Goal: Information Seeking & Learning: Learn about a topic

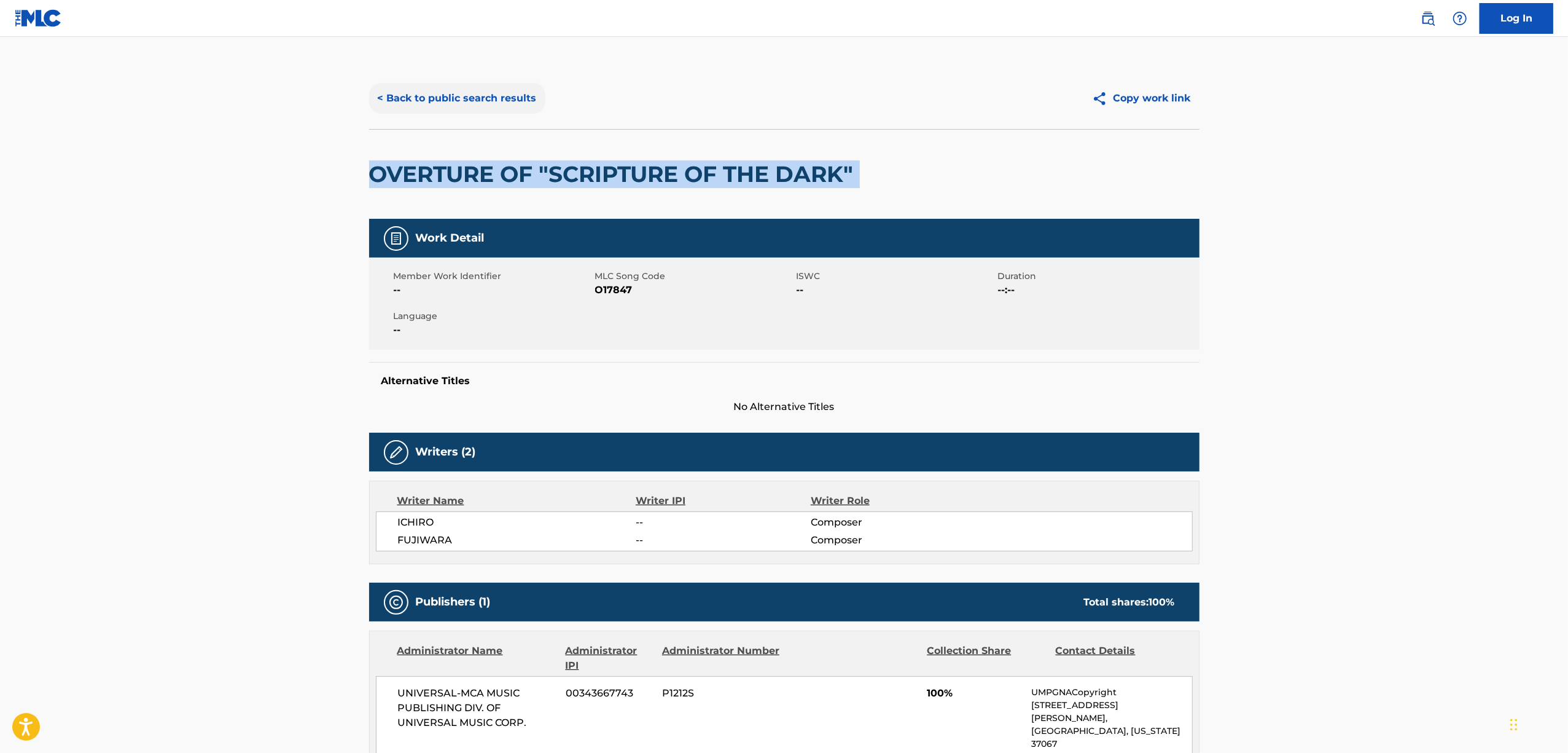
click at [412, 100] on button "< Back to public search results" at bounding box center [457, 98] width 176 height 31
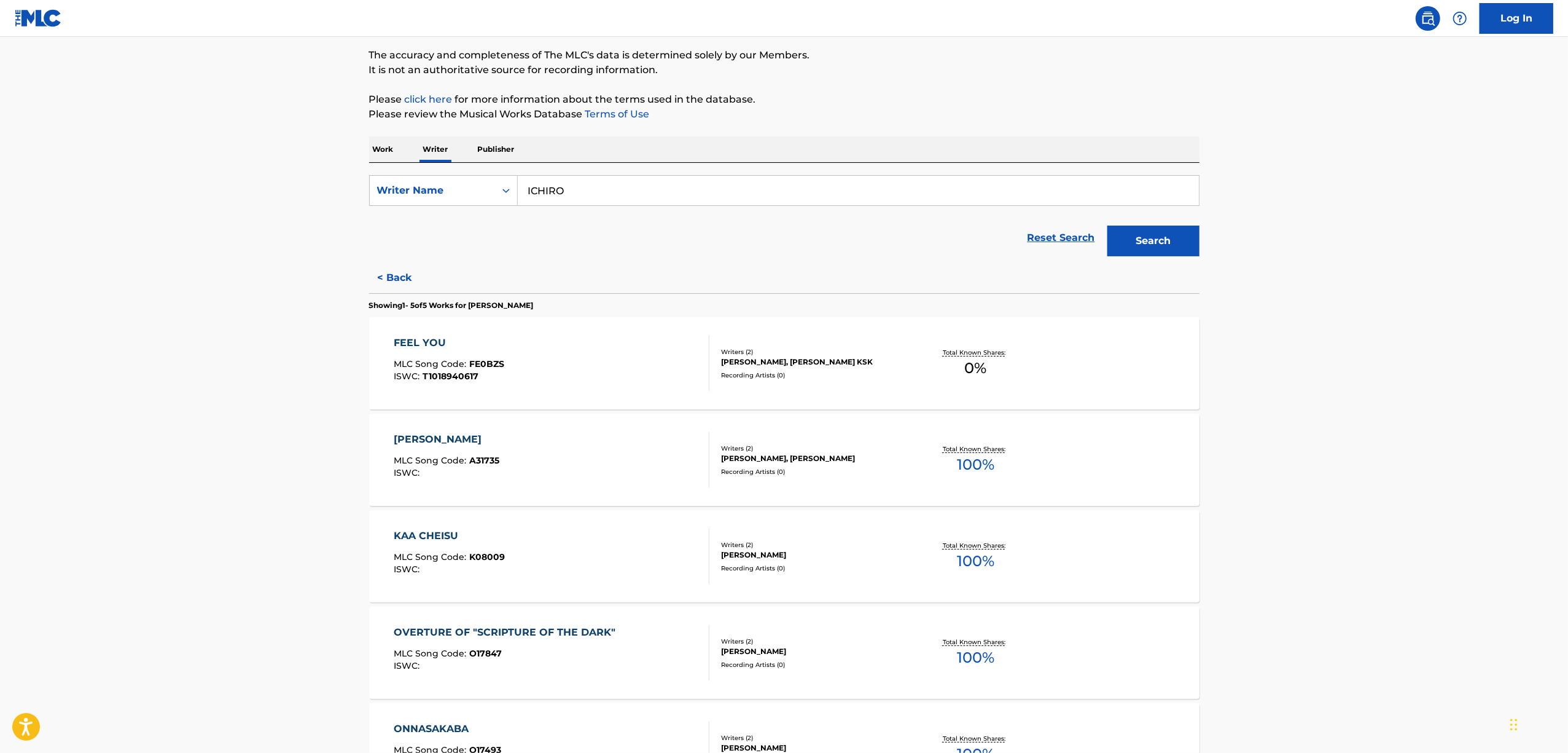
scroll to position [264, 0]
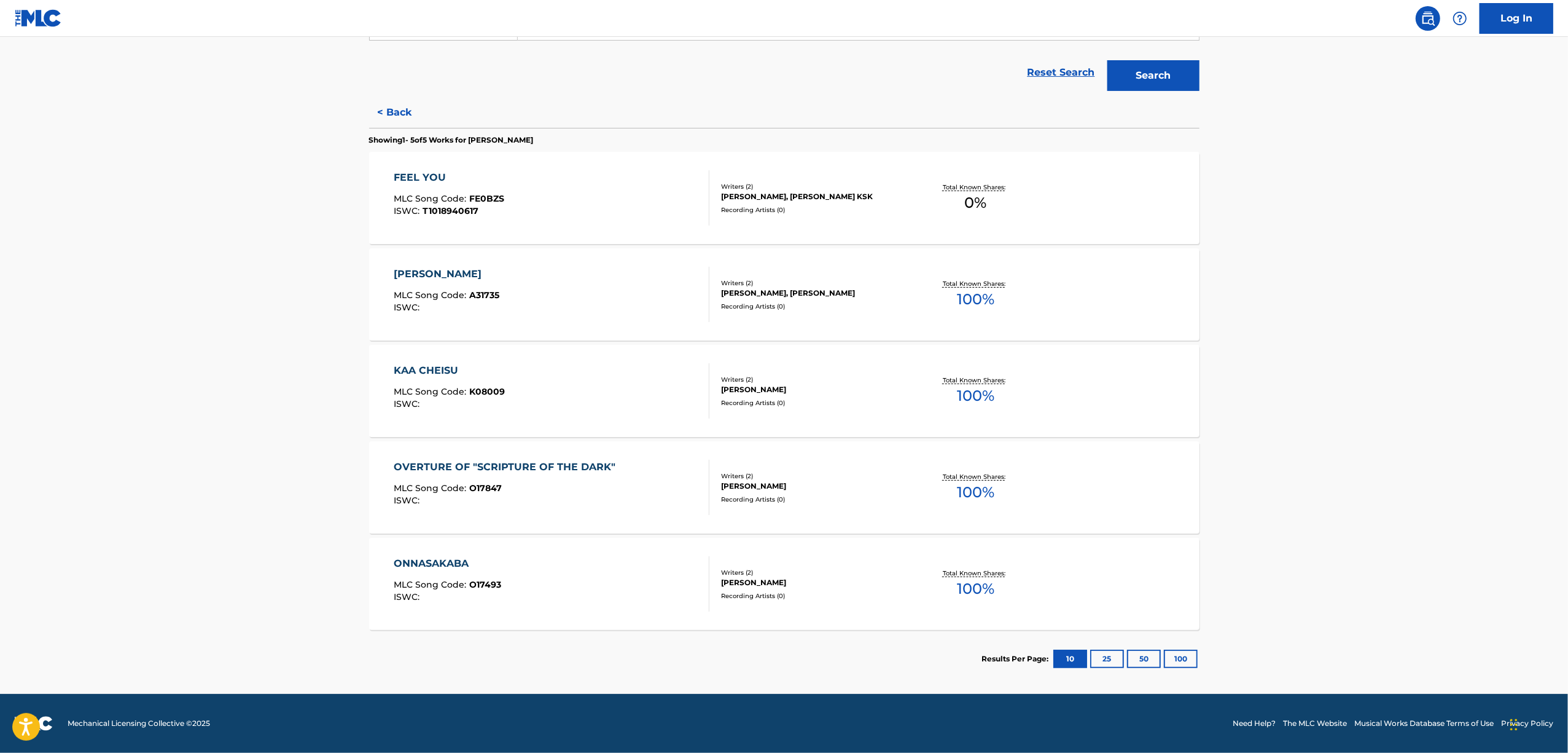
click at [440, 562] on div "ONNASAKABA" at bounding box center [447, 563] width 108 height 15
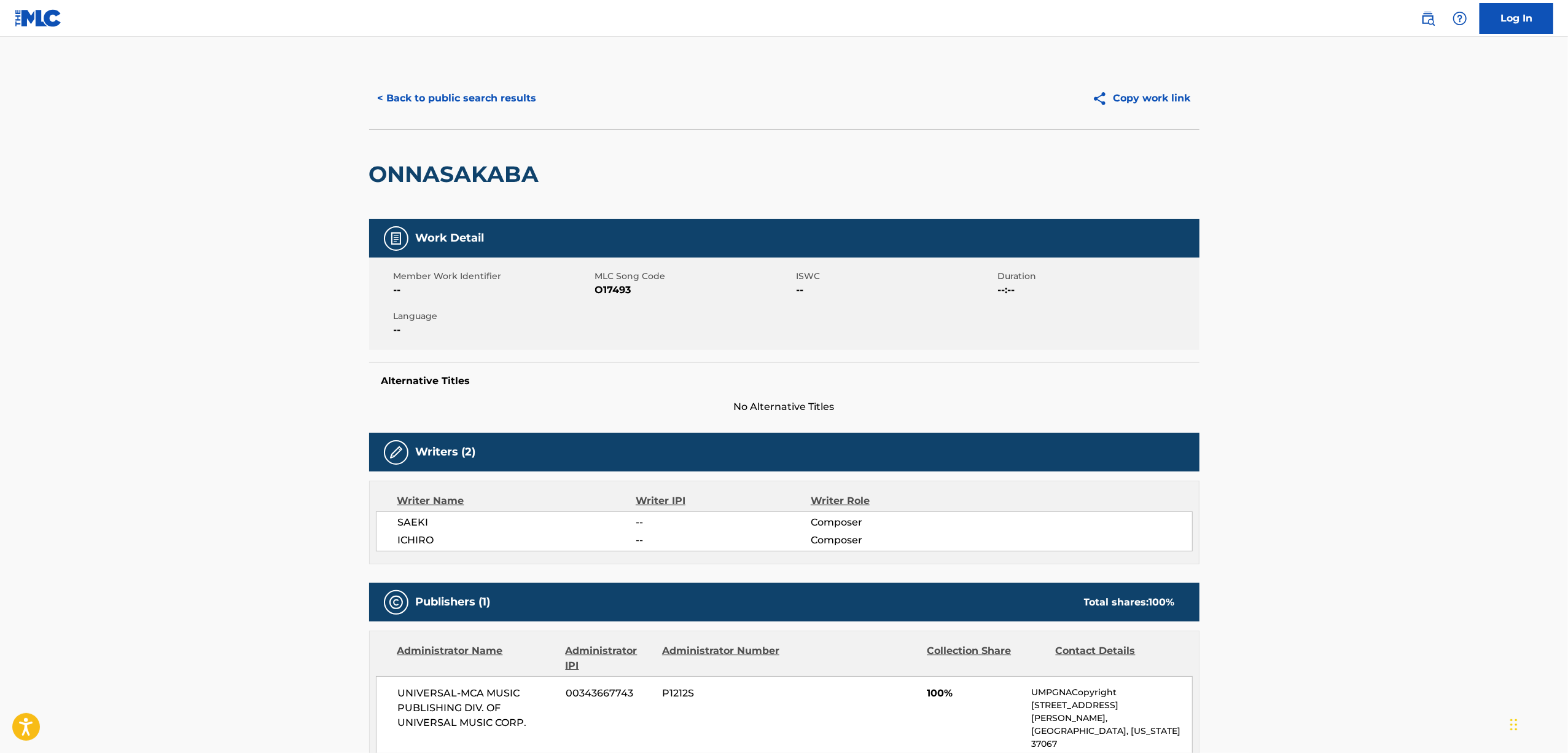
click at [482, 165] on h2 "ONNASAKABA" at bounding box center [457, 174] width 176 height 27
copy h2 "ONNASAKABA"
click at [472, 91] on button "< Back to public search results" at bounding box center [457, 98] width 176 height 31
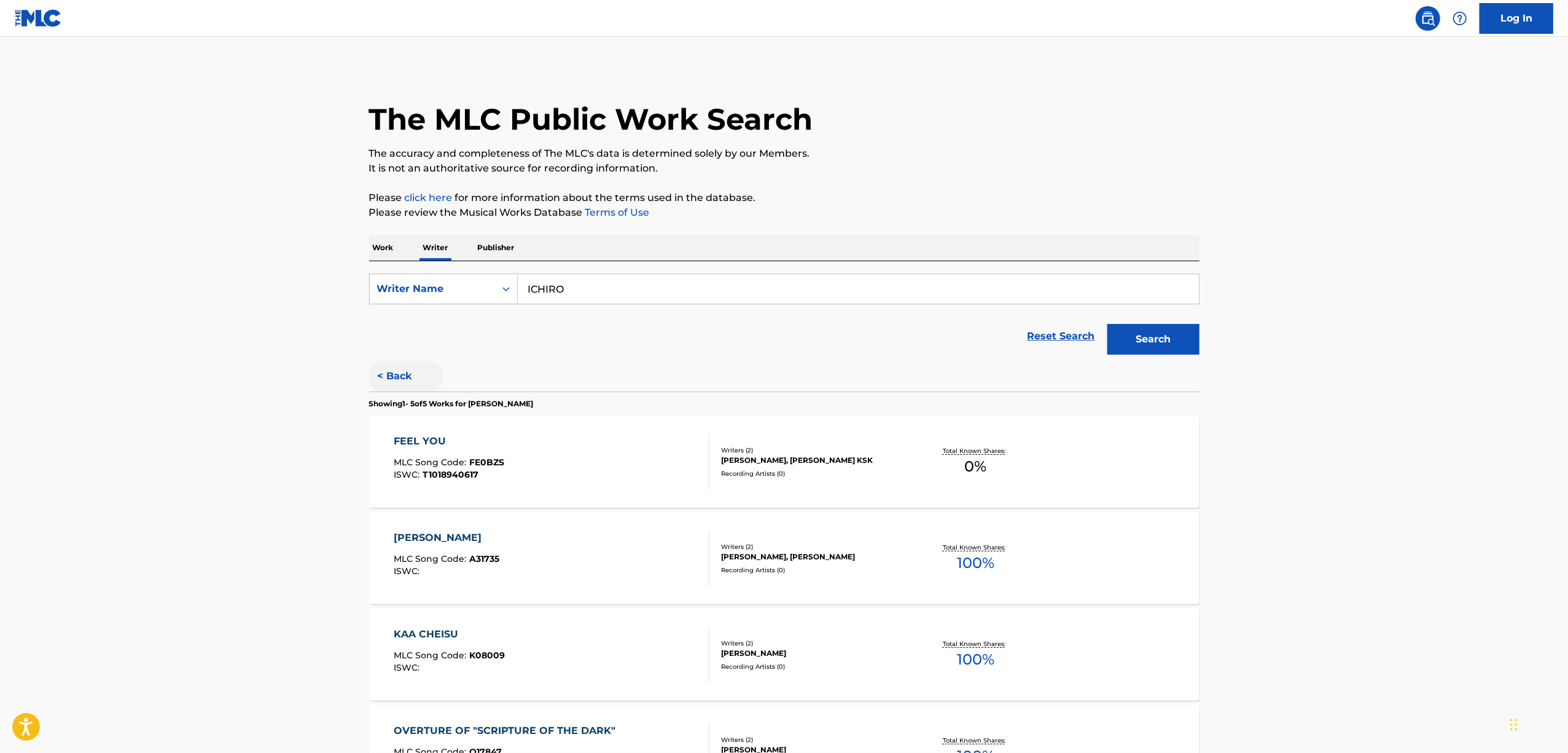
click at [395, 372] on button "< Back" at bounding box center [405, 376] width 73 height 31
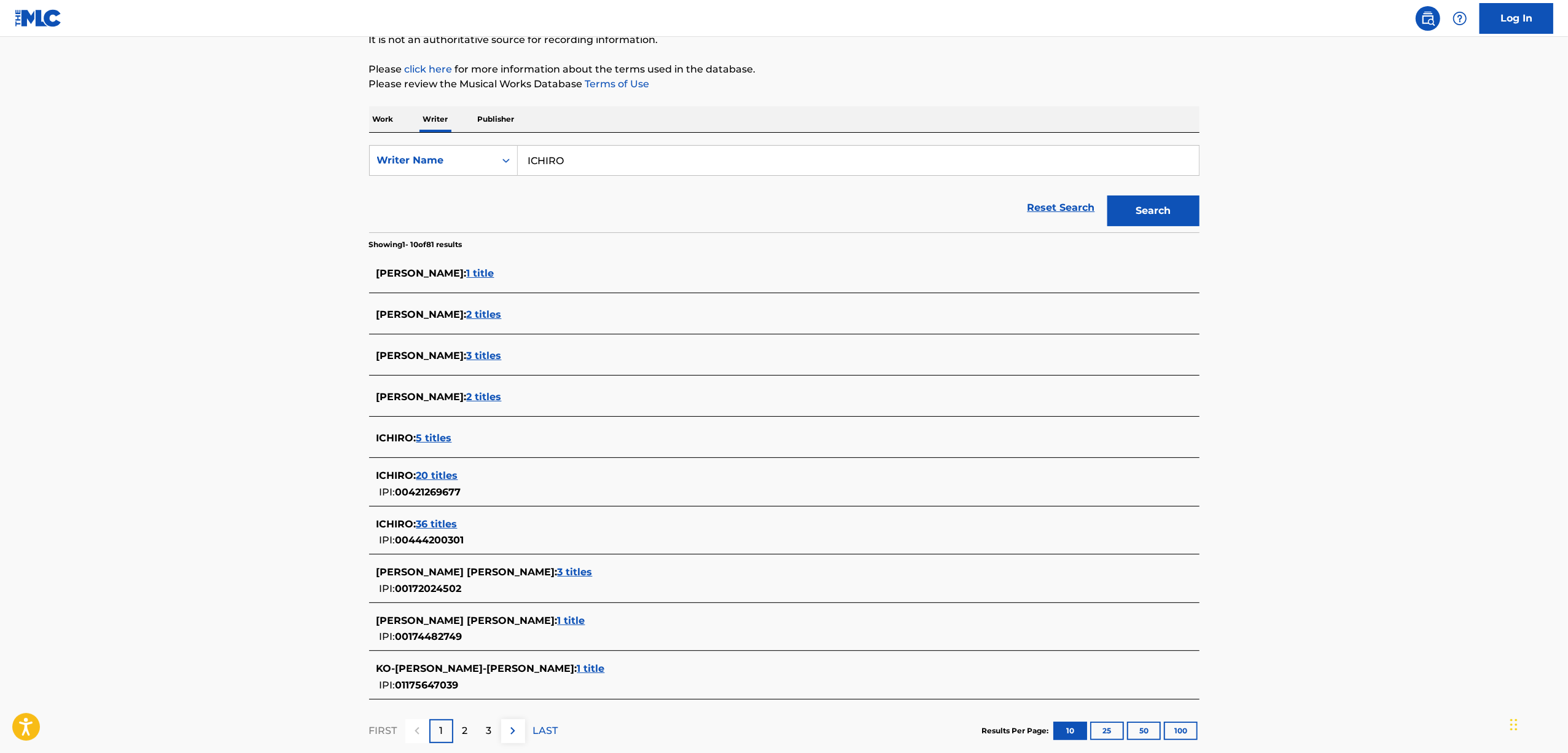
scroll to position [163, 0]
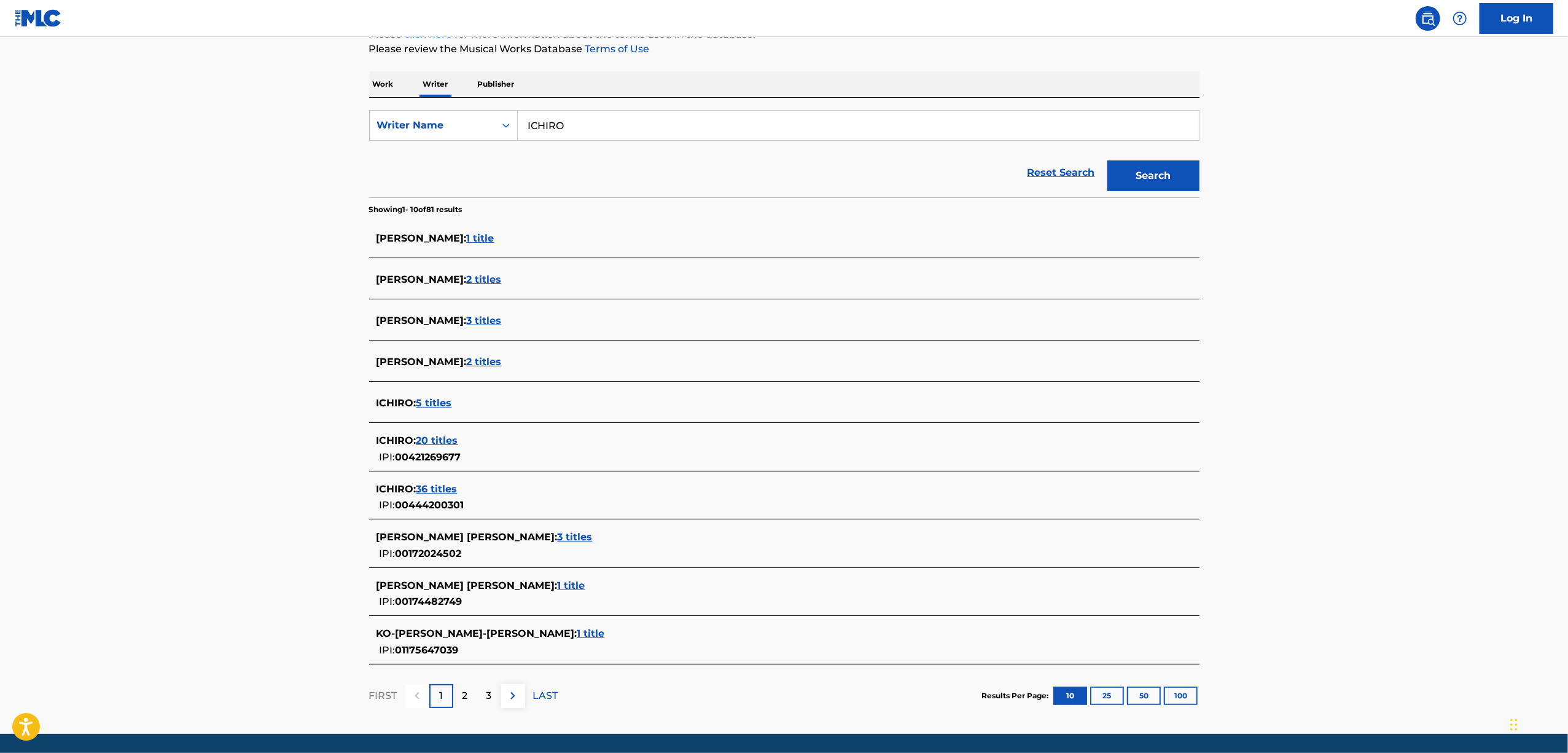
click at [433, 440] on span "20 titles" at bounding box center [437, 440] width 42 height 12
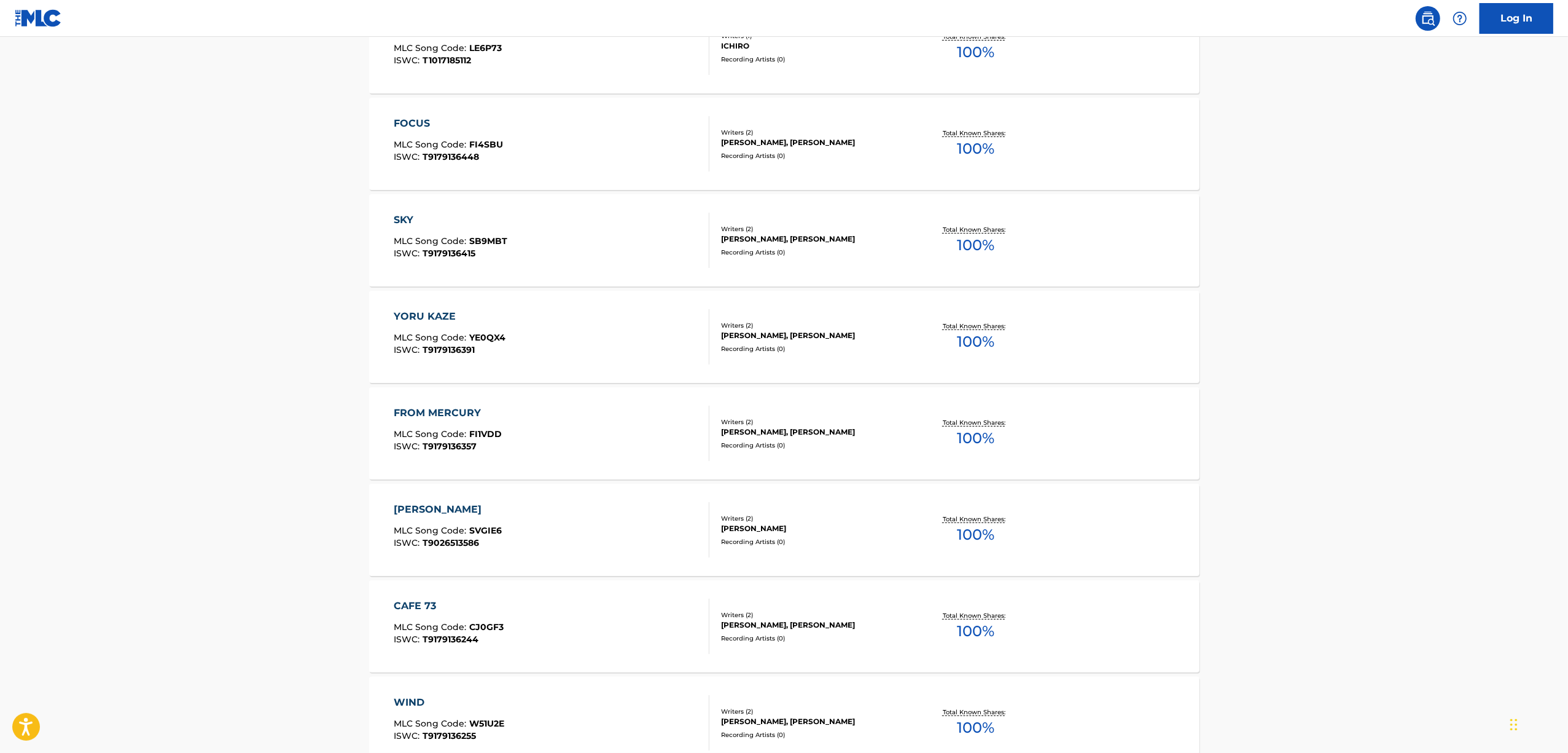
scroll to position [752, 0]
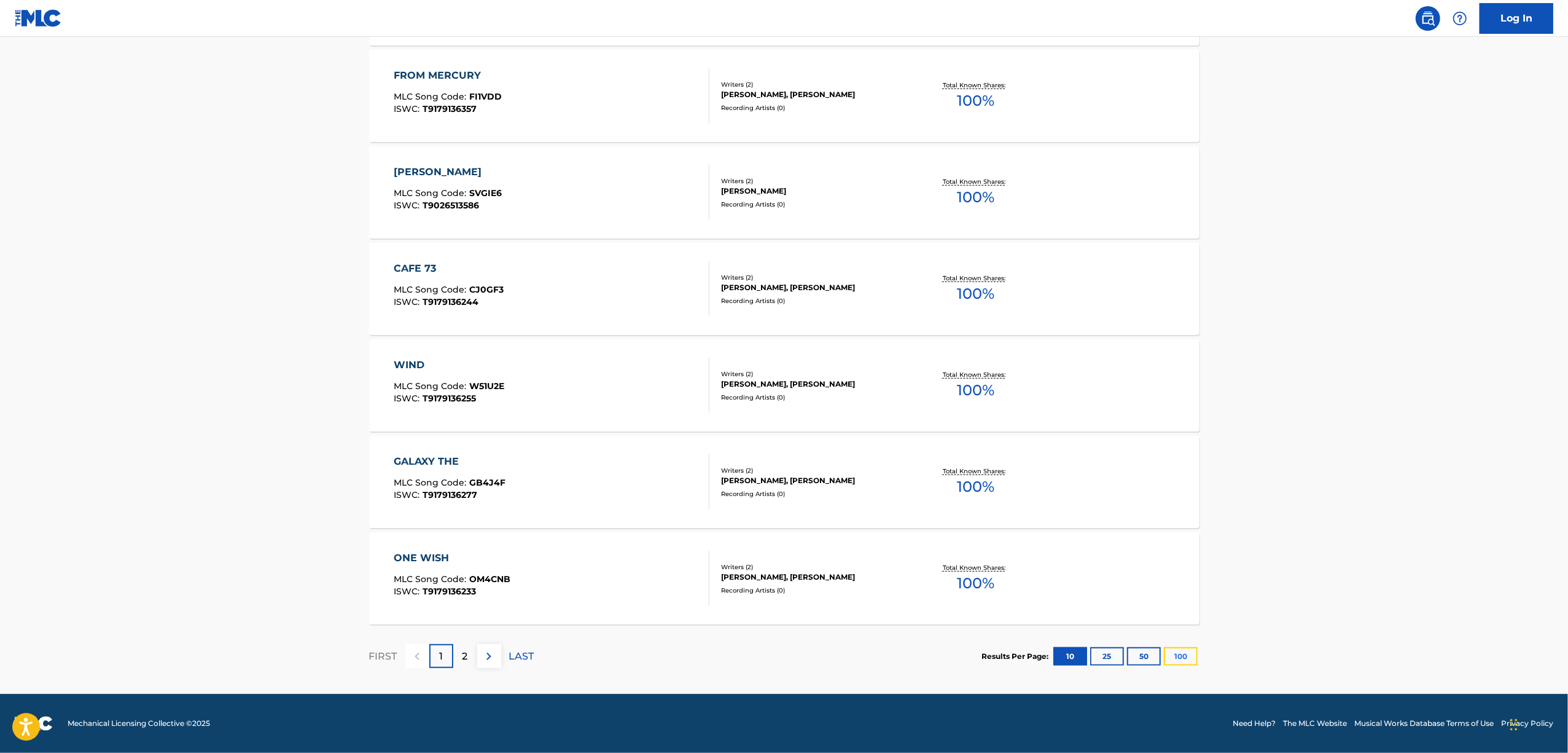
click at [1178, 655] on button "100" at bounding box center [1180, 656] width 34 height 18
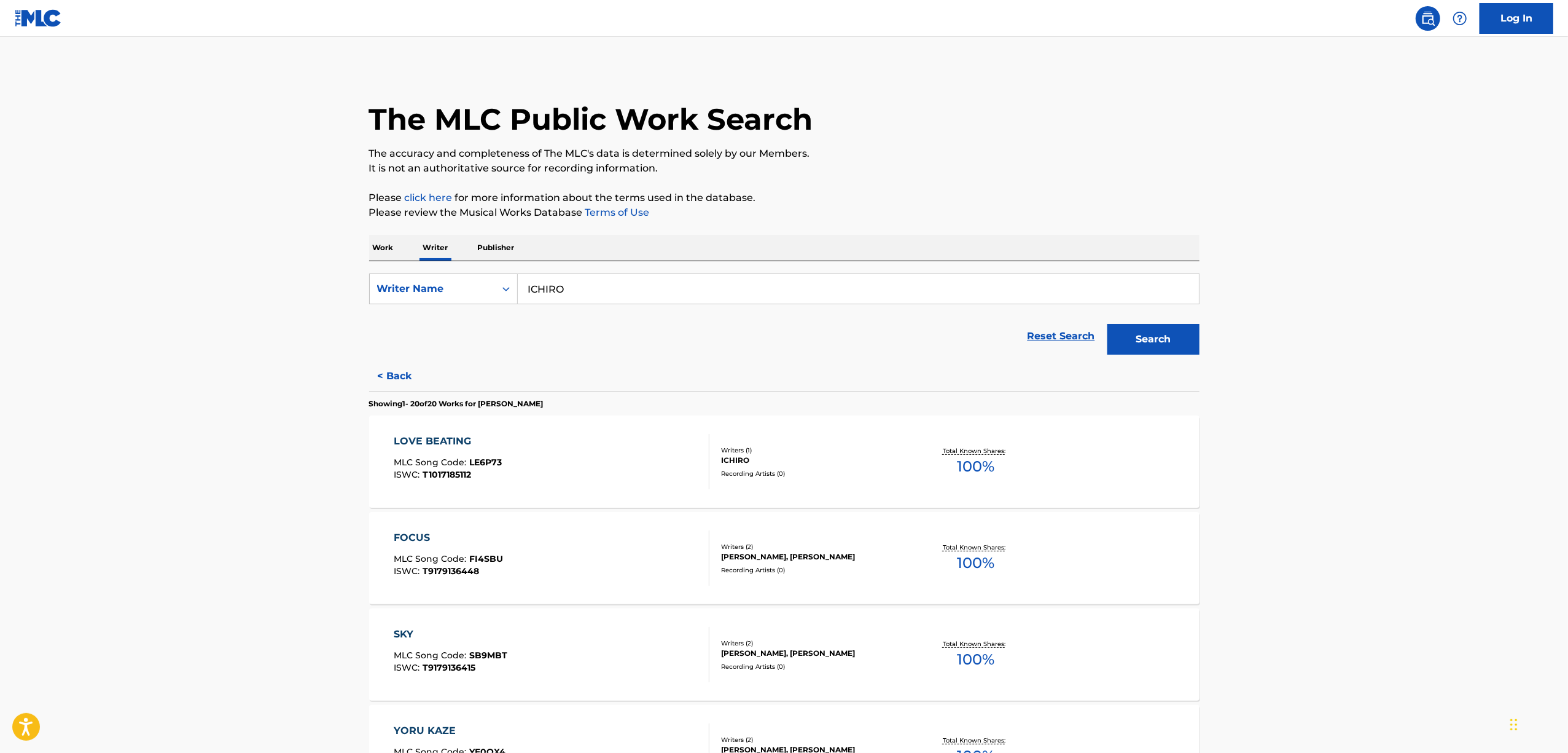
click at [437, 441] on div "LOVE BEATING" at bounding box center [447, 441] width 108 height 15
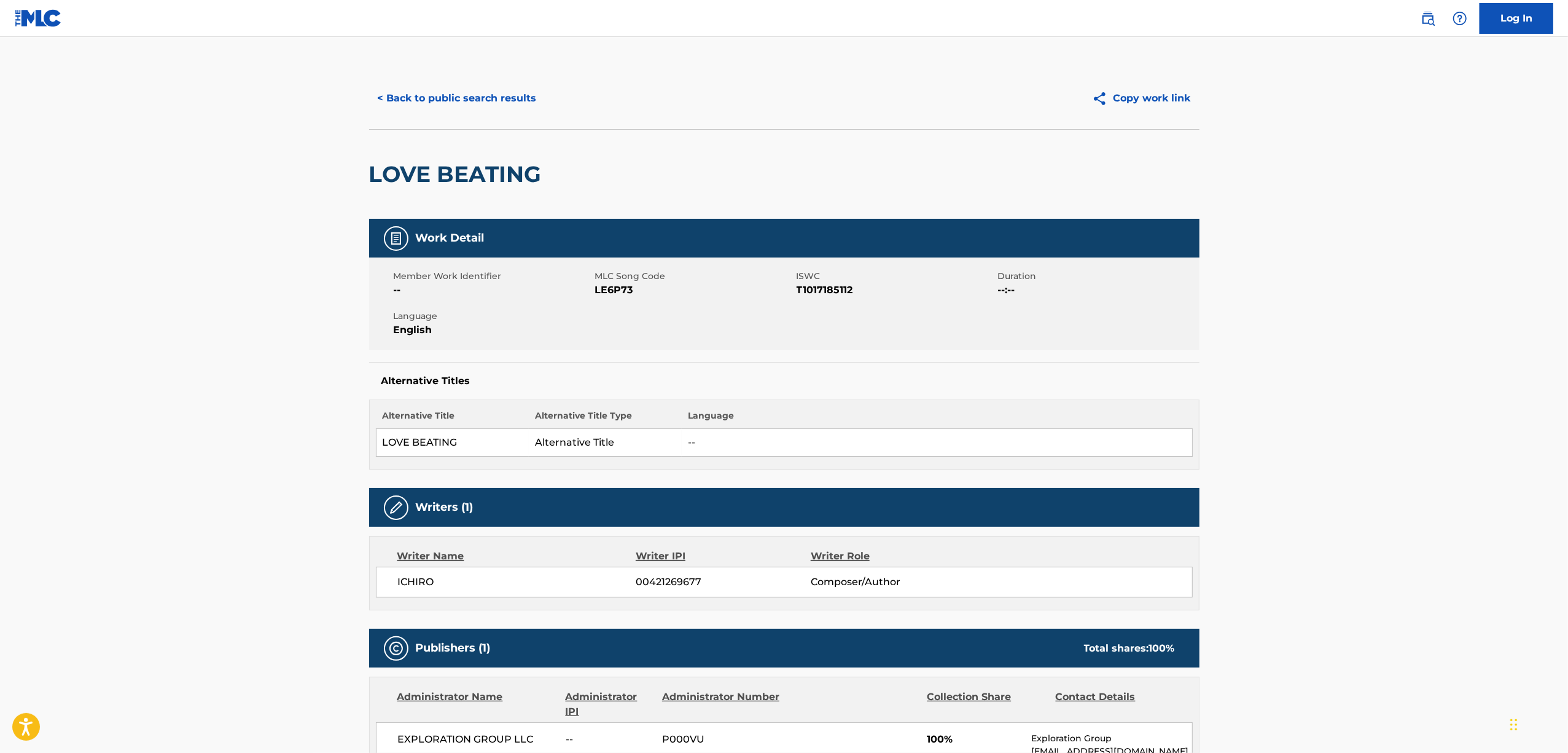
click at [606, 290] on span "LE6P73" at bounding box center [694, 290] width 199 height 15
copy span "LE6P73"
click at [438, 177] on h2 "LOVE BEATING" at bounding box center [458, 174] width 179 height 27
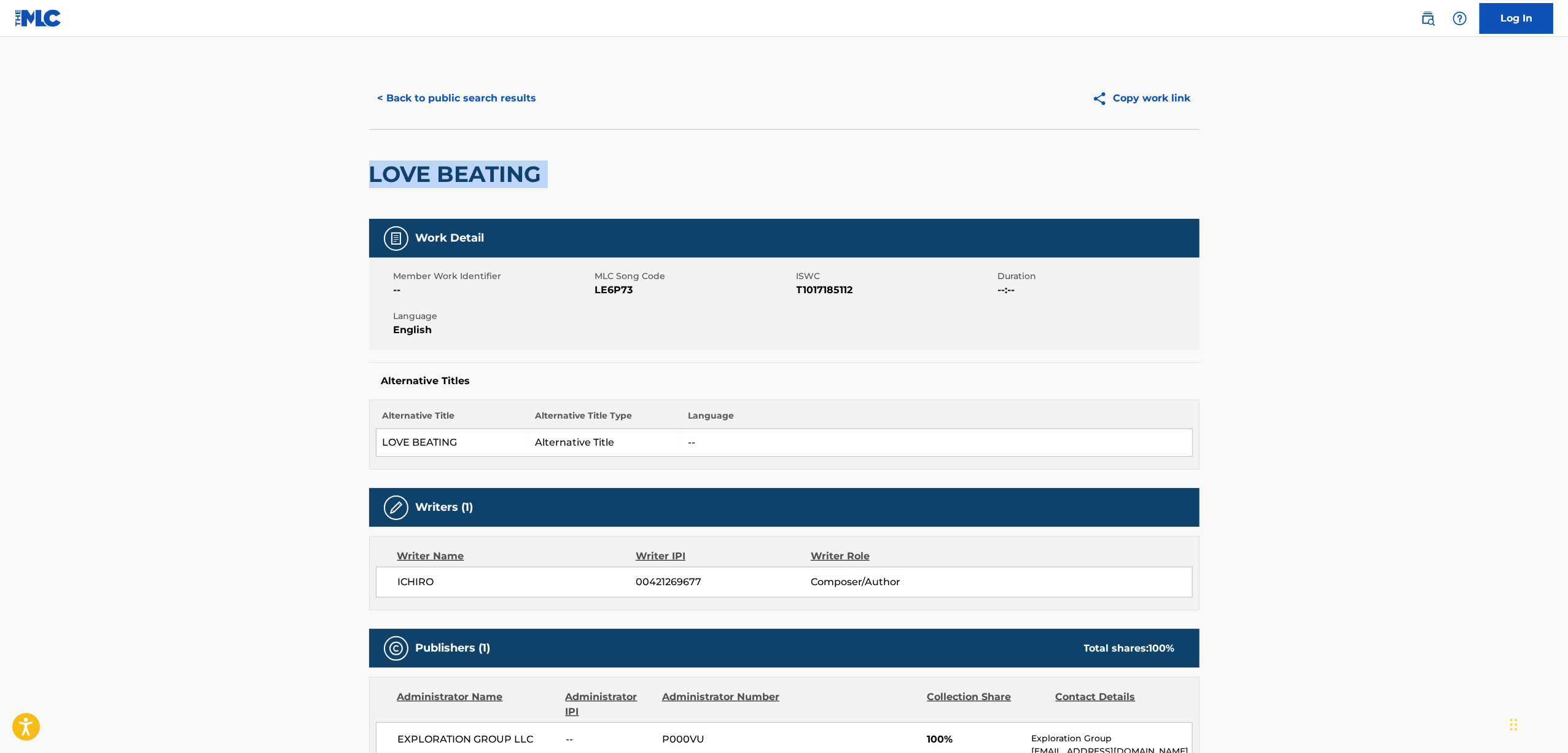
click at [438, 177] on h2 "LOVE BEATING" at bounding box center [458, 174] width 179 height 27
copy div "LOVE BEATING"
click at [823, 288] on span "T1017185112" at bounding box center [895, 290] width 199 height 15
copy span "T1017185112"
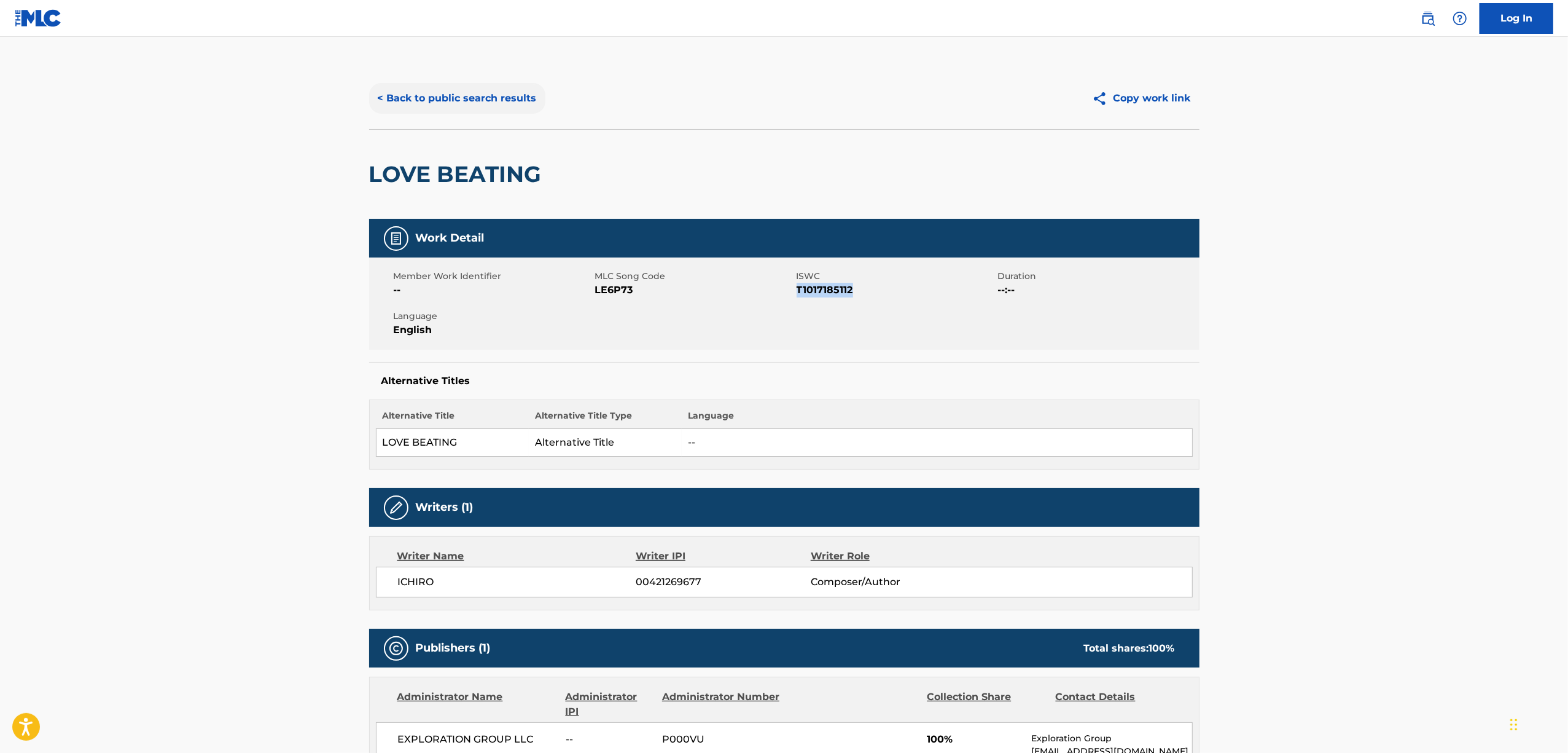
click at [467, 98] on button "< Back to public search results" at bounding box center [457, 98] width 176 height 31
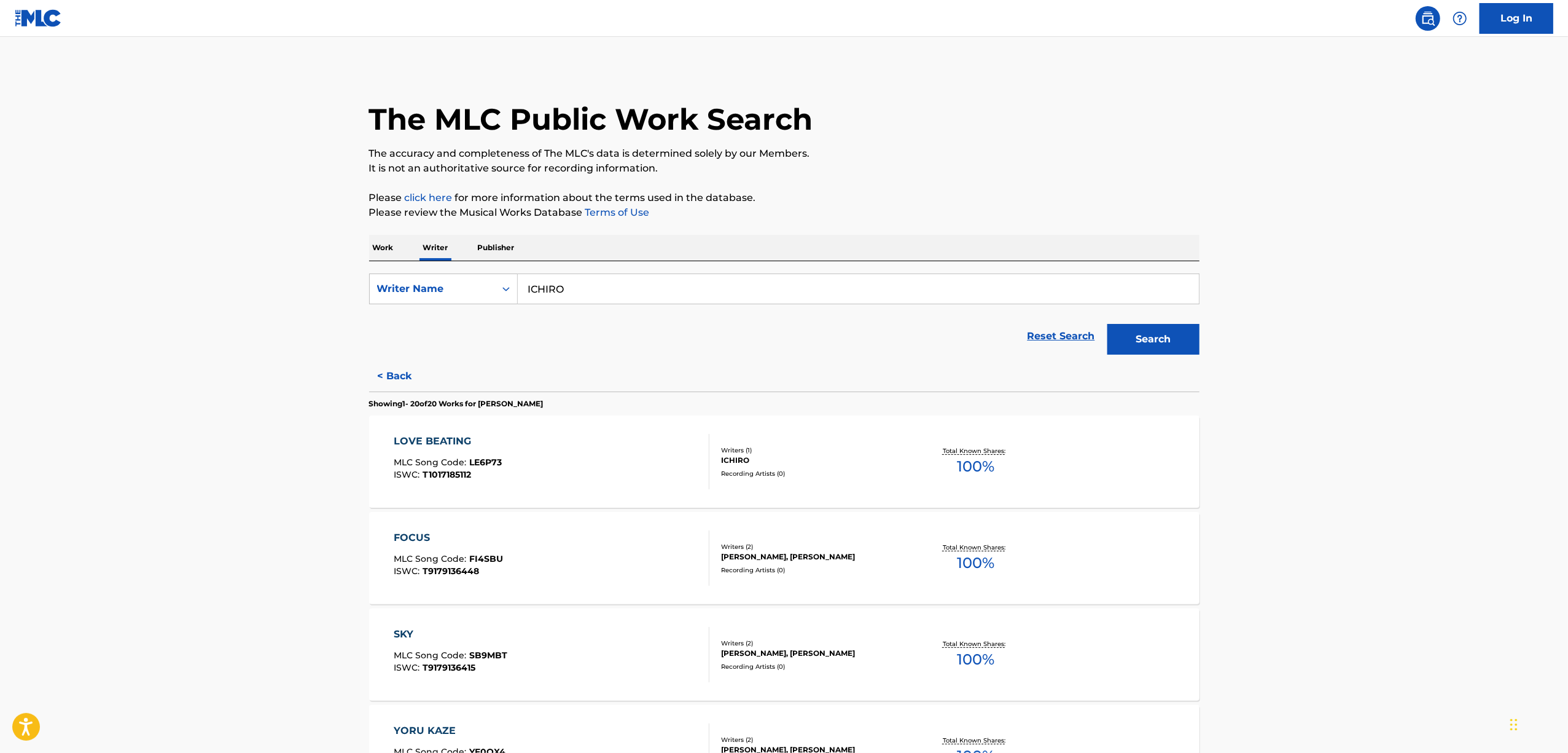
click at [403, 526] on div "FOCUS MLC Song Code : FI4SBU ISWC : T9179136448 Writers ( 2 ) [PERSON_NAME], [P…" at bounding box center [784, 558] width 831 height 93
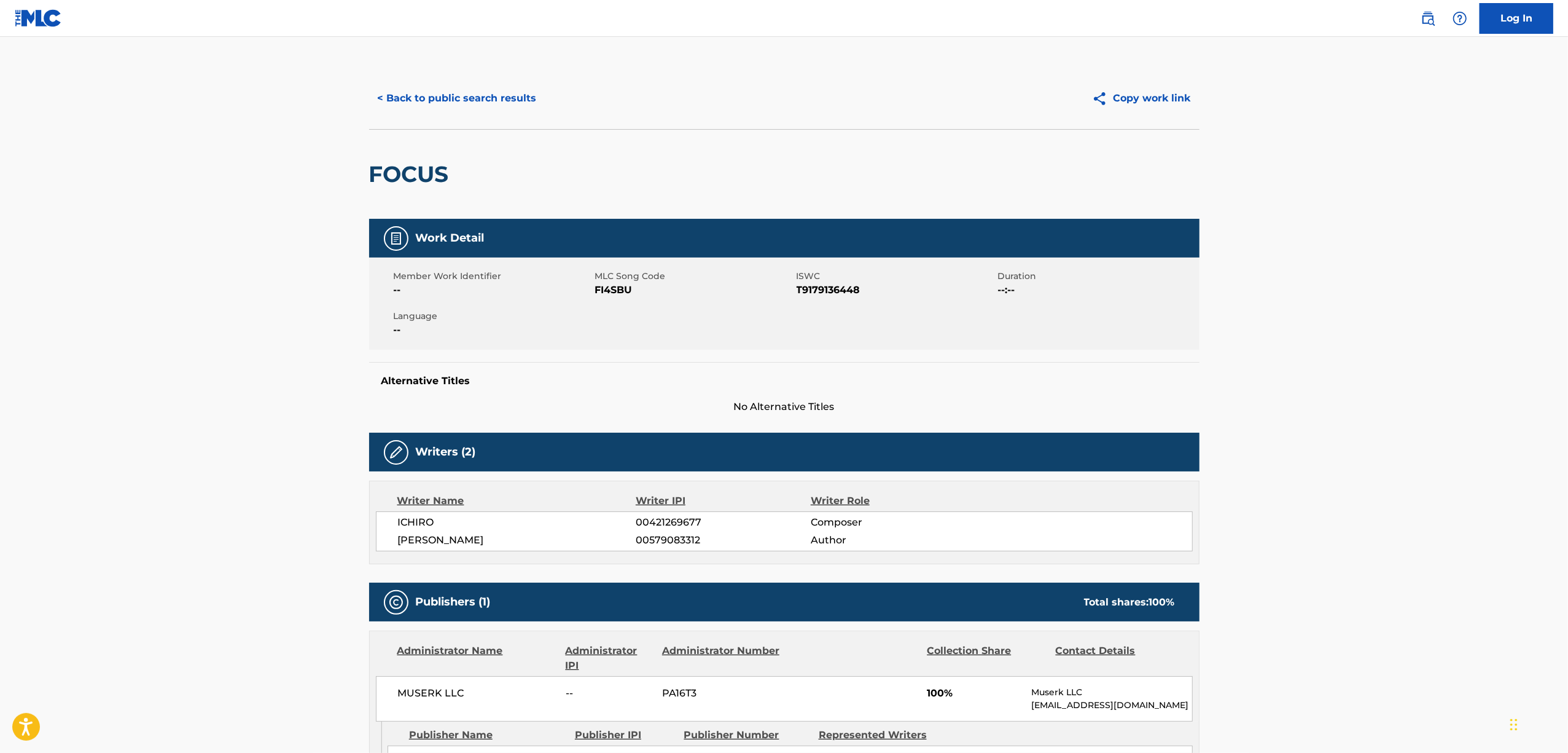
click at [404, 169] on h2 "FOCUS" at bounding box center [412, 174] width 86 height 27
copy h2 "FOCUS"
click at [832, 291] on span "T9179136448" at bounding box center [895, 290] width 199 height 15
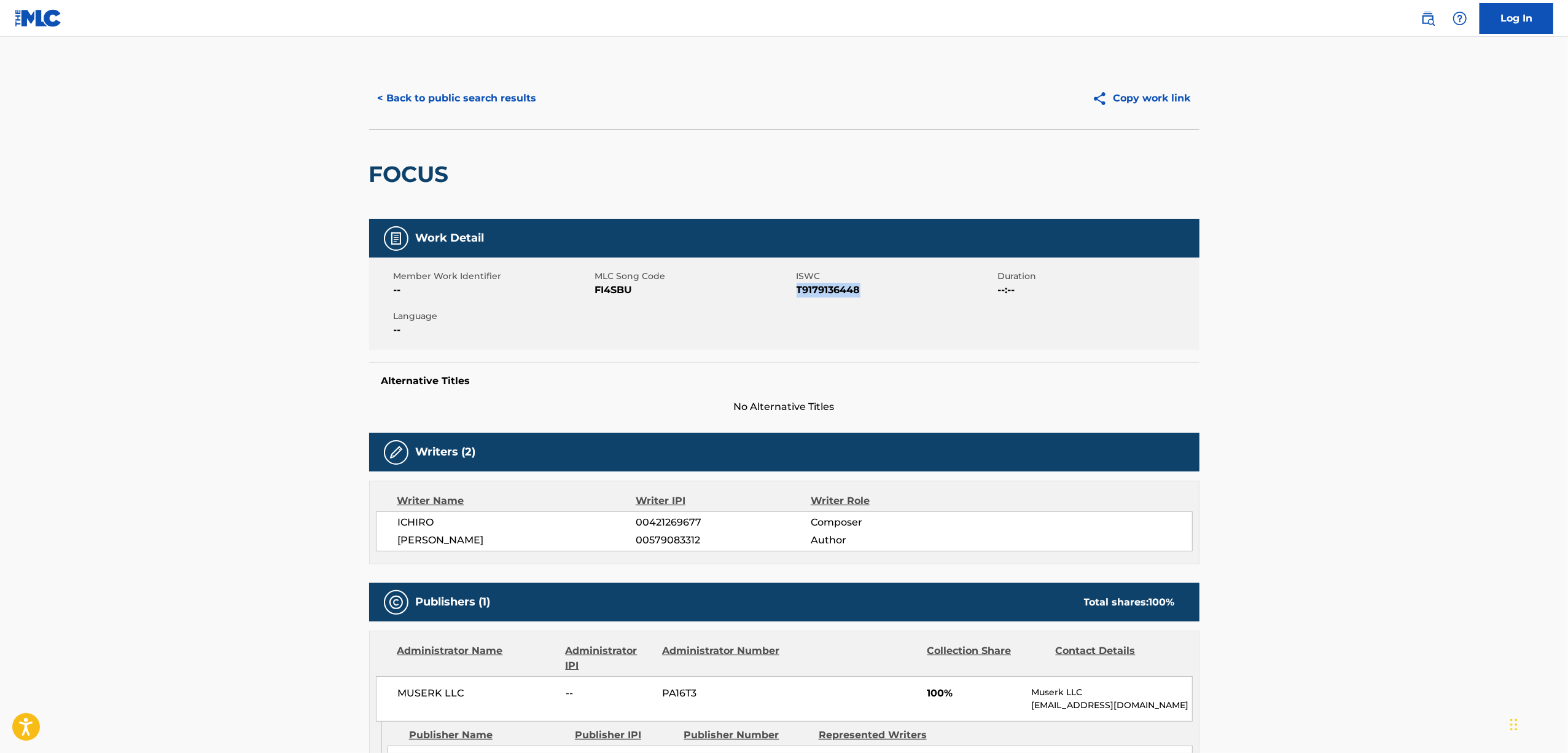
copy span "T9179136448"
click at [463, 96] on button "< Back to public search results" at bounding box center [457, 98] width 176 height 31
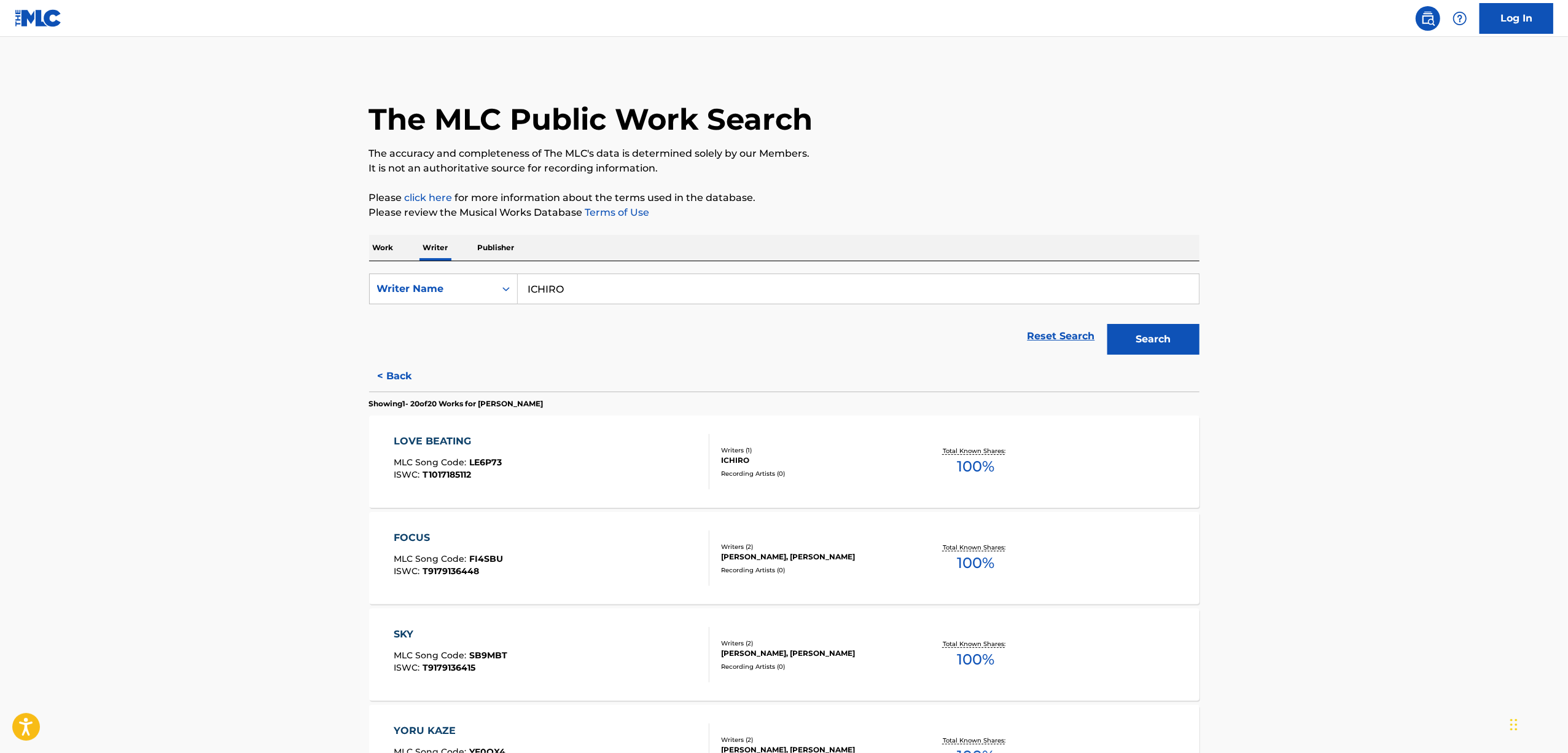
click at [402, 630] on div "SKY" at bounding box center [450, 634] width 113 height 15
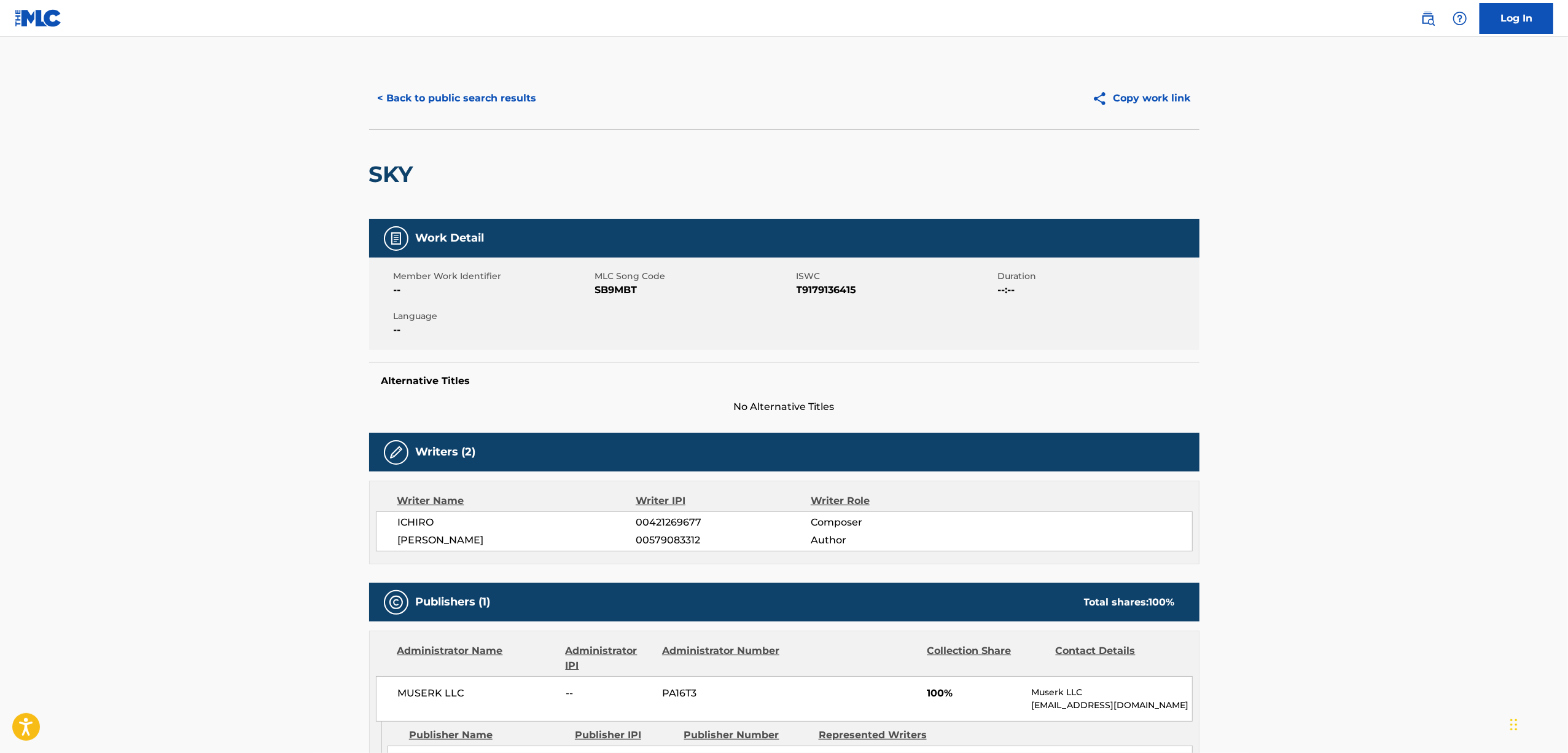
click at [380, 166] on h2 "SKY" at bounding box center [394, 174] width 51 height 27
copy h2 "SKY"
click at [828, 288] on span "T9179136415" at bounding box center [895, 290] width 199 height 15
click at [828, 288] on span "T9179136415" at bounding box center [895, 290] width 199 height 15
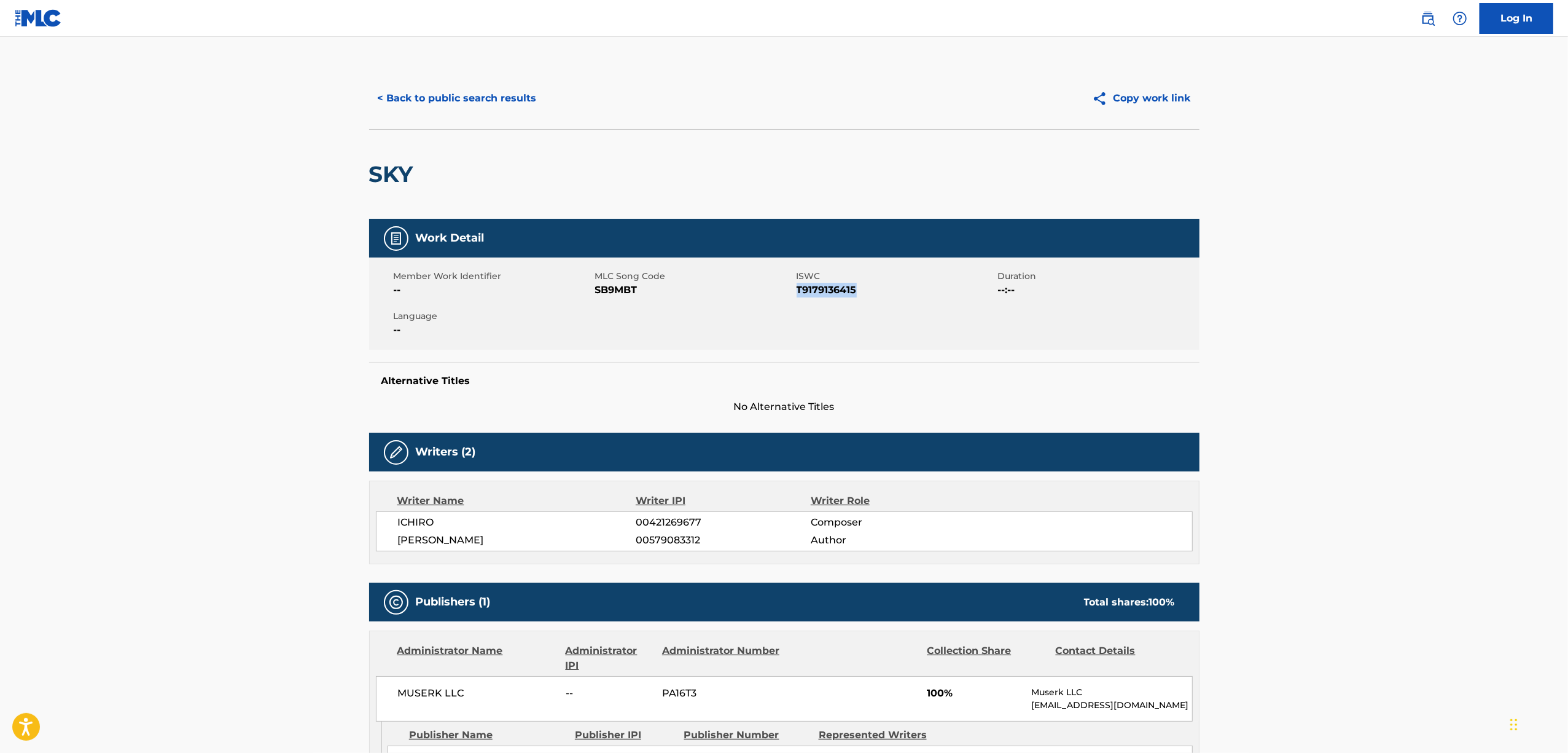
copy span "T9179136415"
click at [409, 101] on button "< Back to public search results" at bounding box center [457, 98] width 176 height 31
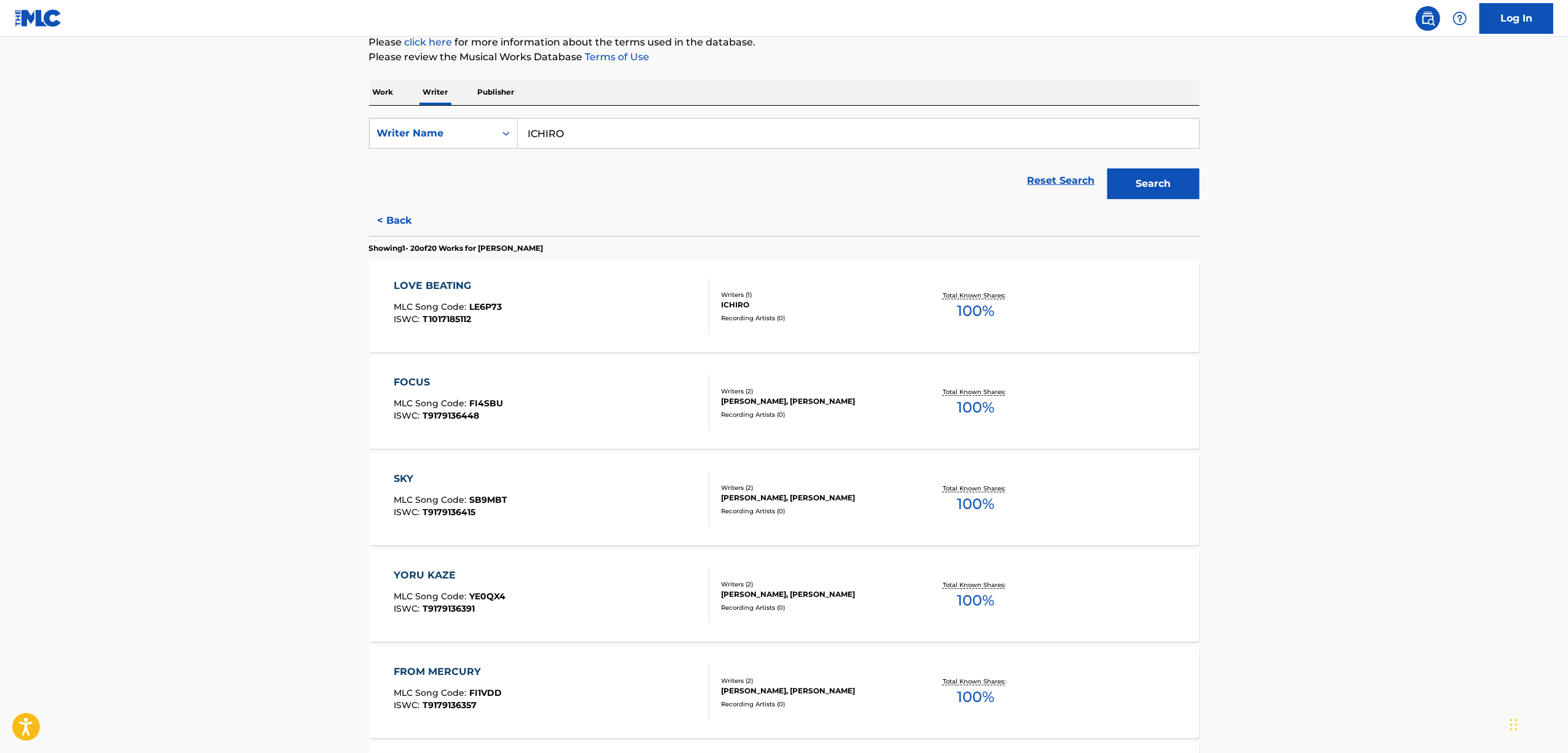
scroll to position [163, 0]
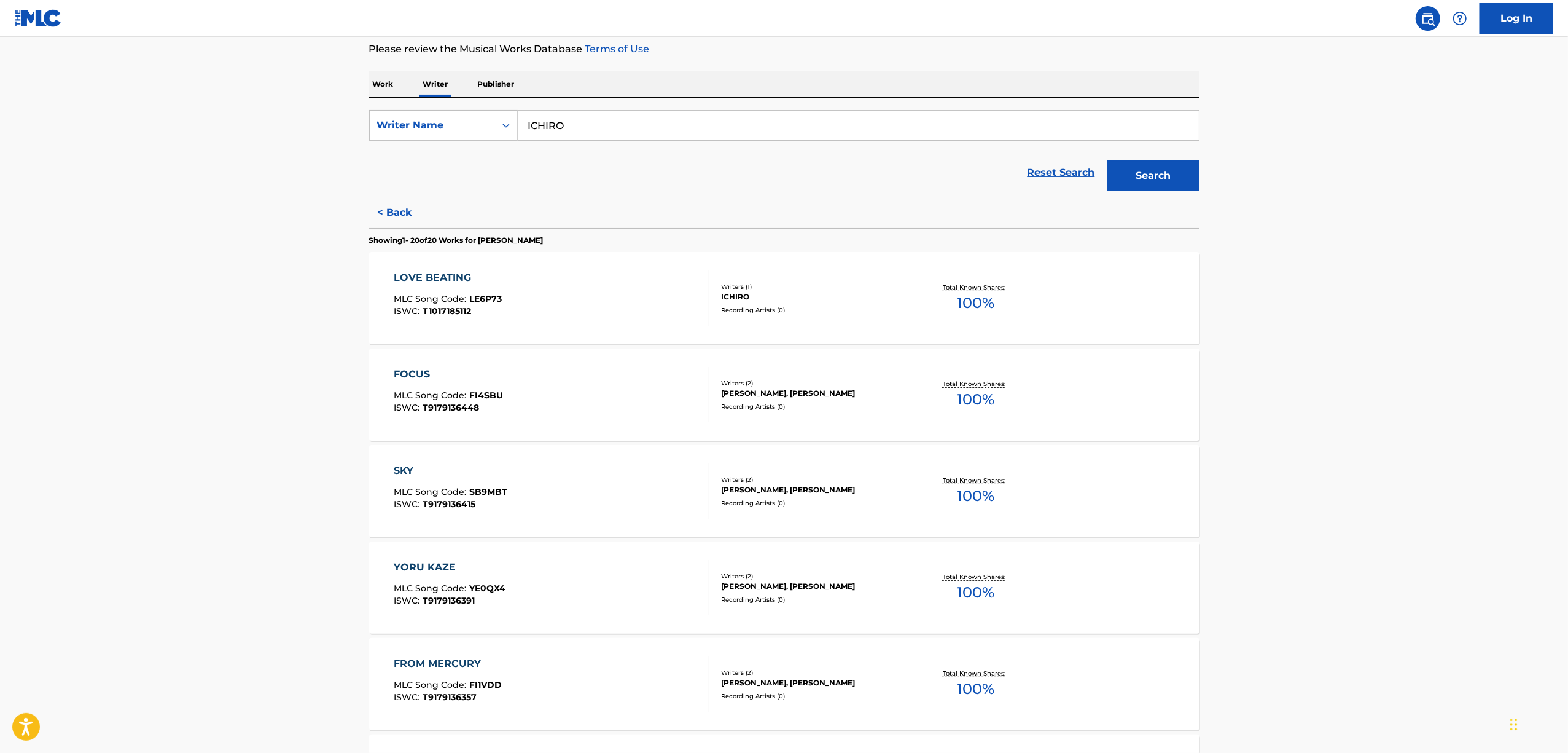
click at [428, 569] on div "YORU KAZE" at bounding box center [449, 567] width 112 height 15
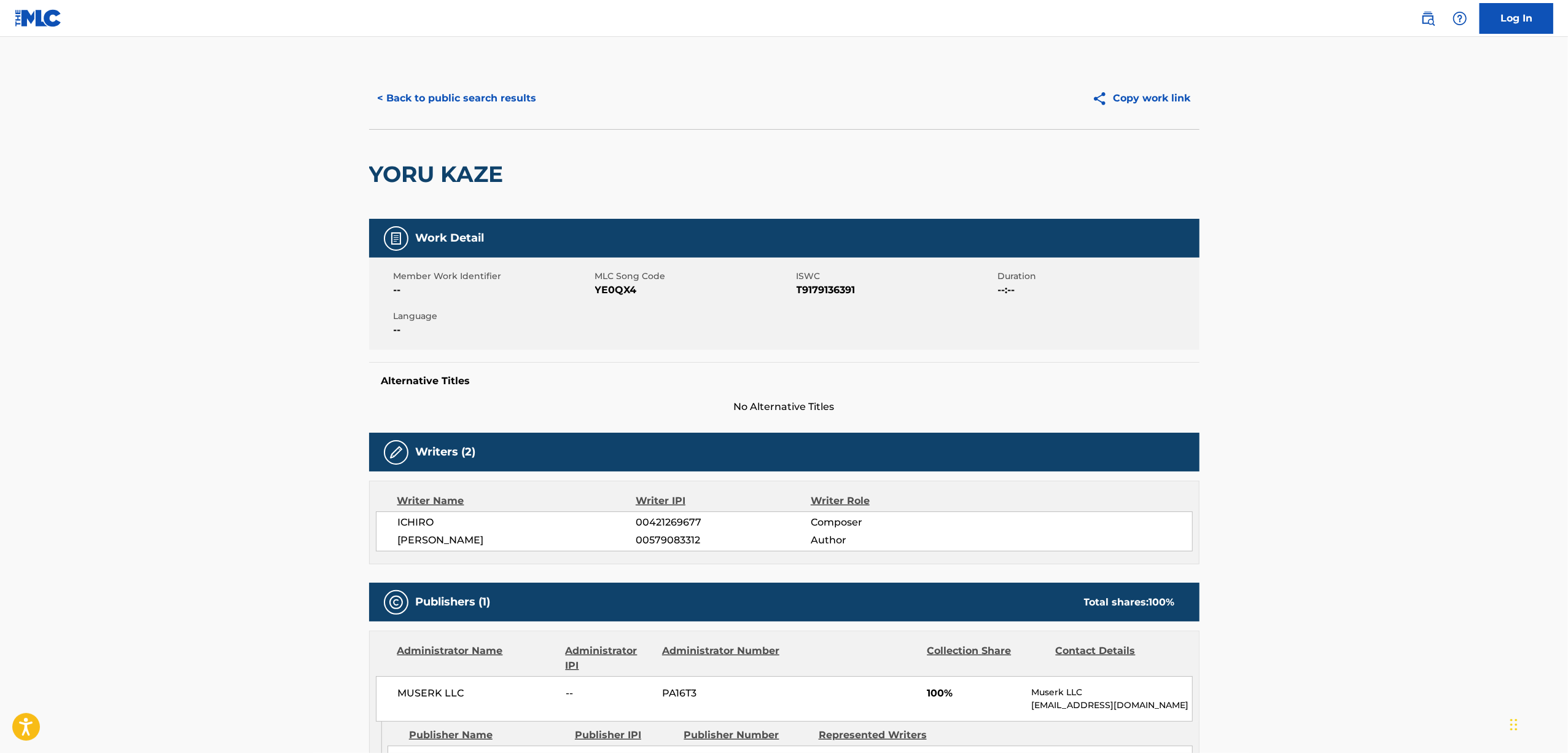
click at [437, 168] on h2 "YORU KAZE" at bounding box center [439, 174] width 141 height 27
copy div "YORU KAZE"
click at [821, 294] on span "T9179136391" at bounding box center [895, 290] width 199 height 15
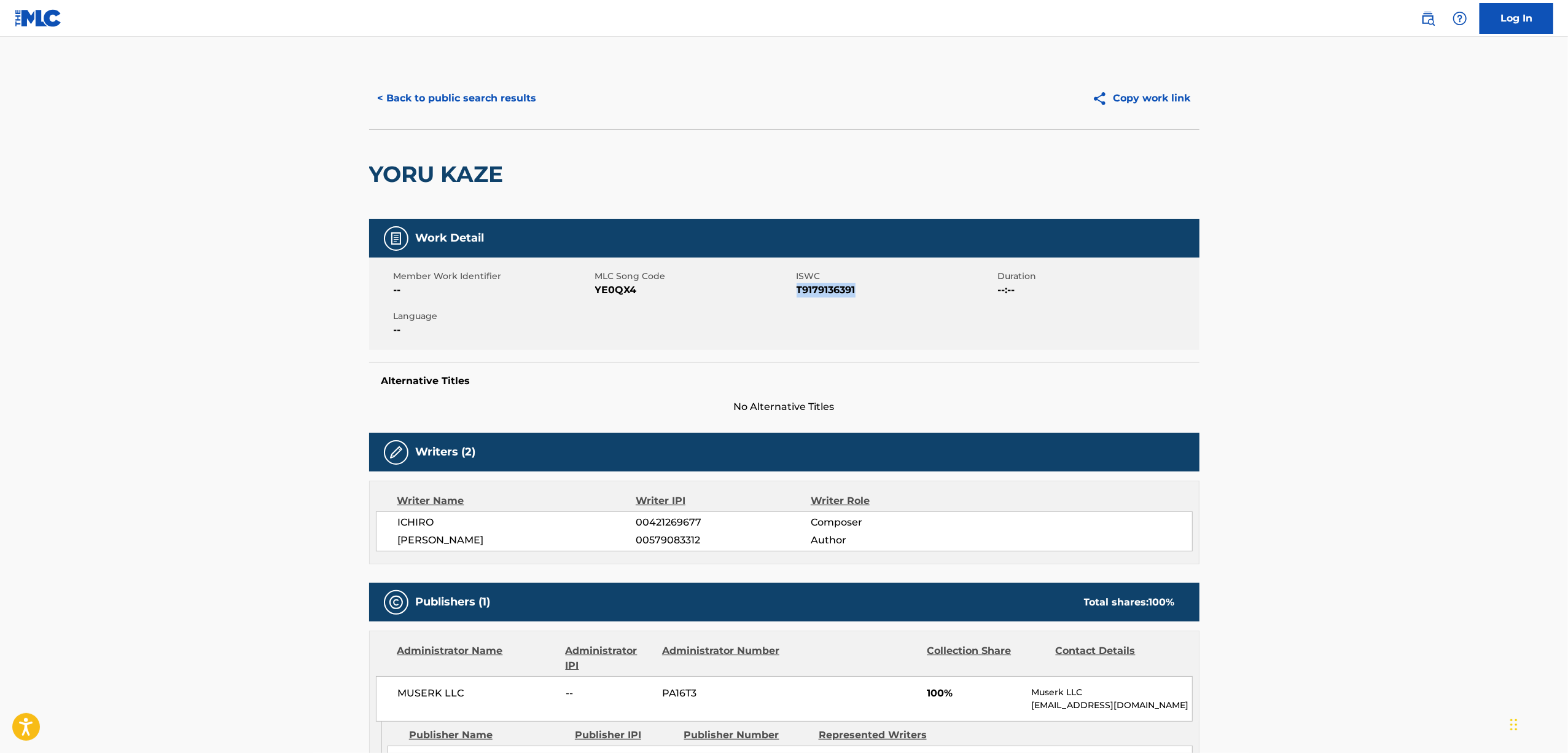
click at [821, 294] on span "T9179136391" at bounding box center [895, 290] width 199 height 15
click at [464, 96] on button "< Back to public search results" at bounding box center [457, 98] width 176 height 31
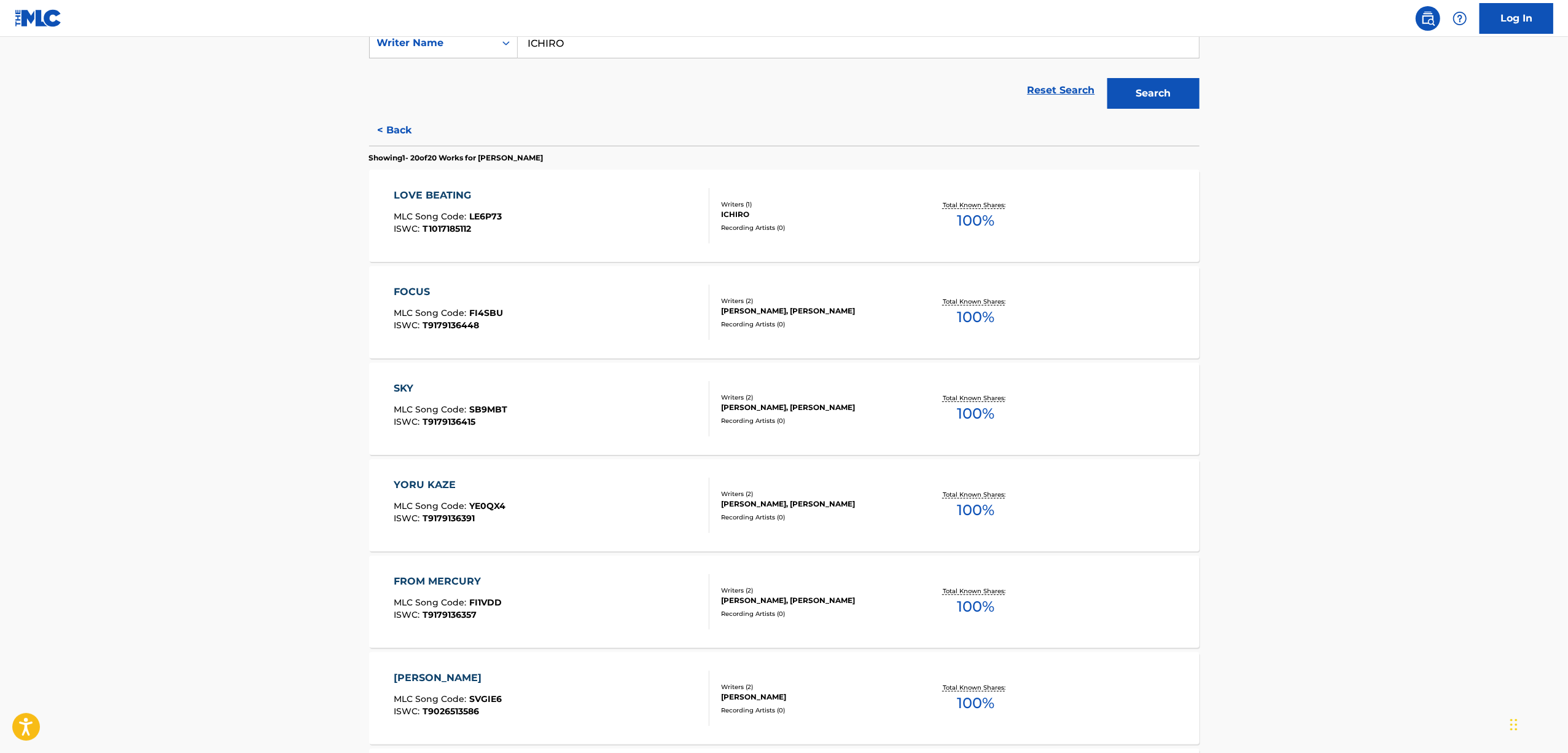
scroll to position [328, 0]
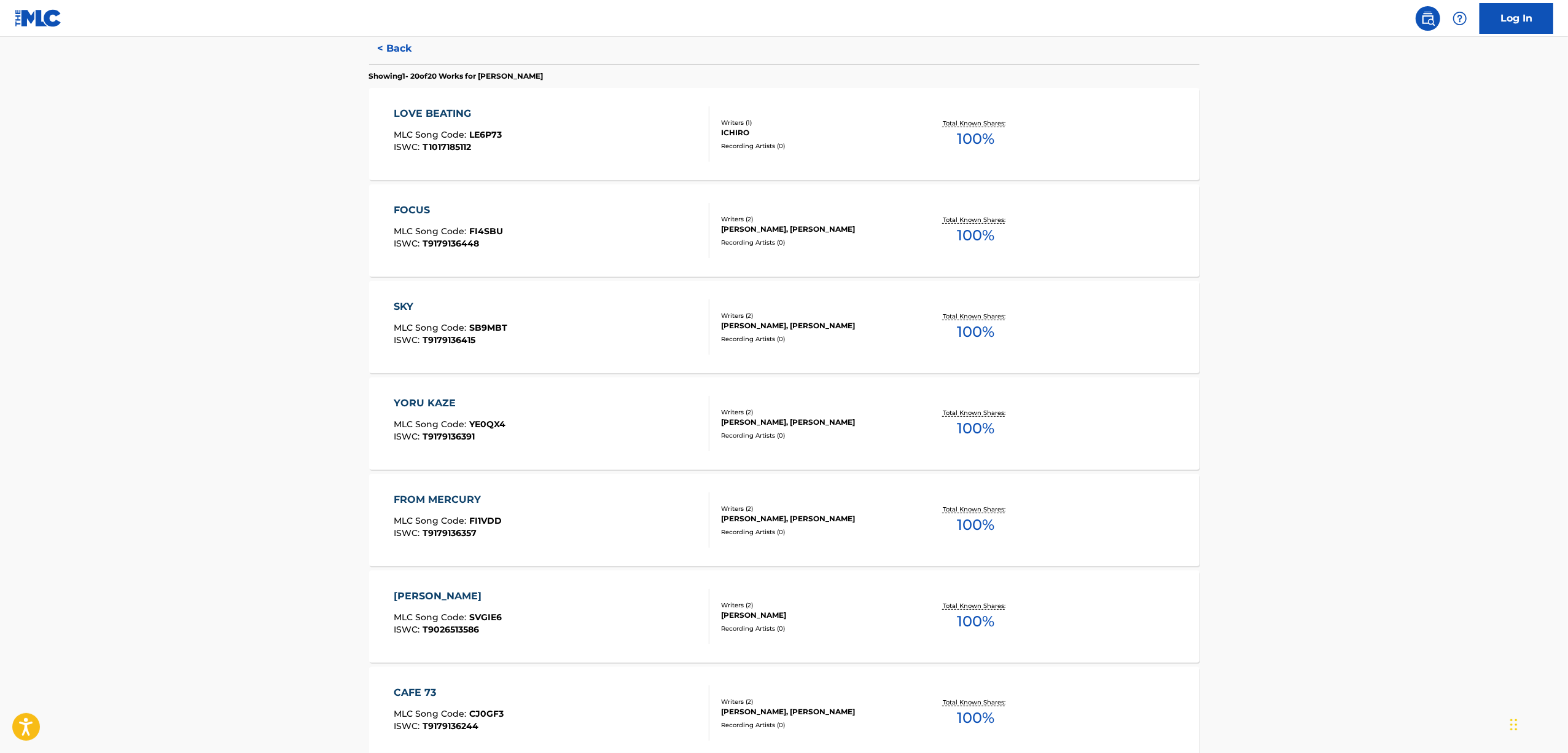
click at [462, 497] on div "FROM MERCURY" at bounding box center [447, 499] width 108 height 15
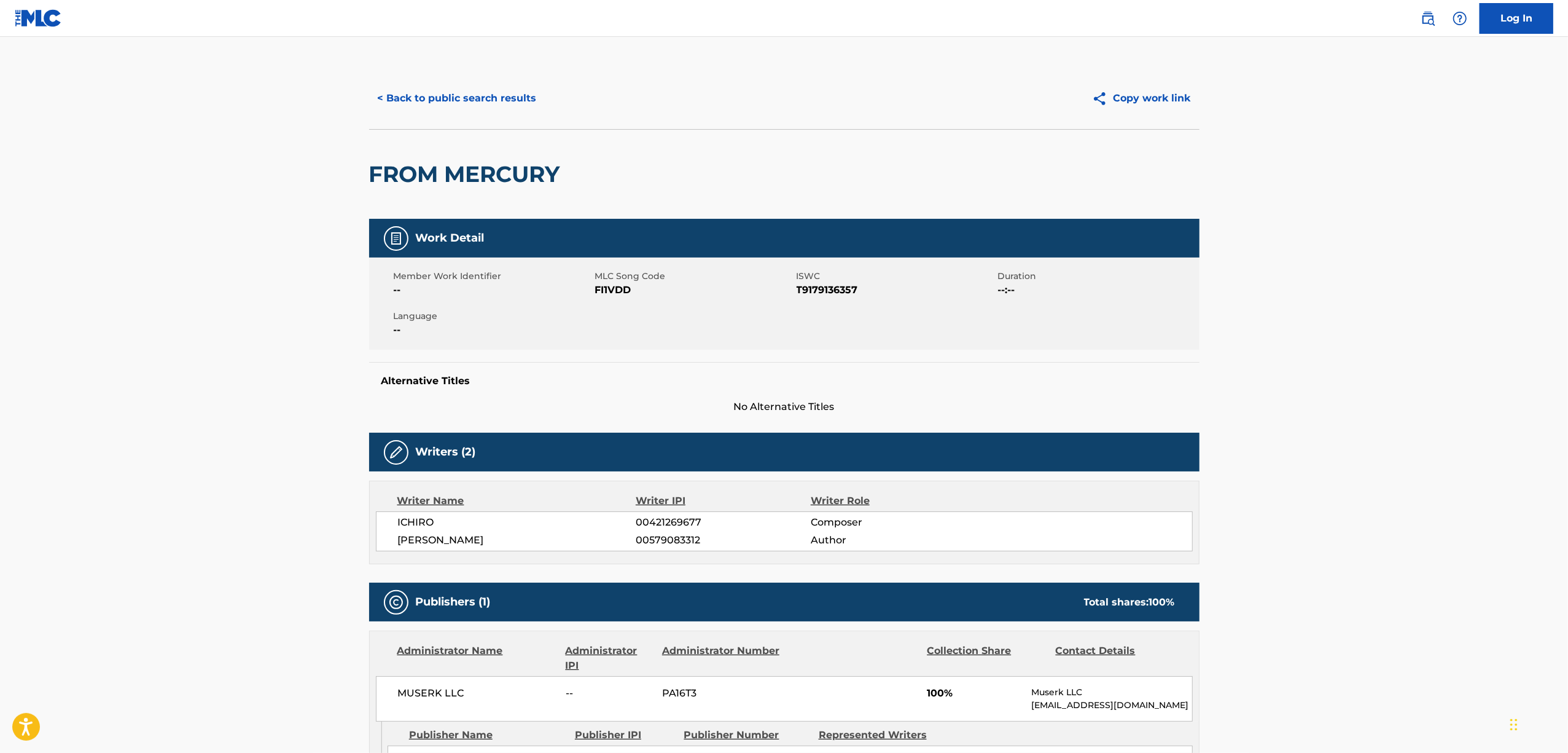
click at [455, 174] on h2 "FROM MERCURY" at bounding box center [467, 174] width 197 height 27
click at [835, 290] on span "T9179136357" at bounding box center [895, 290] width 199 height 15
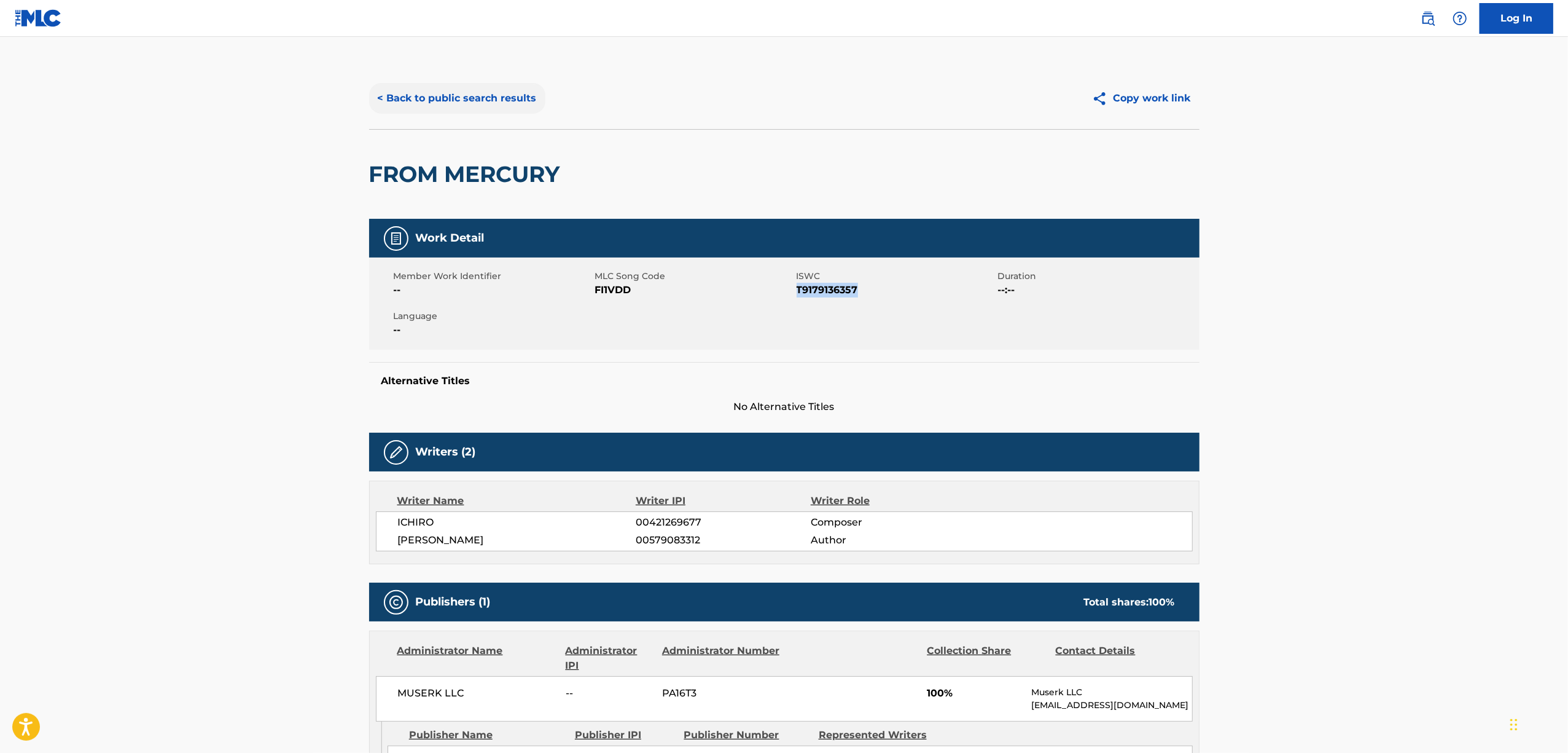
click at [428, 96] on button "< Back to public search results" at bounding box center [457, 98] width 176 height 31
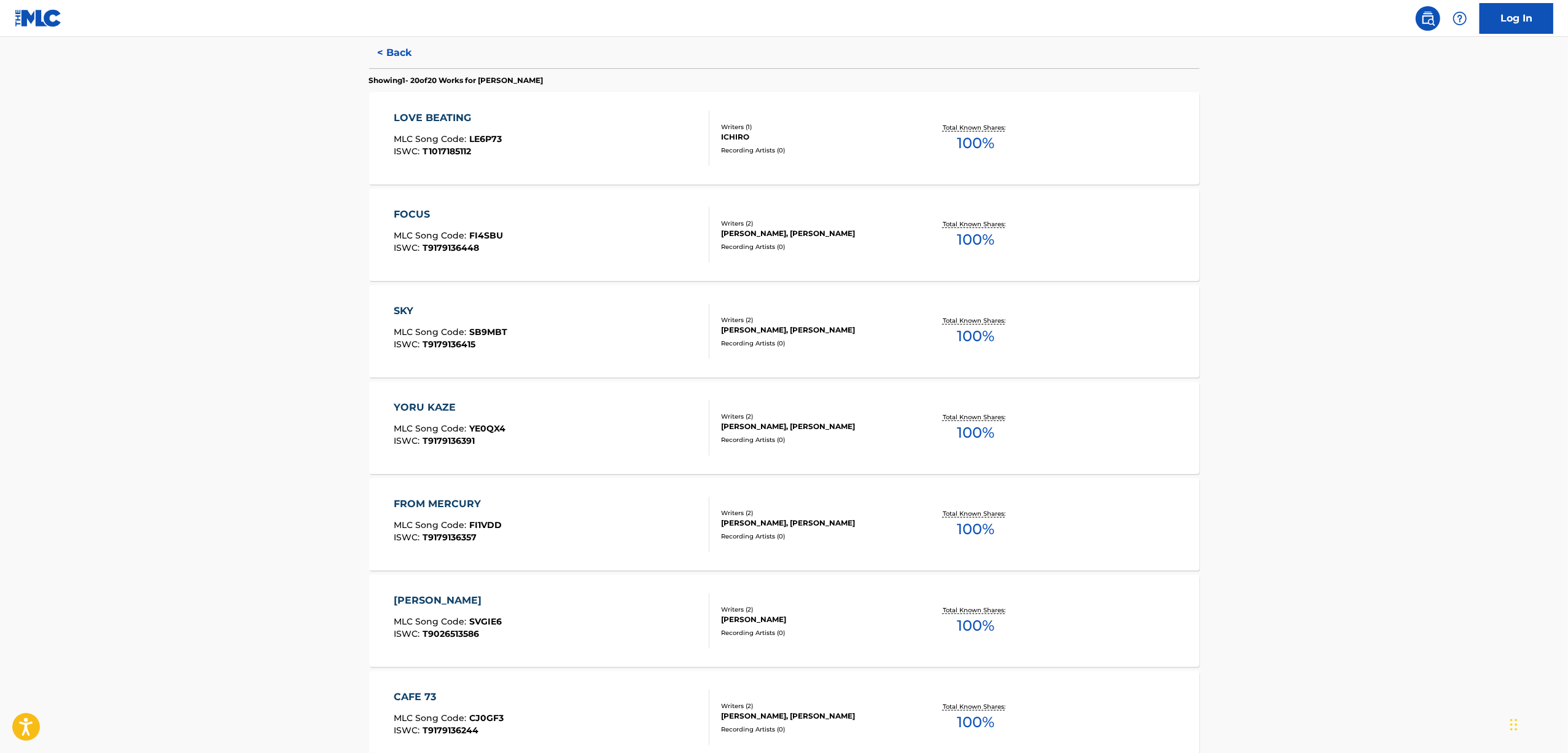
scroll to position [328, 0]
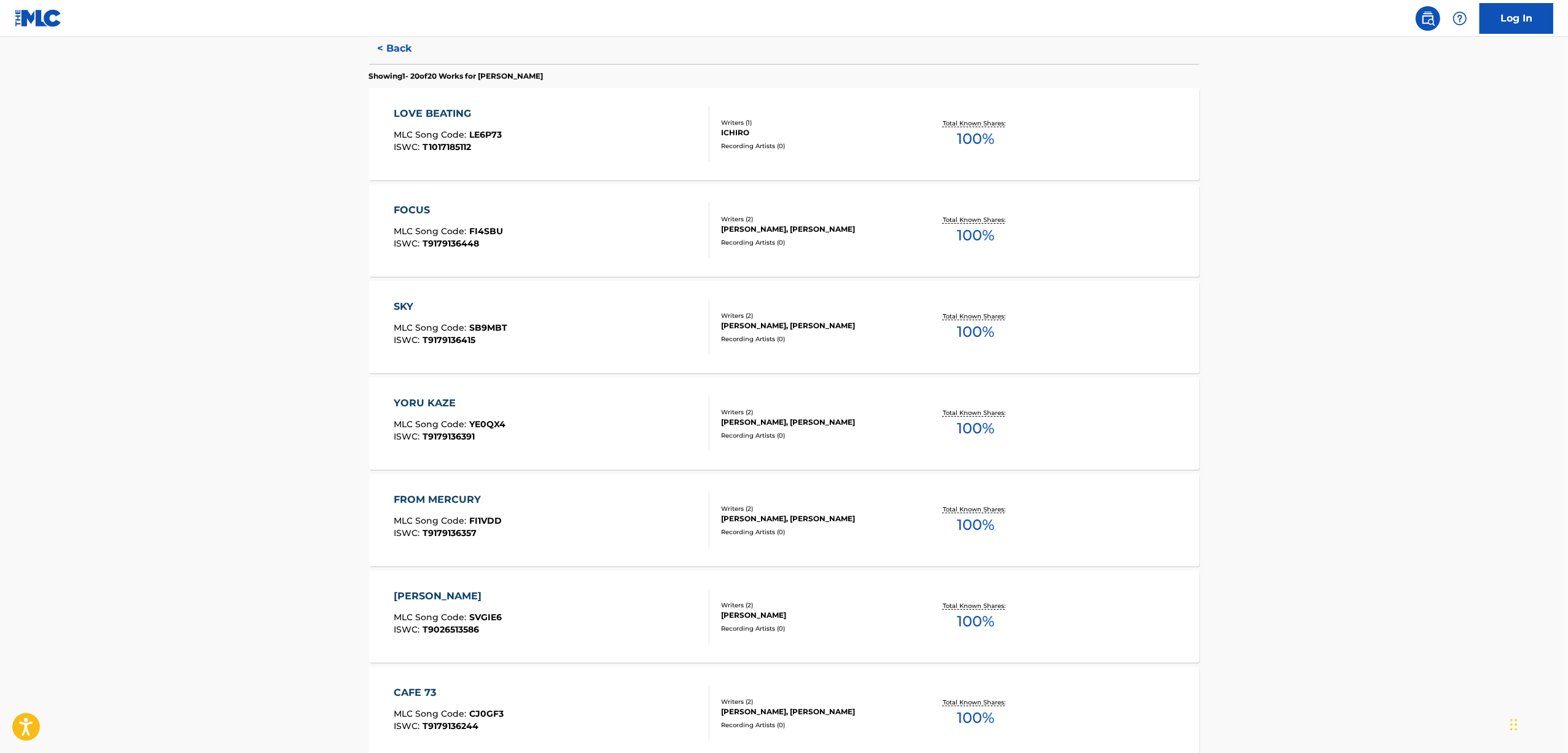
click at [406, 598] on div "[PERSON_NAME]" at bounding box center [447, 596] width 108 height 15
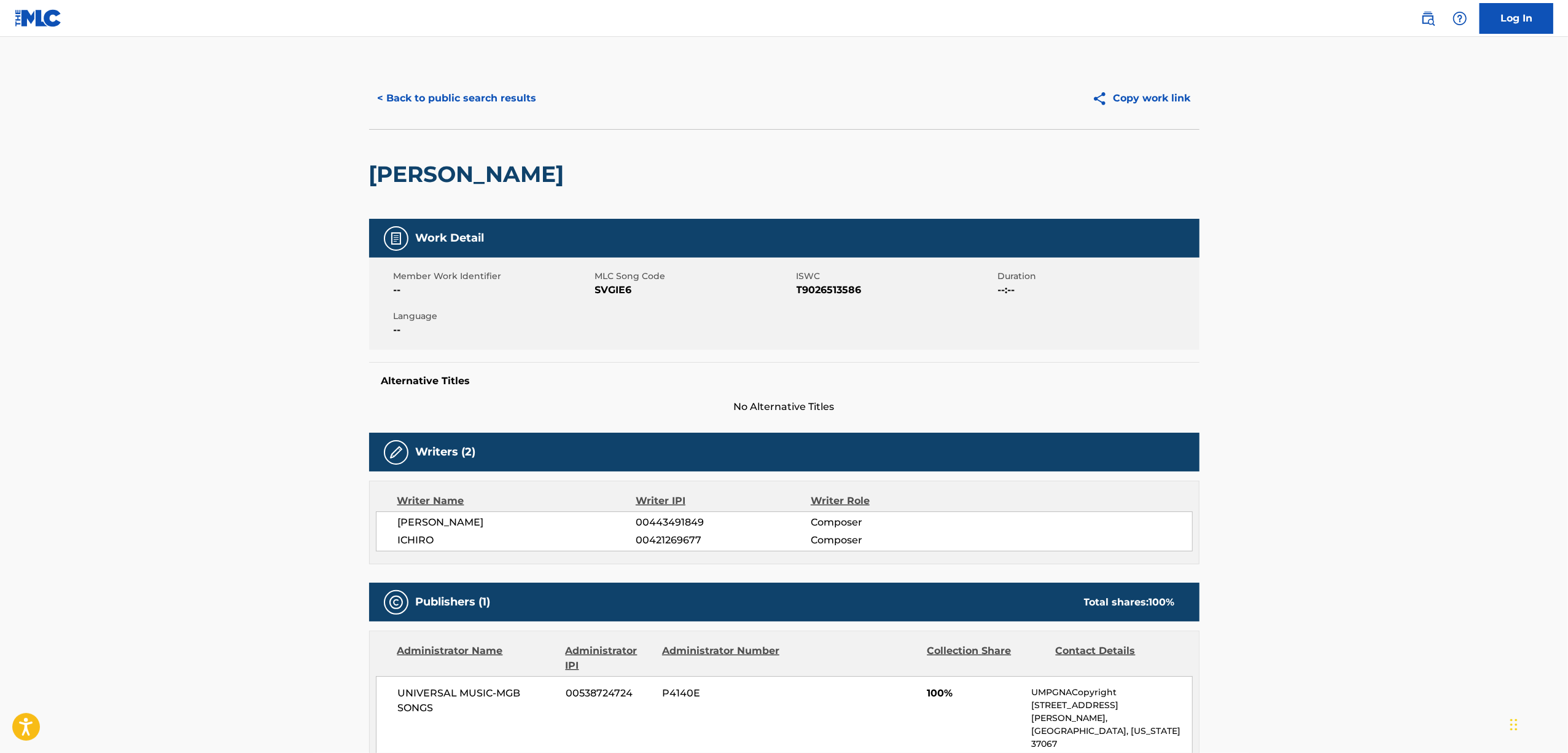
drag, startPoint x: 492, startPoint y: 158, endPoint x: 489, endPoint y: 166, distance: 8.5
click at [490, 166] on div "[PERSON_NAME]" at bounding box center [470, 174] width 201 height 89
click at [489, 166] on h2 "[PERSON_NAME]" at bounding box center [470, 174] width 201 height 27
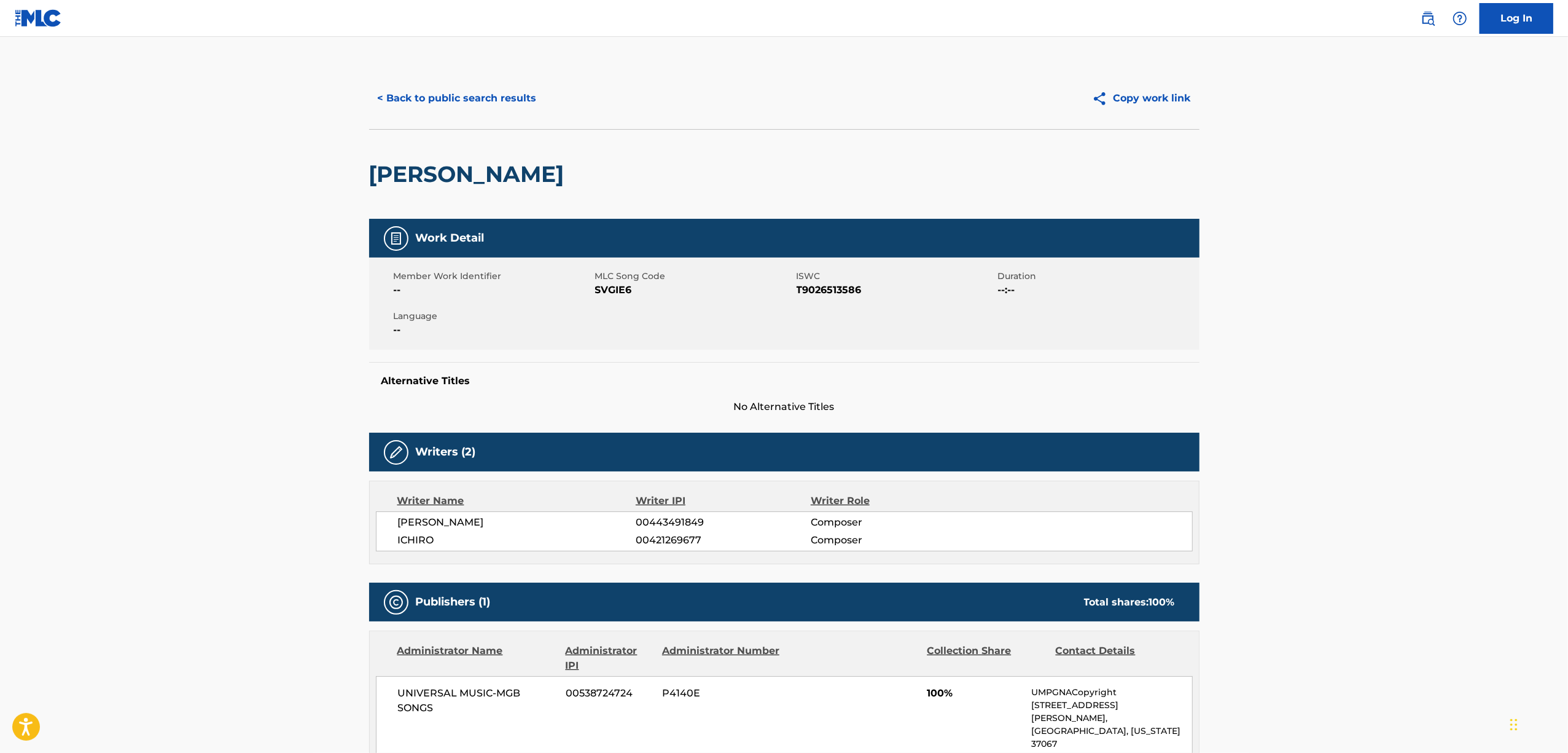
click at [833, 292] on span "T9026513586" at bounding box center [895, 290] width 199 height 15
drag, startPoint x: 833, startPoint y: 292, endPoint x: 828, endPoint y: 288, distance: 6.4
click at [833, 291] on span "T9026513586" at bounding box center [895, 290] width 199 height 15
click at [427, 102] on button "< Back to public search results" at bounding box center [457, 98] width 176 height 31
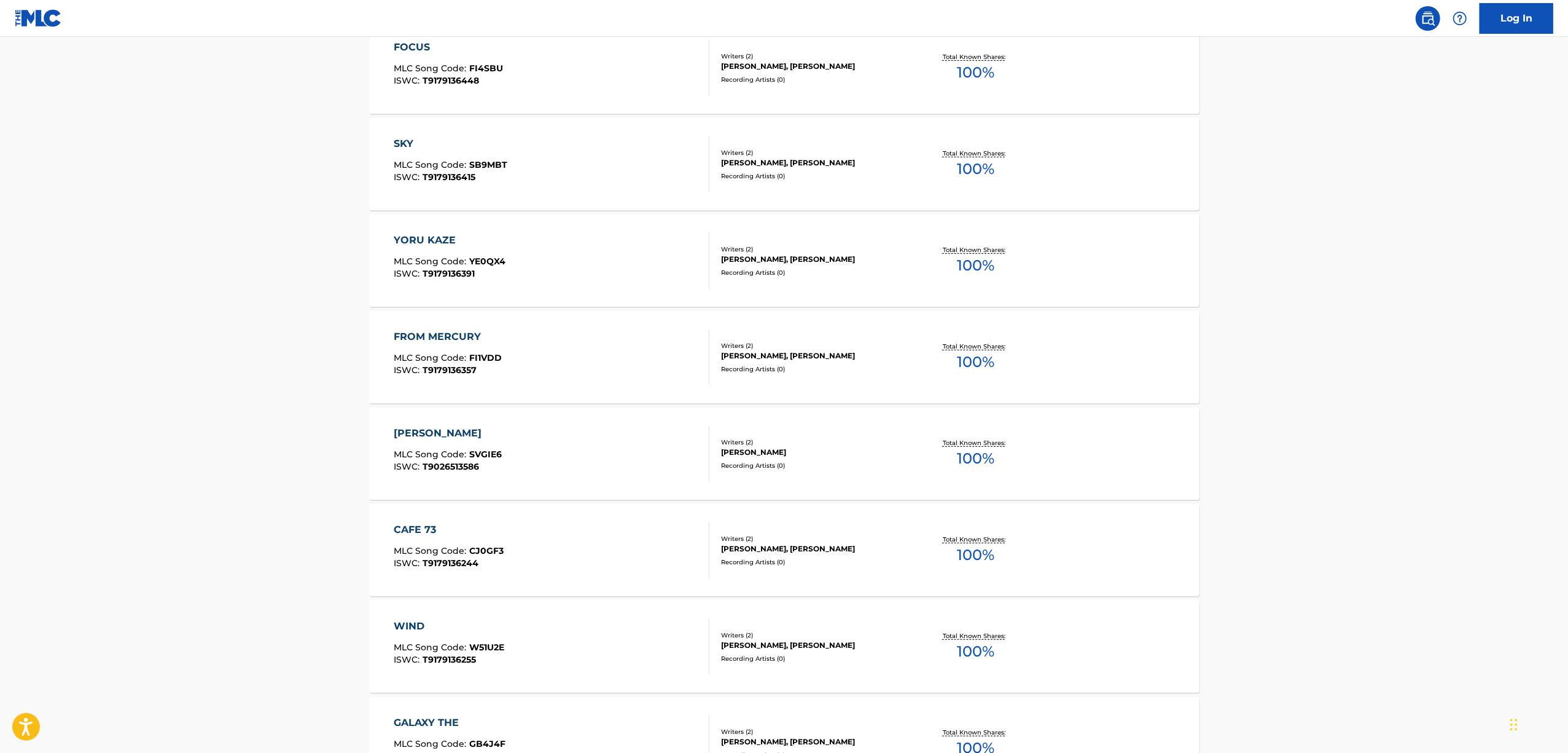
scroll to position [492, 0]
click at [421, 519] on div "CAFE 73 MLC Song Code : CJ0GF3 ISWC : T9179136244 Writers ( 2 ) [PERSON_NAME], …" at bounding box center [784, 549] width 831 height 93
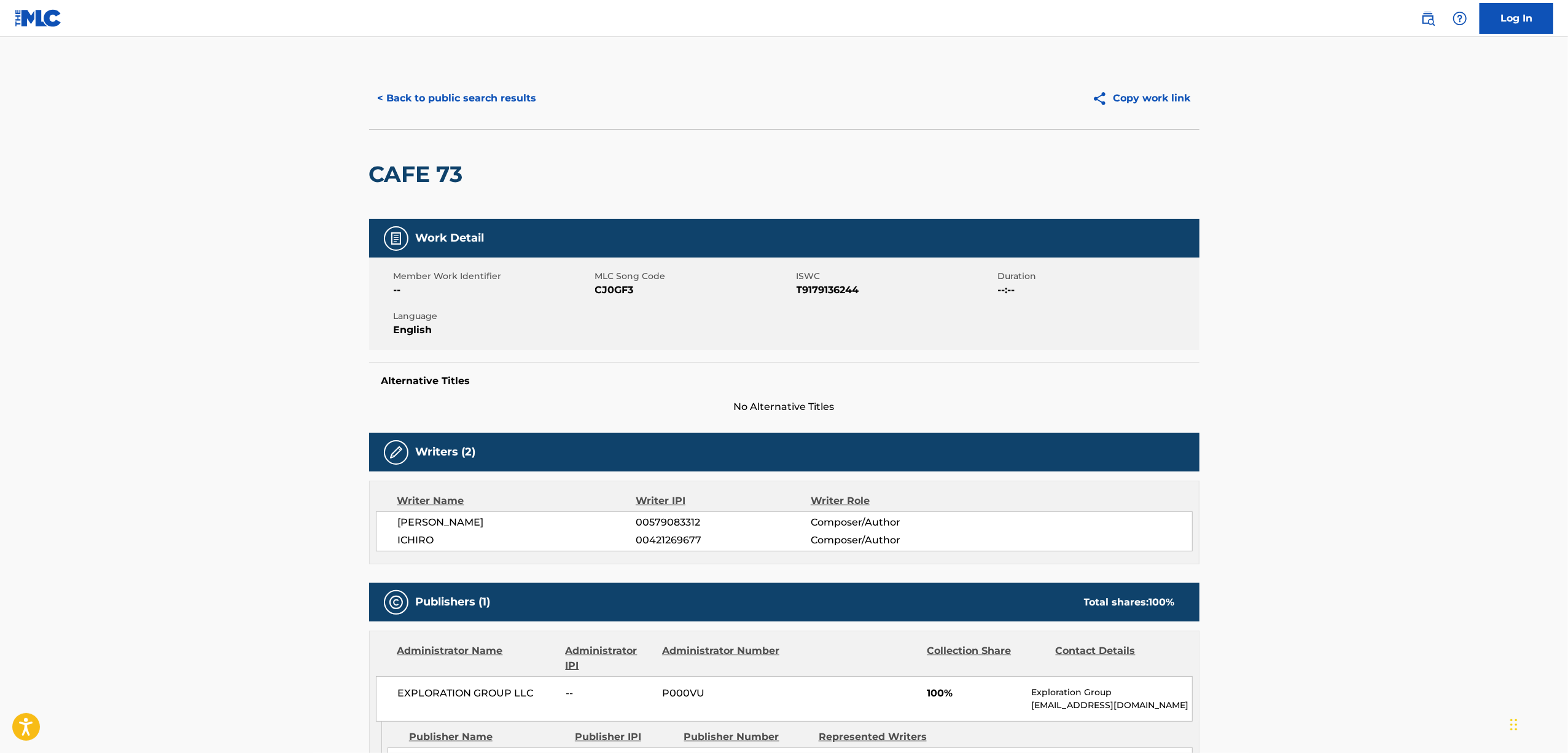
click at [408, 177] on h2 "CAFE 73" at bounding box center [419, 174] width 100 height 27
click at [812, 287] on span "T9179136244" at bounding box center [895, 290] width 199 height 15
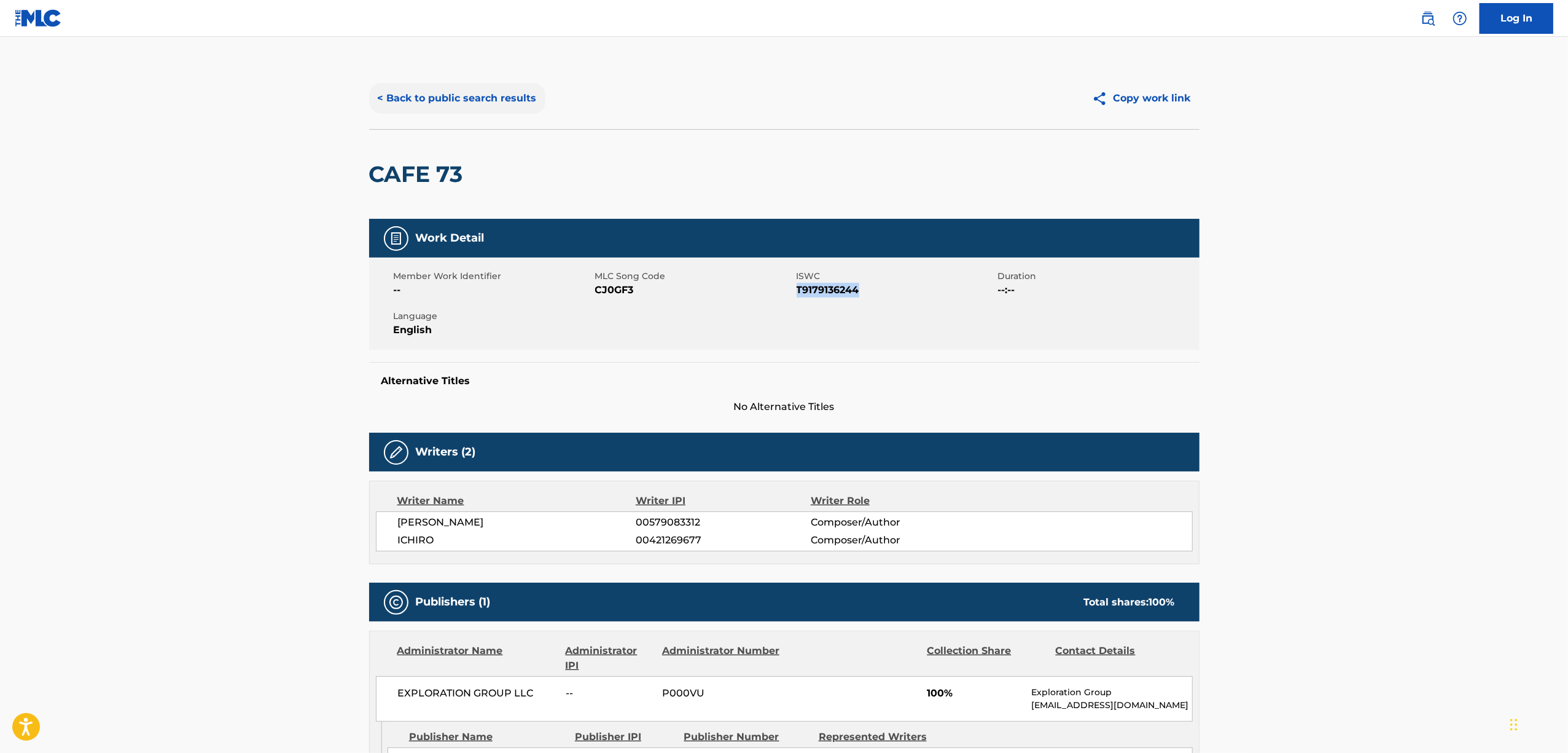
click at [433, 97] on button "< Back to public search results" at bounding box center [457, 98] width 176 height 31
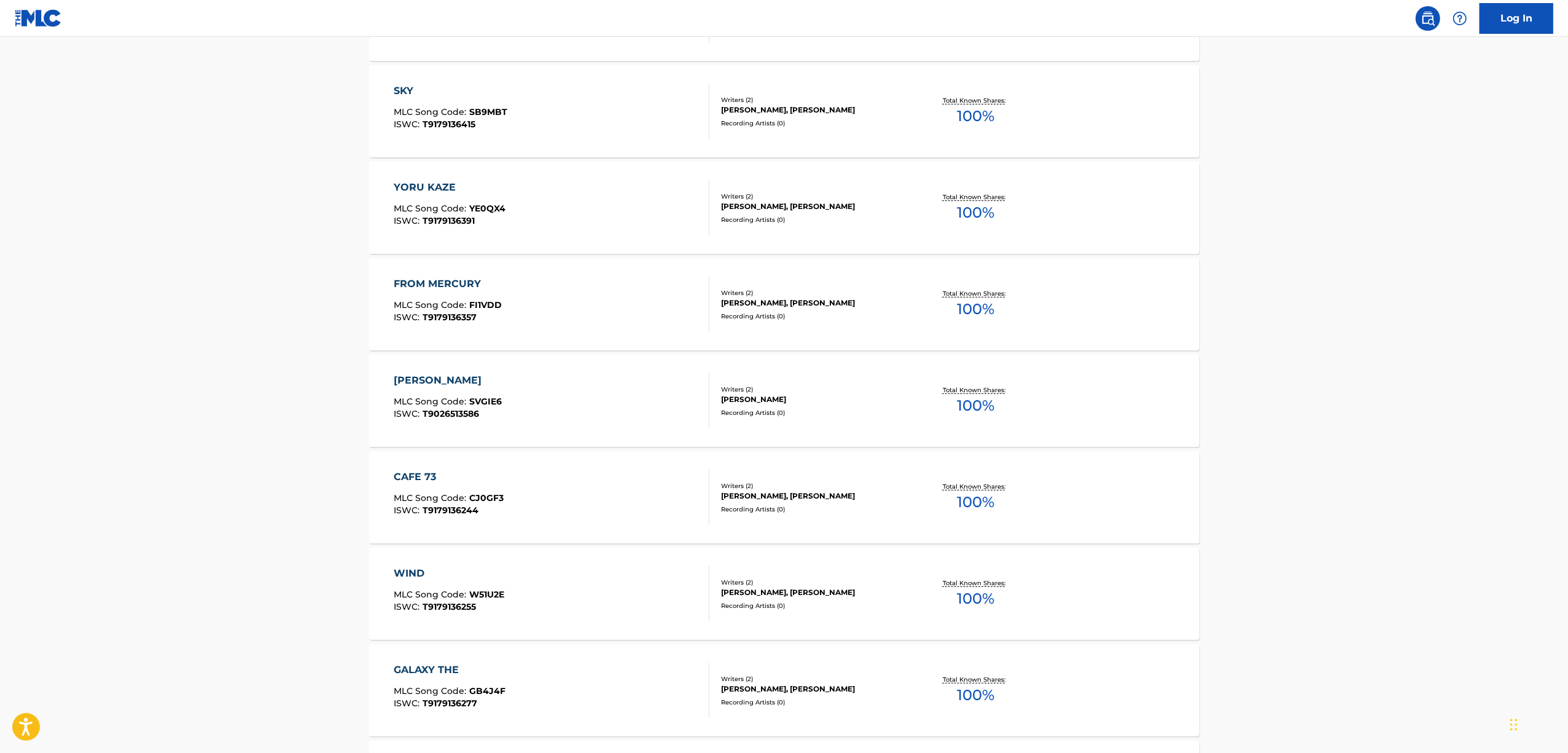
scroll to position [573, 0]
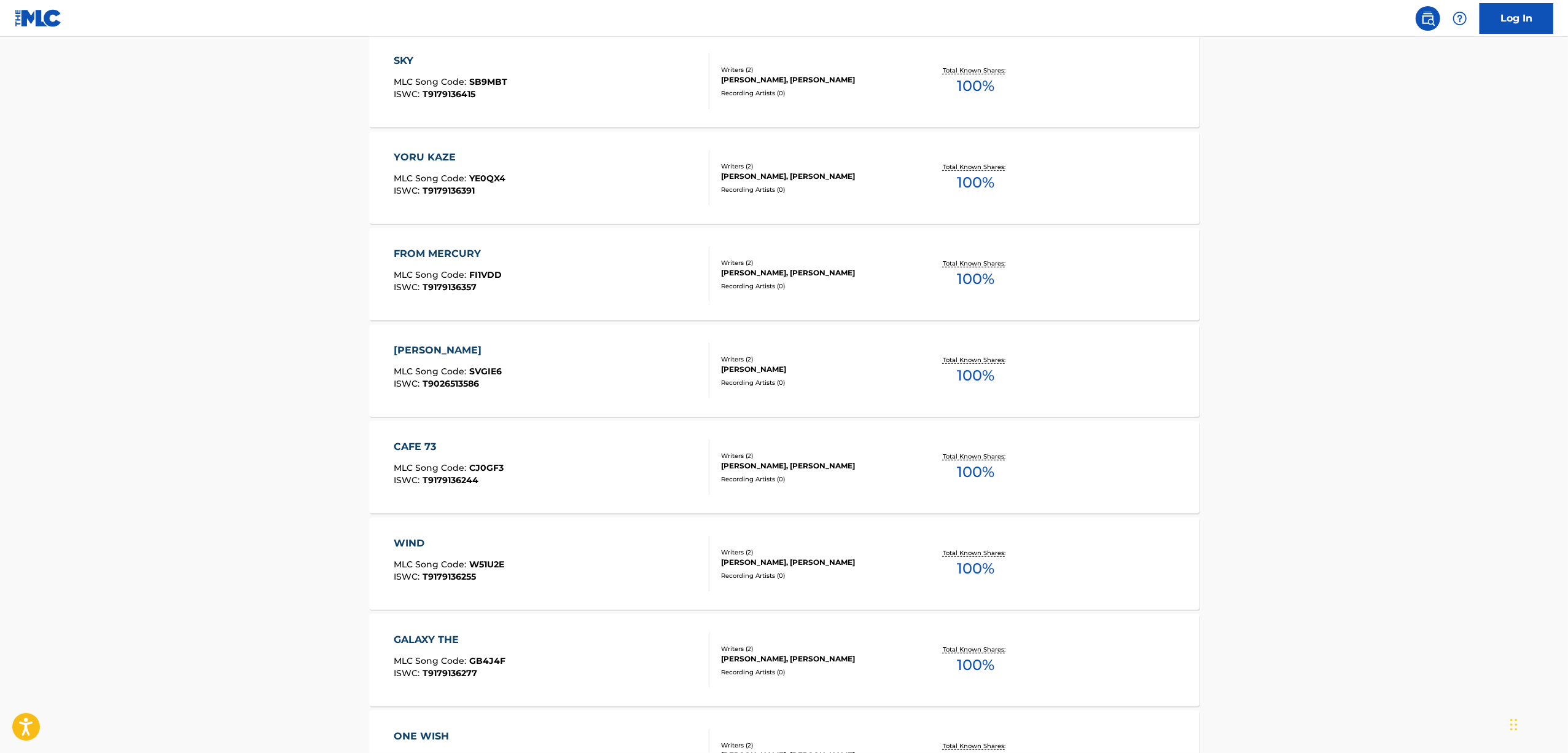
click at [405, 542] on div "WIND" at bounding box center [449, 543] width 111 height 15
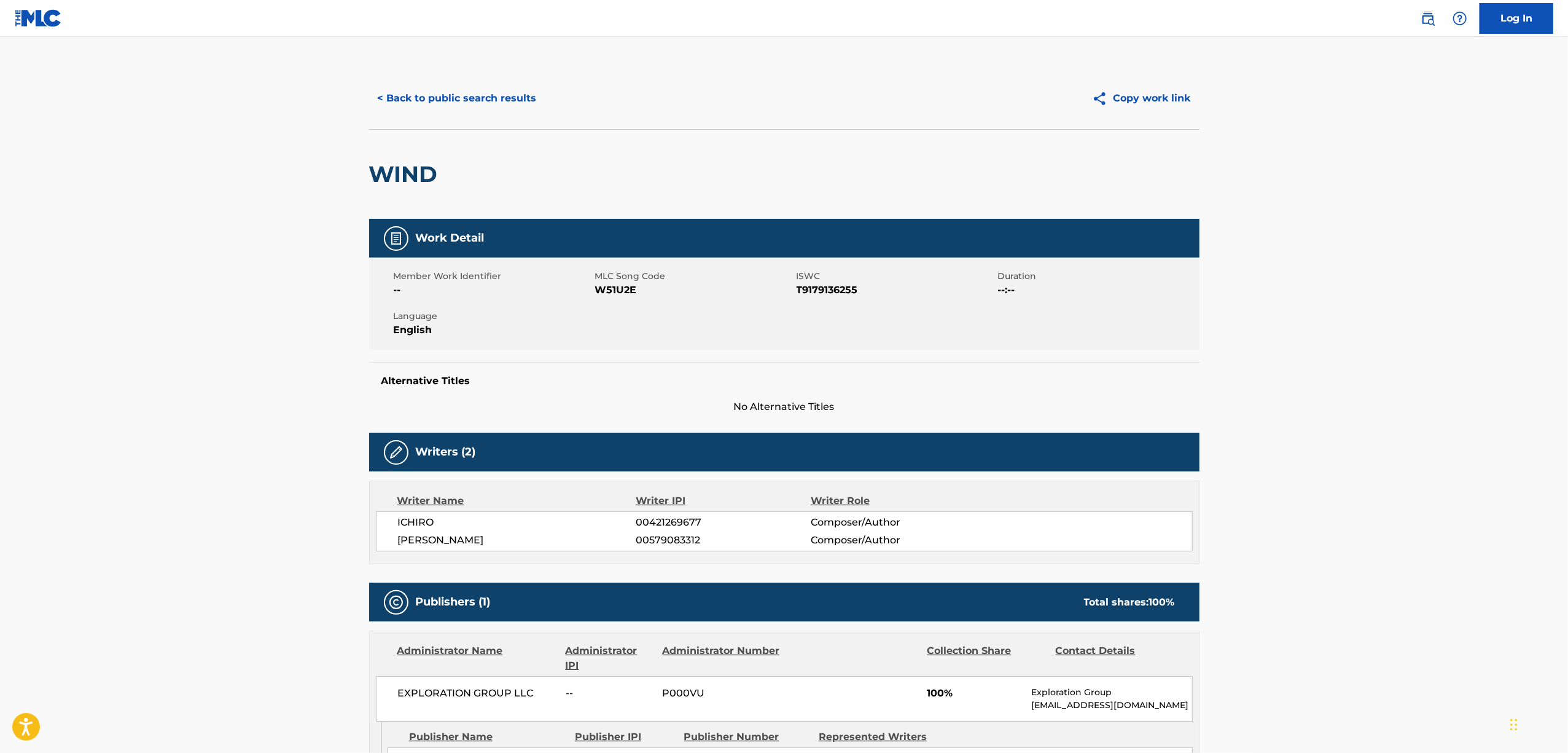
click at [411, 175] on h2 "WIND" at bounding box center [406, 174] width 75 height 27
click at [819, 292] on span "T9179136255" at bounding box center [895, 290] width 199 height 15
click at [447, 103] on button "< Back to public search results" at bounding box center [457, 98] width 176 height 31
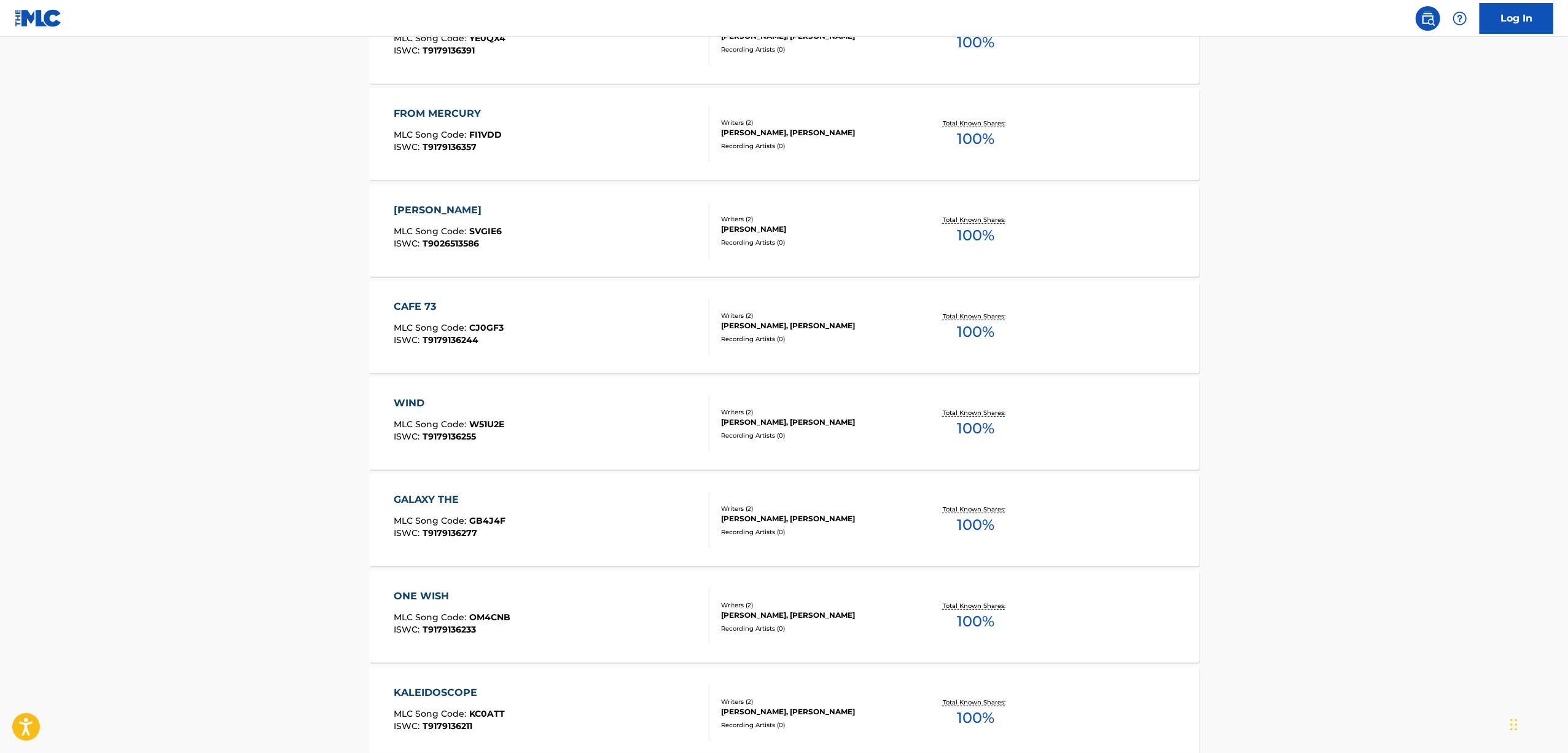
scroll to position [819, 0]
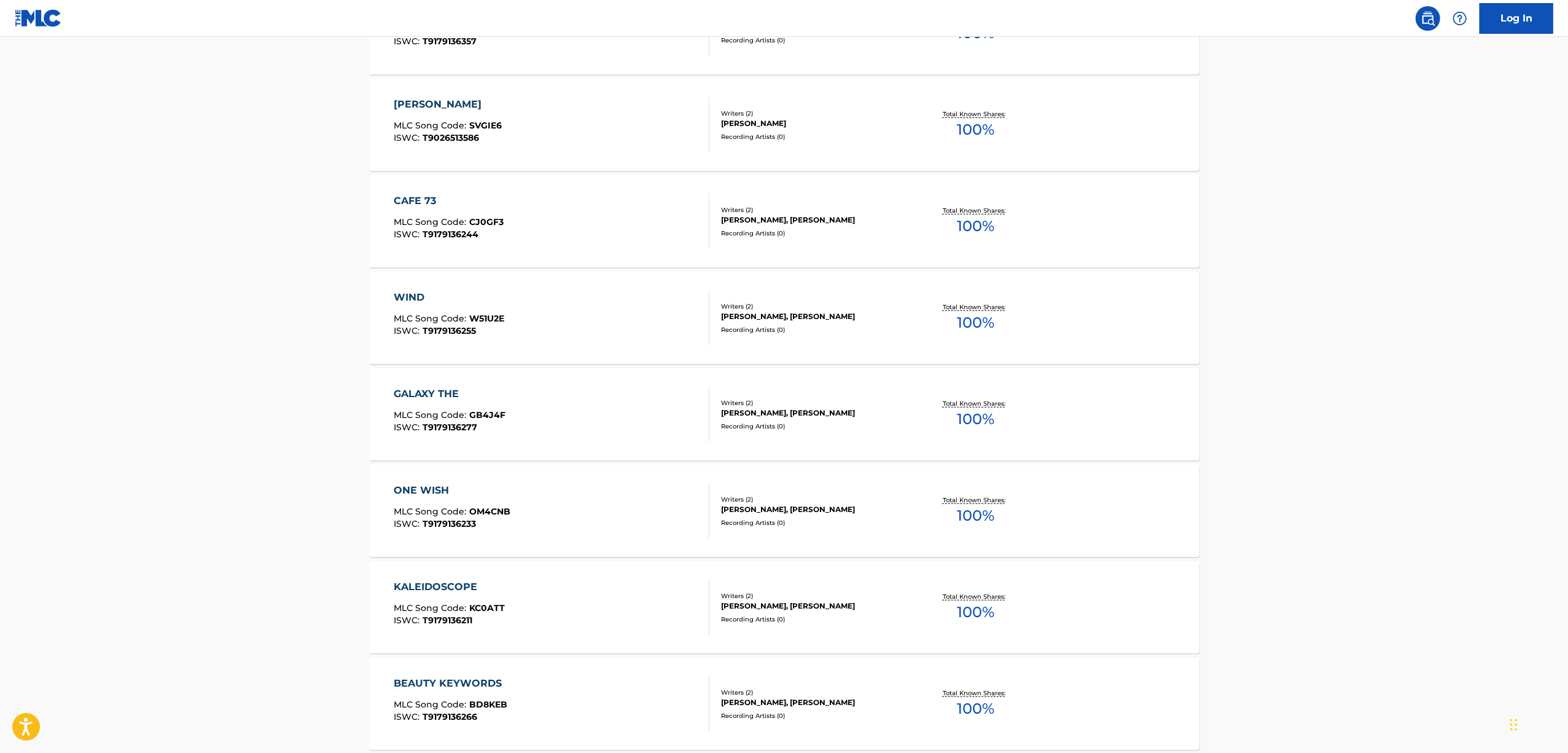
click at [443, 391] on div "GALAXY THE" at bounding box center [449, 394] width 112 height 15
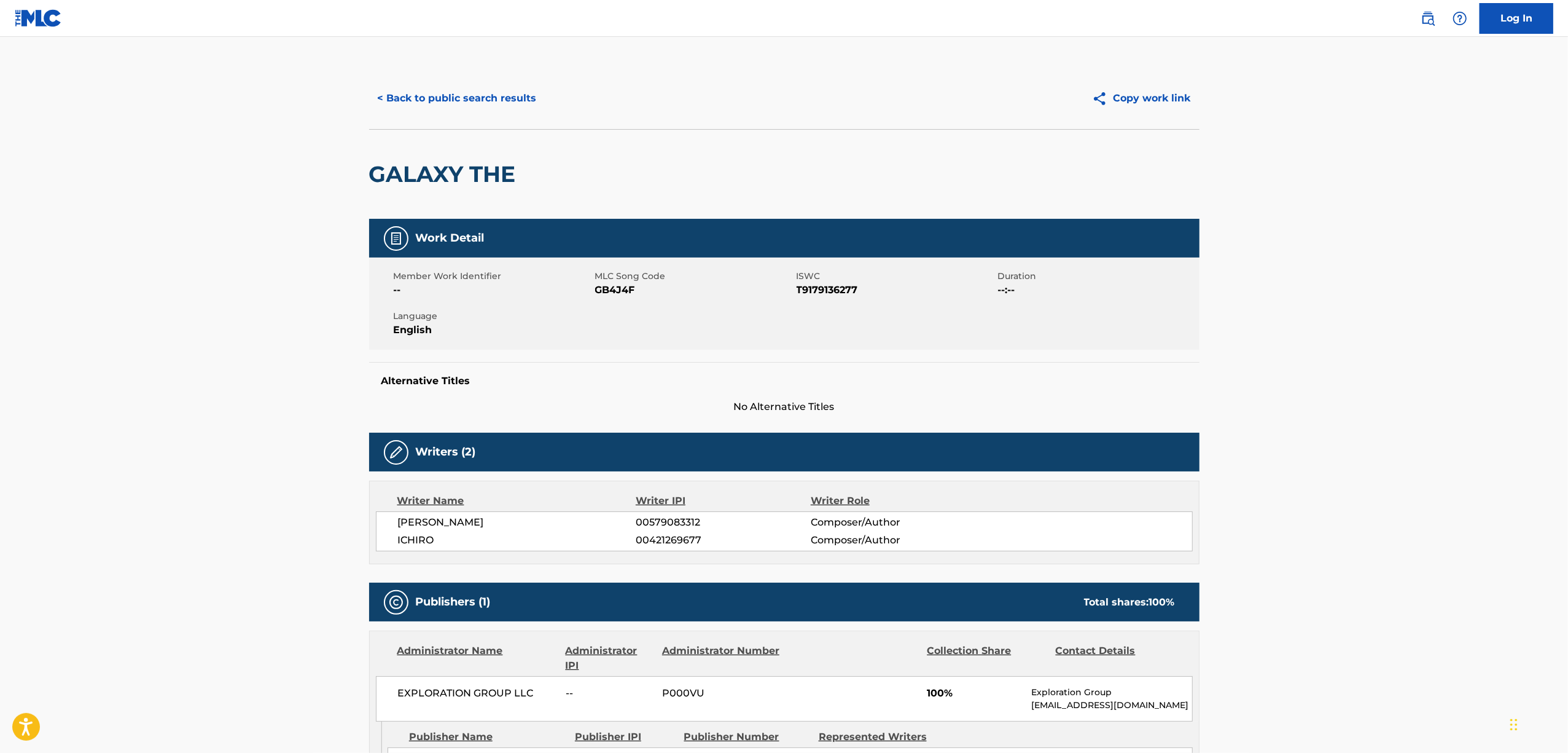
click at [404, 178] on h2 "GALAXY THE" at bounding box center [445, 174] width 153 height 27
click at [824, 293] on span "T9179136277" at bounding box center [895, 290] width 199 height 15
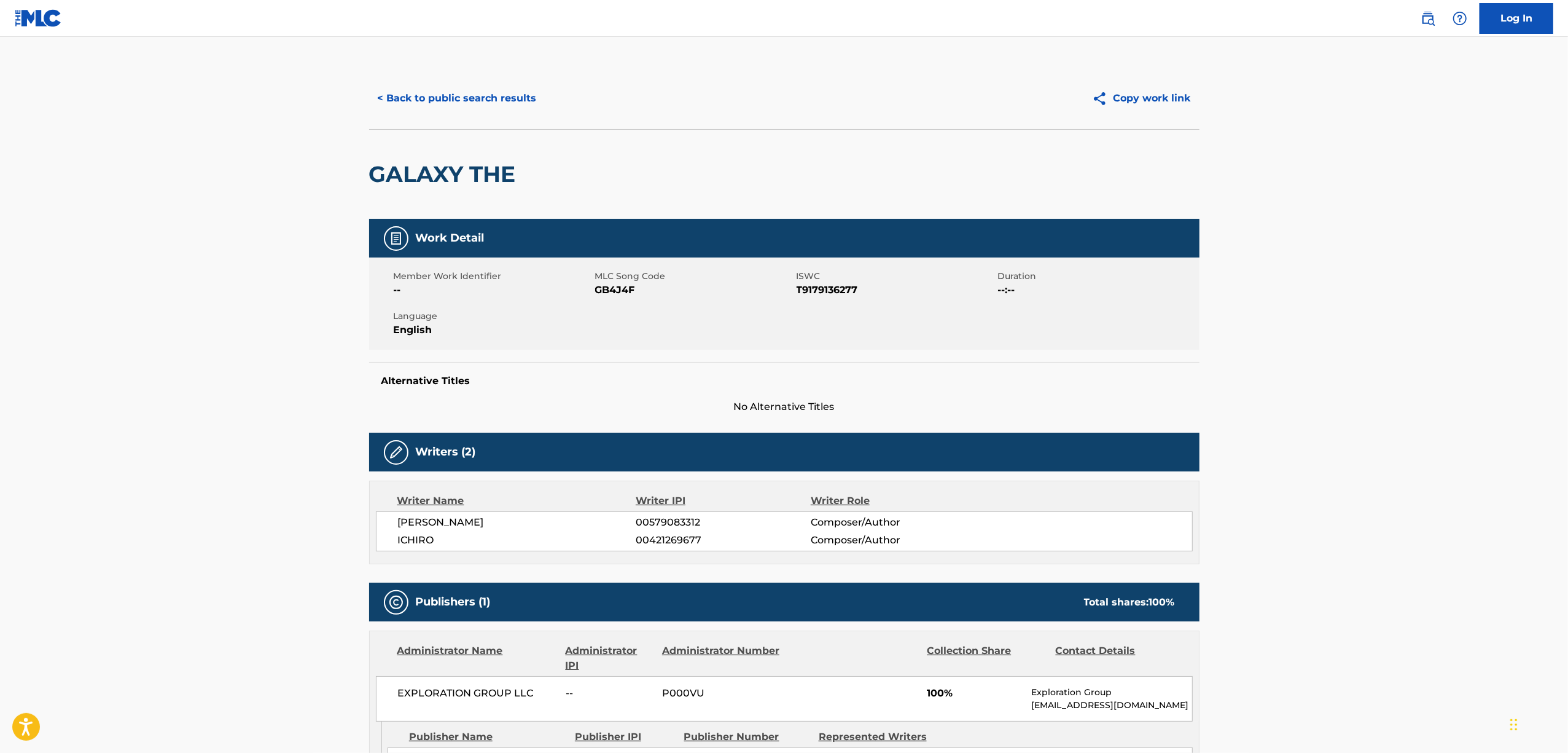
click at [448, 81] on div "< Back to public search results Copy work link" at bounding box center [784, 98] width 831 height 62
click at [445, 101] on button "< Back to public search results" at bounding box center [457, 98] width 176 height 31
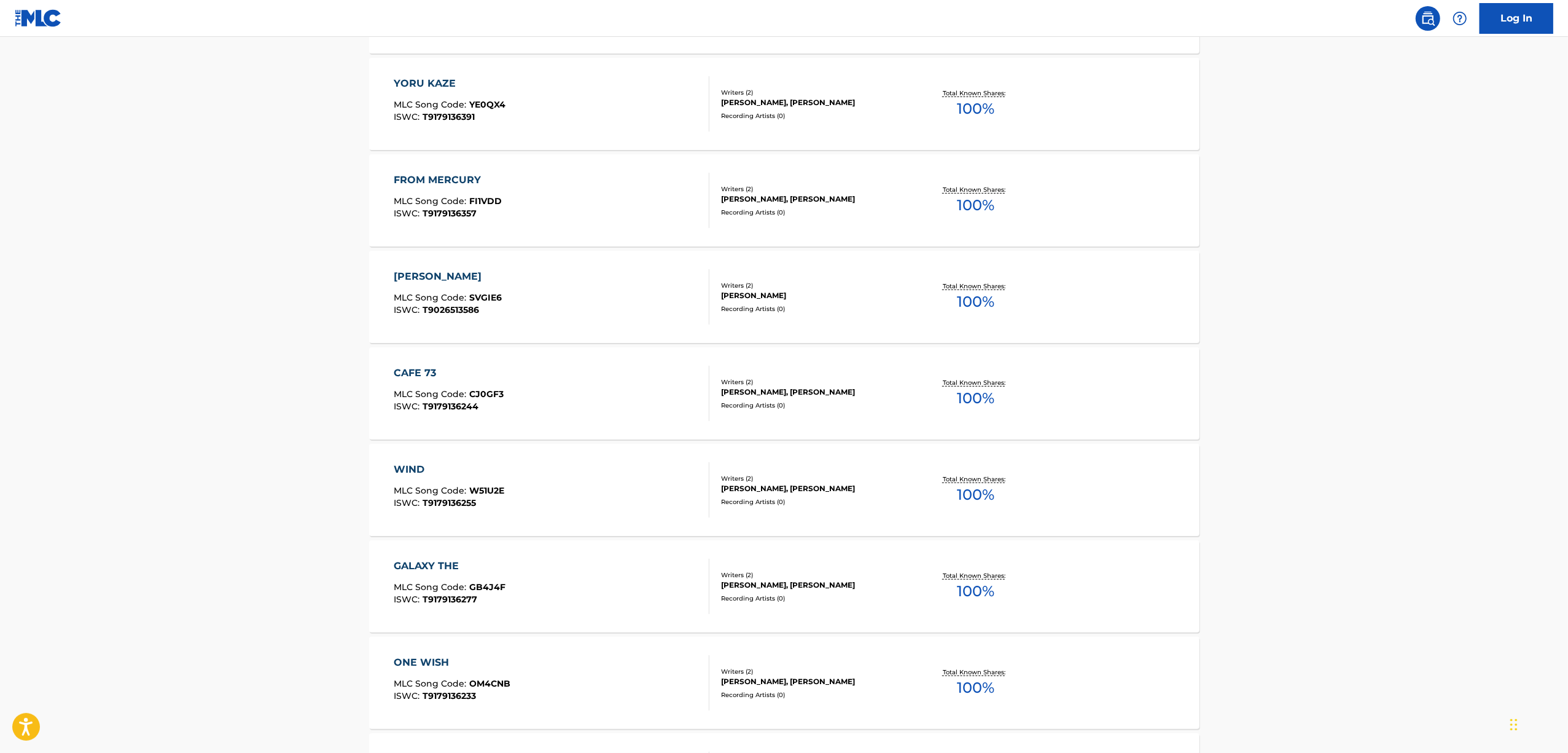
scroll to position [738, 0]
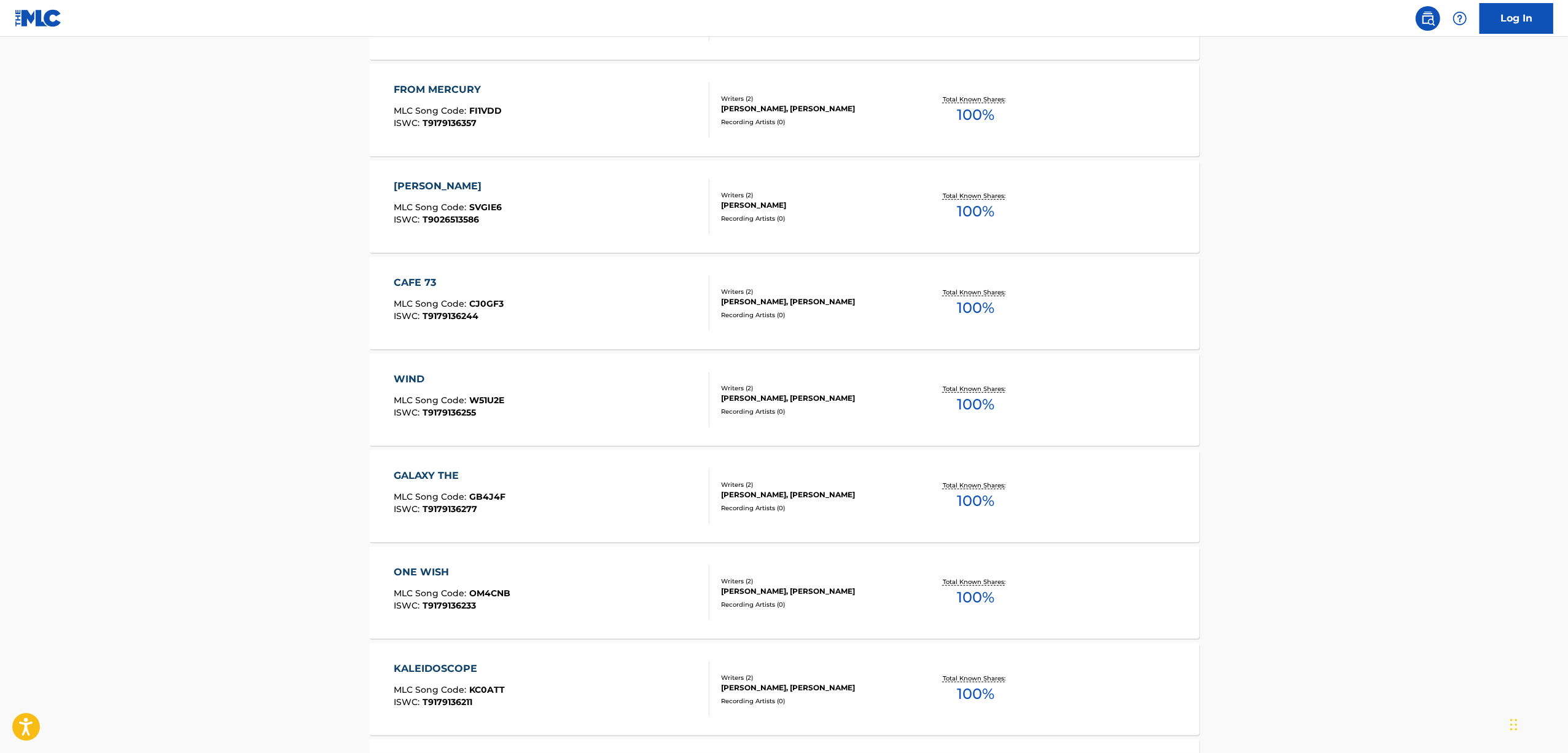
click at [423, 571] on div "ONE WISH" at bounding box center [452, 572] width 117 height 15
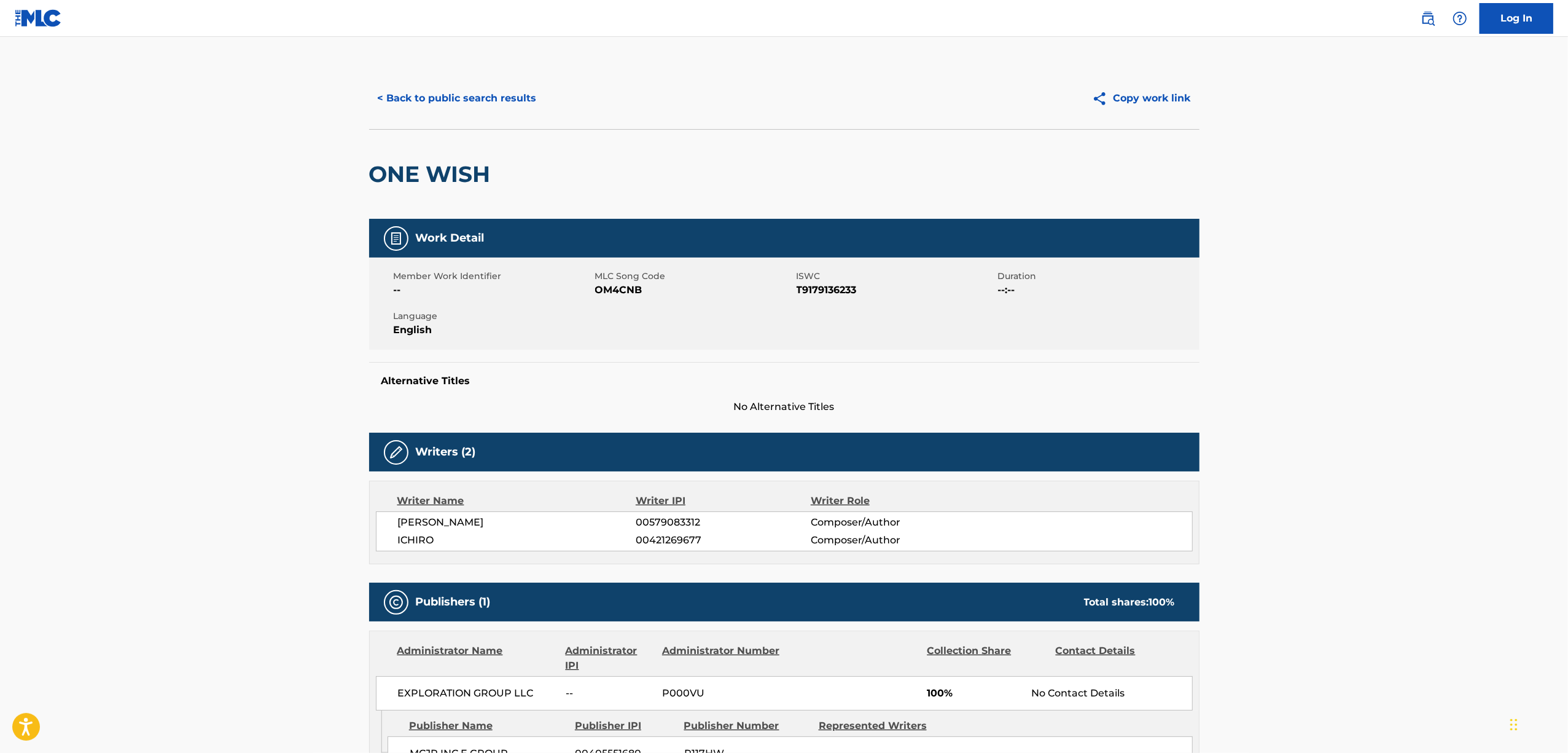
click at [425, 171] on h2 "ONE WISH" at bounding box center [433, 174] width 128 height 27
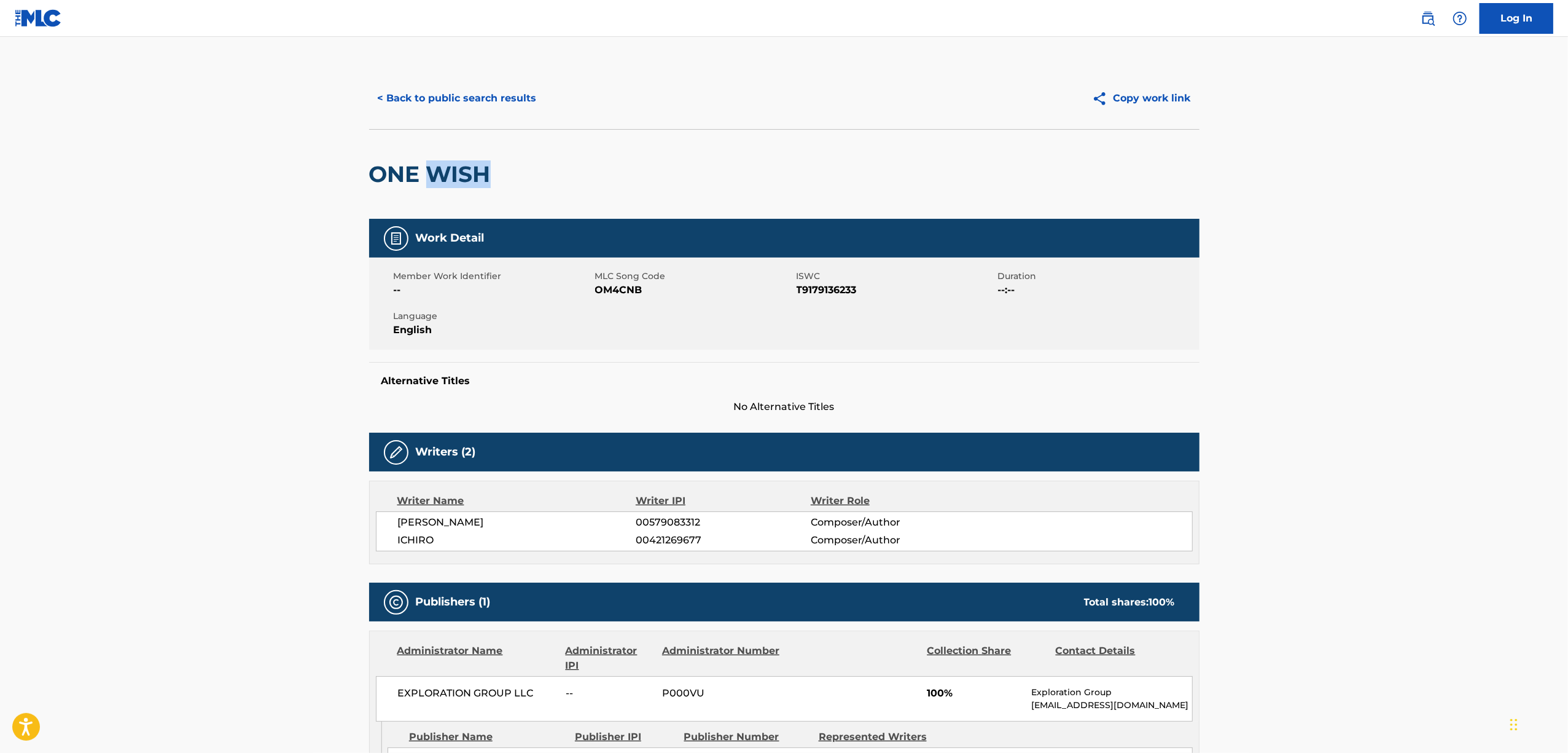
click at [425, 171] on h2 "ONE WISH" at bounding box center [433, 174] width 128 height 27
click at [399, 161] on h2 "ONE WISH" at bounding box center [433, 174] width 128 height 27
click at [821, 290] on span "T9179136233" at bounding box center [895, 290] width 199 height 15
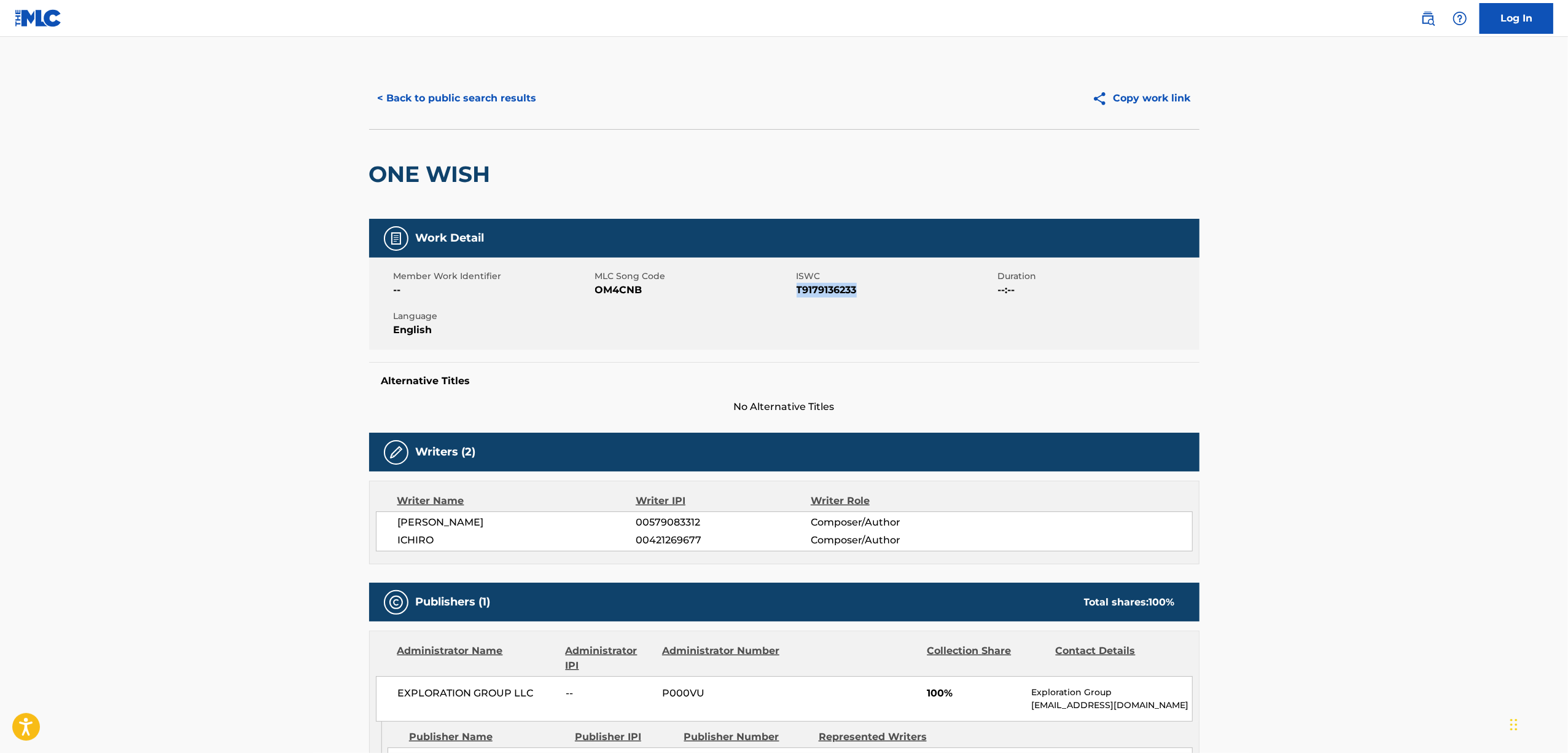
click at [821, 290] on span "T9179136233" at bounding box center [895, 290] width 199 height 15
drag, startPoint x: 426, startPoint y: 96, endPoint x: 445, endPoint y: 112, distance: 24.8
click at [431, 98] on button "< Back to public search results" at bounding box center [457, 98] width 176 height 31
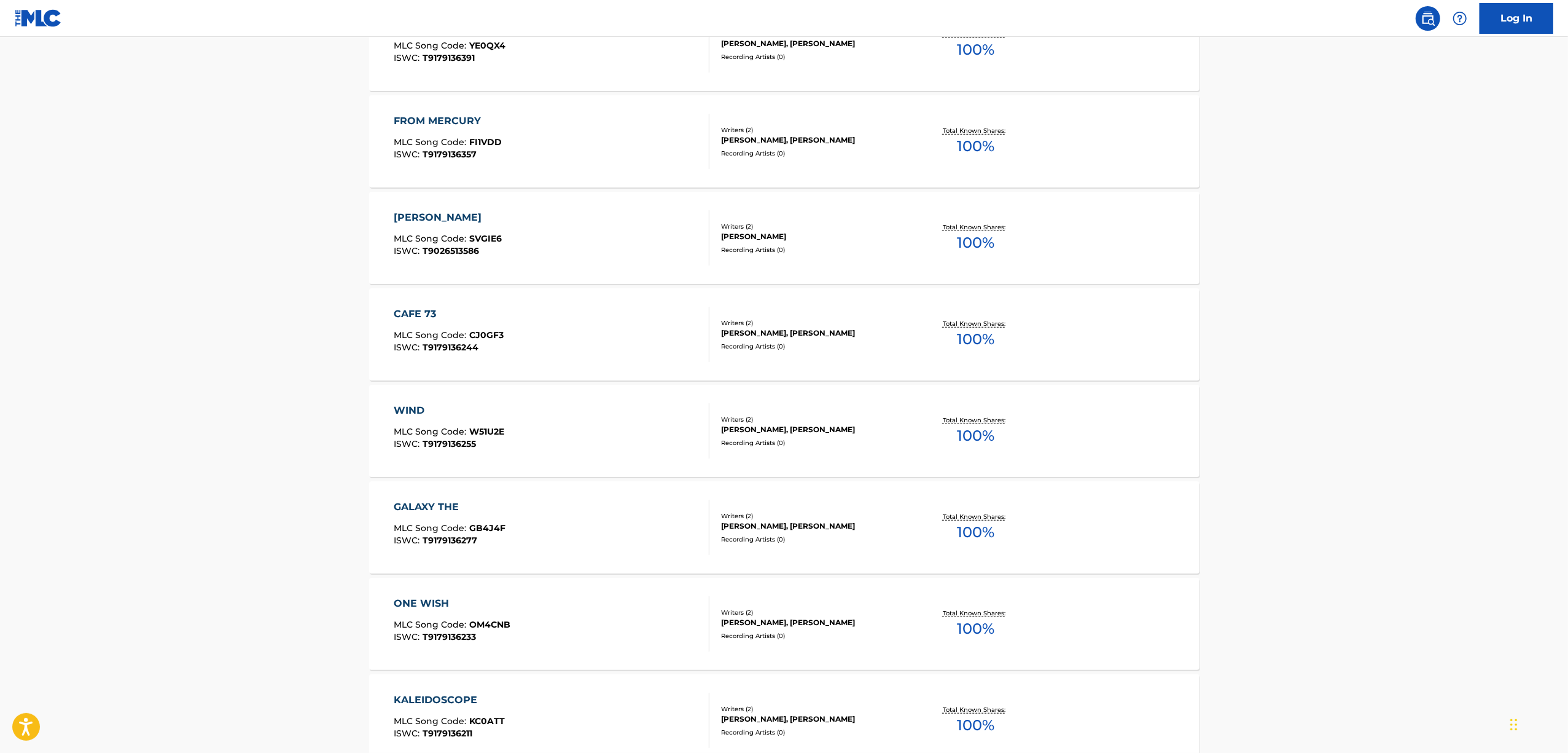
scroll to position [1065, 0]
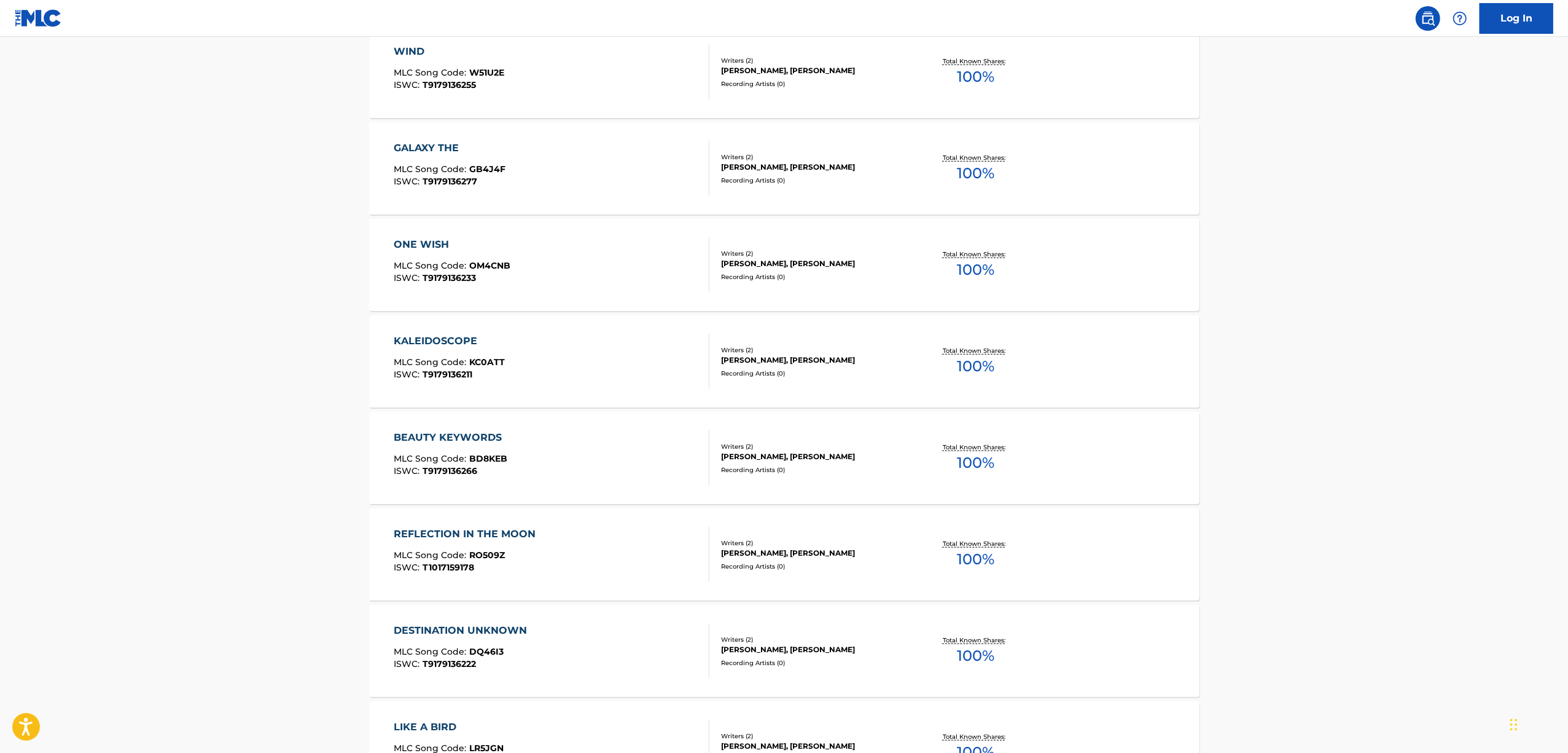
click at [448, 337] on div "KALEIDOSCOPE" at bounding box center [449, 341] width 112 height 15
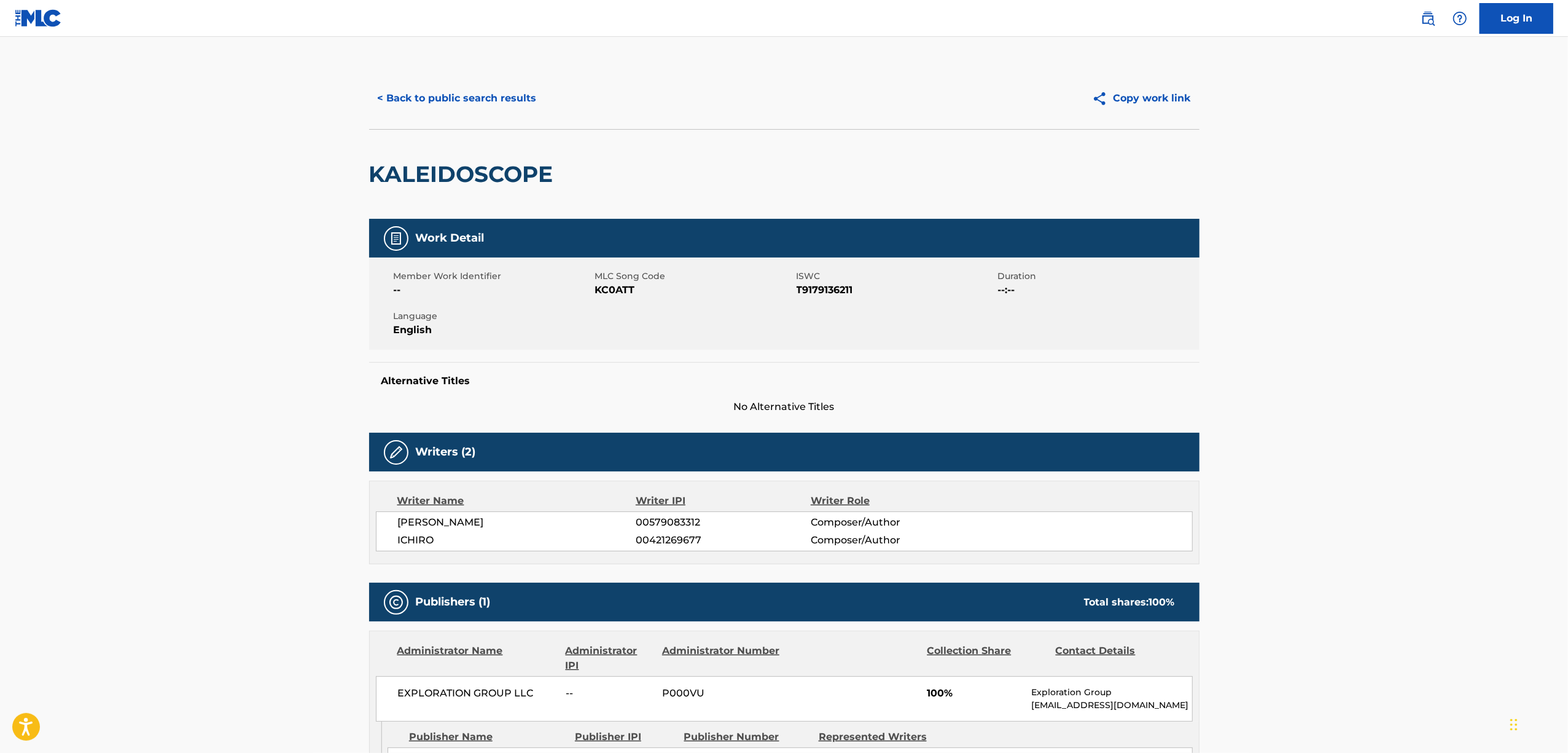
click at [482, 178] on h2 "KALEIDOSCOPE" at bounding box center [464, 174] width 190 height 27
click at [831, 288] on span "T9179136211" at bounding box center [895, 290] width 199 height 15
drag, startPoint x: 448, startPoint y: 106, endPoint x: 455, endPoint y: 106, distance: 7.0
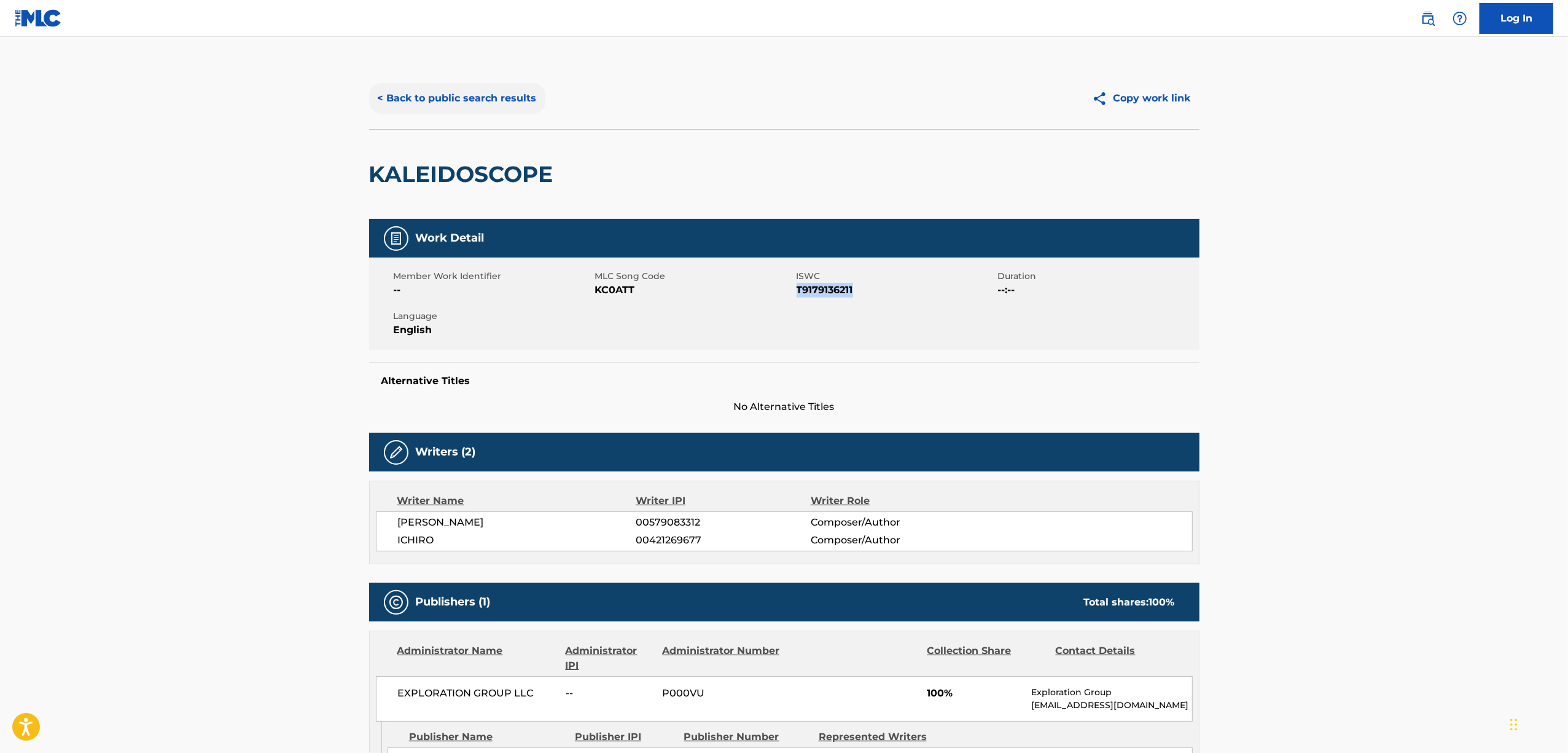
click at [450, 106] on button "< Back to public search results" at bounding box center [457, 98] width 176 height 31
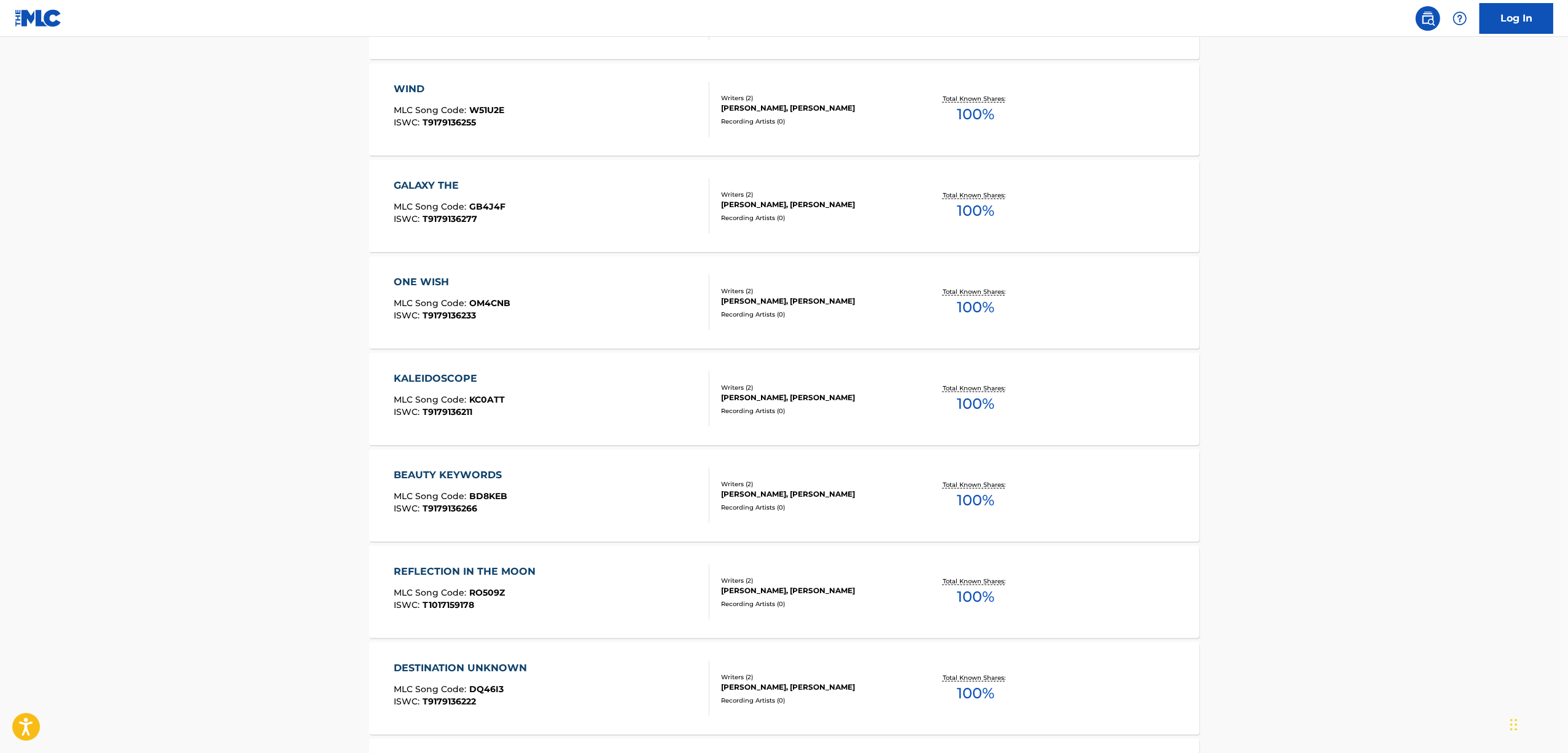
scroll to position [1147, 0]
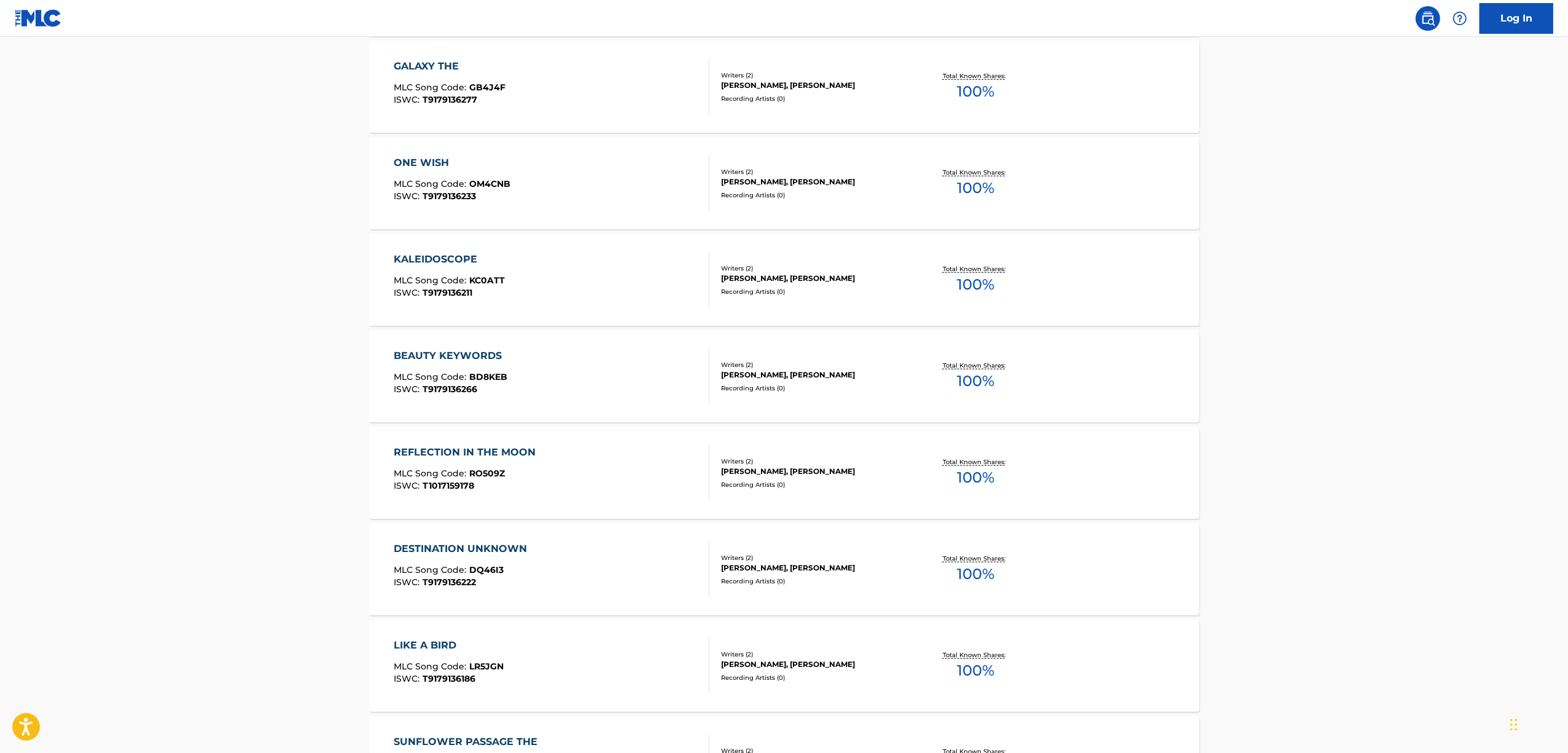
click at [453, 357] on div "BEAUTY KEYWORDS" at bounding box center [451, 356] width 114 height 15
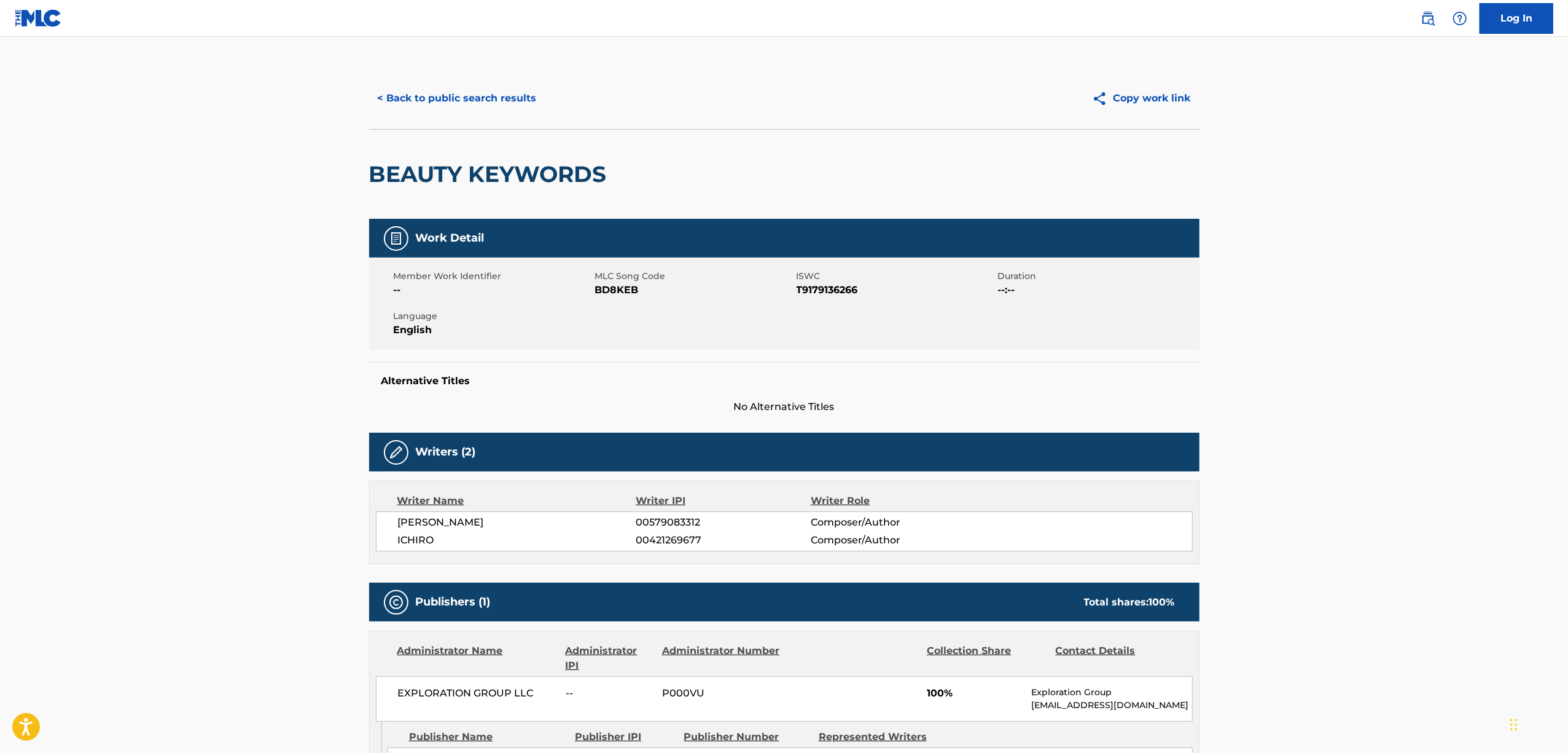
click at [463, 177] on h2 "BEAUTY KEYWORDS" at bounding box center [491, 174] width 244 height 27
click at [807, 296] on span "T9179136266" at bounding box center [895, 290] width 199 height 15
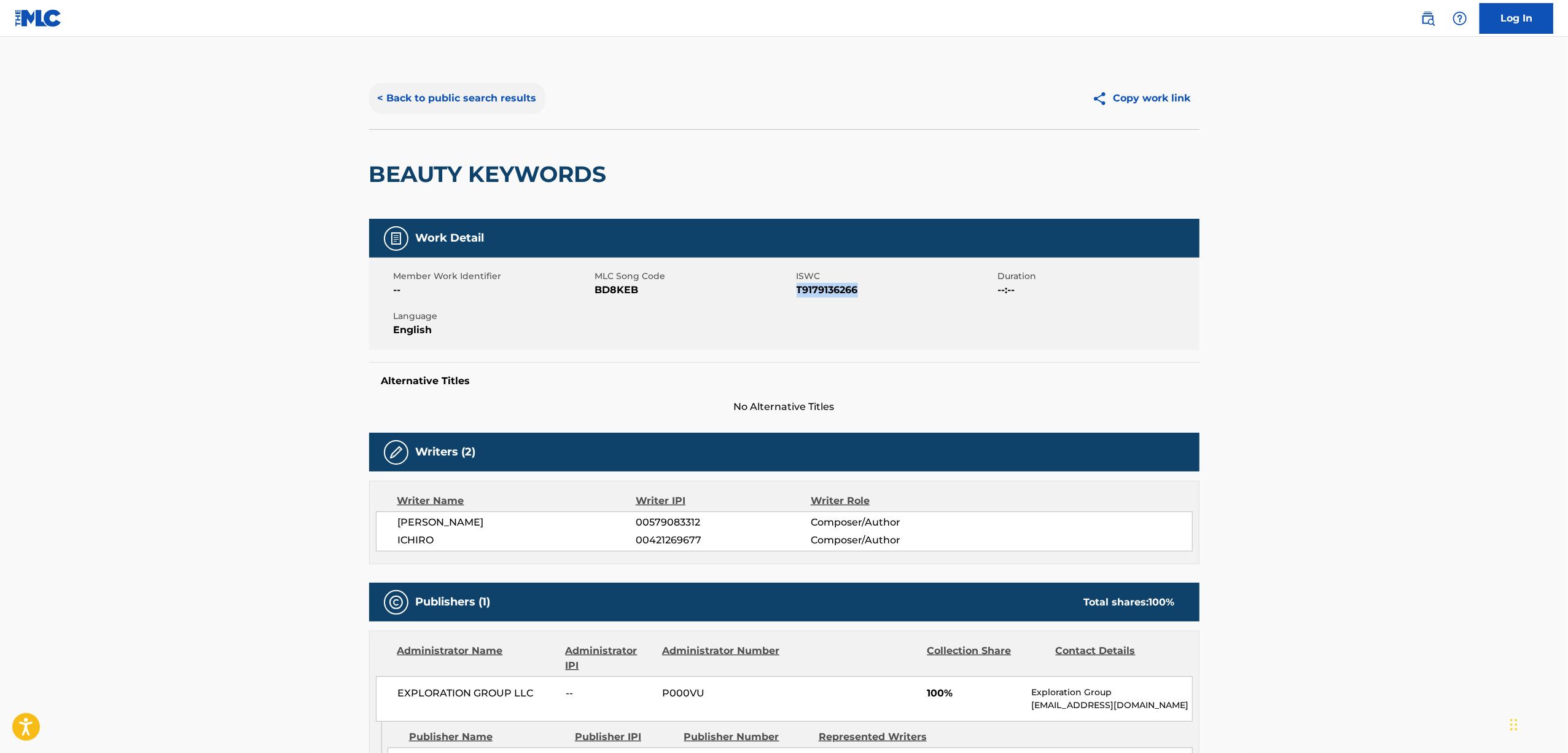
click at [404, 93] on button "< Back to public search results" at bounding box center [457, 98] width 176 height 31
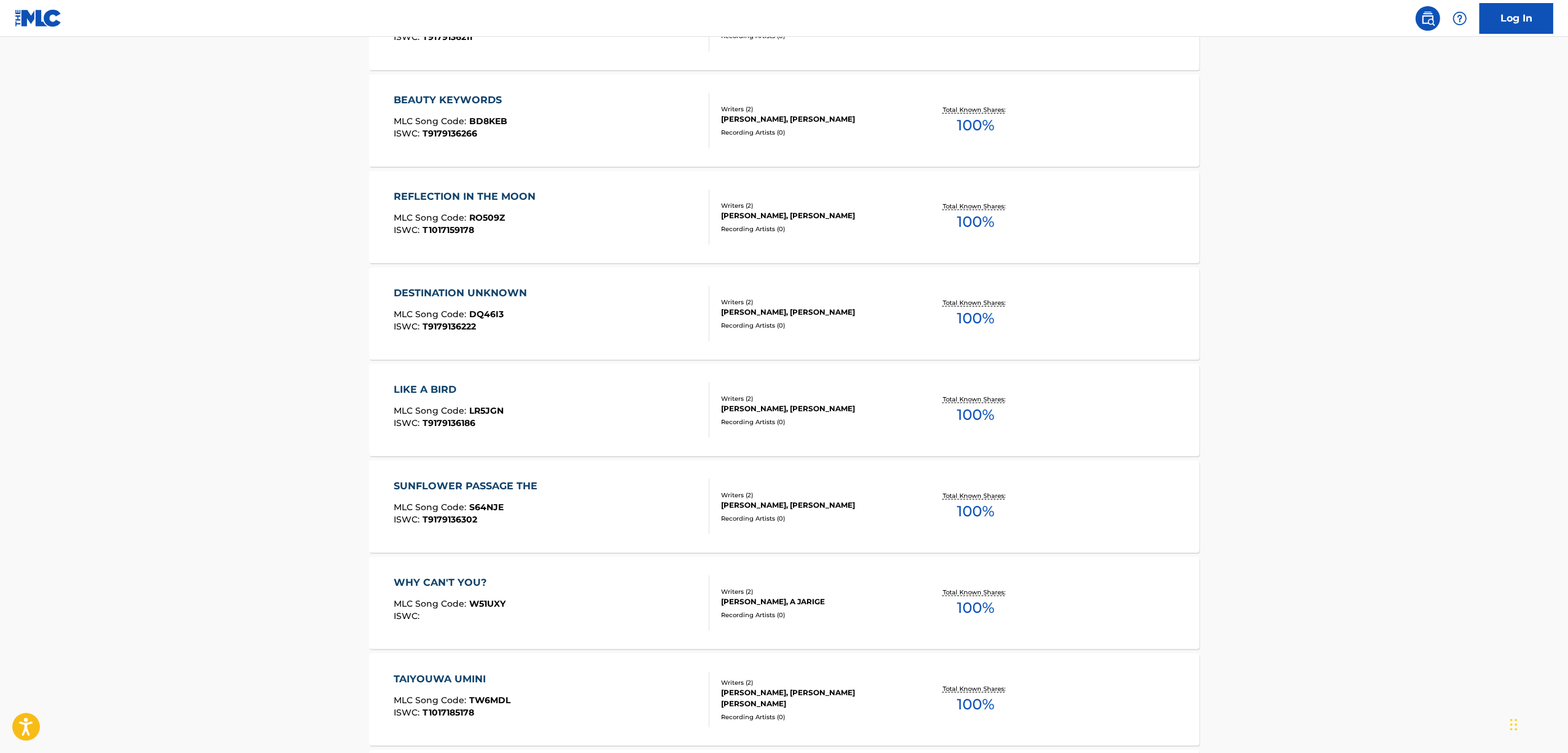
scroll to position [1383, 0]
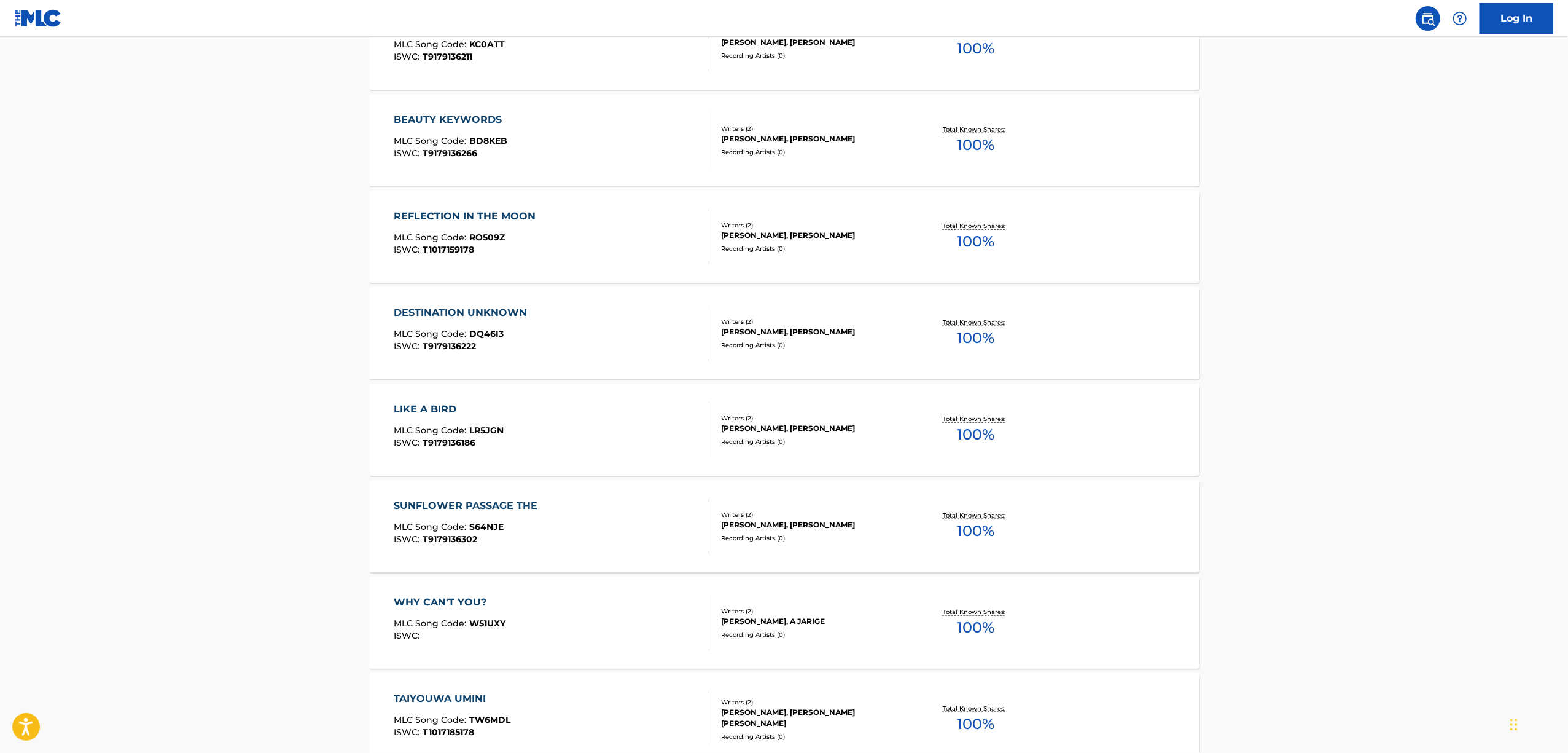
click at [418, 217] on div "REFLECTION IN THE MOON" at bounding box center [467, 216] width 148 height 15
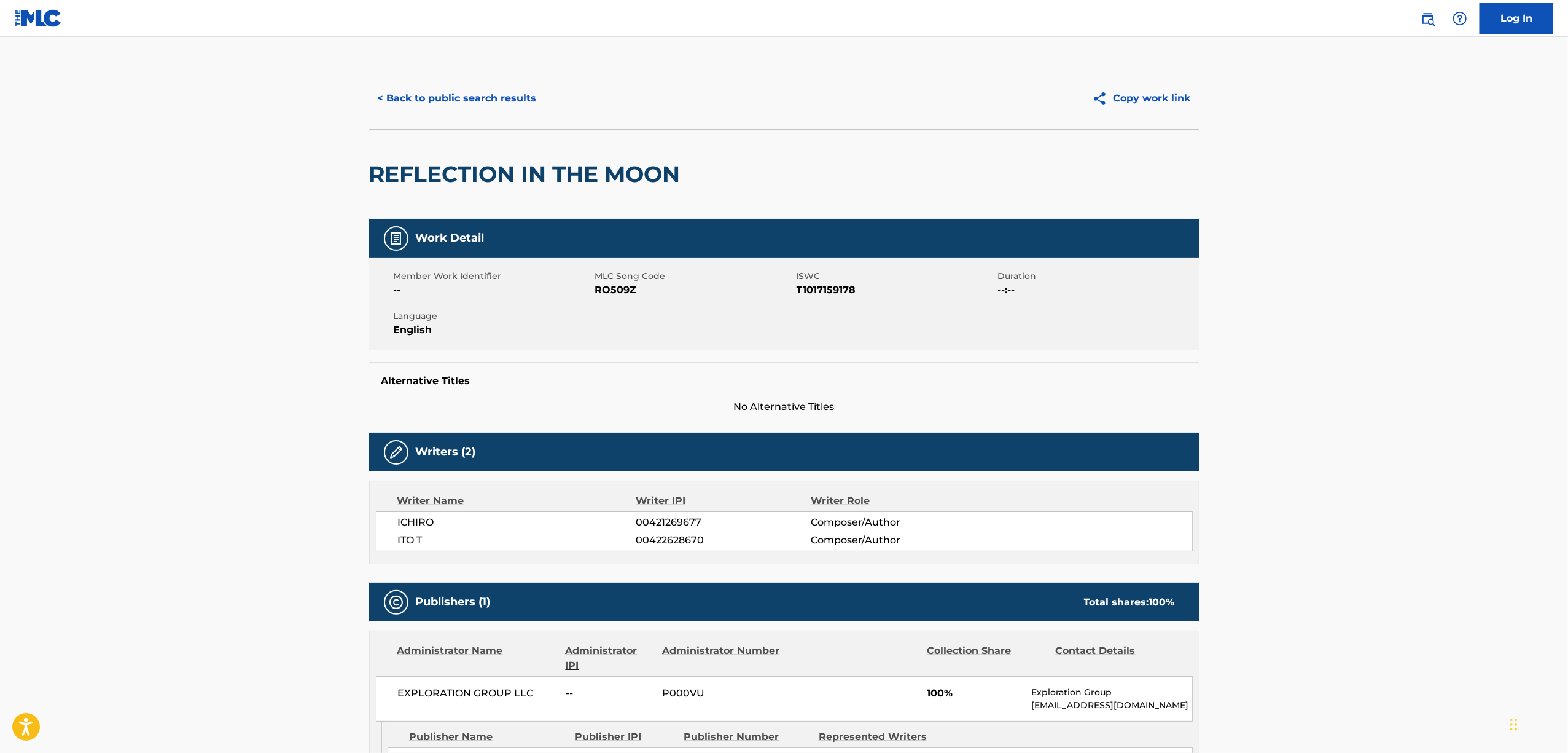
click at [500, 172] on h2 "REFLECTION IN THE MOON" at bounding box center [528, 174] width 317 height 27
click at [825, 293] on span "T1017159178" at bounding box center [895, 290] width 199 height 15
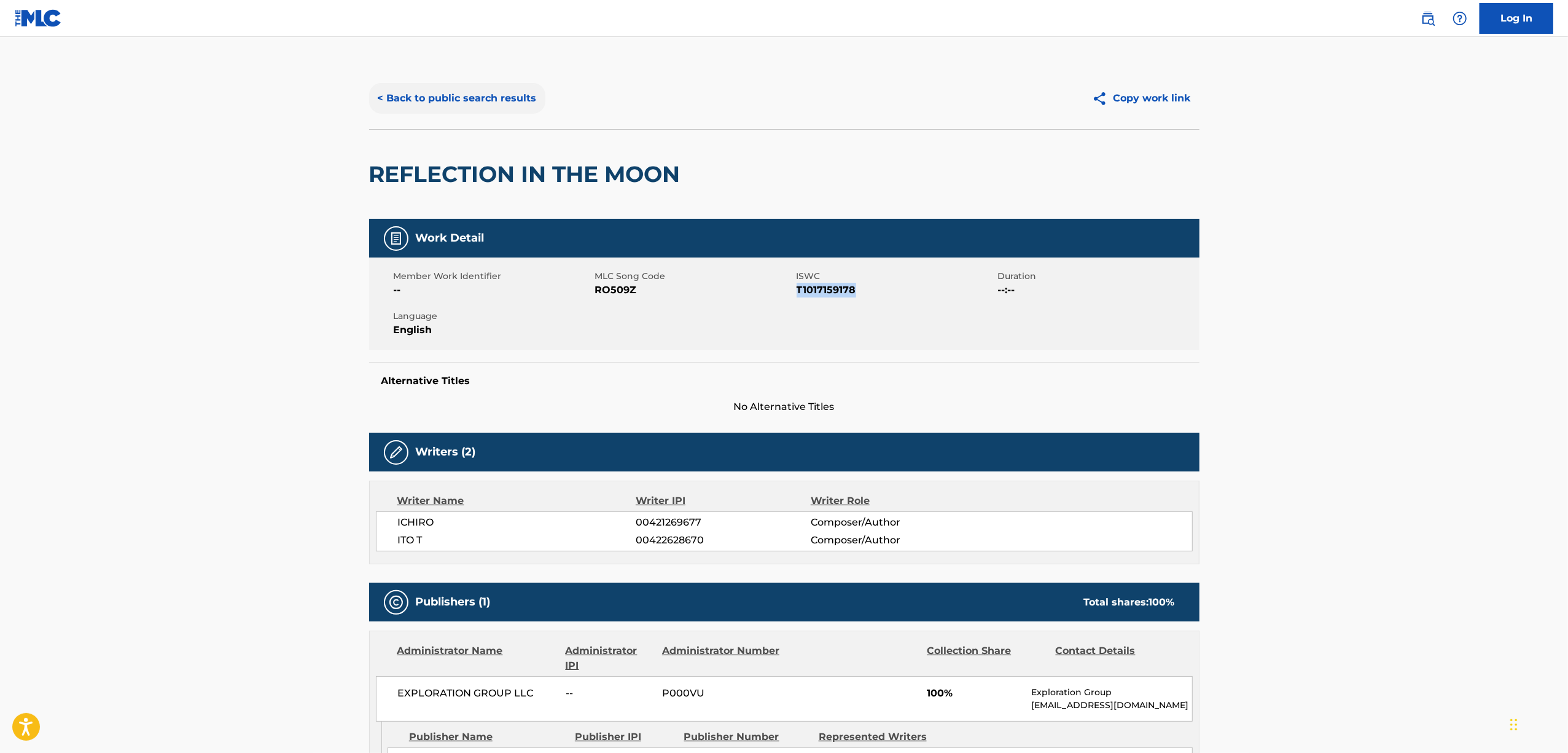
click at [435, 101] on button "< Back to public search results" at bounding box center [457, 98] width 176 height 31
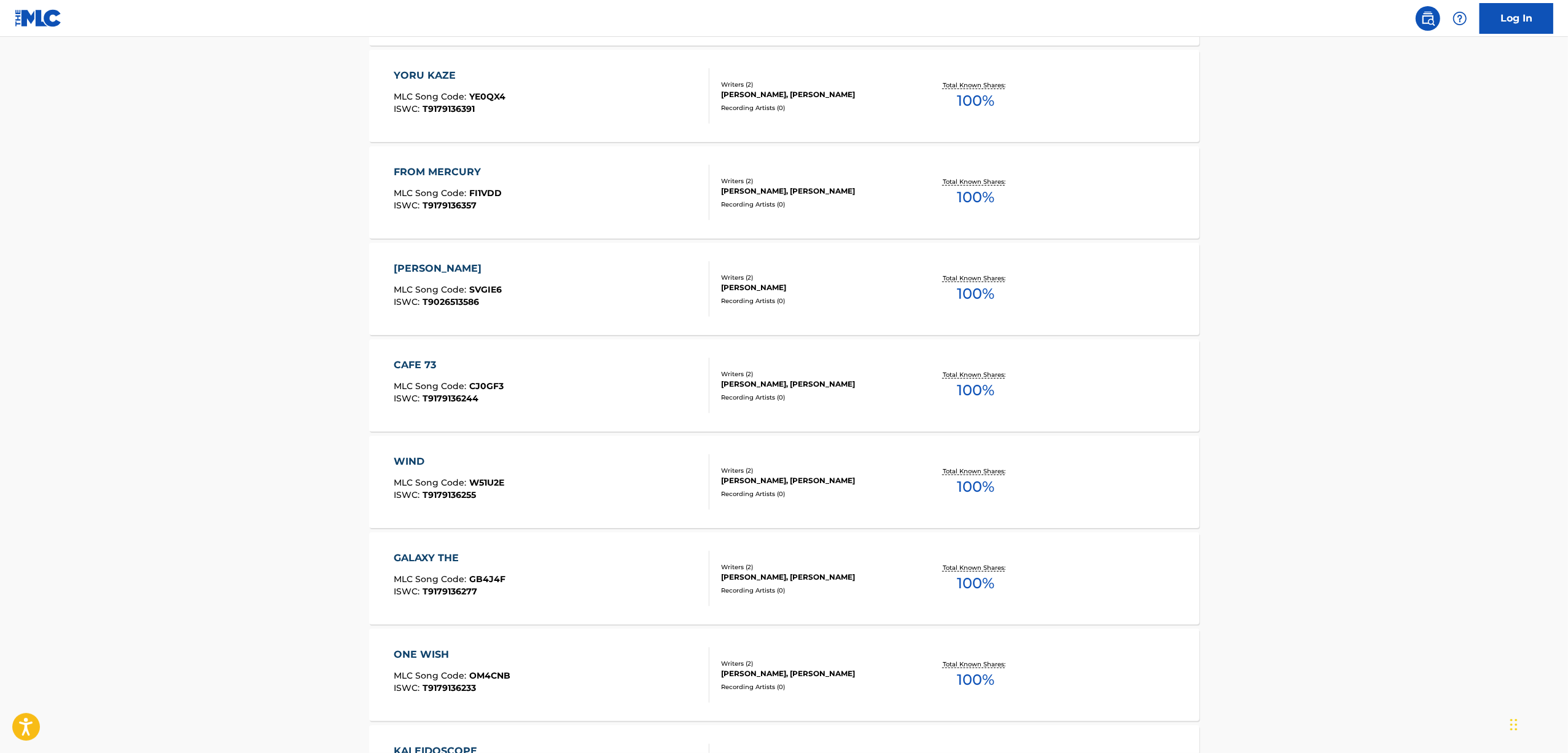
scroll to position [1228, 0]
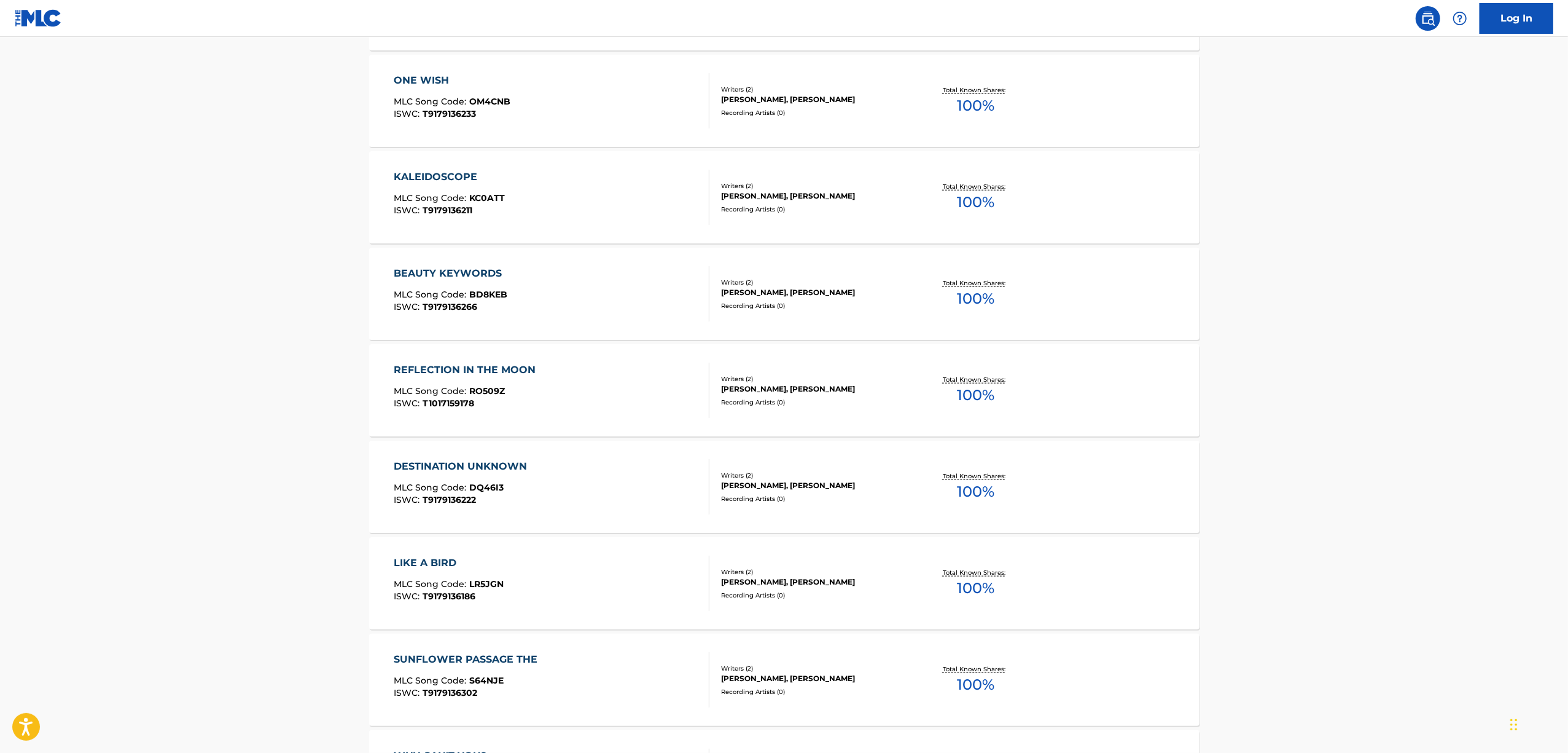
click at [433, 462] on div "DESTINATION UNKNOWN" at bounding box center [463, 466] width 140 height 15
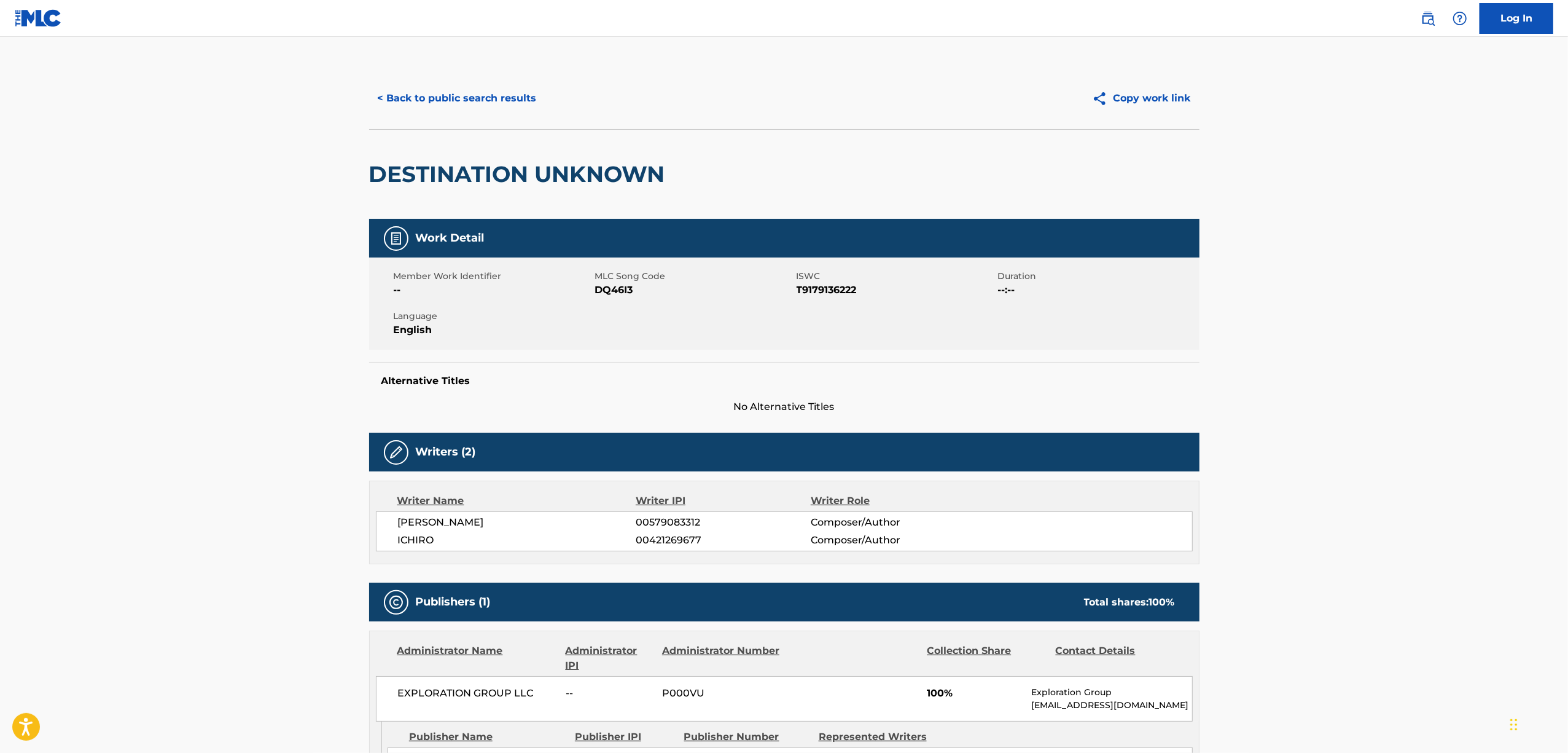
click at [548, 173] on h2 "DESTINATION UNKNOWN" at bounding box center [520, 174] width 302 height 27
click at [826, 287] on span "T9179136222" at bounding box center [895, 290] width 199 height 15
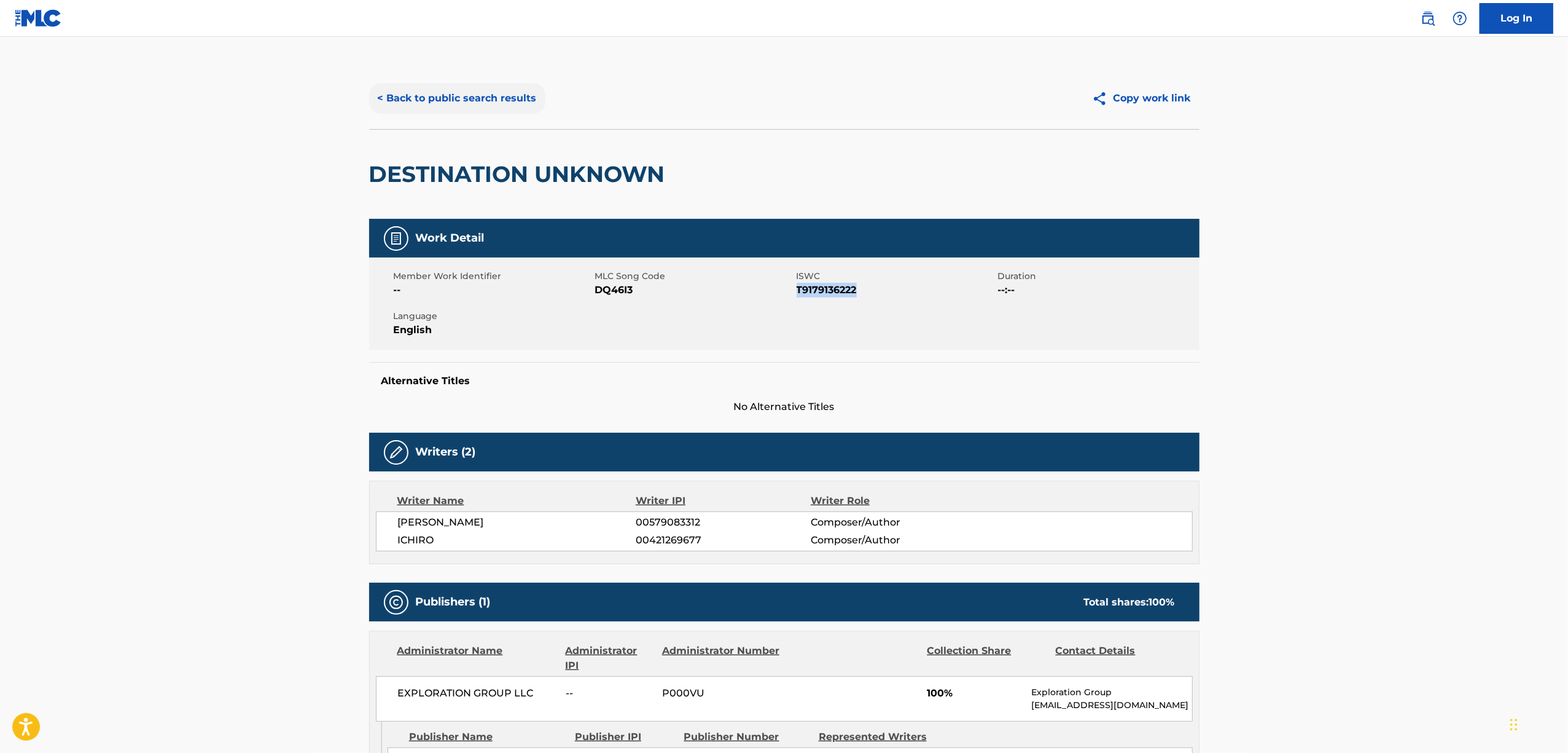
click at [448, 91] on button "< Back to public search results" at bounding box center [457, 98] width 176 height 31
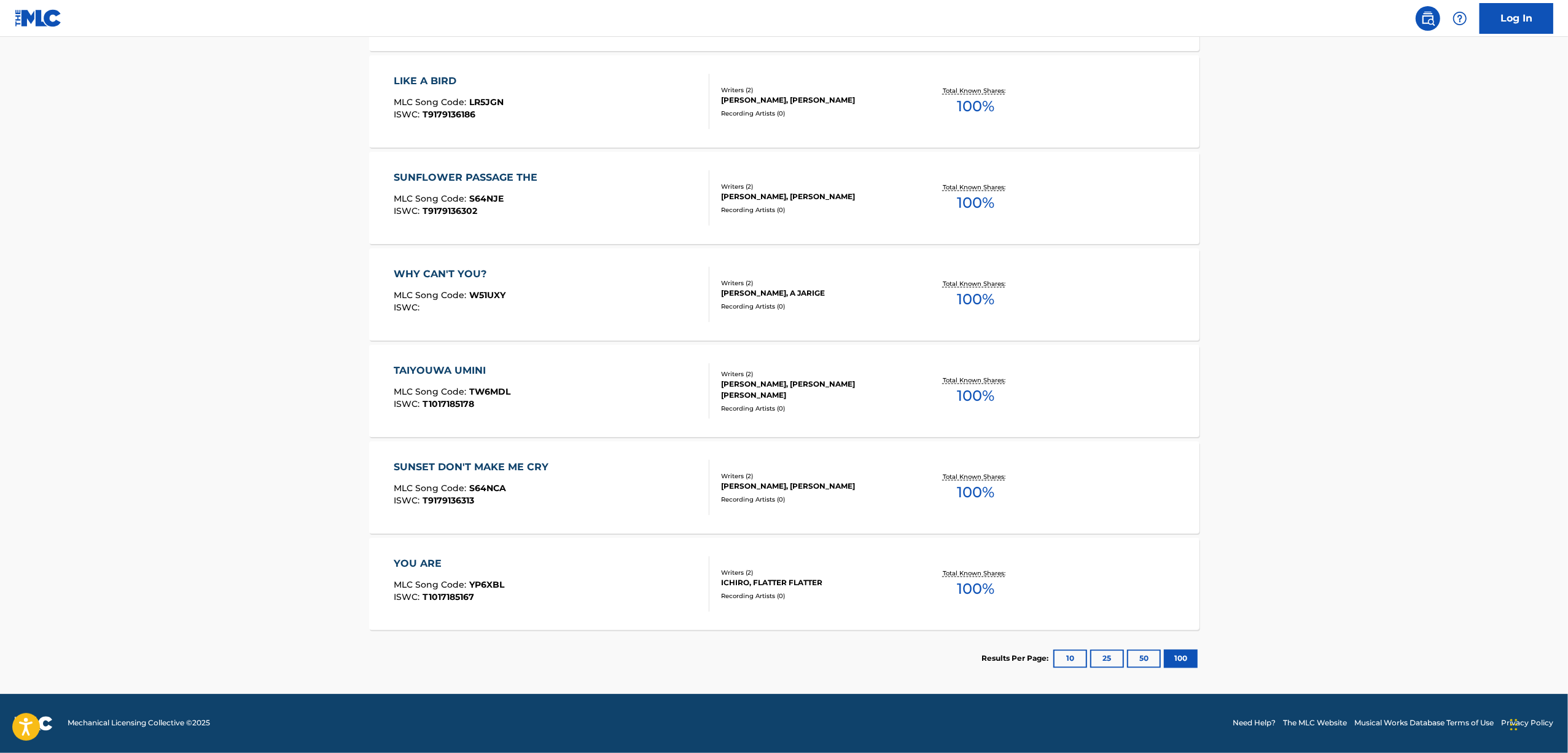
scroll to position [1383, 0]
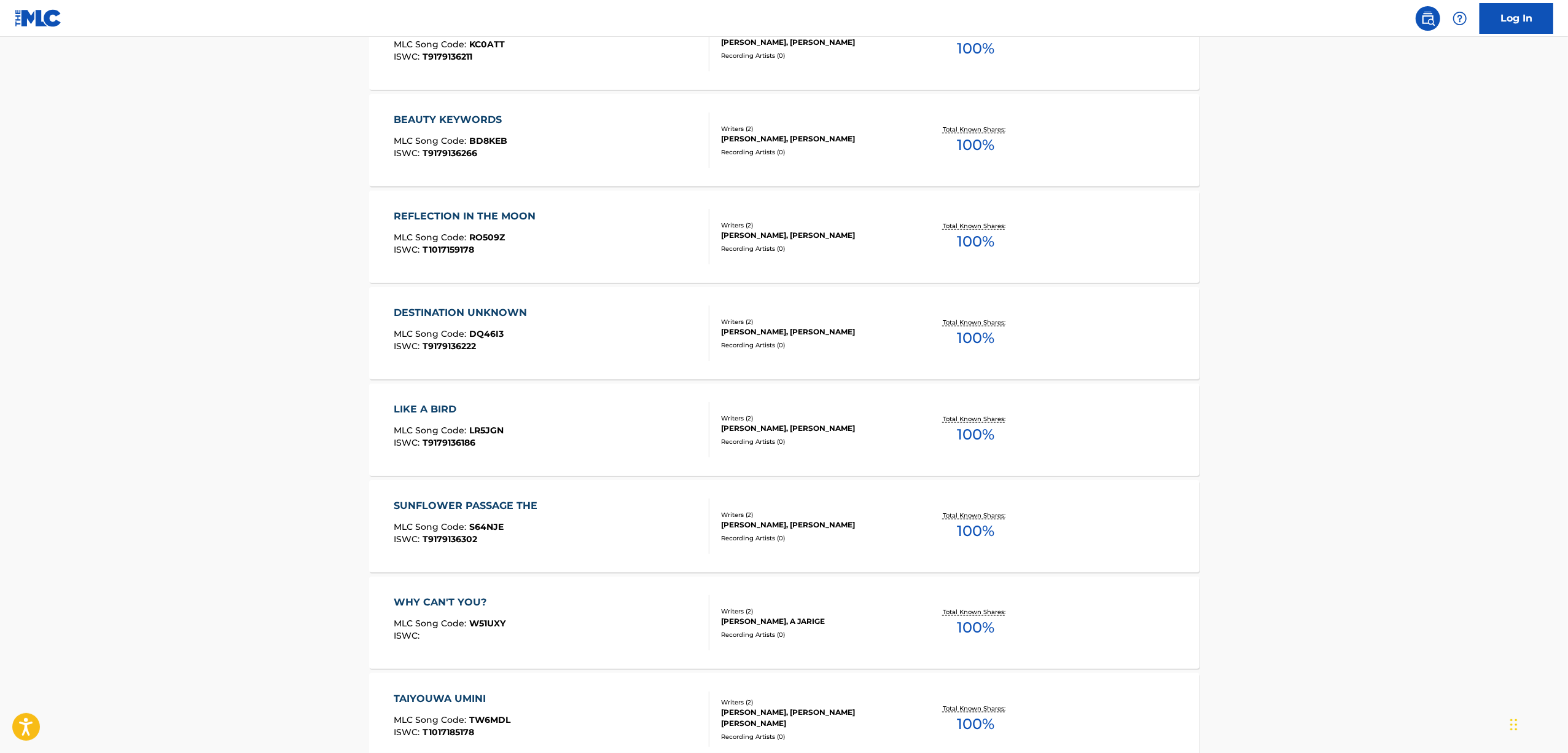
click at [430, 408] on div "LIKE A BIRD" at bounding box center [448, 409] width 110 height 15
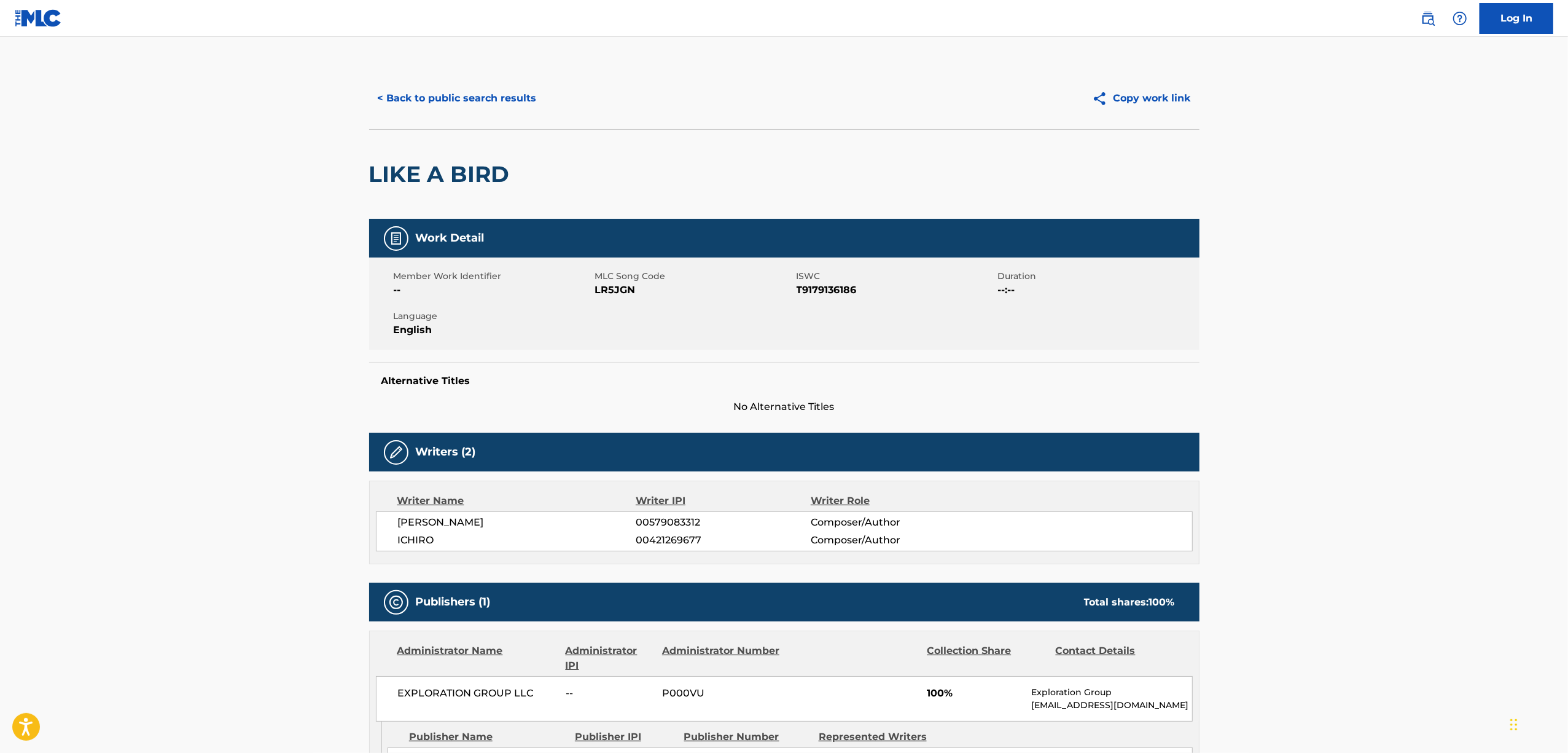
click at [445, 177] on h2 "LIKE A BIRD" at bounding box center [443, 174] width 147 height 27
click at [810, 285] on span "T9179136186" at bounding box center [895, 290] width 199 height 15
click at [810, 284] on span "T9179136186" at bounding box center [895, 290] width 199 height 15
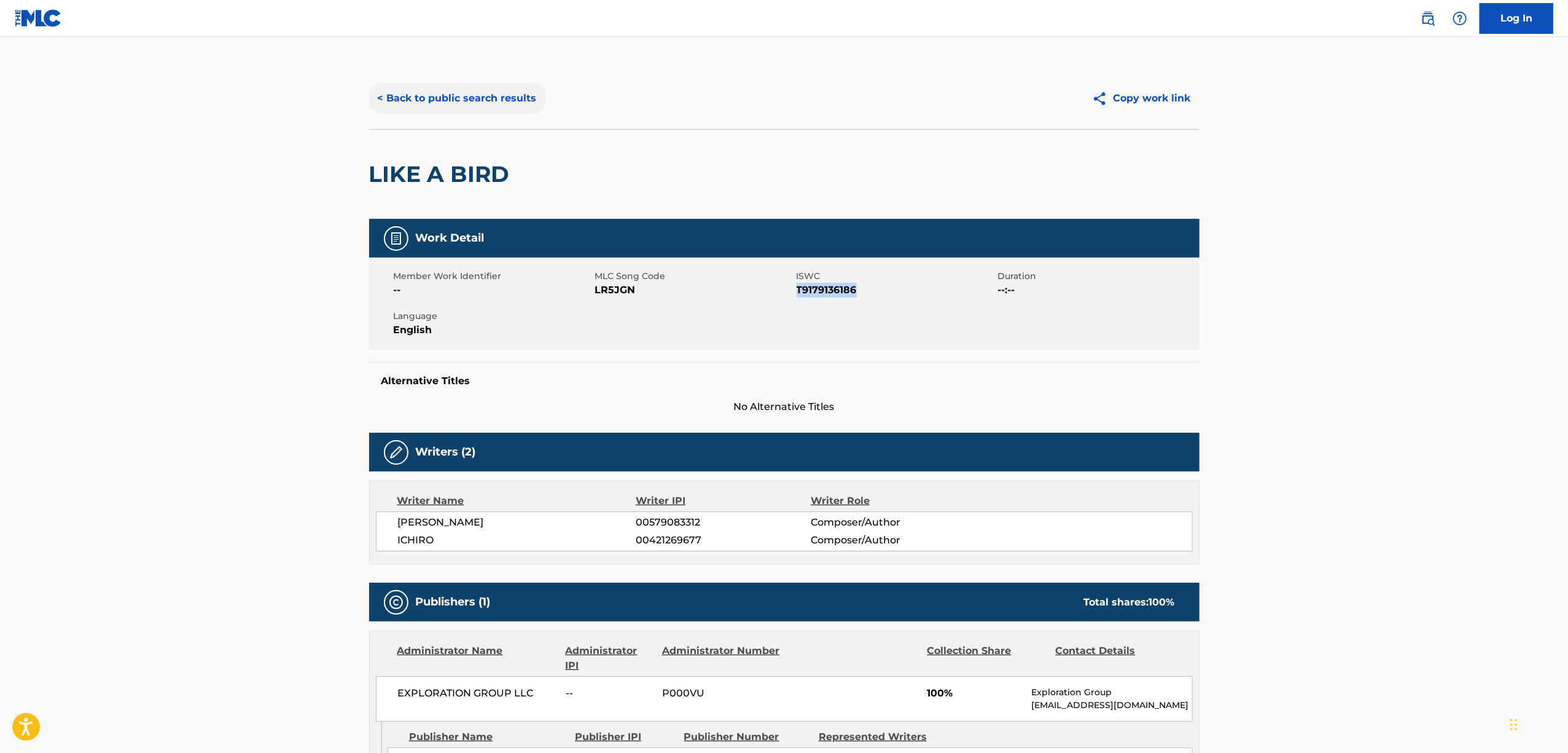
click at [485, 97] on button "< Back to public search results" at bounding box center [457, 98] width 176 height 31
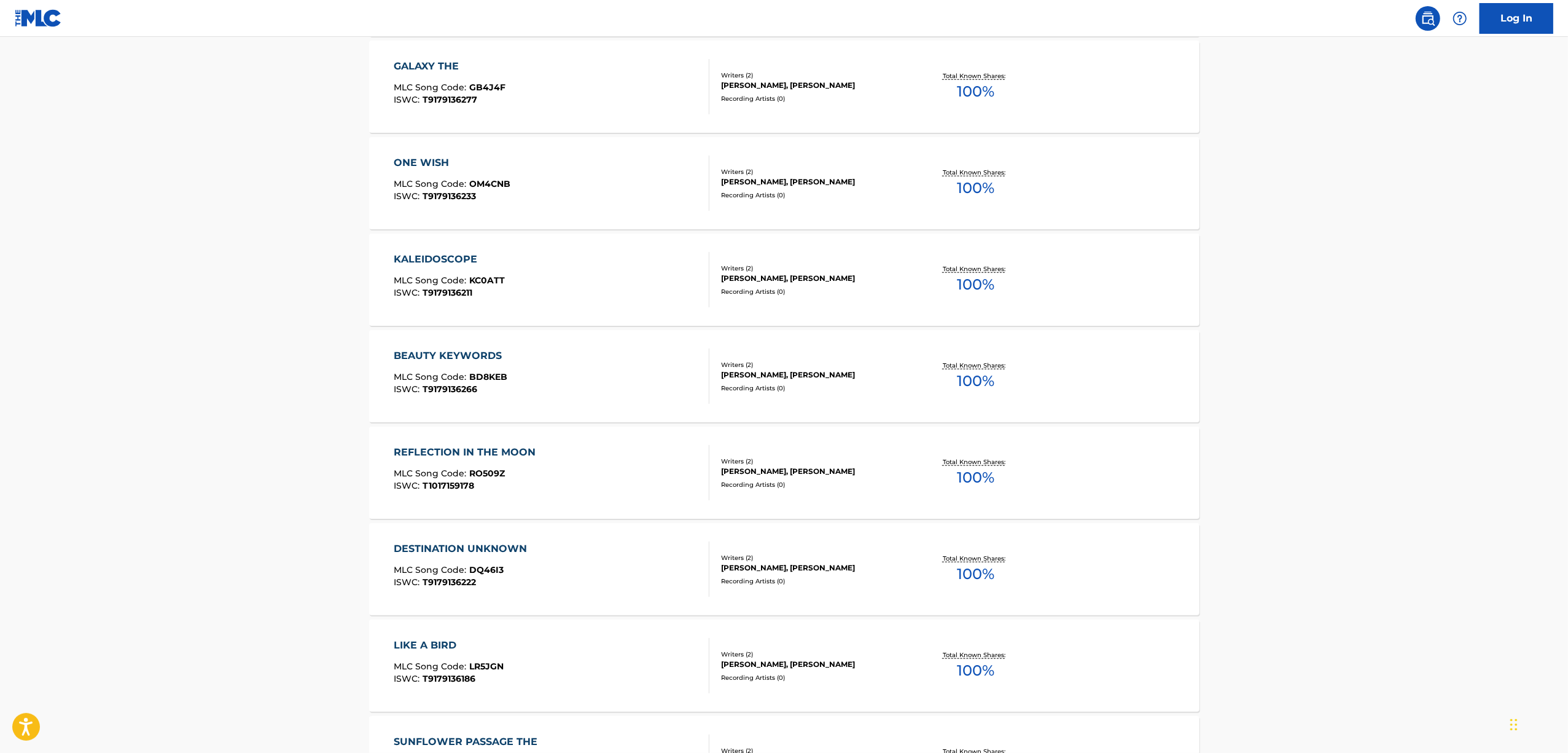
scroll to position [1556, 0]
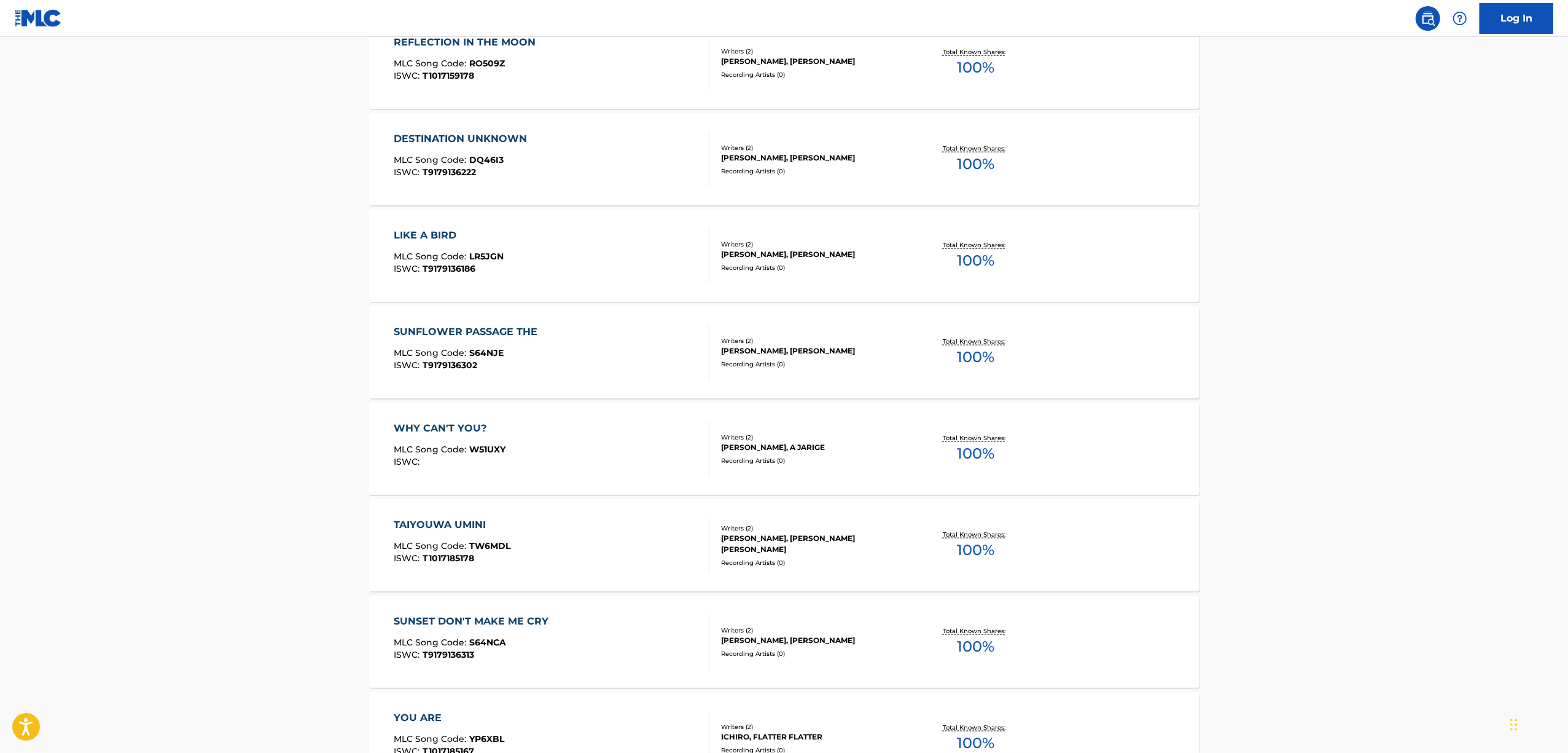
click at [452, 332] on div "SUNFLOWER PASSAGE THE" at bounding box center [468, 332] width 150 height 15
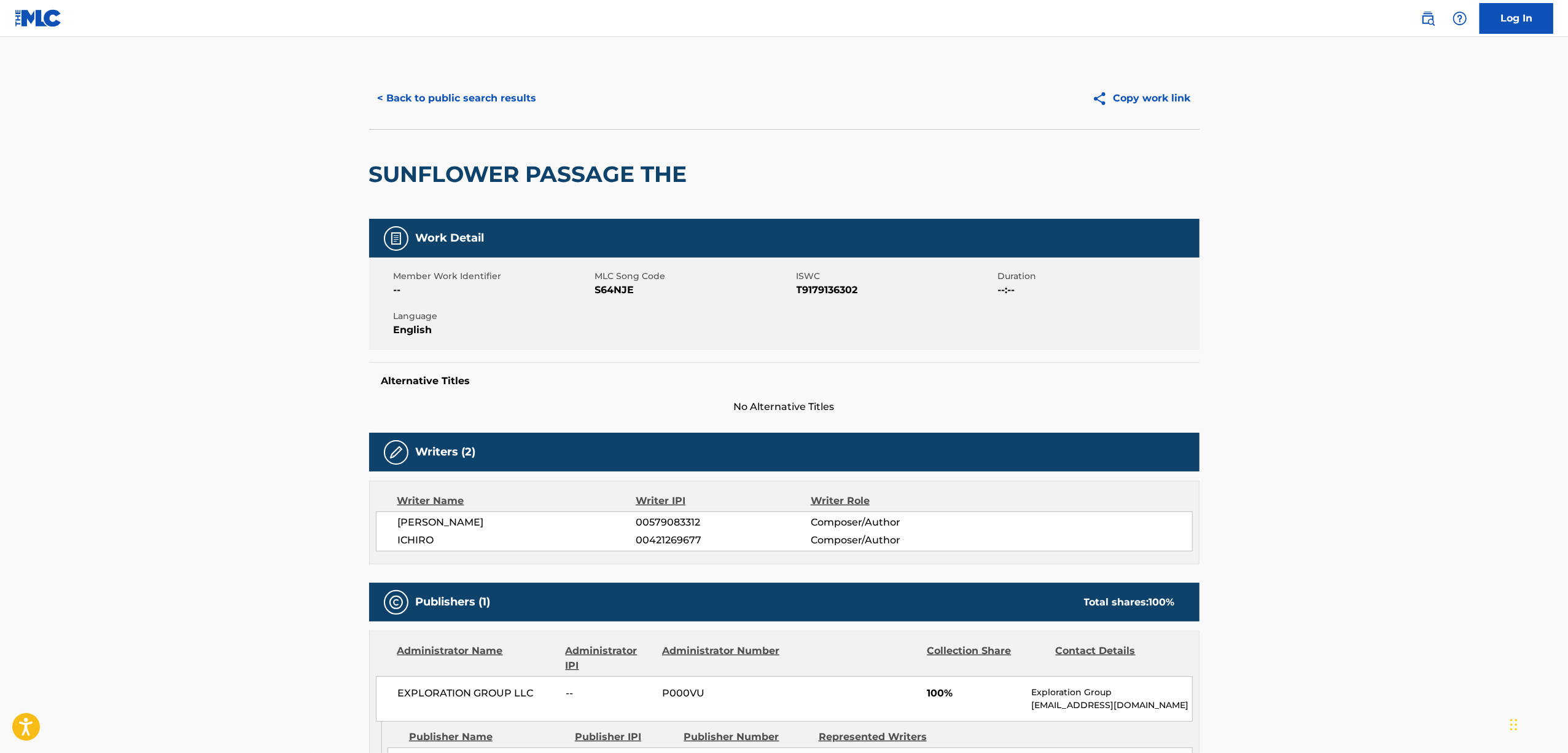
click at [565, 178] on h2 "SUNFLOWER PASSAGE THE" at bounding box center [531, 174] width 325 height 27
click at [815, 288] on span "T9179136302" at bounding box center [895, 290] width 199 height 15
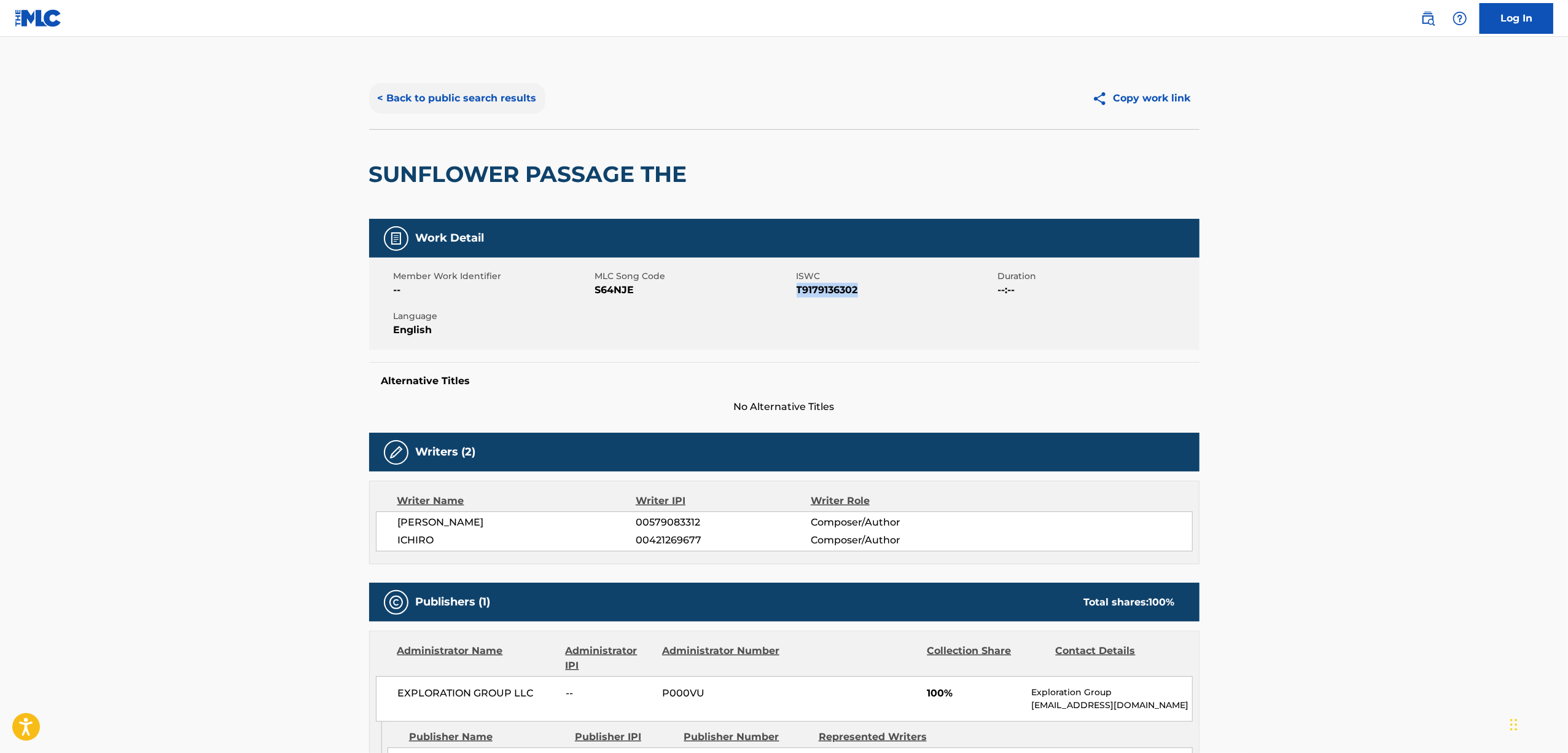
click at [404, 91] on button "< Back to public search results" at bounding box center [457, 98] width 176 height 31
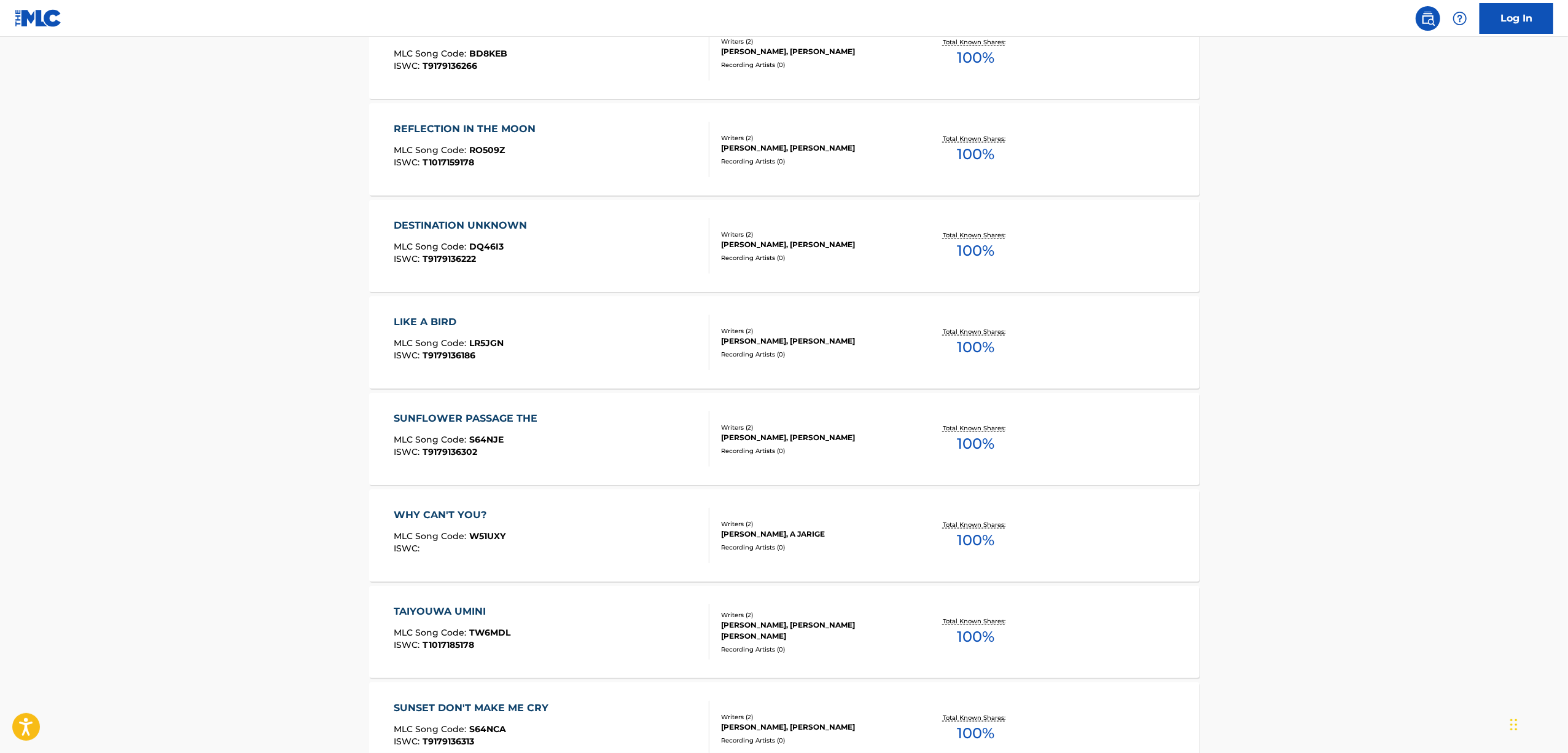
scroll to position [1710, 0]
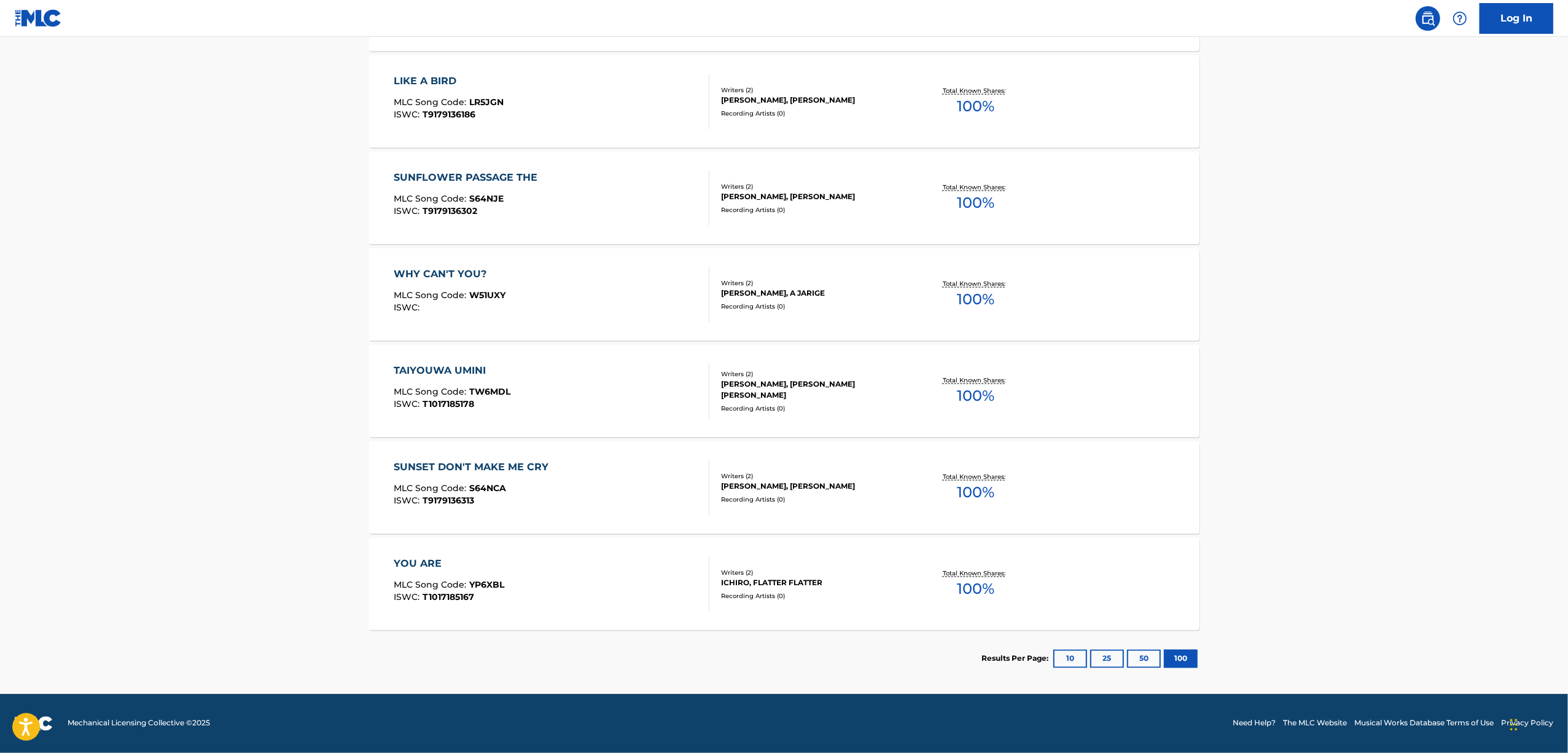
click at [434, 273] on div "WHY CAN'T YOU?" at bounding box center [449, 274] width 112 height 15
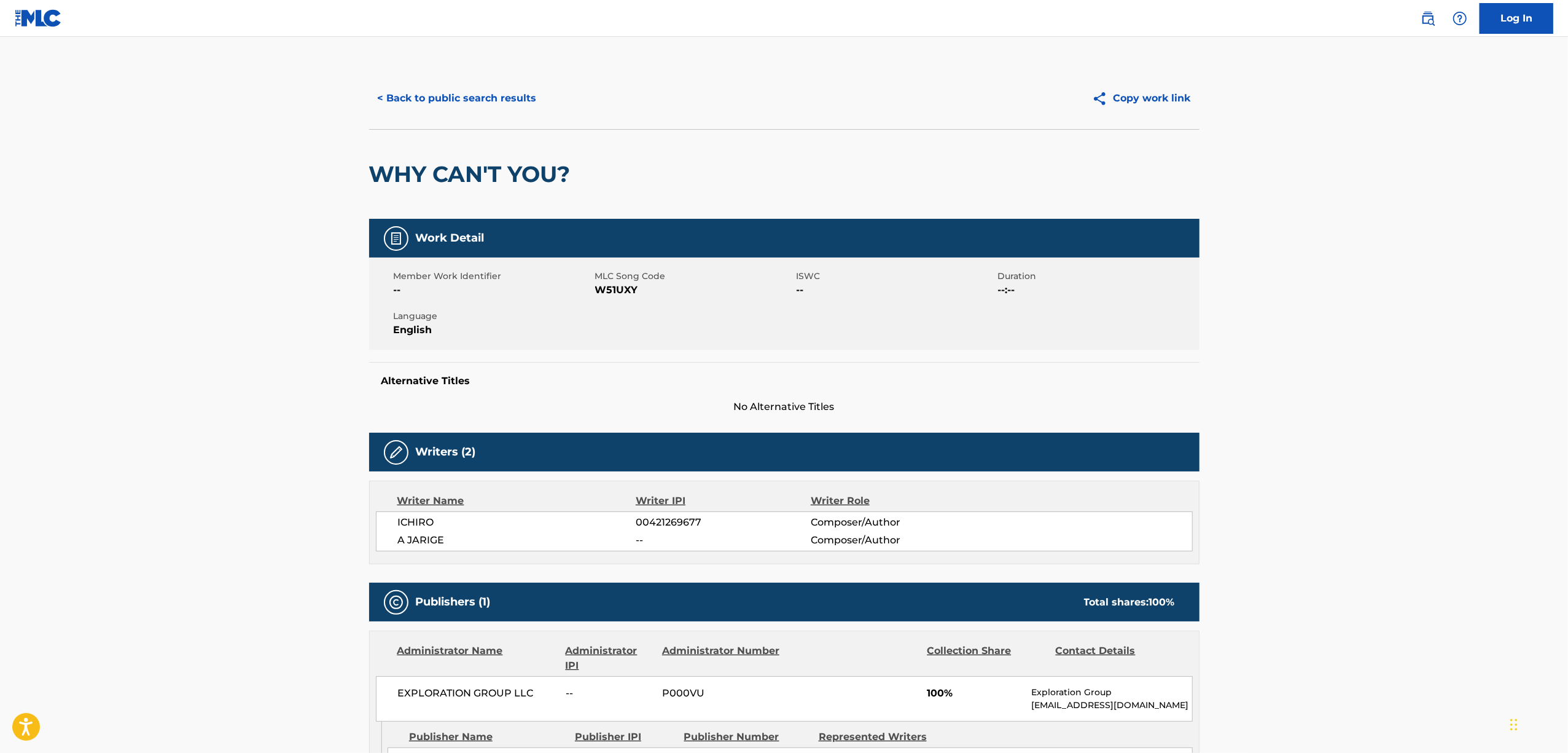
click at [443, 176] on h2 "WHY CAN'T YOU?" at bounding box center [472, 174] width 208 height 27
click at [462, 90] on button "< Back to public search results" at bounding box center [457, 98] width 176 height 31
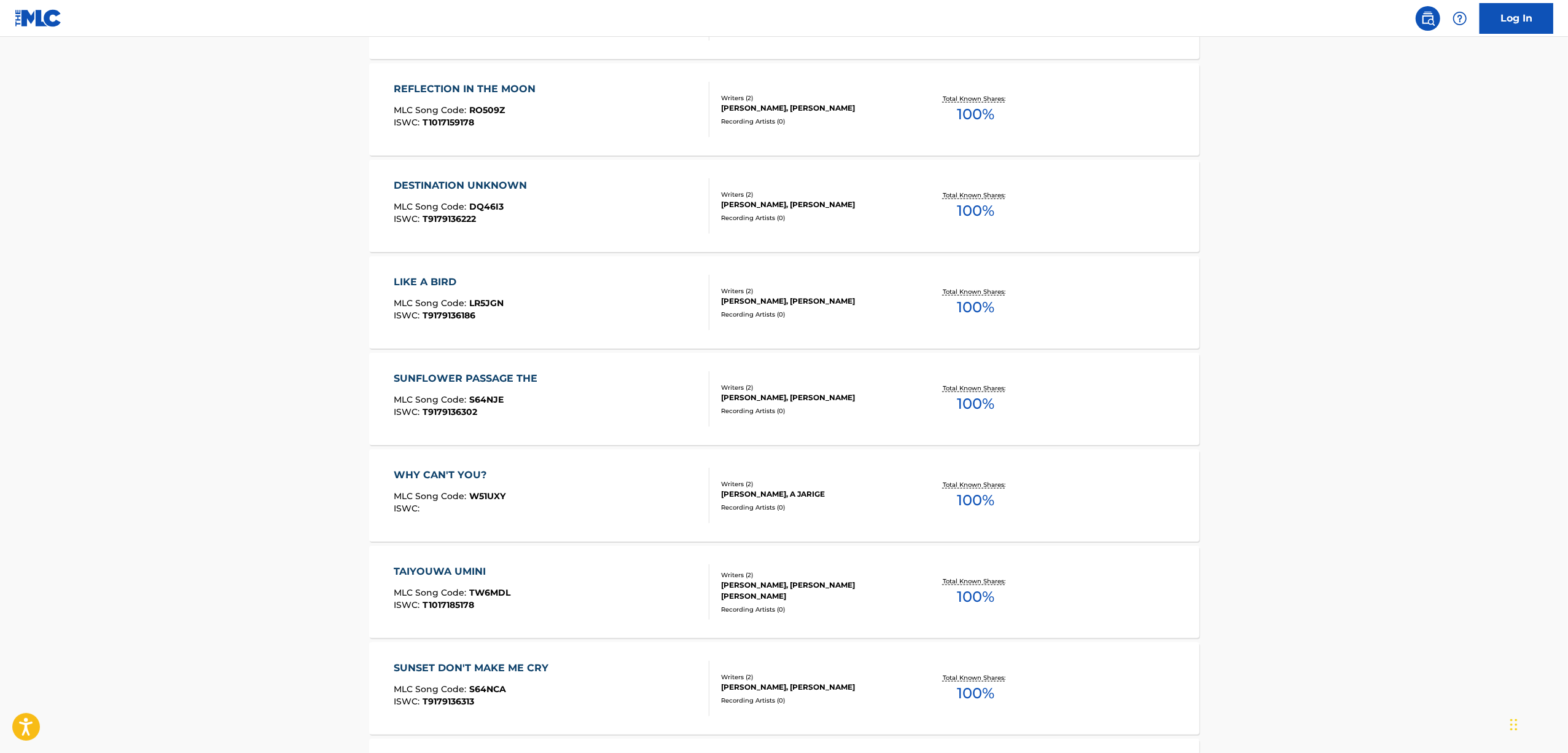
scroll to position [1710, 0]
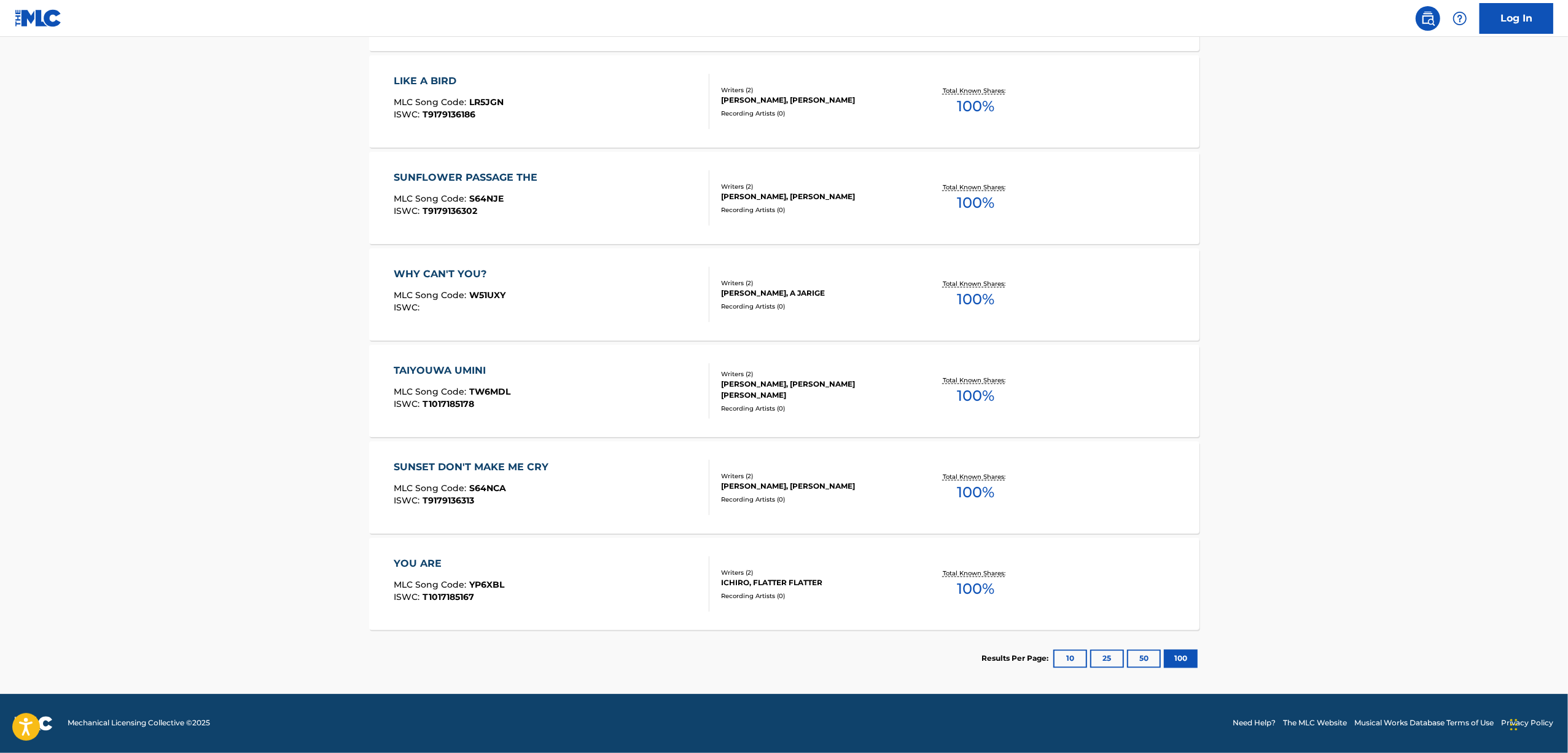
click at [440, 367] on div "TAIYOUWA UMINI" at bounding box center [452, 370] width 117 height 15
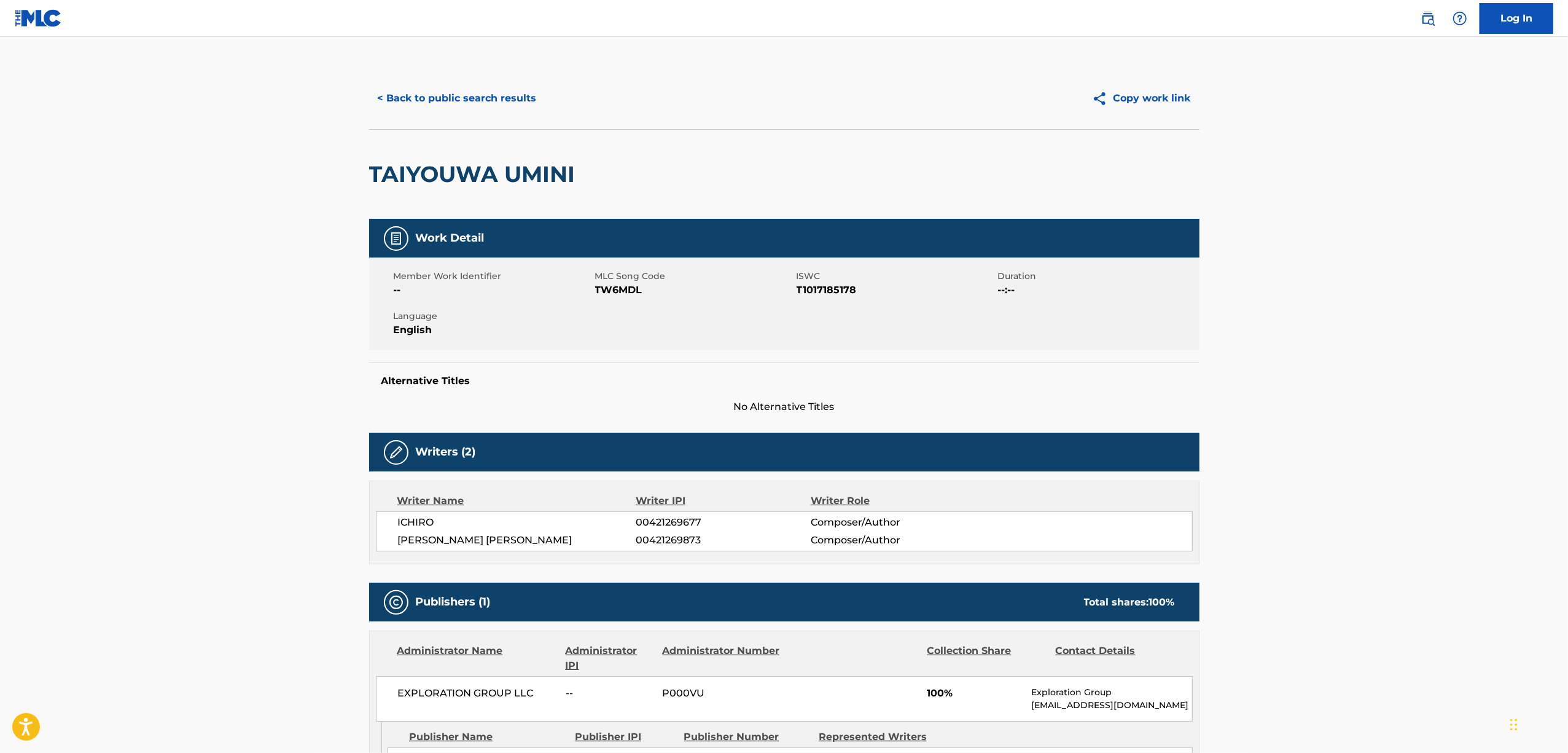
click at [472, 177] on h2 "TAIYOUWA UMINI" at bounding box center [475, 174] width 212 height 27
click at [813, 291] on span "T1017185178" at bounding box center [895, 290] width 199 height 15
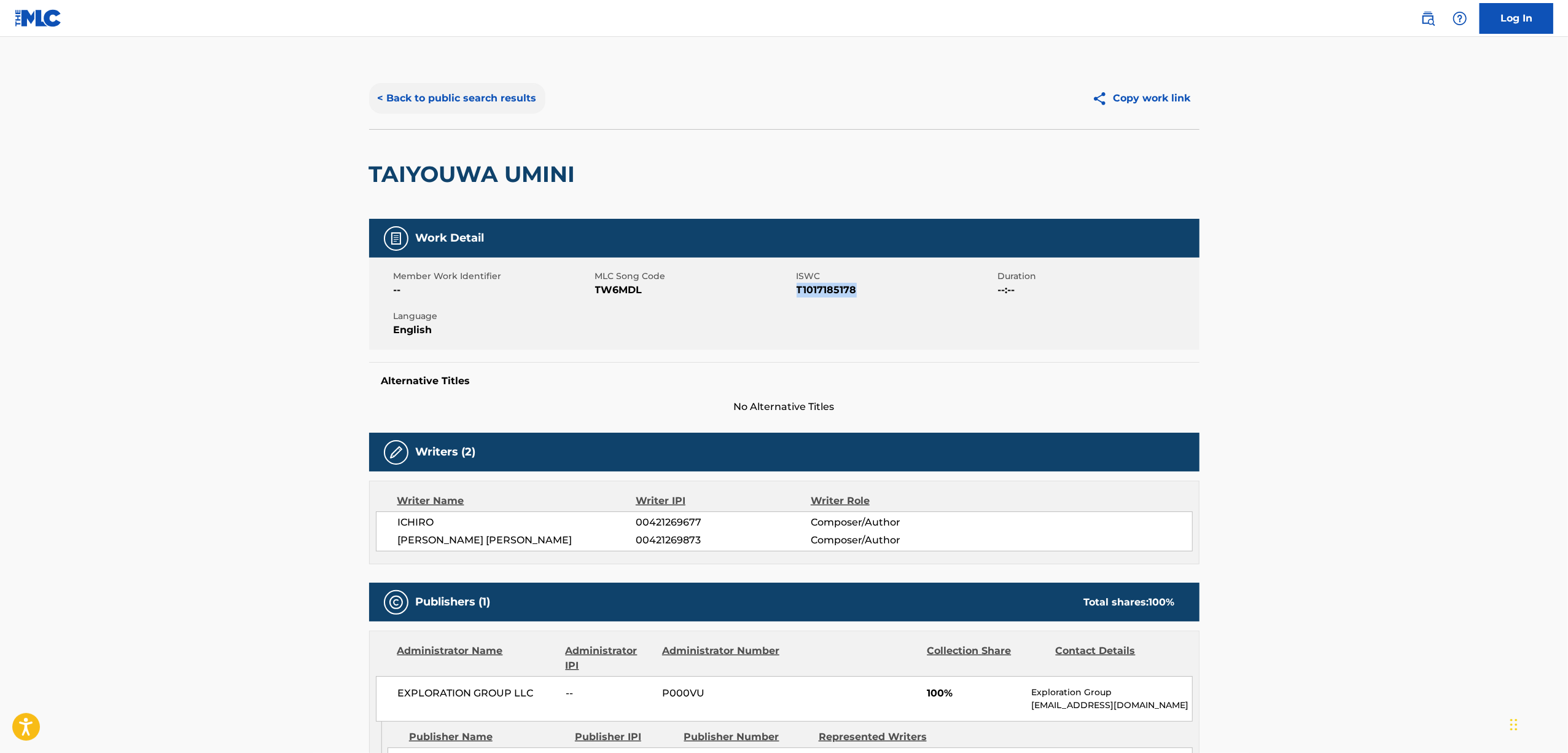
click at [438, 98] on button "< Back to public search results" at bounding box center [457, 98] width 176 height 31
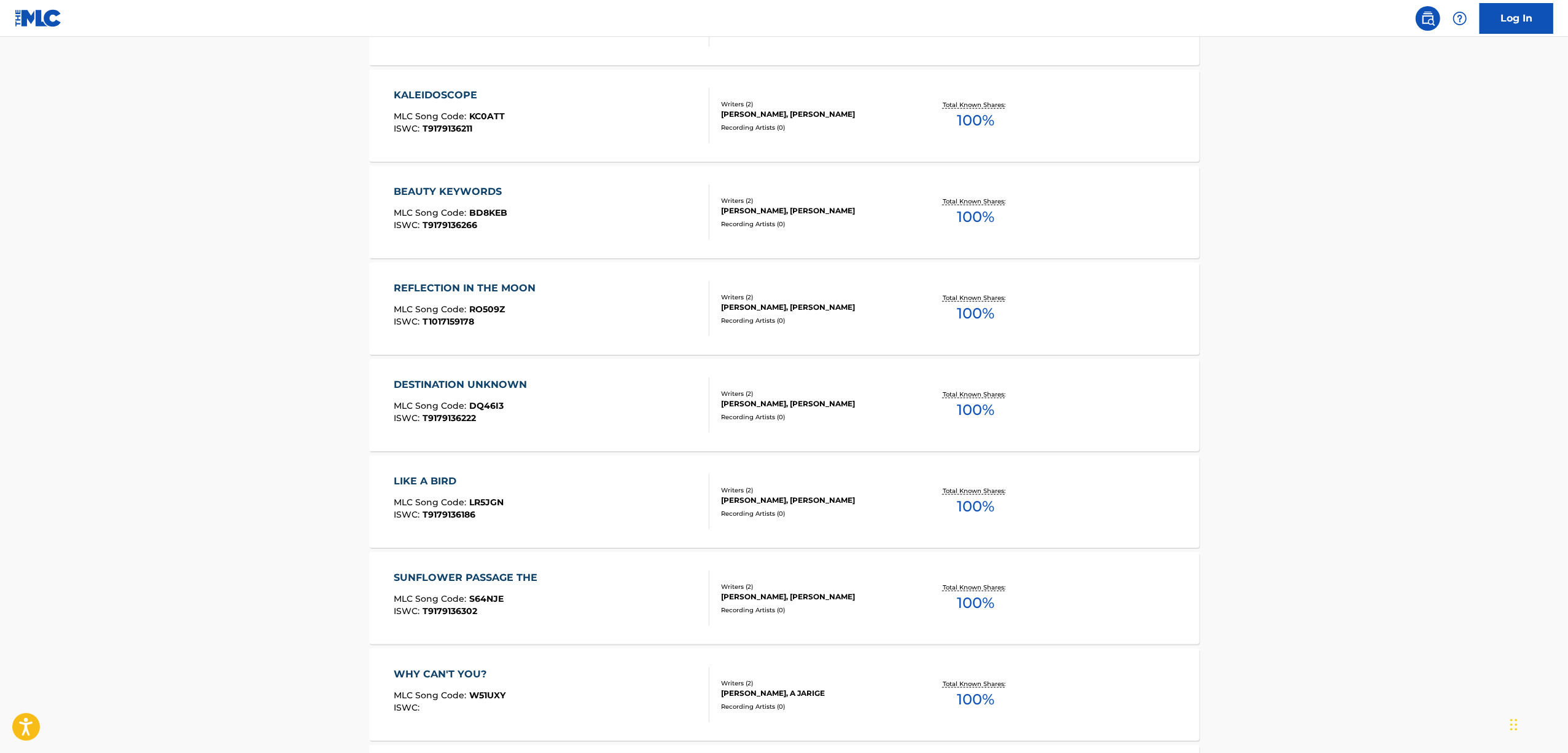
scroll to position [1710, 0]
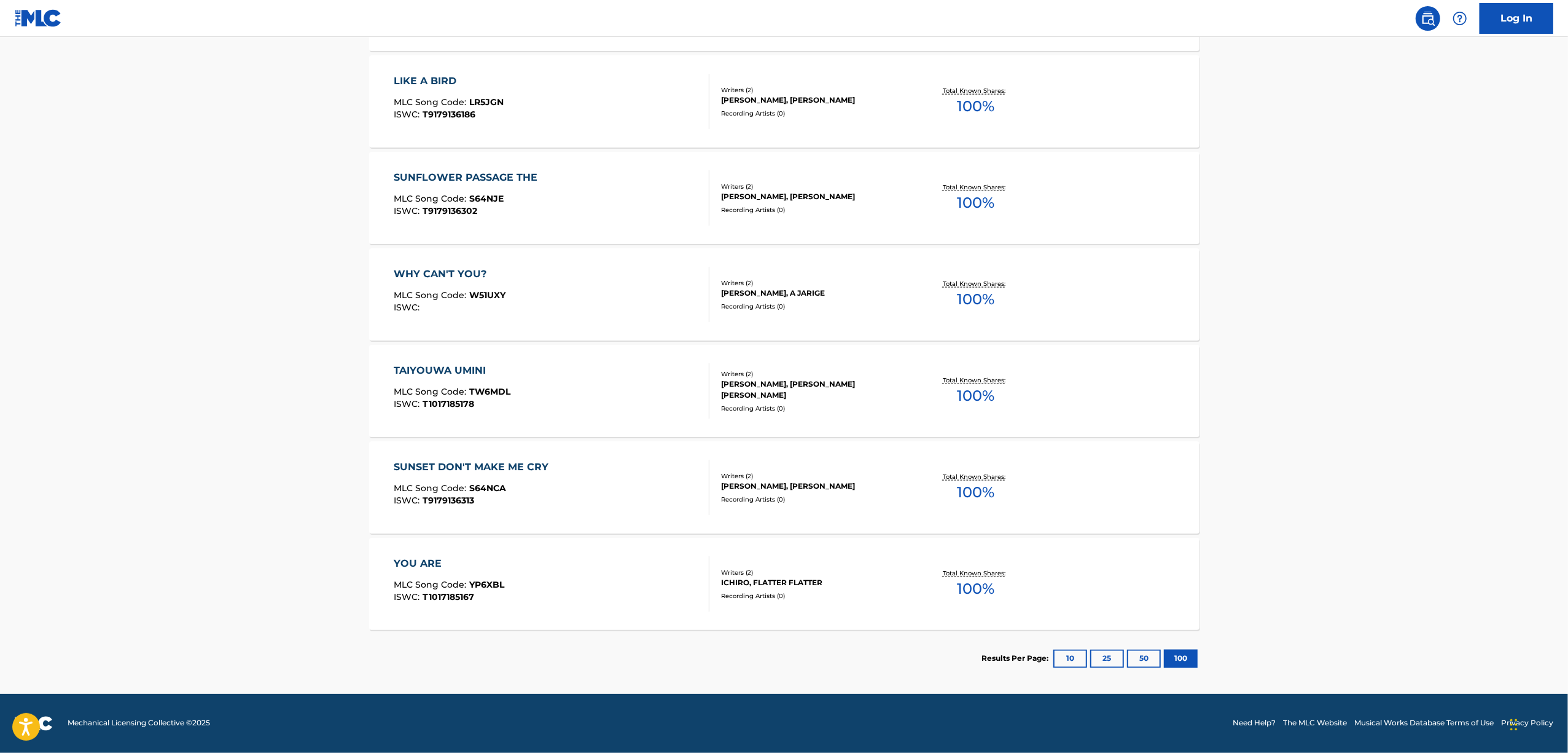
click at [431, 467] on div "SUNSET DON'T MAKE ME CRY" at bounding box center [473, 467] width 161 height 15
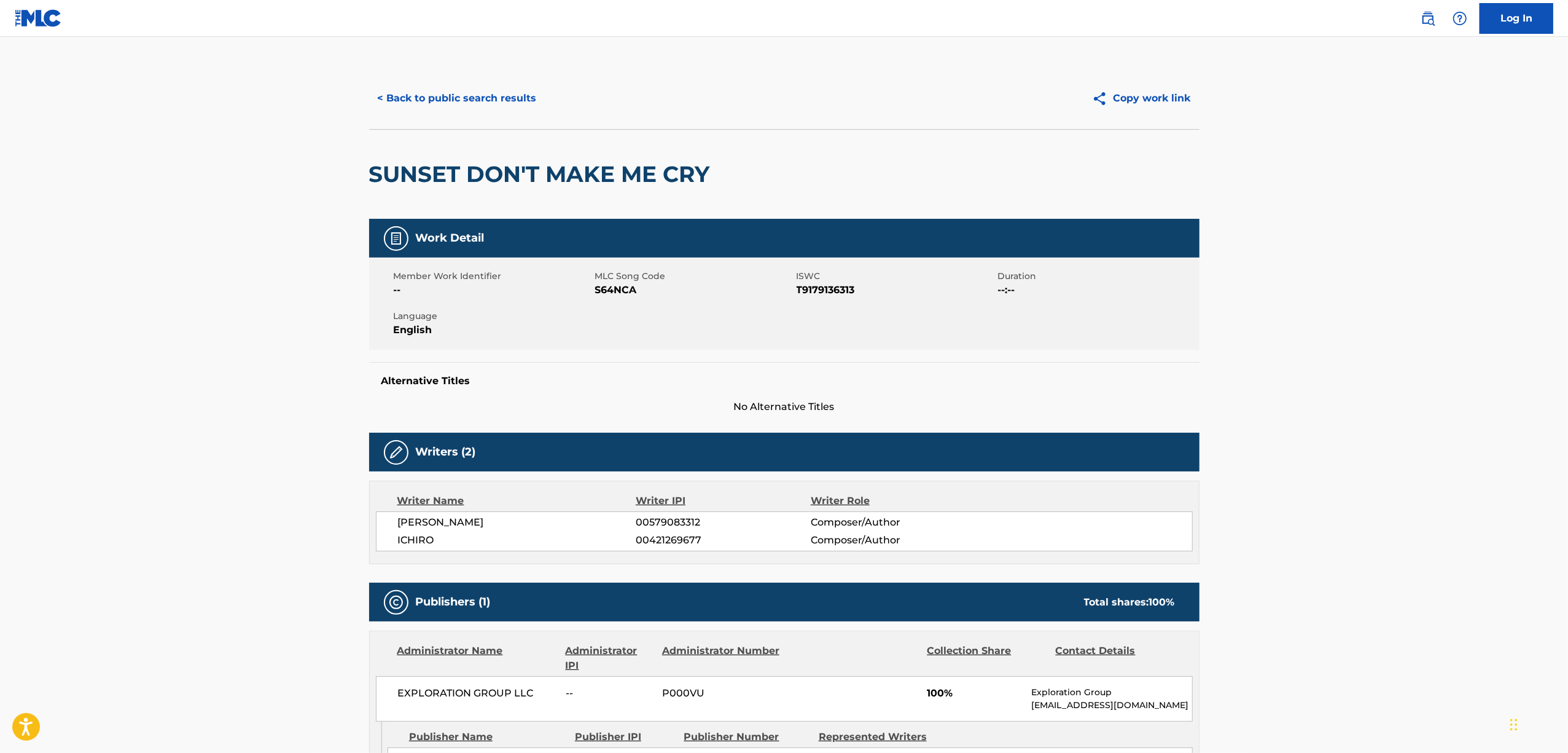
click at [122, 574] on main "< Back to public search results Copy work link SUNSET DON'T MAKE ME CRY Work De…" at bounding box center [784, 471] width 1568 height 867
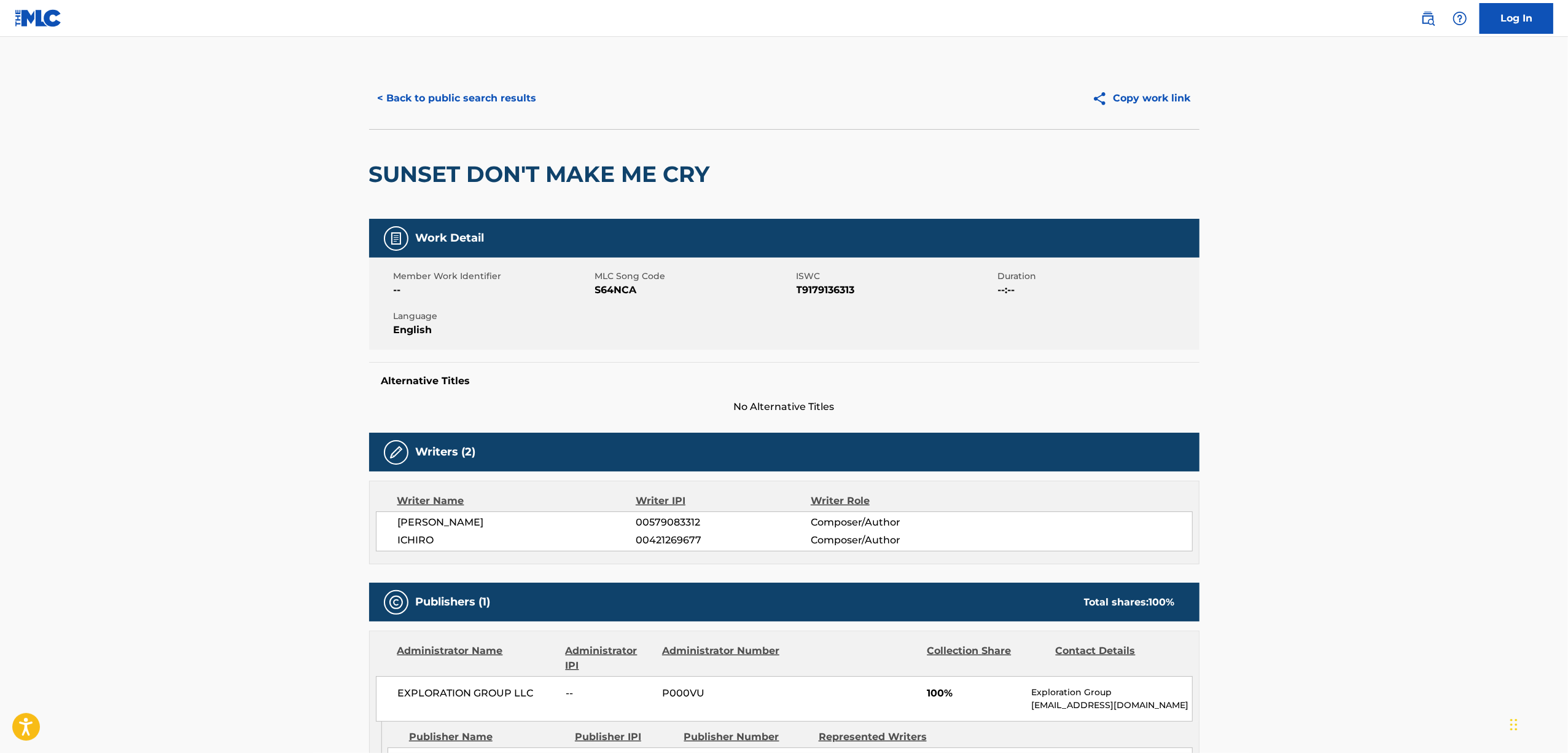
click at [164, 294] on main "< Back to public search results Copy work link SUNSET DON'T MAKE ME CRY Work De…" at bounding box center [784, 471] width 1568 height 867
click at [165, 291] on main "< Back to public search results Copy work link SUNSET DON'T MAKE ME CRY Work De…" at bounding box center [784, 471] width 1568 height 867
click at [1388, 489] on main "< Back to public search results Copy work link SUNSET DON'T MAKE ME CRY Work De…" at bounding box center [784, 471] width 1568 height 867
click at [1388, 487] on main "< Back to public search results Copy work link SUNSET DON'T MAKE ME CRY Work De…" at bounding box center [784, 471] width 1568 height 867
click at [1387, 487] on main "< Back to public search results Copy work link SUNSET DON'T MAKE ME CRY Work De…" at bounding box center [784, 471] width 1568 height 867
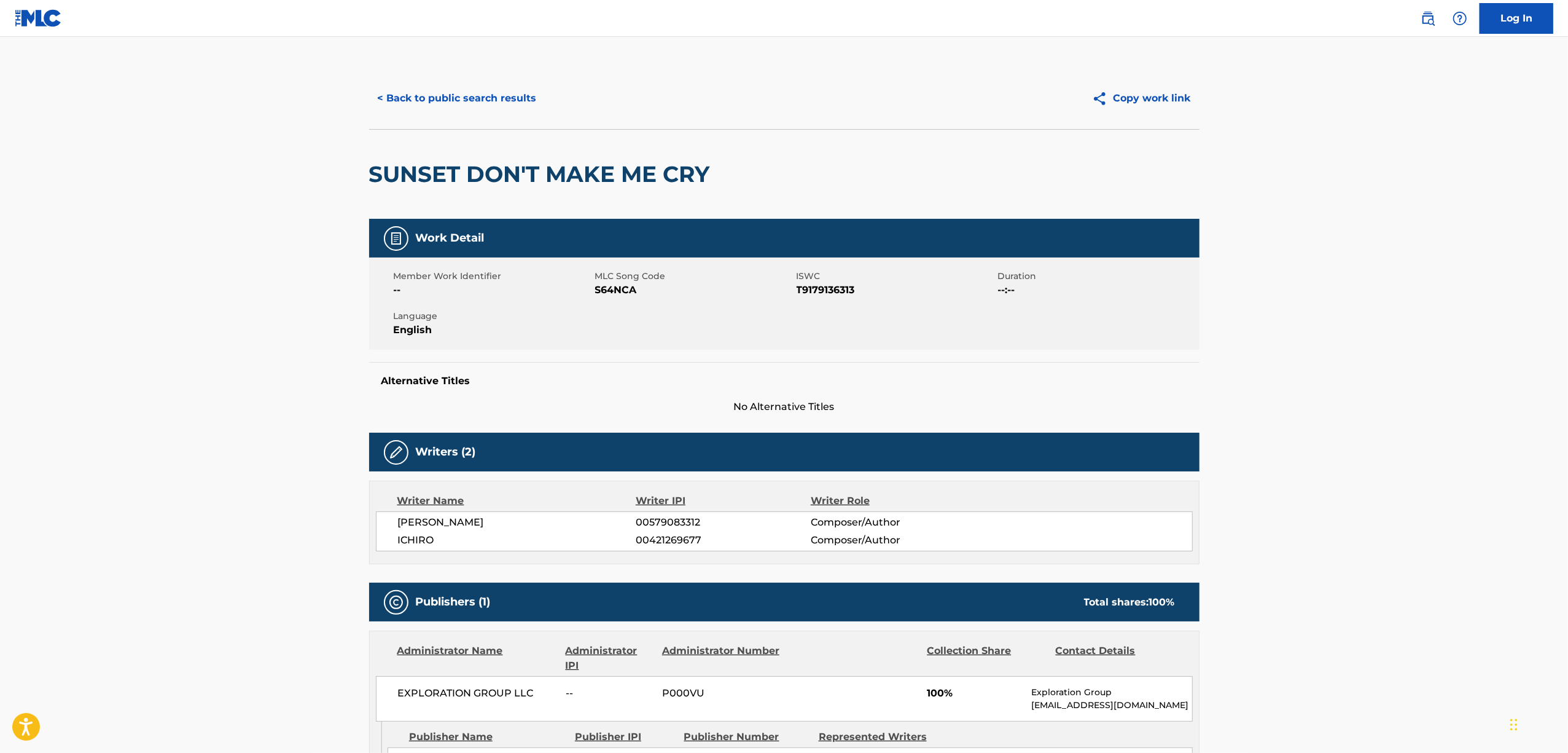
click at [436, 178] on h2 "SUNSET DON'T MAKE ME CRY" at bounding box center [542, 174] width 347 height 27
click at [825, 288] on span "T9179136313" at bounding box center [895, 290] width 199 height 15
click at [824, 288] on span "T9179136313" at bounding box center [895, 290] width 199 height 15
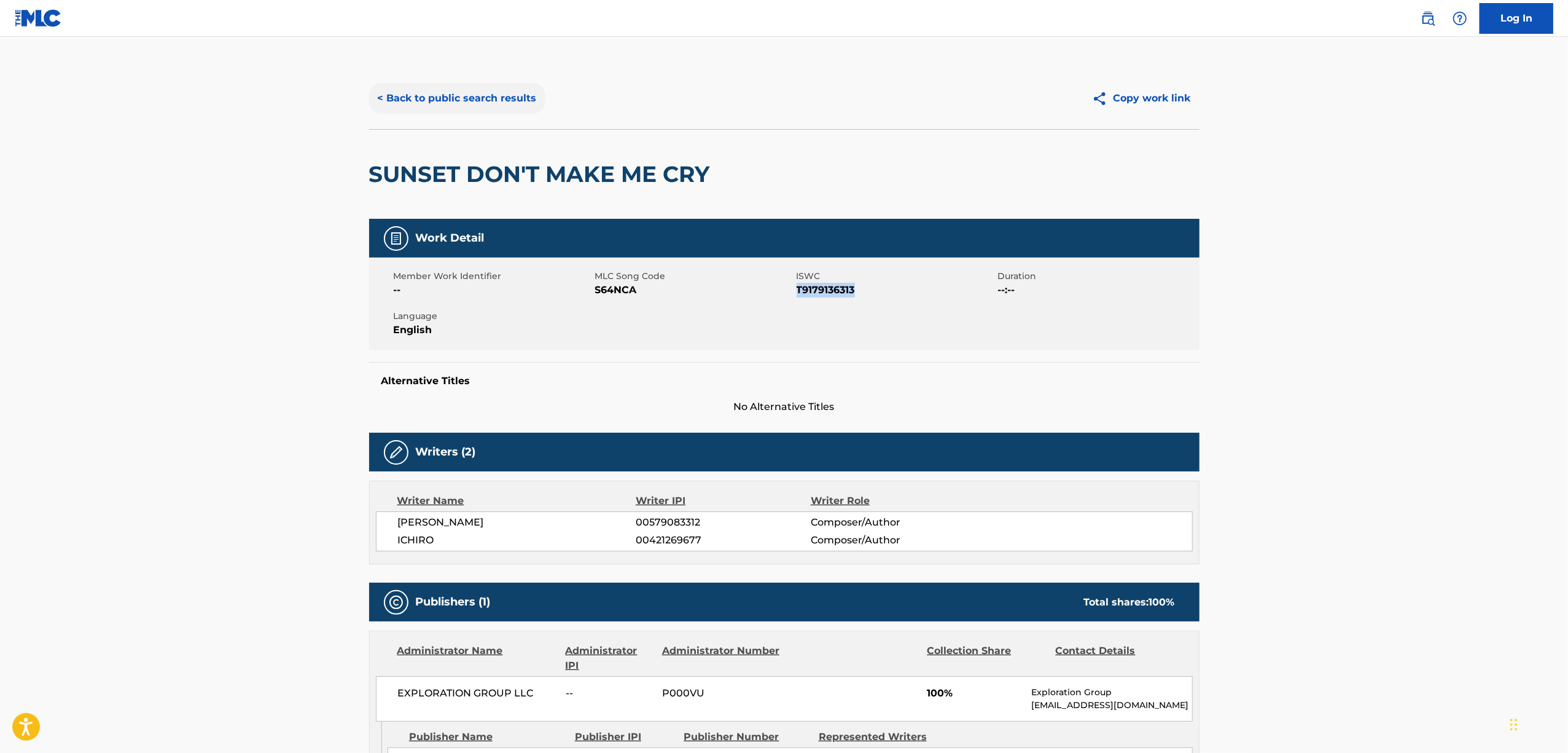
click at [494, 100] on button "< Back to public search results" at bounding box center [457, 98] width 176 height 31
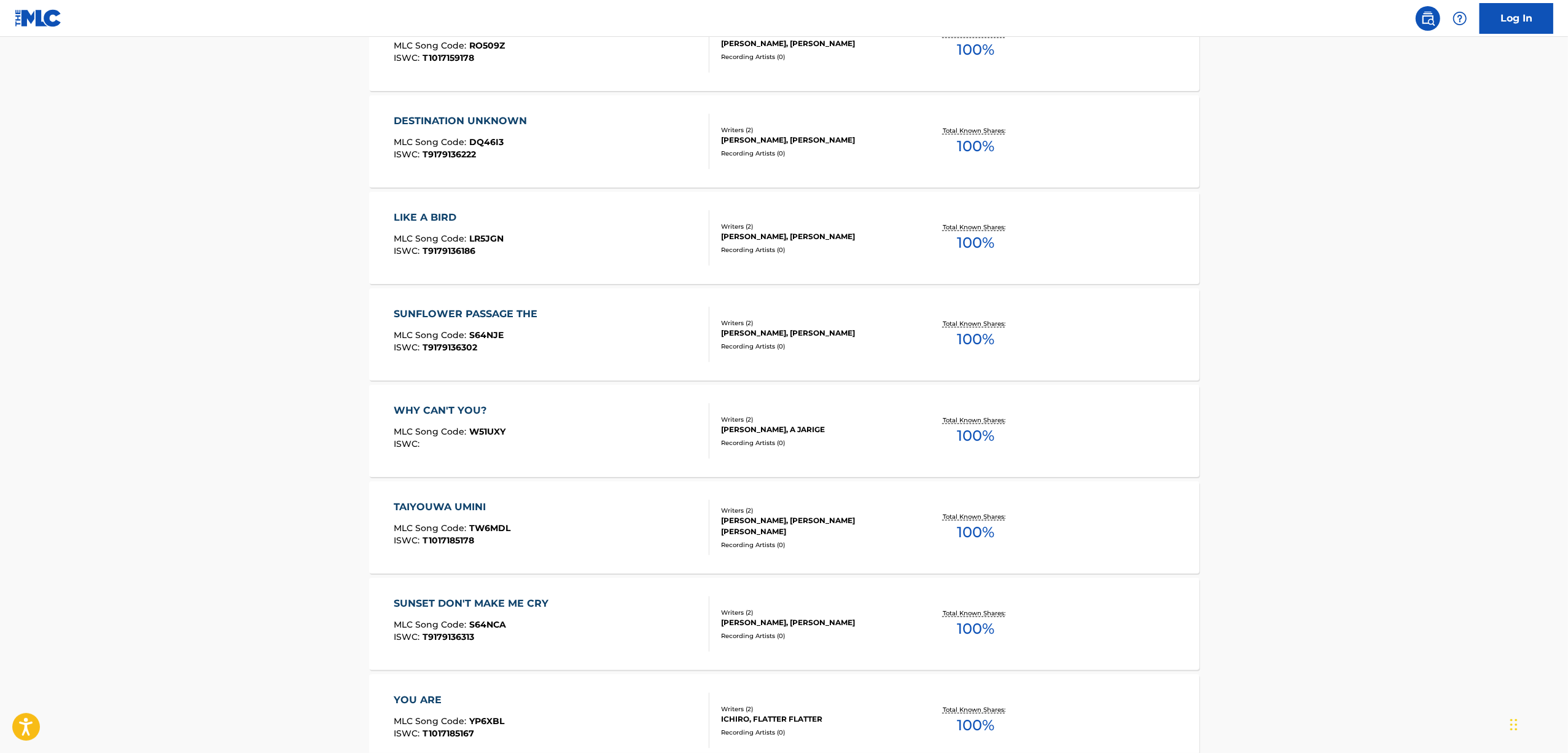
scroll to position [1710, 0]
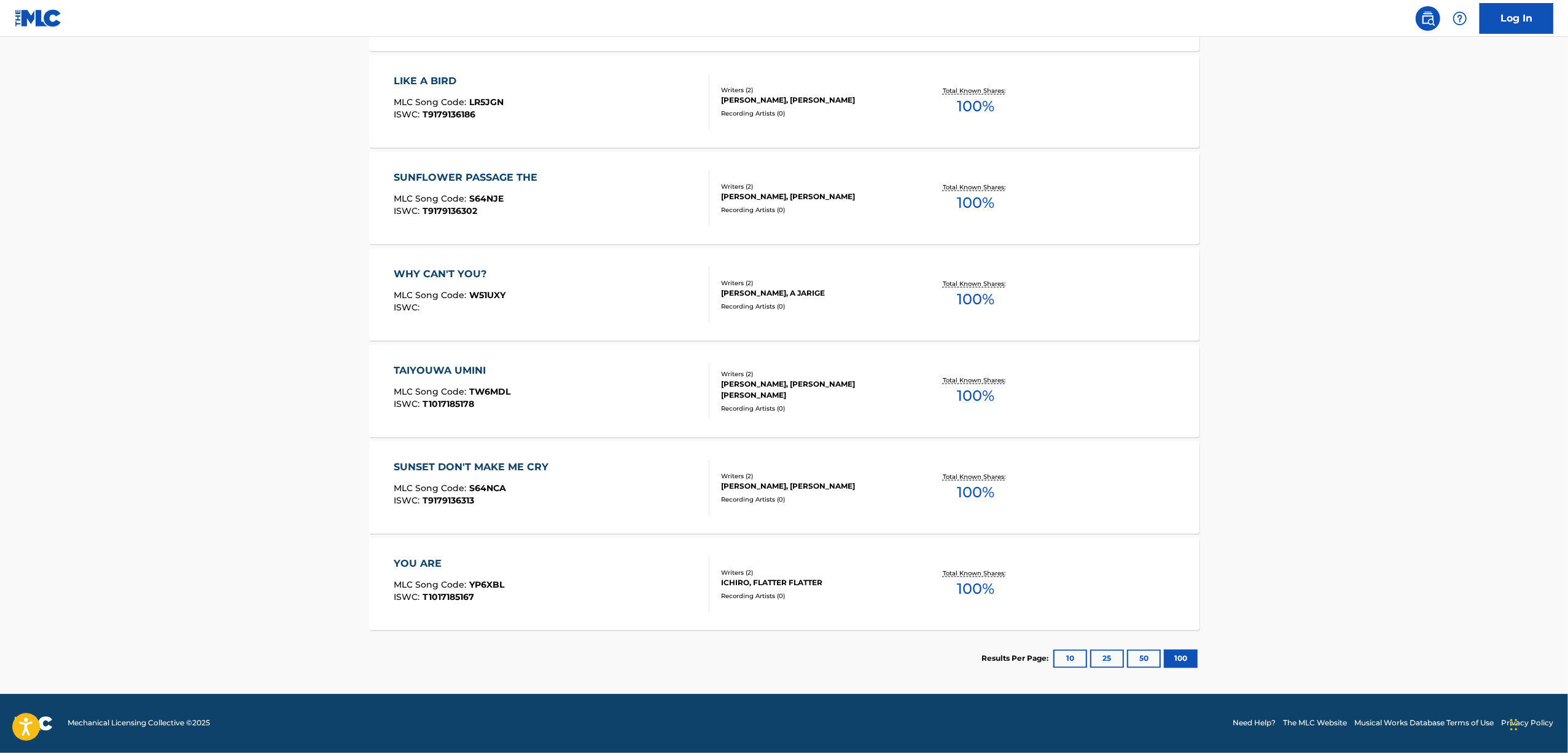
click at [423, 563] on div "YOU ARE" at bounding box center [449, 563] width 111 height 15
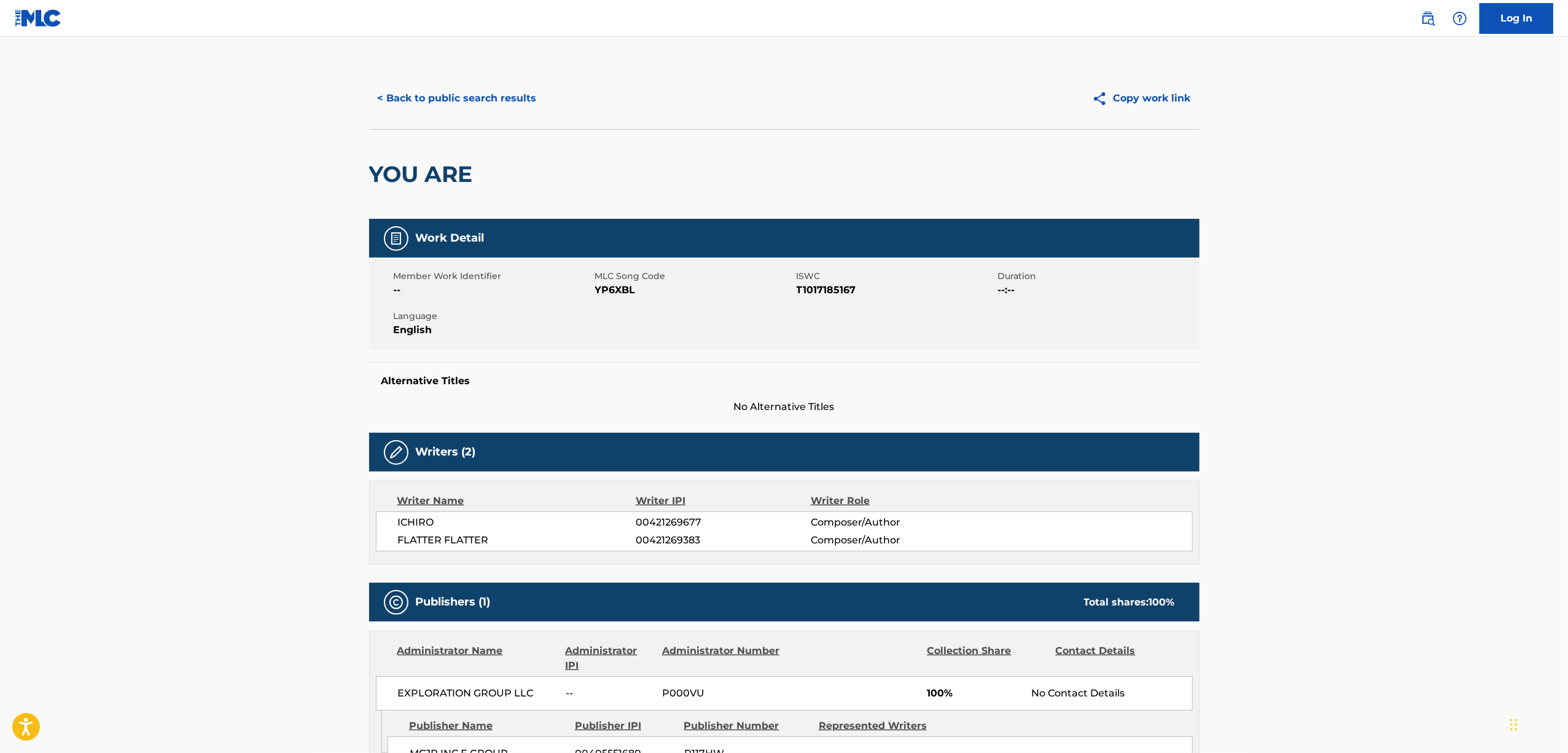
click at [420, 166] on h2 "YOU ARE" at bounding box center [424, 174] width 110 height 27
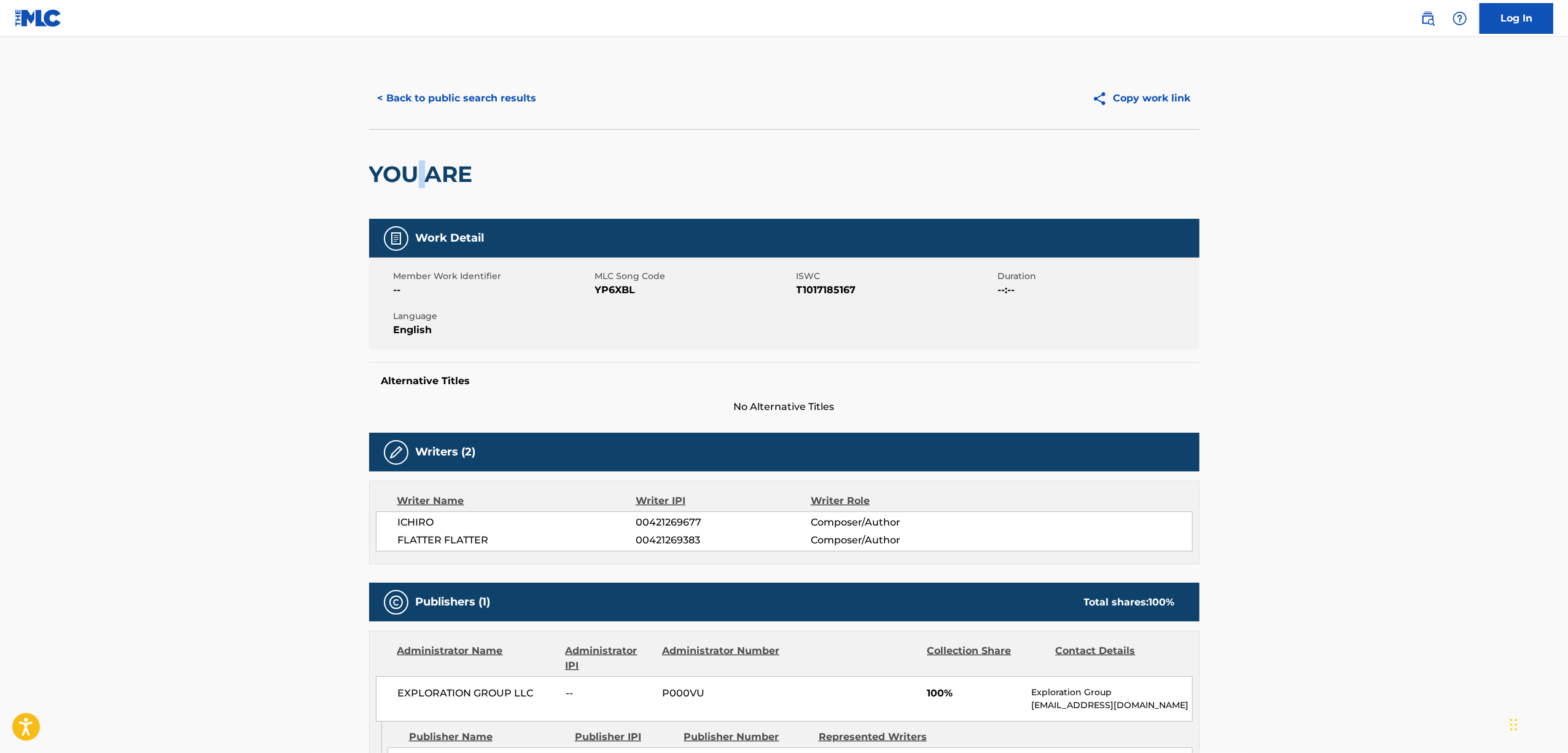
click at [420, 166] on h2 "YOU ARE" at bounding box center [424, 174] width 110 height 27
click at [812, 296] on span "T1017185167" at bounding box center [895, 290] width 199 height 15
click at [472, 98] on button "< Back to public search results" at bounding box center [457, 98] width 176 height 31
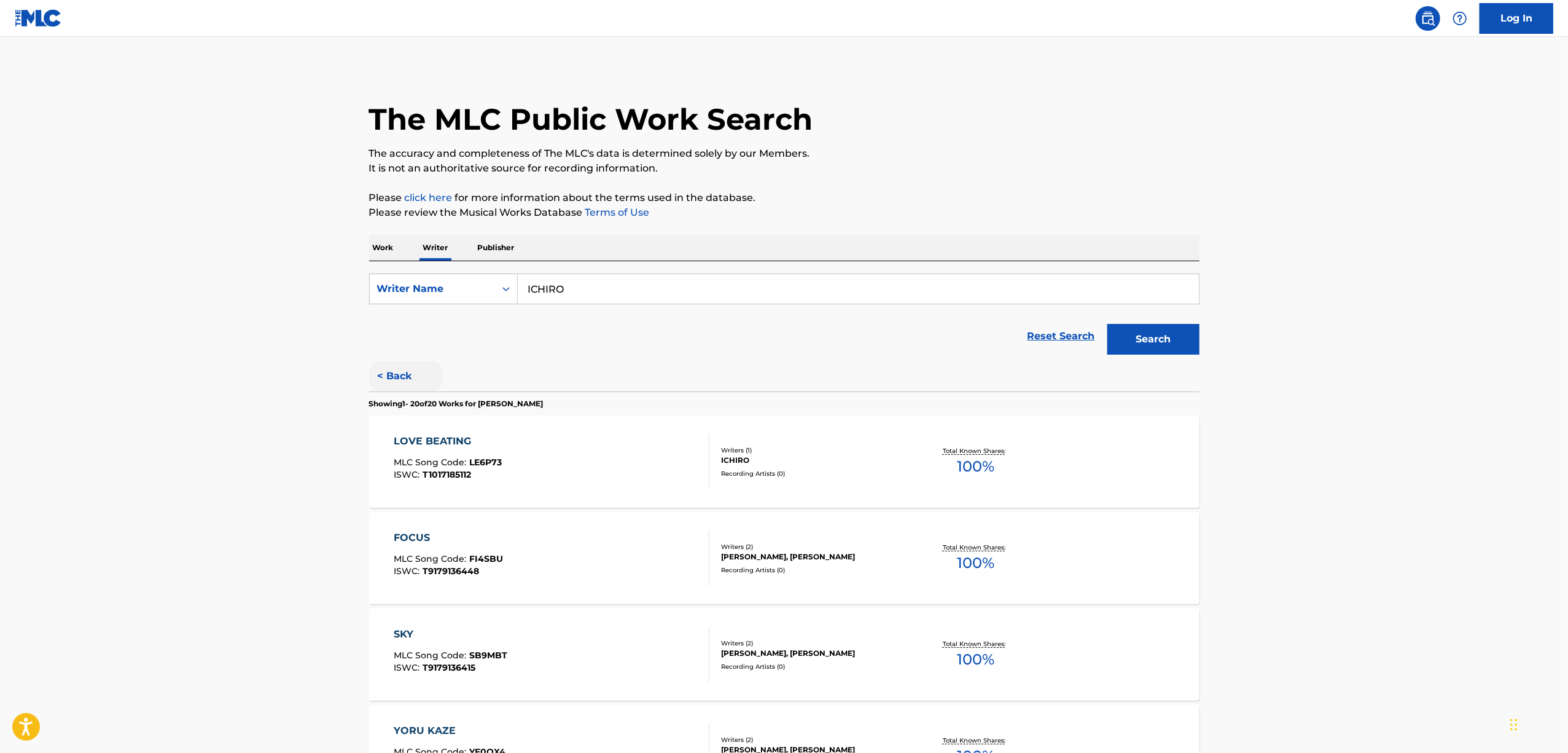
click at [389, 371] on button "< Back" at bounding box center [405, 376] width 73 height 31
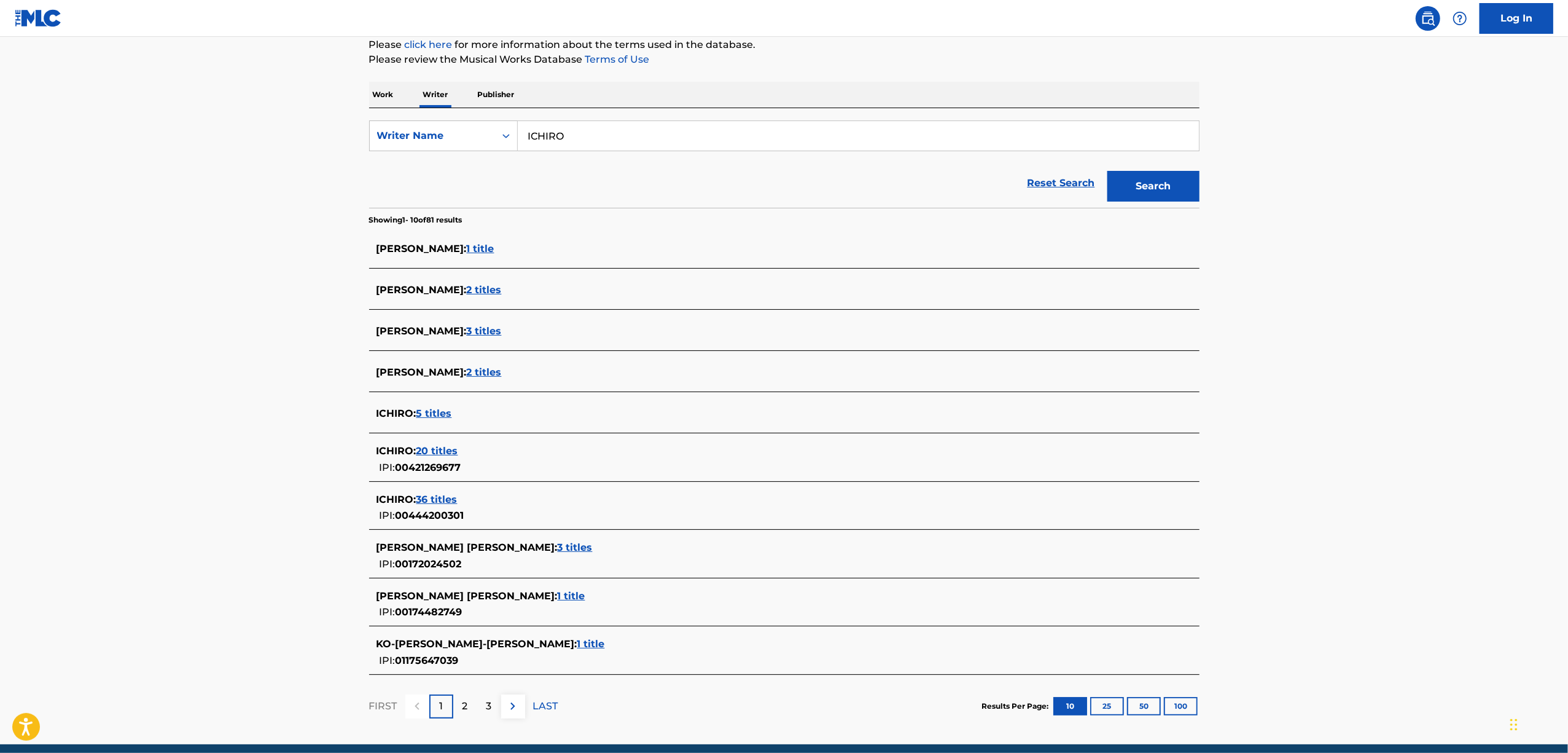
scroll to position [163, 0]
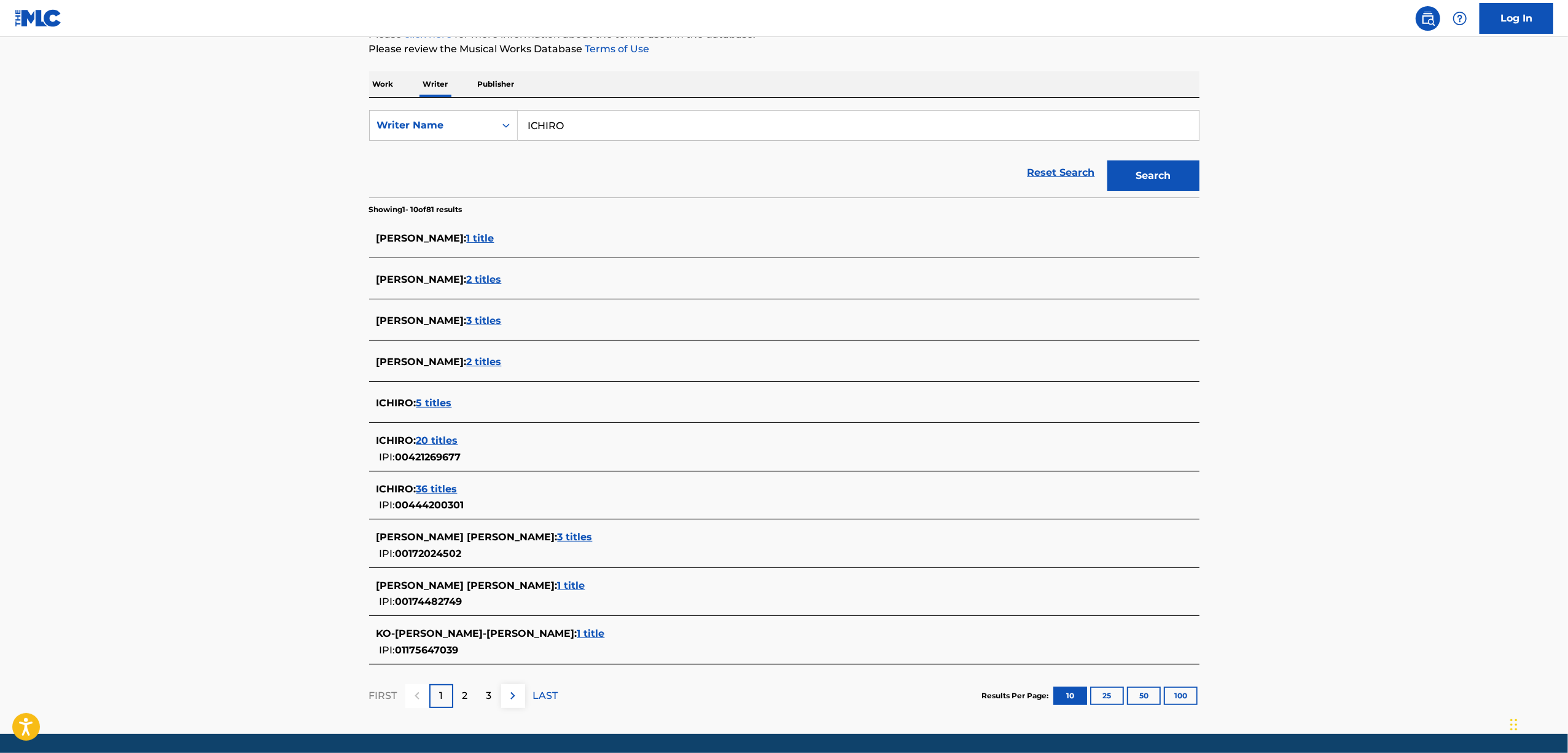
click at [441, 488] on span "36 titles" at bounding box center [436, 488] width 41 height 12
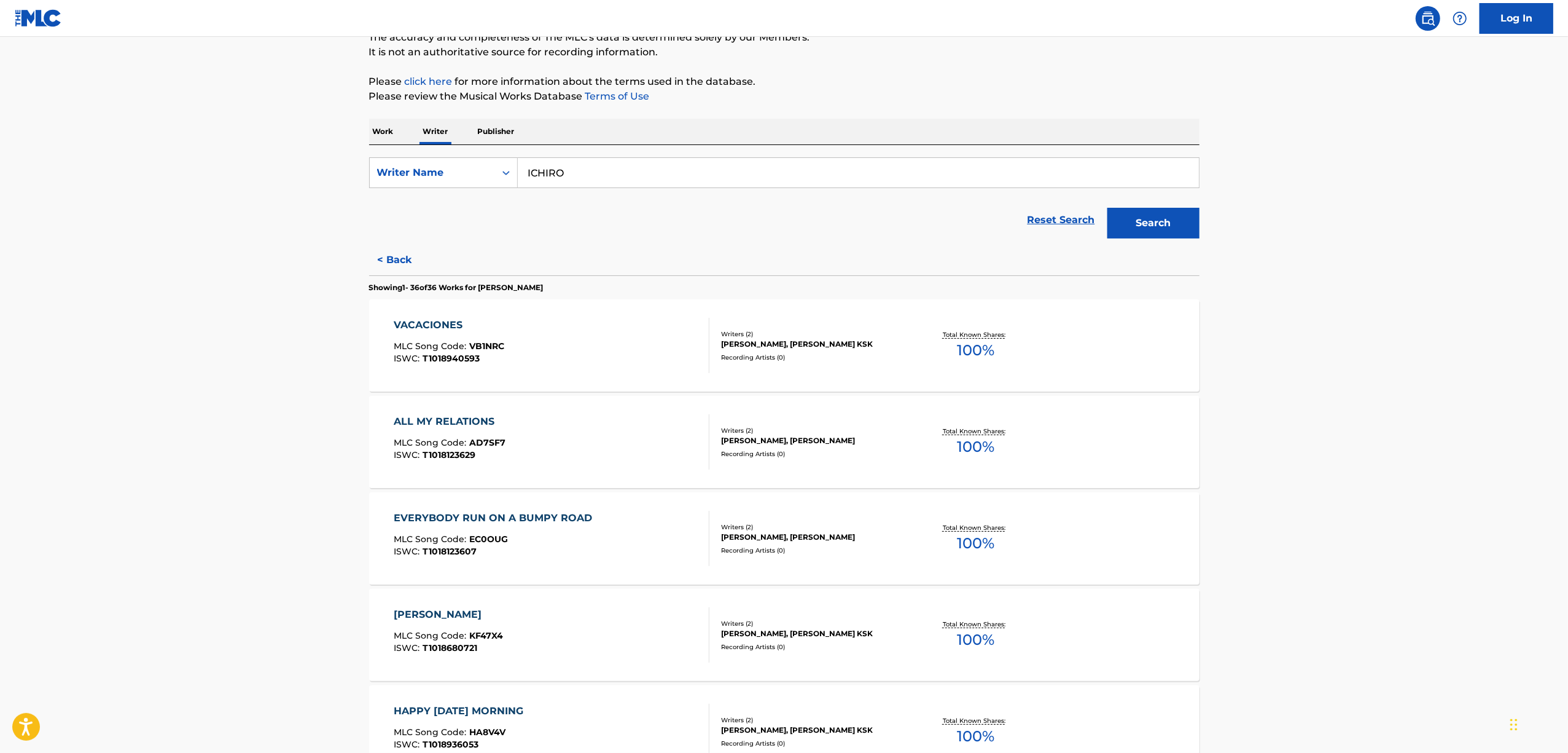
scroll to position [0, 0]
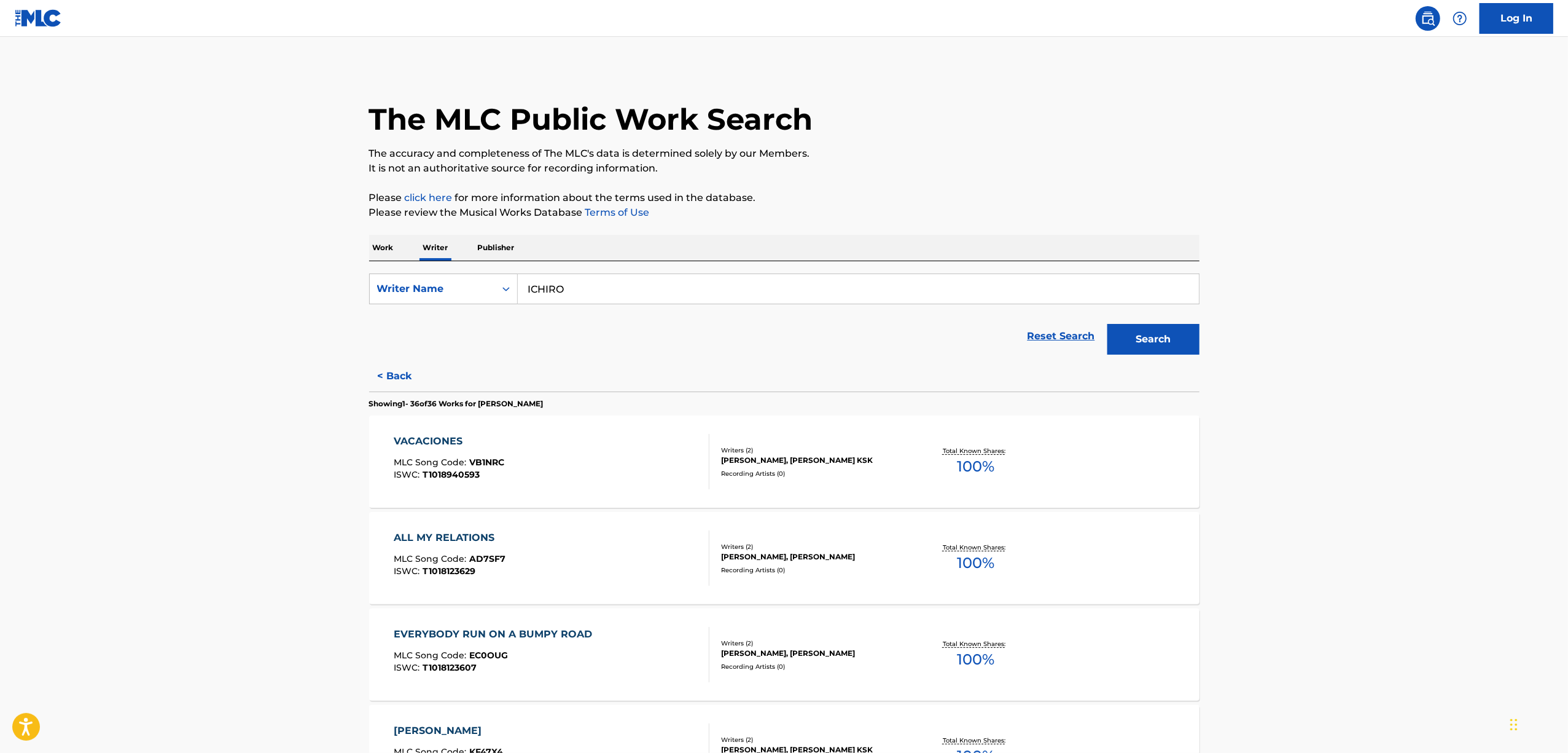
click at [437, 438] on div "VACACIONES" at bounding box center [449, 441] width 111 height 15
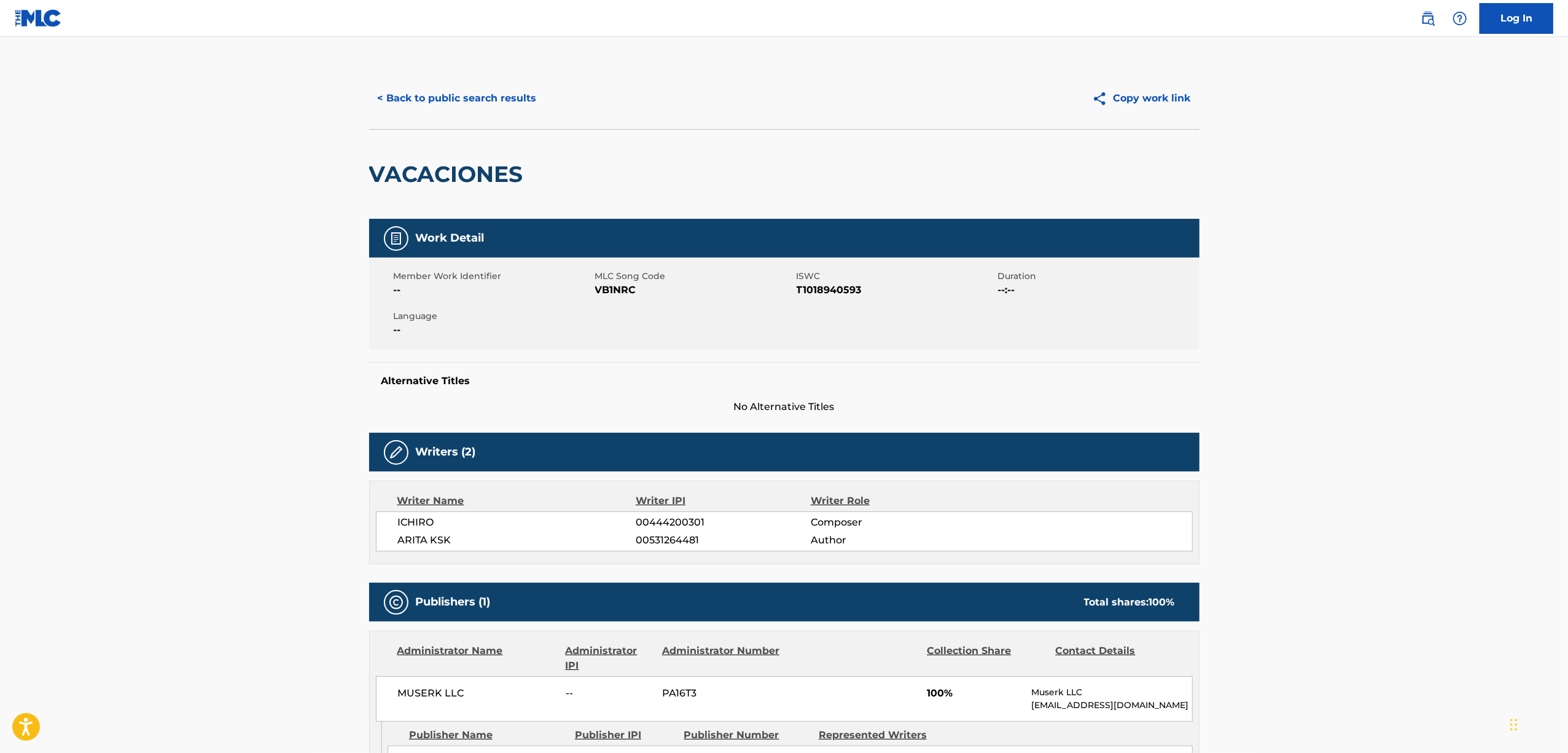
click at [468, 180] on h2 "VACACIONES" at bounding box center [449, 174] width 161 height 27
click at [825, 288] on span "T1018940593" at bounding box center [895, 290] width 199 height 15
click at [474, 93] on button "< Back to public search results" at bounding box center [457, 98] width 176 height 31
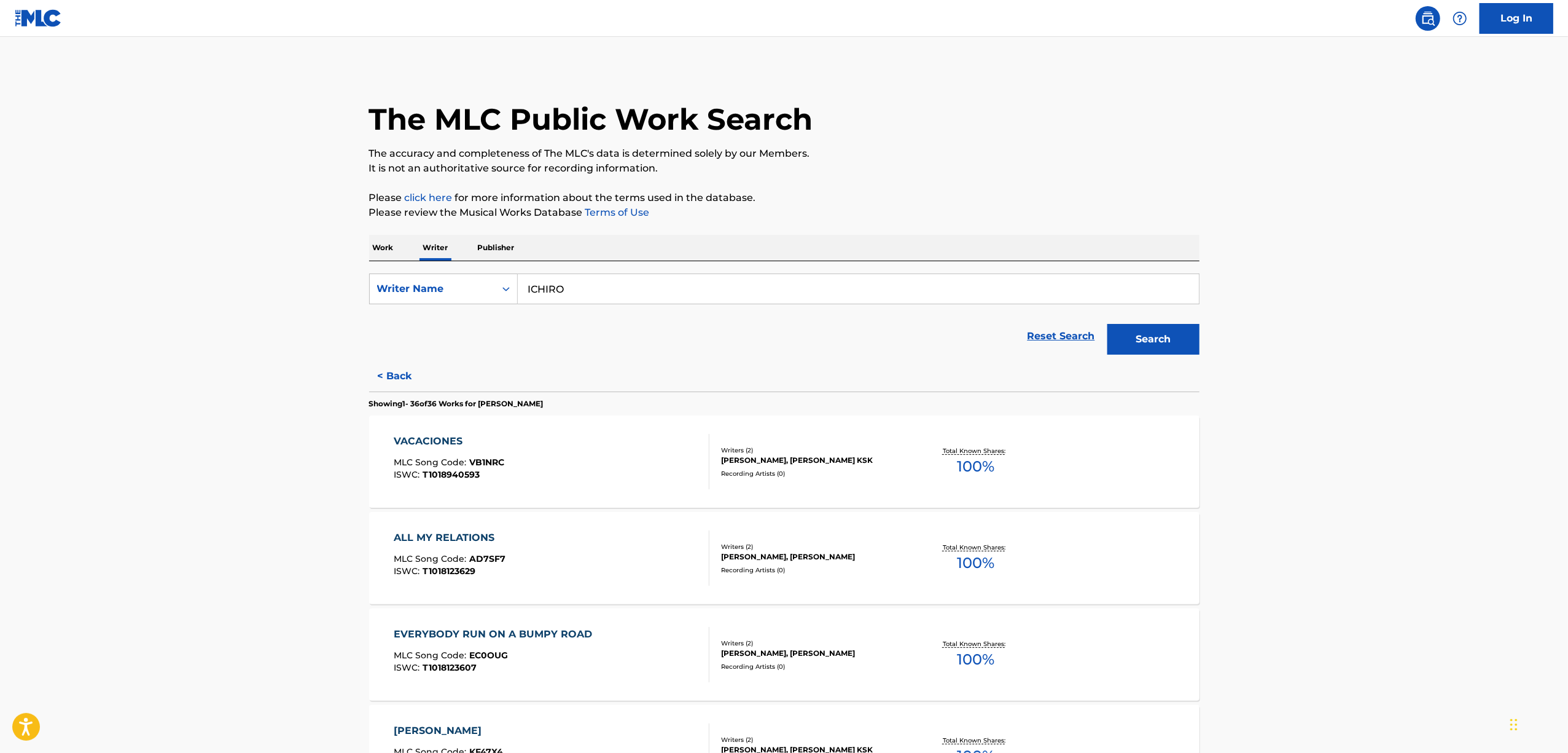
click at [426, 533] on div "ALL MY RELATIONS" at bounding box center [449, 537] width 112 height 15
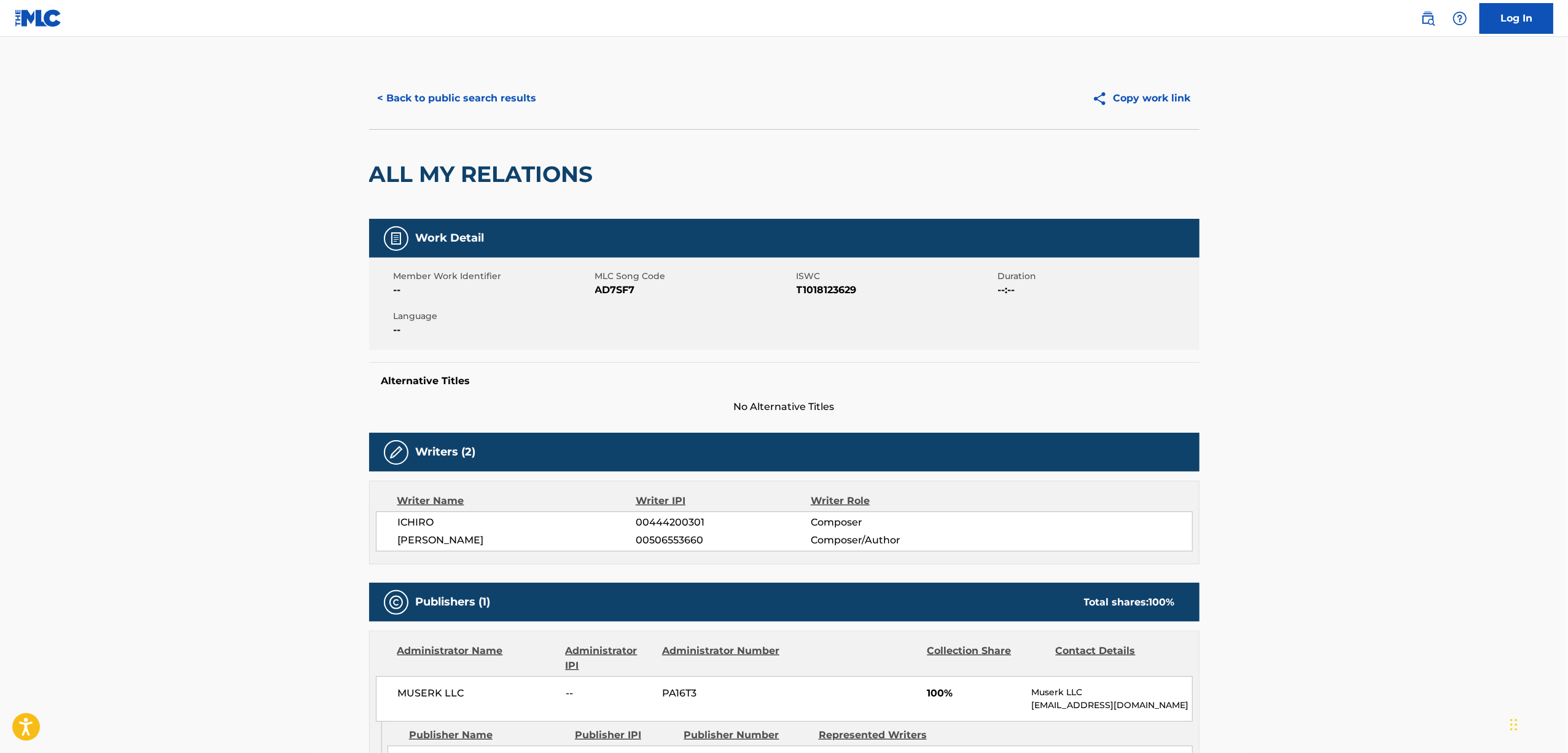
click at [461, 178] on h2 "ALL MY RELATIONS" at bounding box center [484, 174] width 230 height 27
click at [812, 286] on span "T1018123629" at bounding box center [895, 290] width 199 height 15
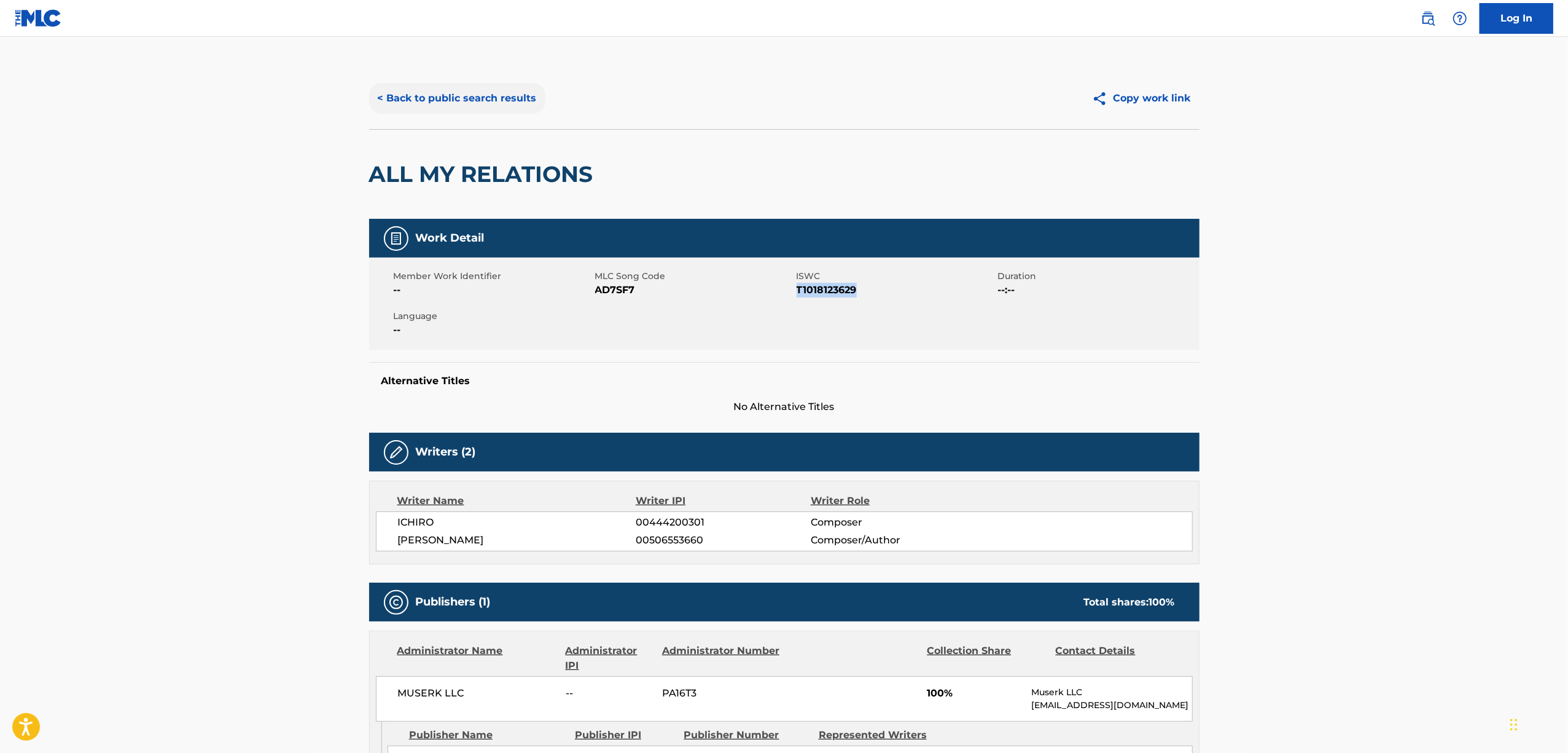
click at [463, 100] on button "< Back to public search results" at bounding box center [457, 98] width 176 height 31
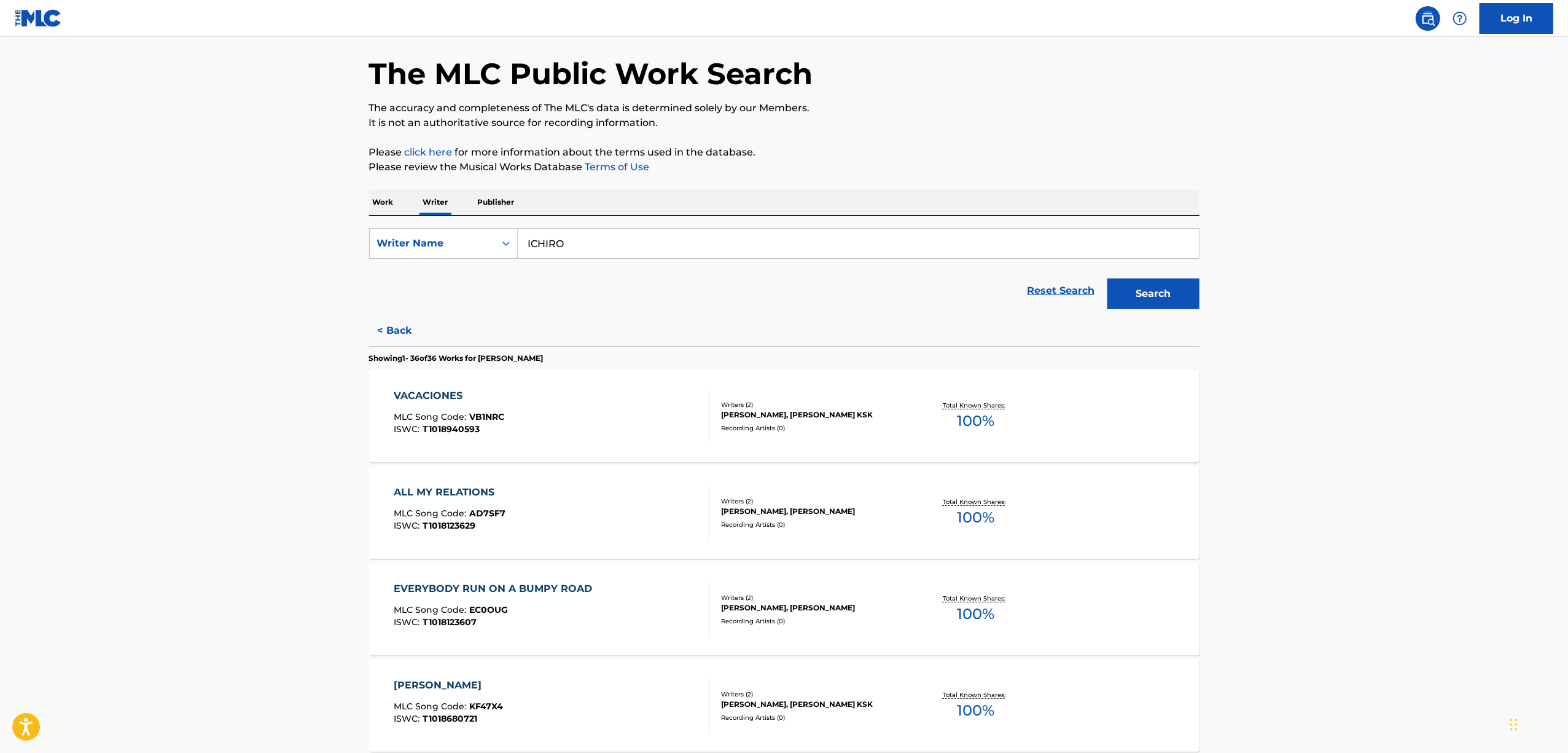
scroll to position [82, 0]
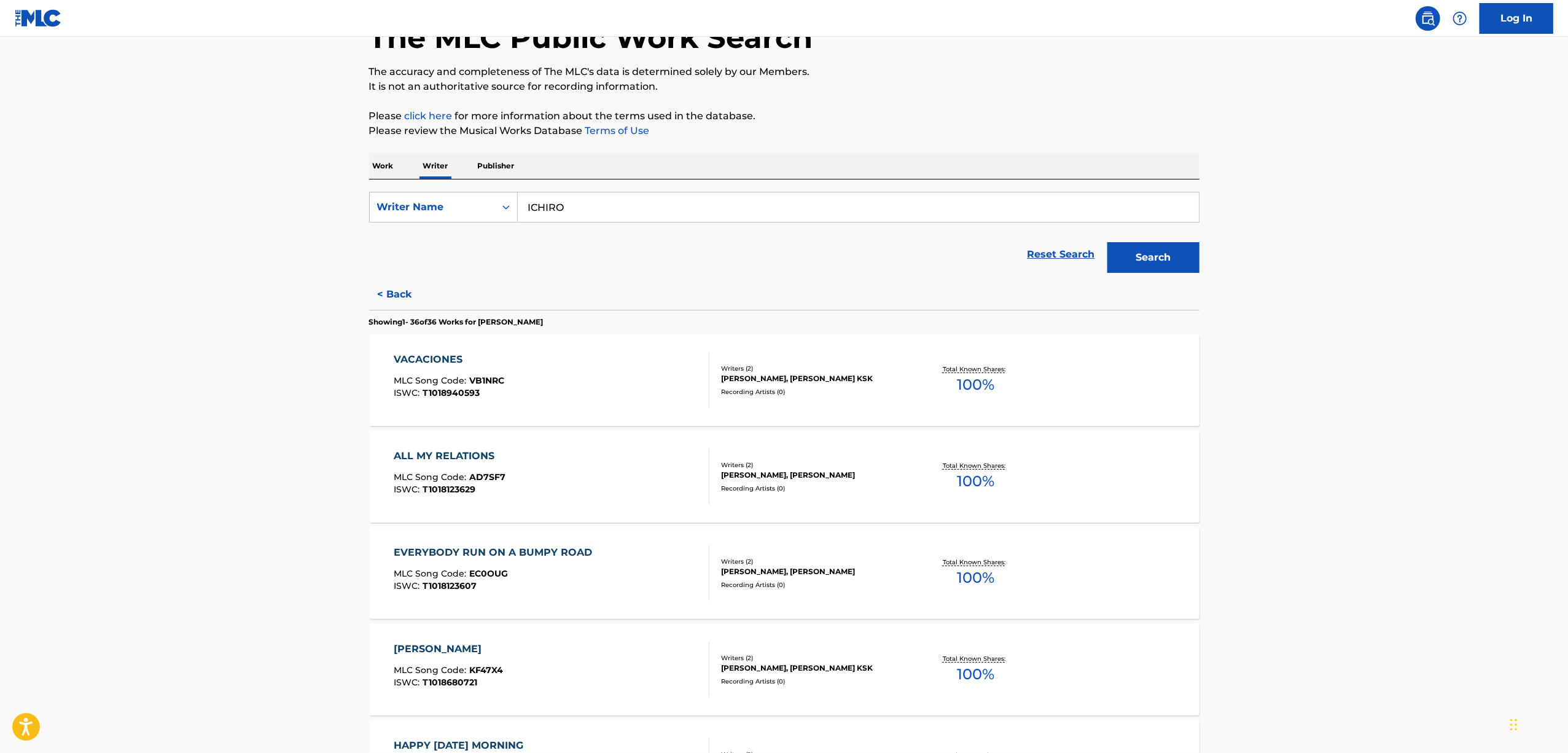
click at [445, 553] on div "EVERYBODY RUN ON A BUMPY ROAD" at bounding box center [496, 553] width 205 height 15
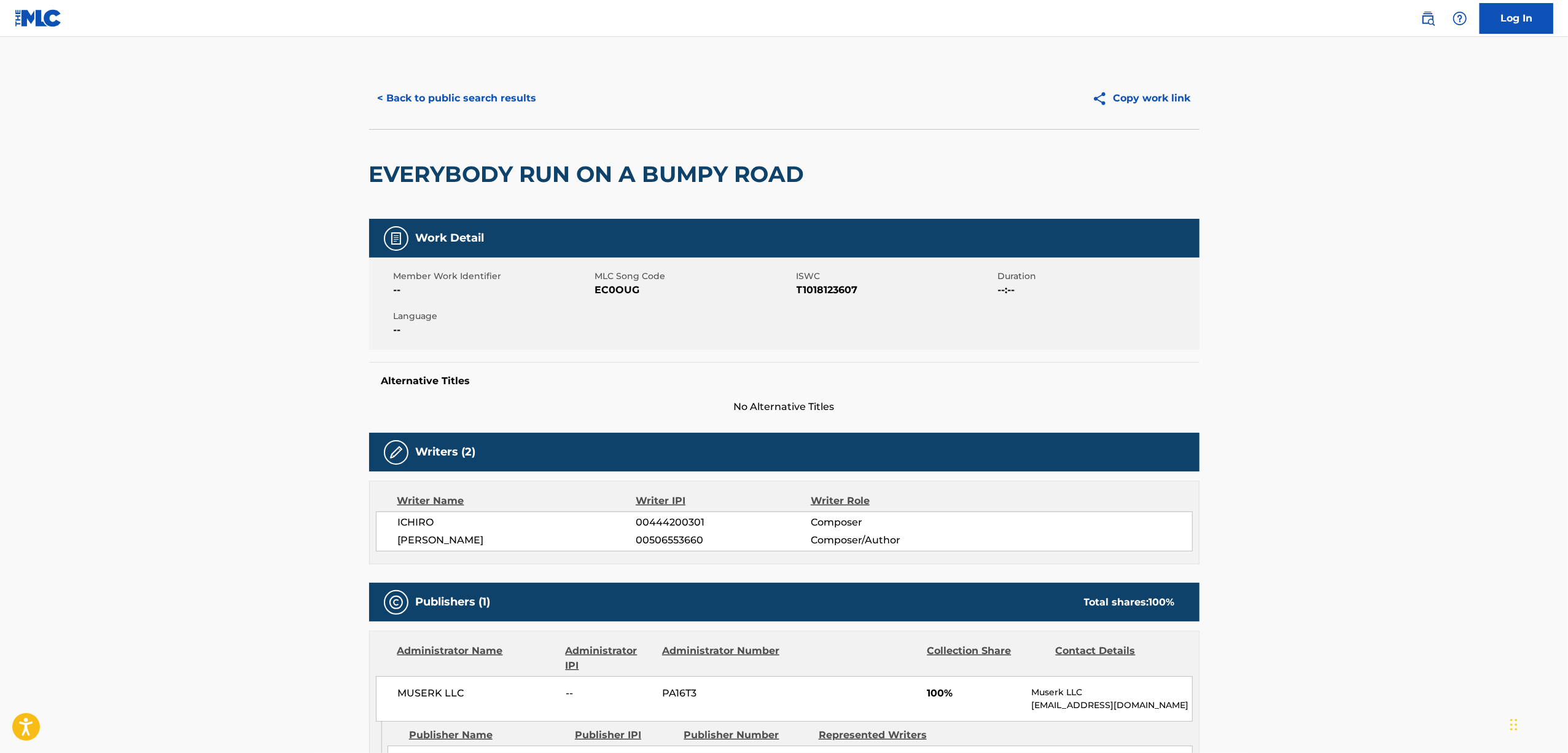
click at [559, 162] on h2 "EVERYBODY RUN ON A BUMPY ROAD" at bounding box center [589, 174] width 442 height 27
click at [558, 164] on h2 "EVERYBODY RUN ON A BUMPY ROAD" at bounding box center [589, 174] width 442 height 27
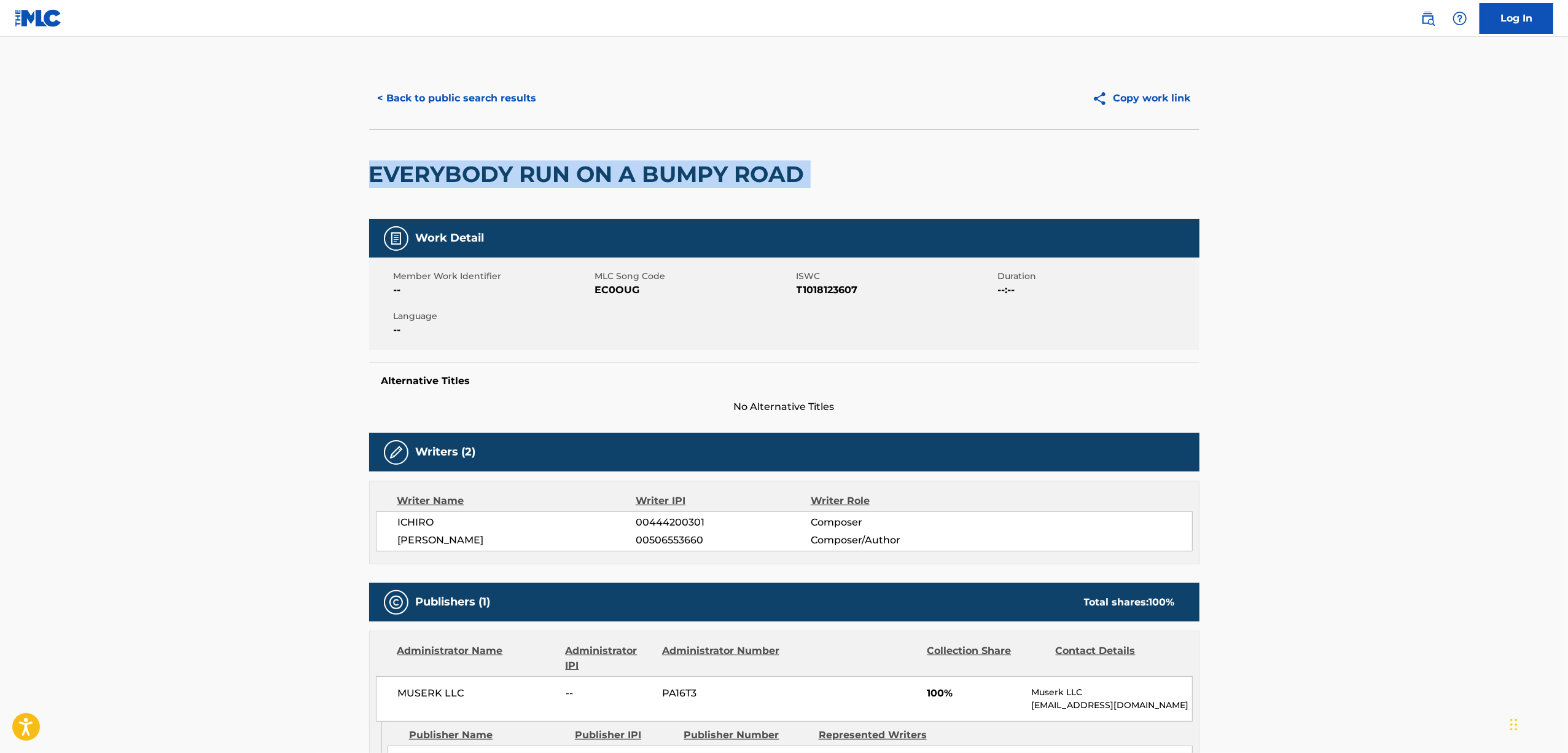
click at [558, 164] on h2 "EVERYBODY RUN ON A BUMPY ROAD" at bounding box center [589, 174] width 442 height 27
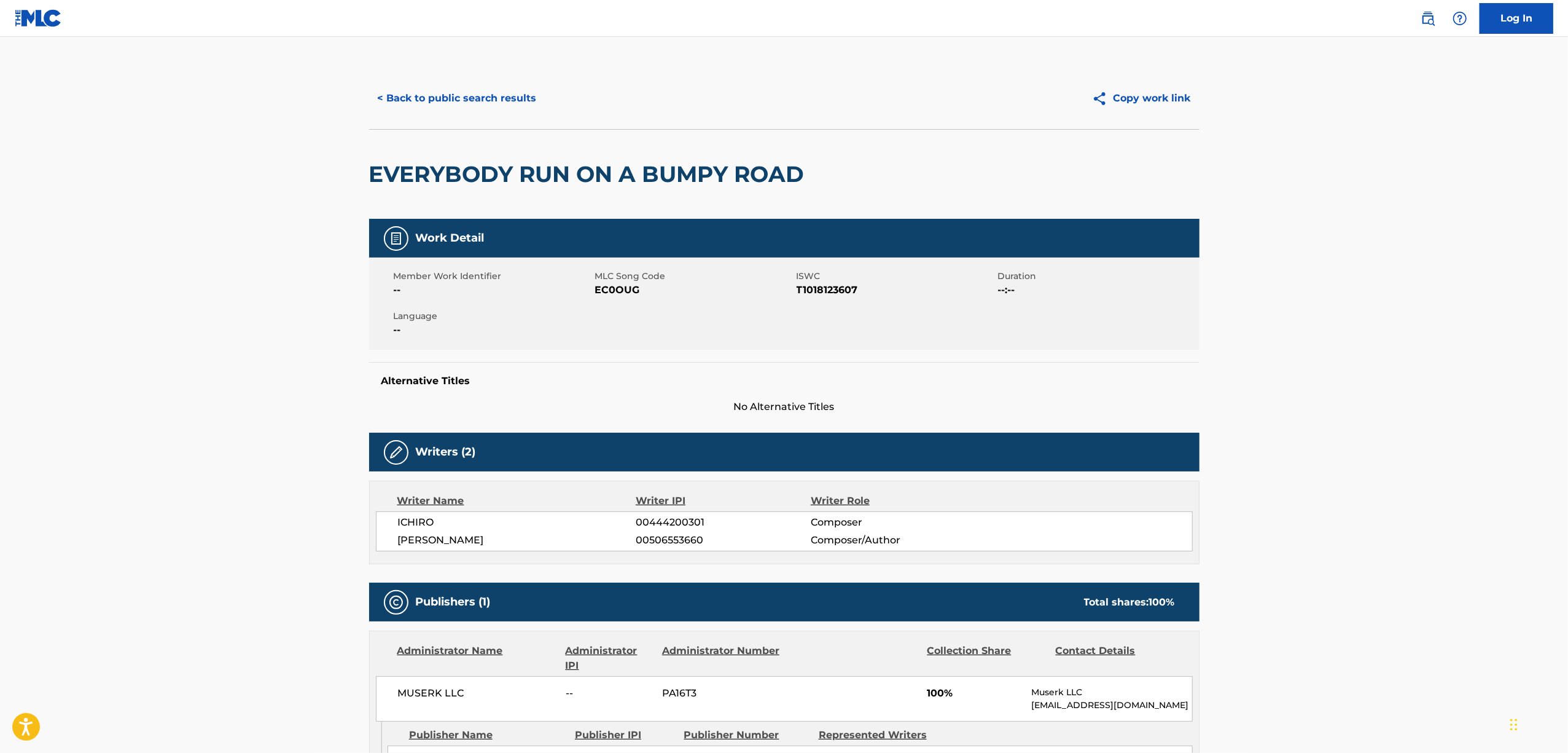
click at [822, 298] on div "Member Work Identifier -- MLC Song Code EC0OUG ISWC T1018123607 Duration --:-- …" at bounding box center [784, 304] width 831 height 93
drag, startPoint x: 467, startPoint y: 100, endPoint x: 455, endPoint y: 110, distance: 15.6
click at [464, 103] on button "< Back to public search results" at bounding box center [457, 98] width 176 height 31
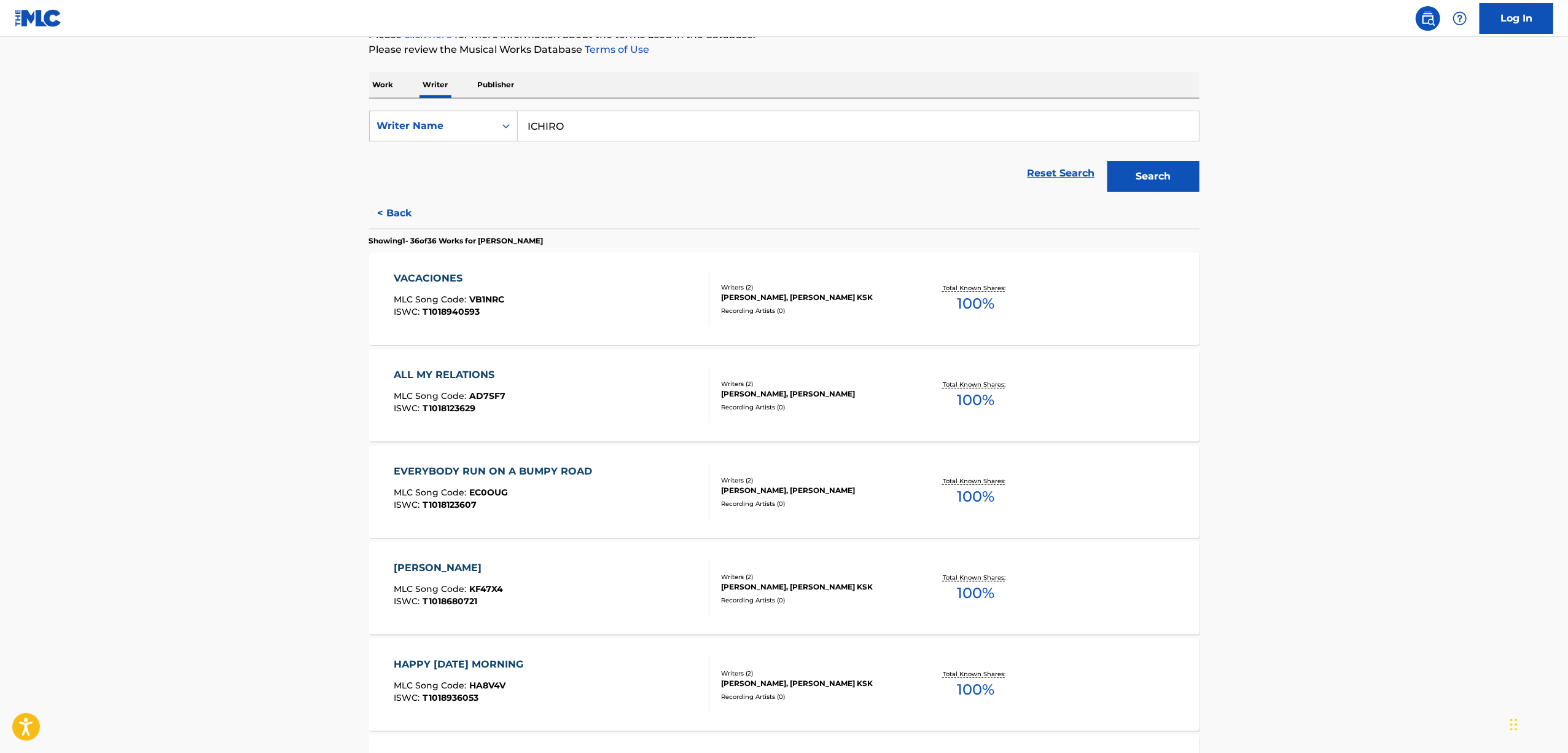
scroll to position [163, 0]
click at [425, 564] on div "[PERSON_NAME]" at bounding box center [448, 567] width 110 height 15
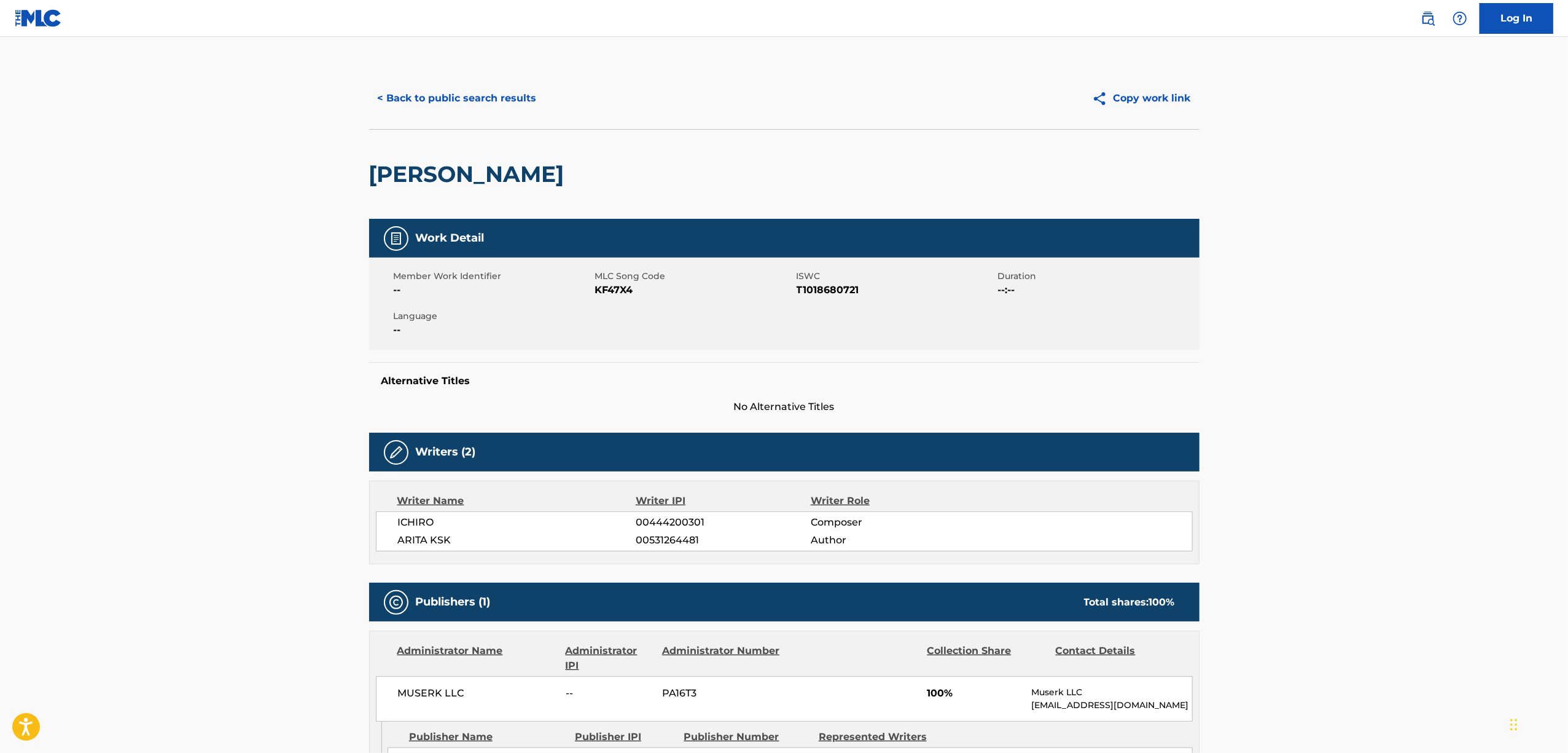
click at [465, 169] on h2 "[PERSON_NAME]" at bounding box center [470, 174] width 201 height 27
click at [819, 291] on span "T1018680721" at bounding box center [895, 290] width 199 height 15
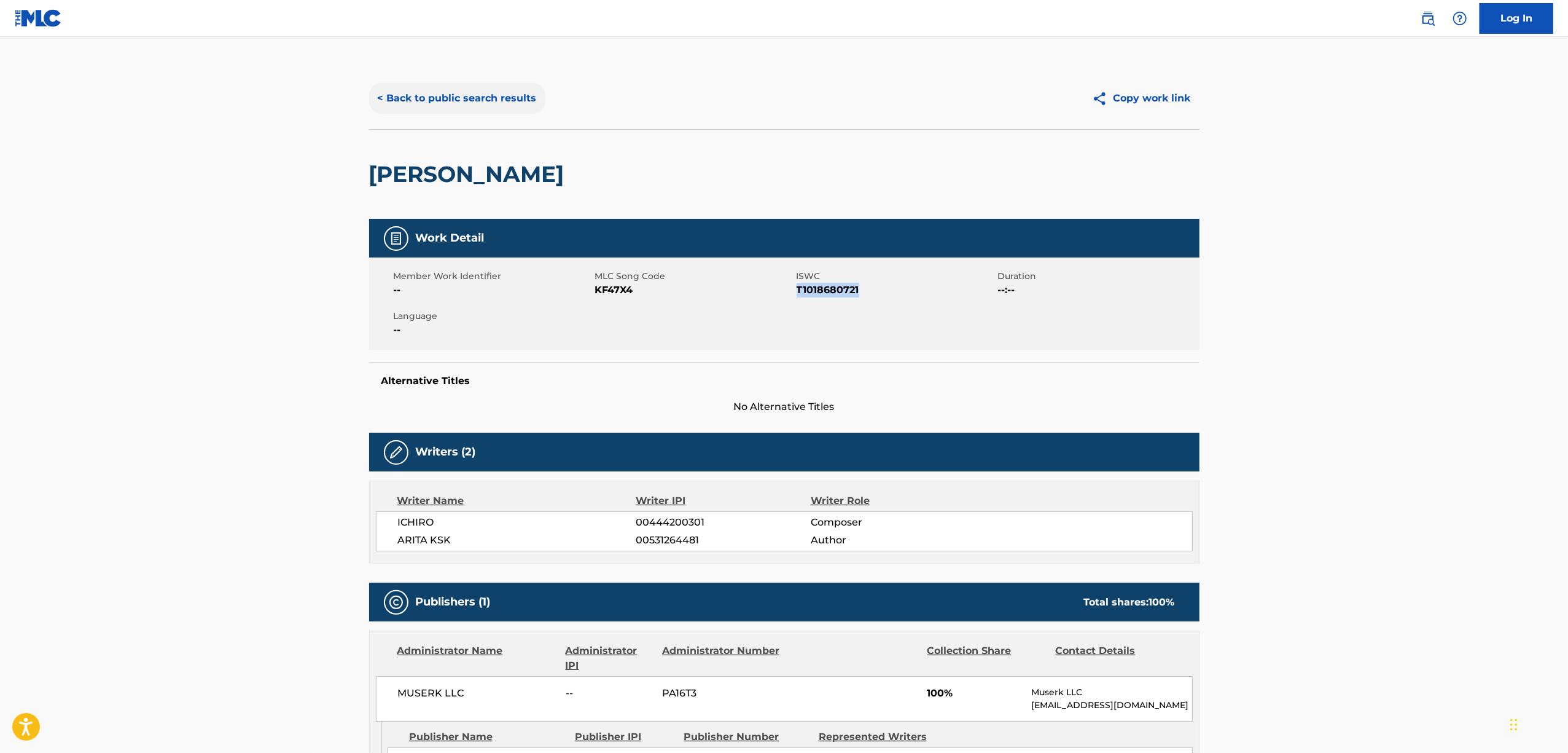
click at [430, 98] on button "< Back to public search results" at bounding box center [457, 98] width 176 height 31
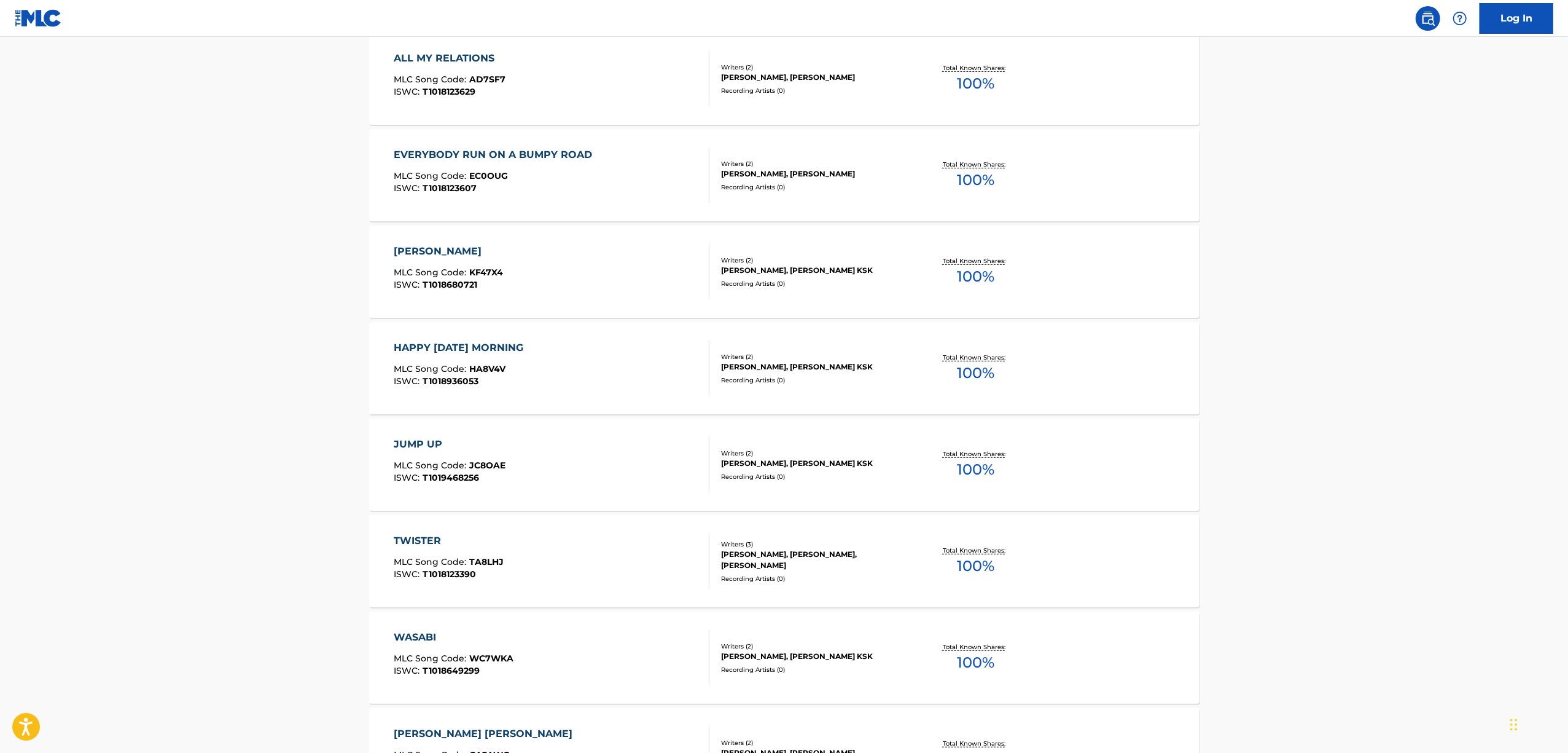
scroll to position [573, 0]
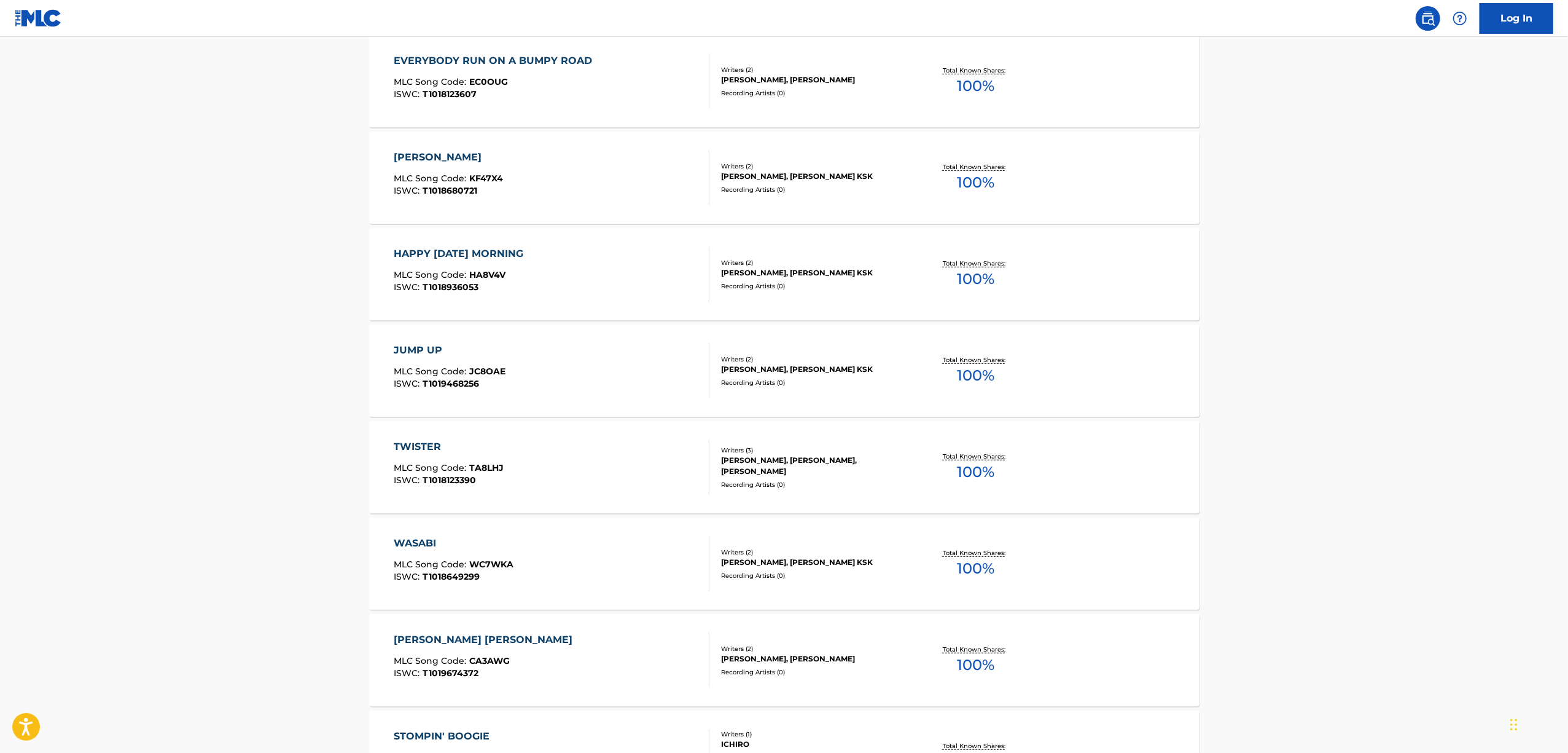
click at [424, 254] on div "HAPPY [DATE] MORNING" at bounding box center [462, 254] width 136 height 15
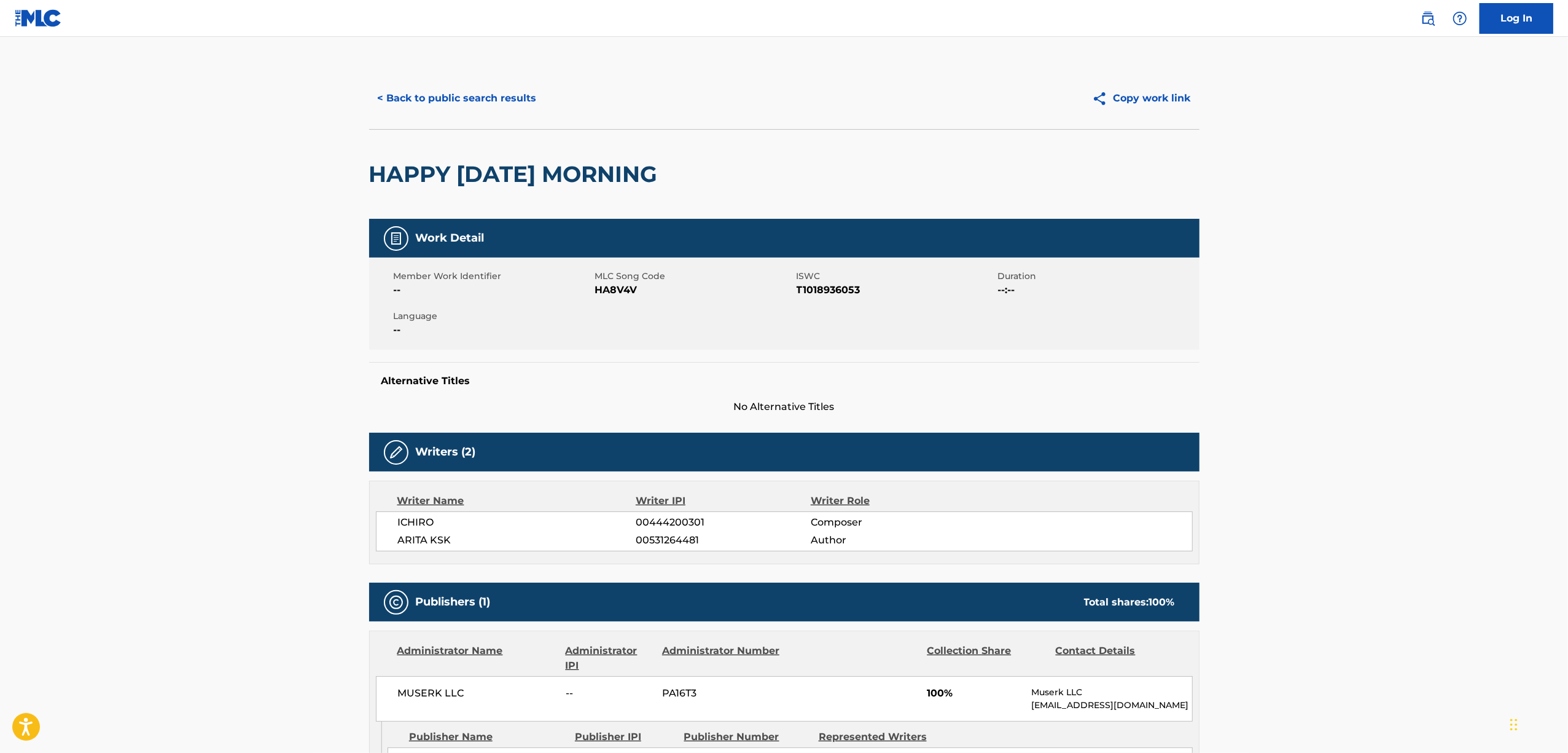
click at [492, 168] on h2 "HAPPY [DATE] MORNING" at bounding box center [516, 174] width 295 height 27
click at [815, 291] on span "T1018936053" at bounding box center [895, 290] width 199 height 15
click at [815, 290] on span "T1018936053" at bounding box center [895, 290] width 199 height 15
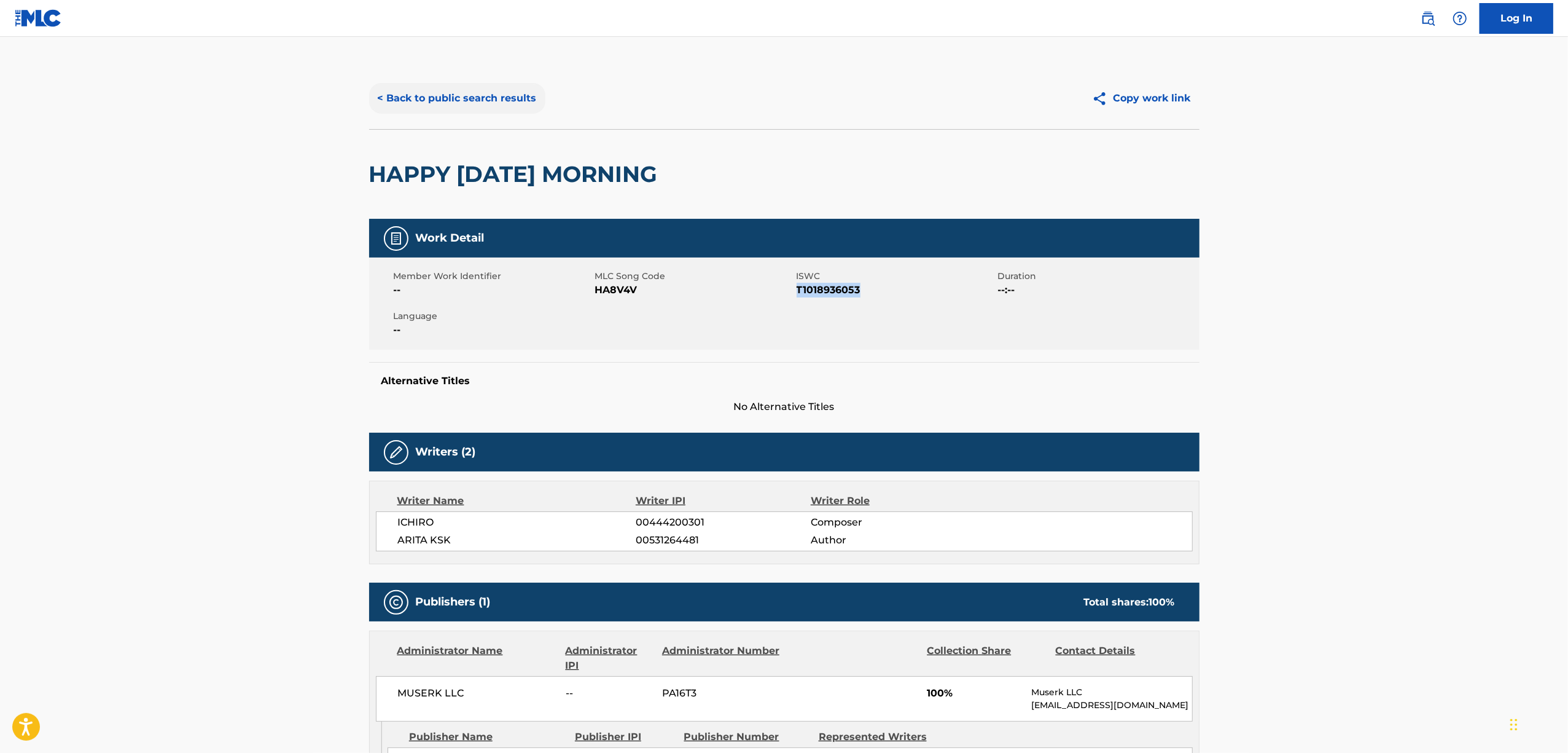
click at [465, 100] on button "< Back to public search results" at bounding box center [457, 98] width 176 height 31
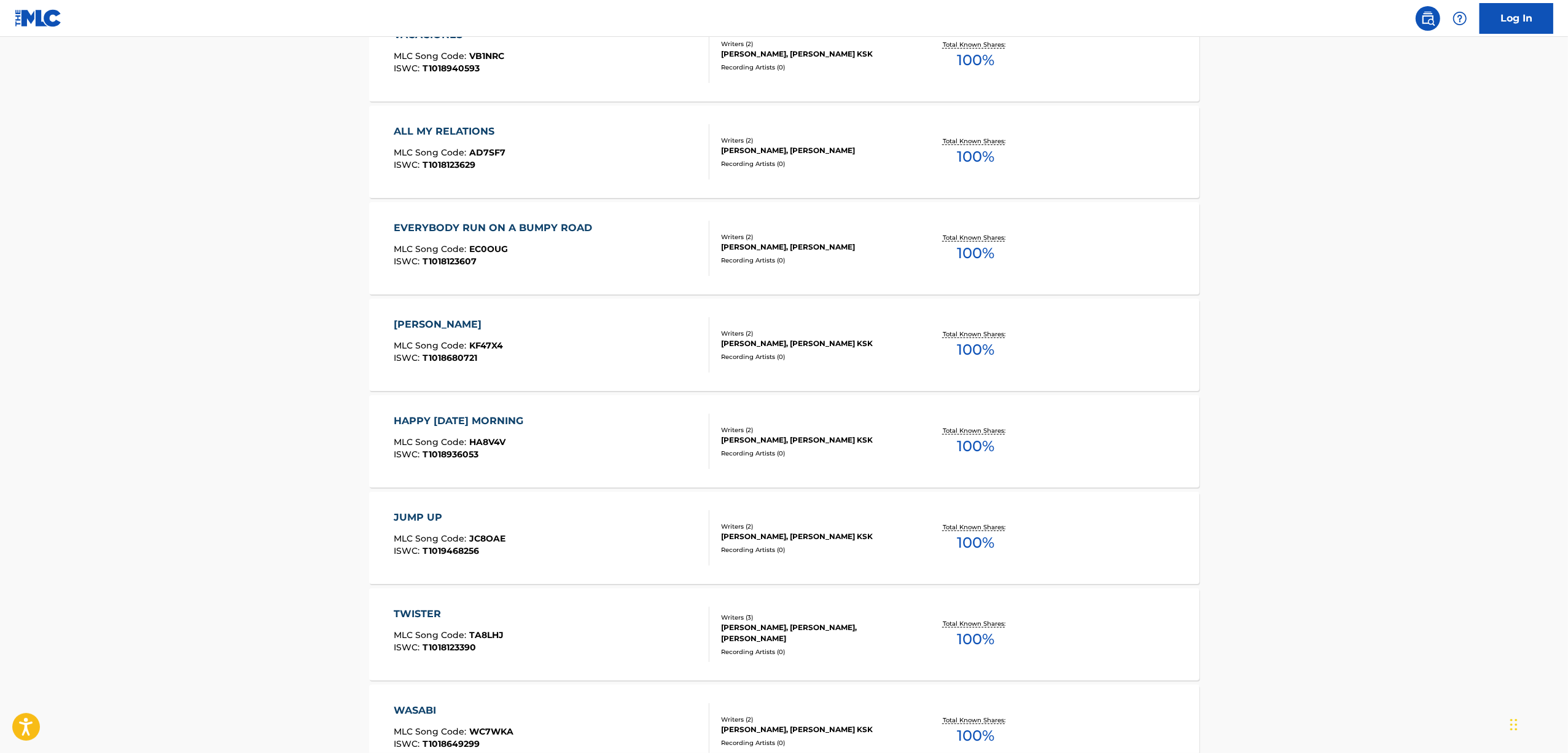
scroll to position [492, 0]
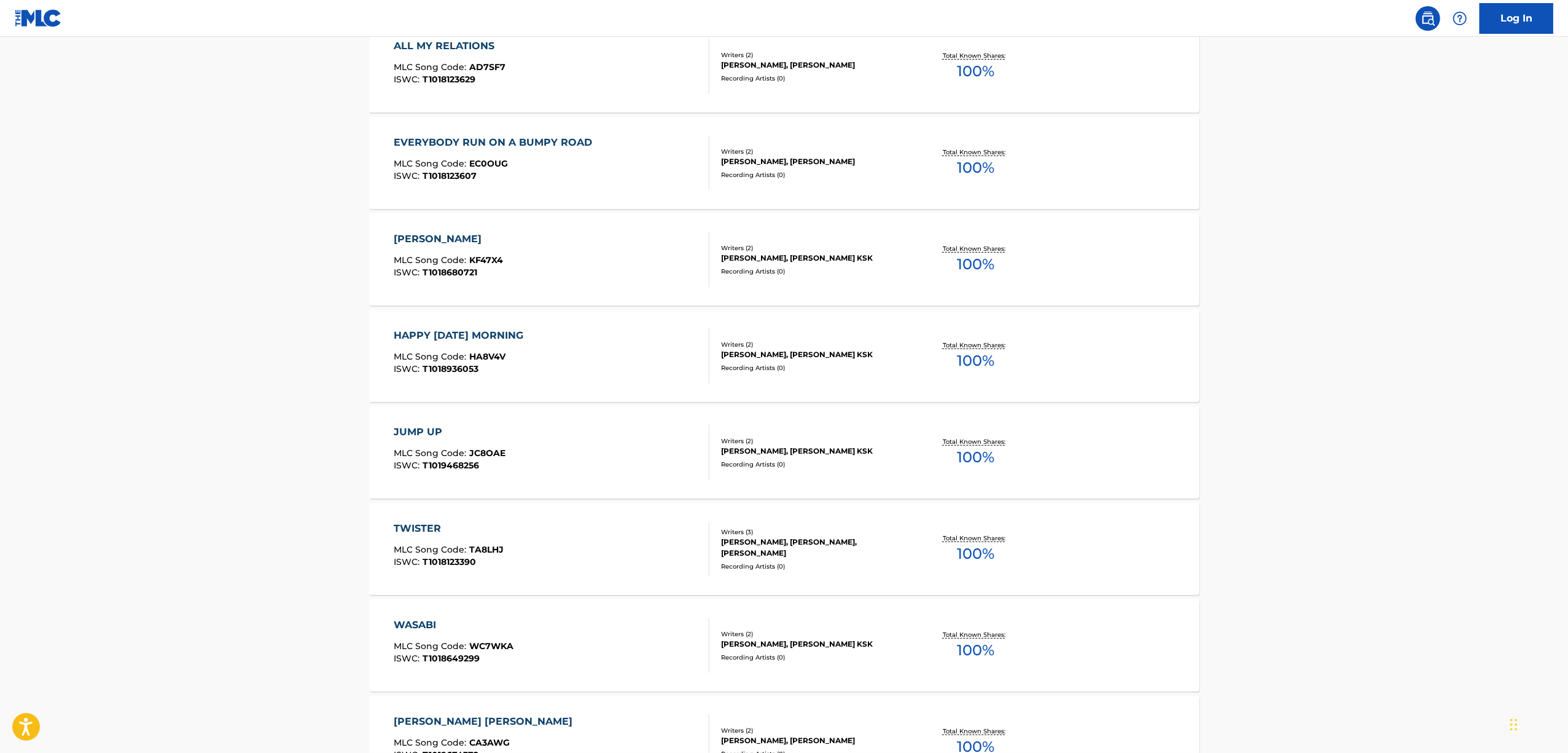
click at [408, 428] on div "JUMP UP" at bounding box center [449, 432] width 112 height 15
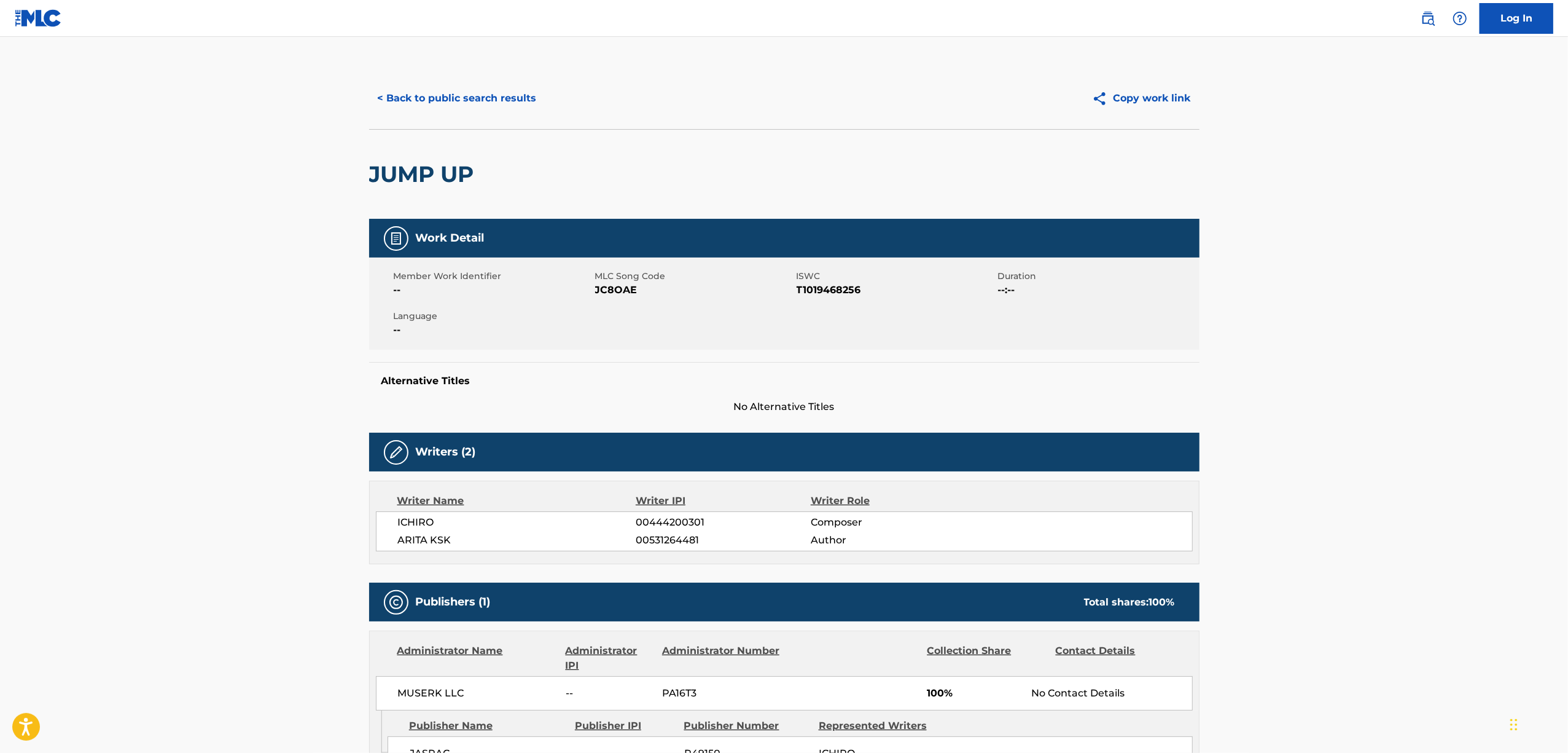
click at [433, 172] on h2 "JUMP UP" at bounding box center [424, 174] width 112 height 27
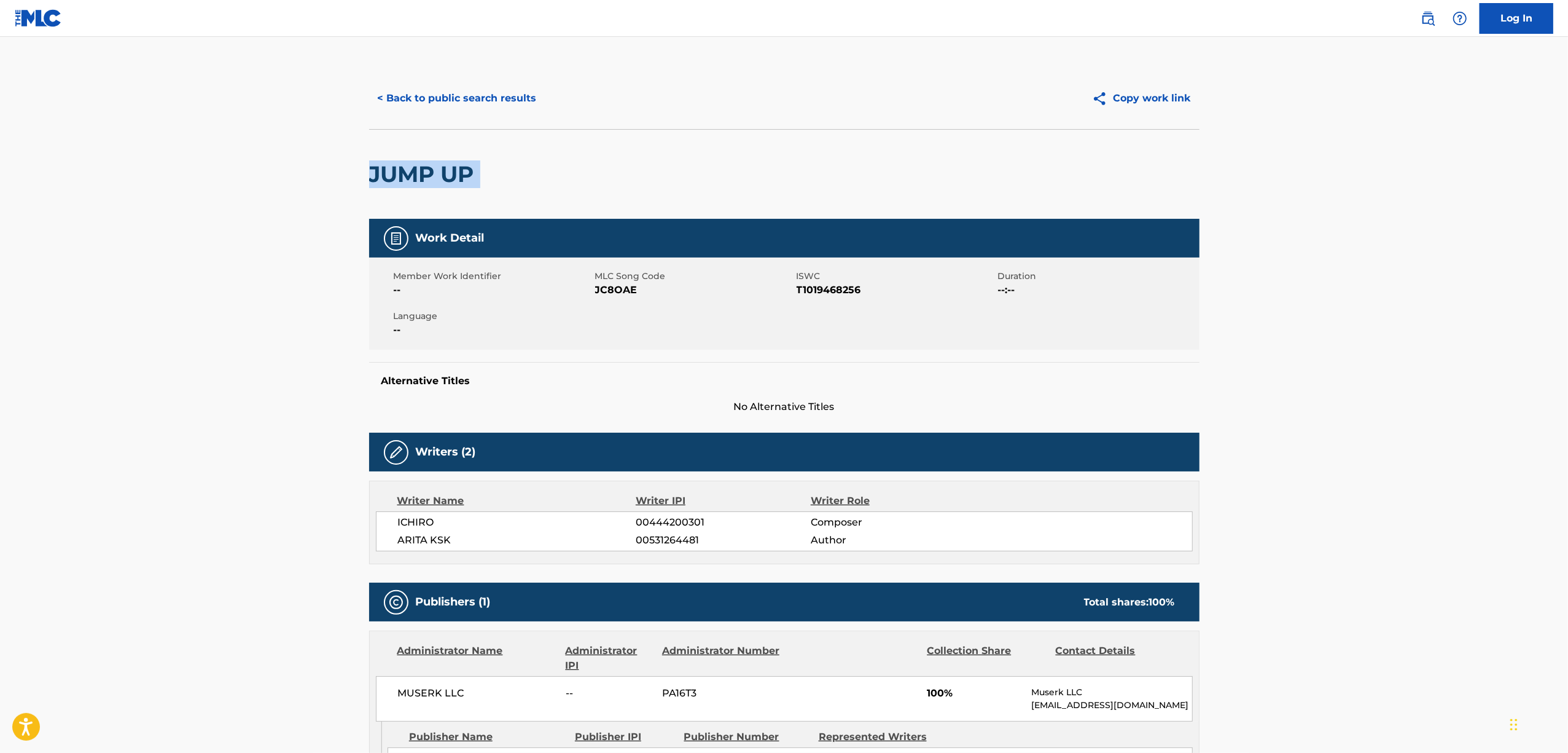
click at [433, 172] on h2 "JUMP UP" at bounding box center [424, 174] width 112 height 27
click at [834, 281] on span "ISWC" at bounding box center [895, 276] width 199 height 13
click at [828, 290] on span "T1019468256" at bounding box center [895, 290] width 199 height 15
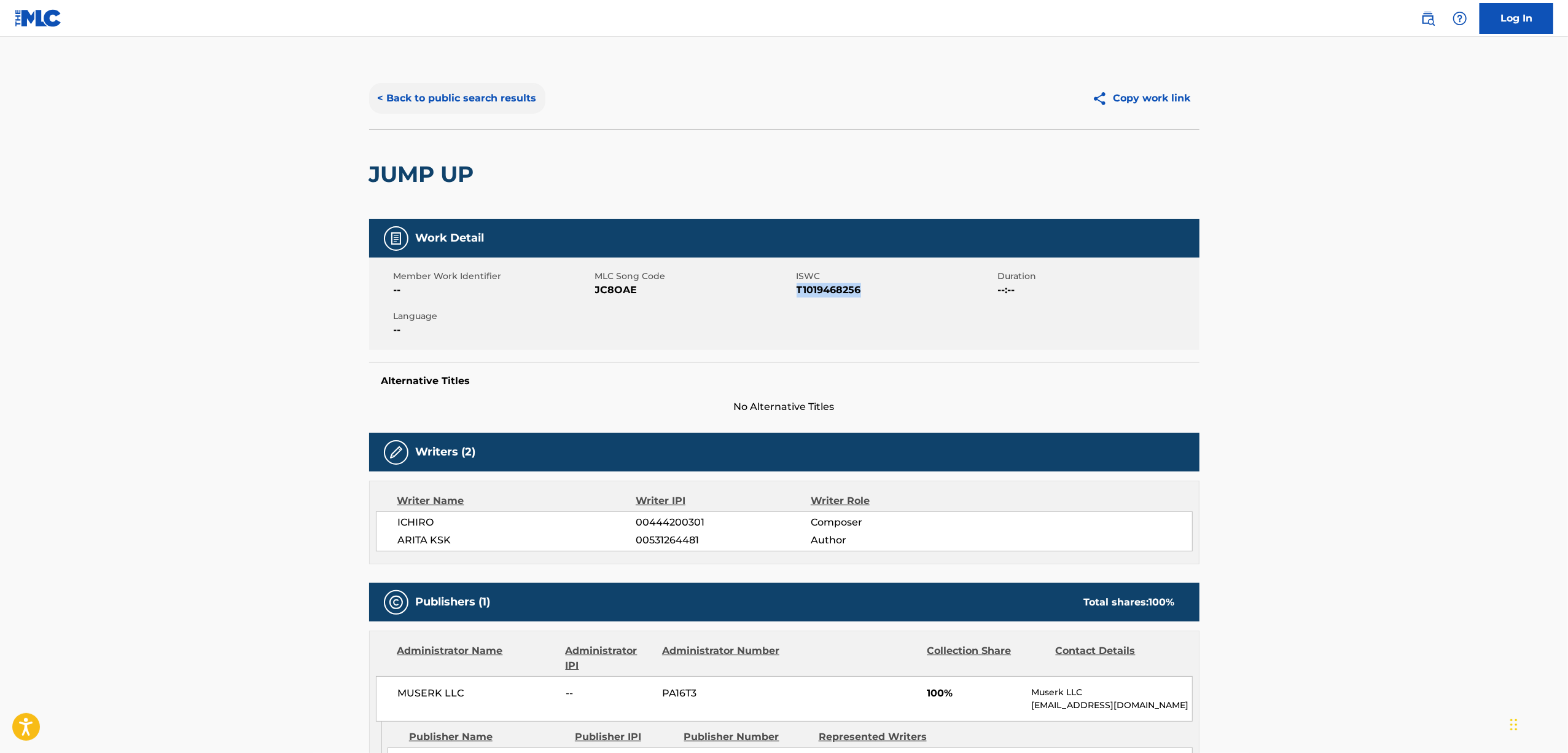
click at [395, 92] on button "< Back to public search results" at bounding box center [457, 98] width 176 height 31
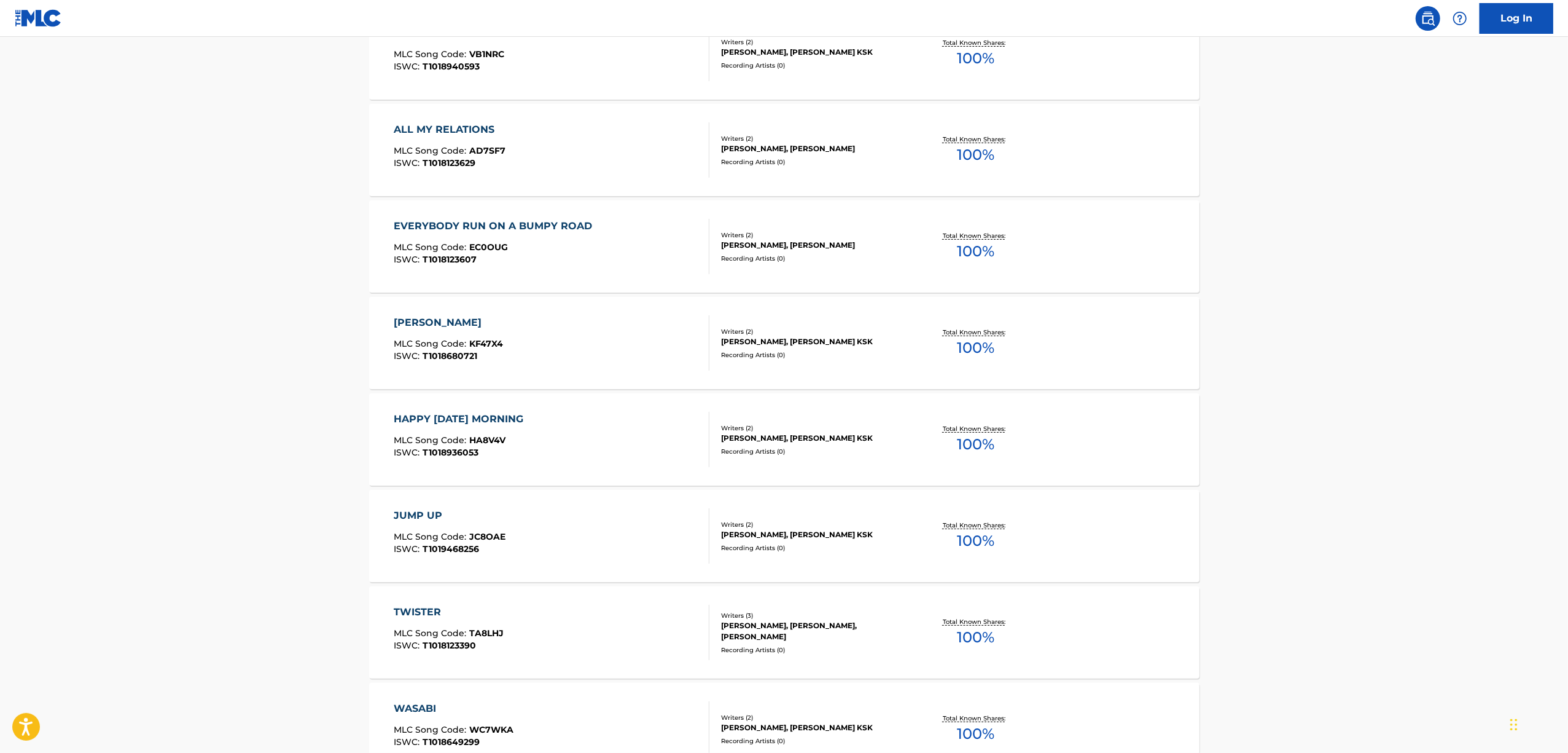
scroll to position [409, 0]
click at [411, 615] on div "TWISTER" at bounding box center [448, 611] width 110 height 15
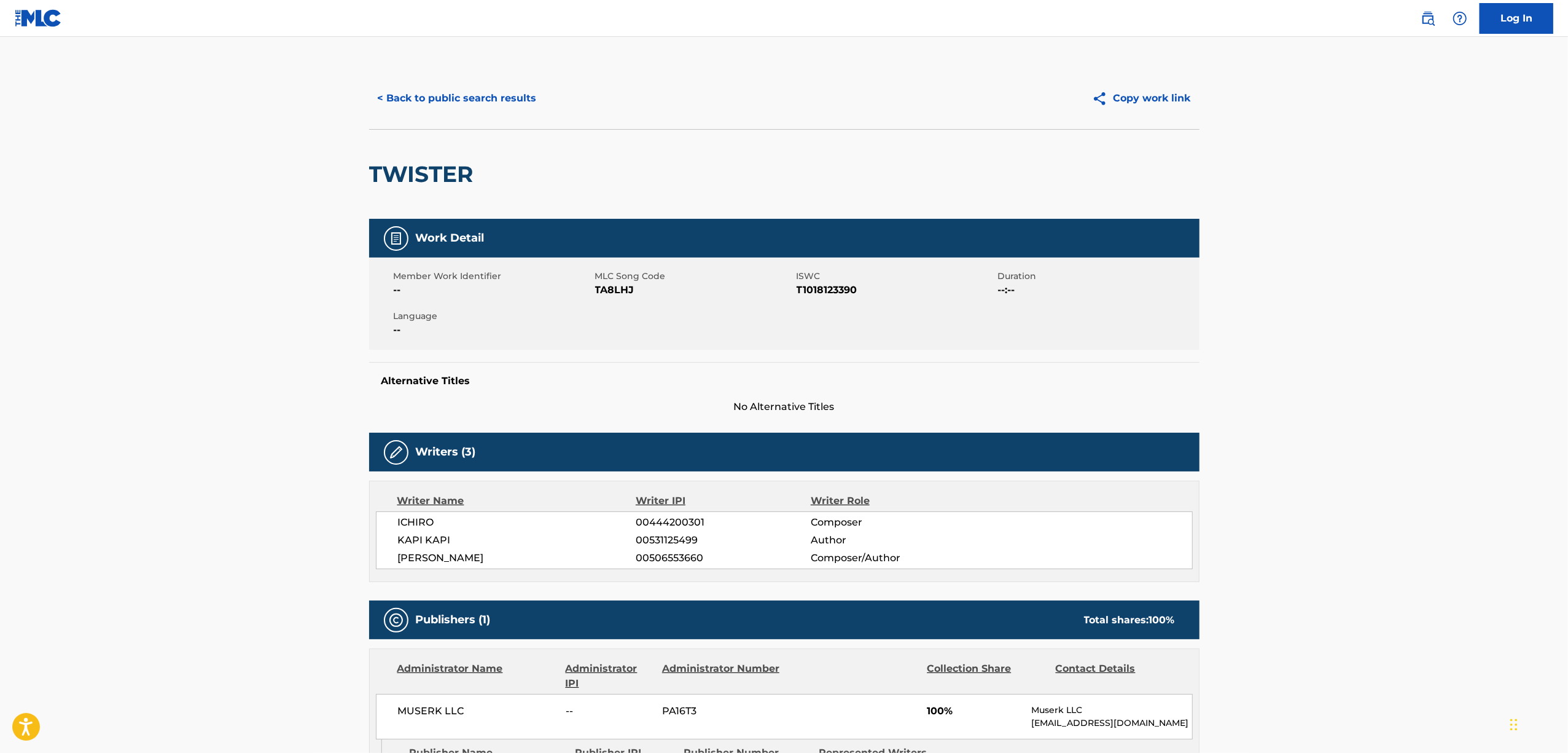
click at [419, 166] on h2 "TWISTER" at bounding box center [424, 174] width 111 height 27
click at [823, 293] on span "T1018123390" at bounding box center [895, 290] width 199 height 15
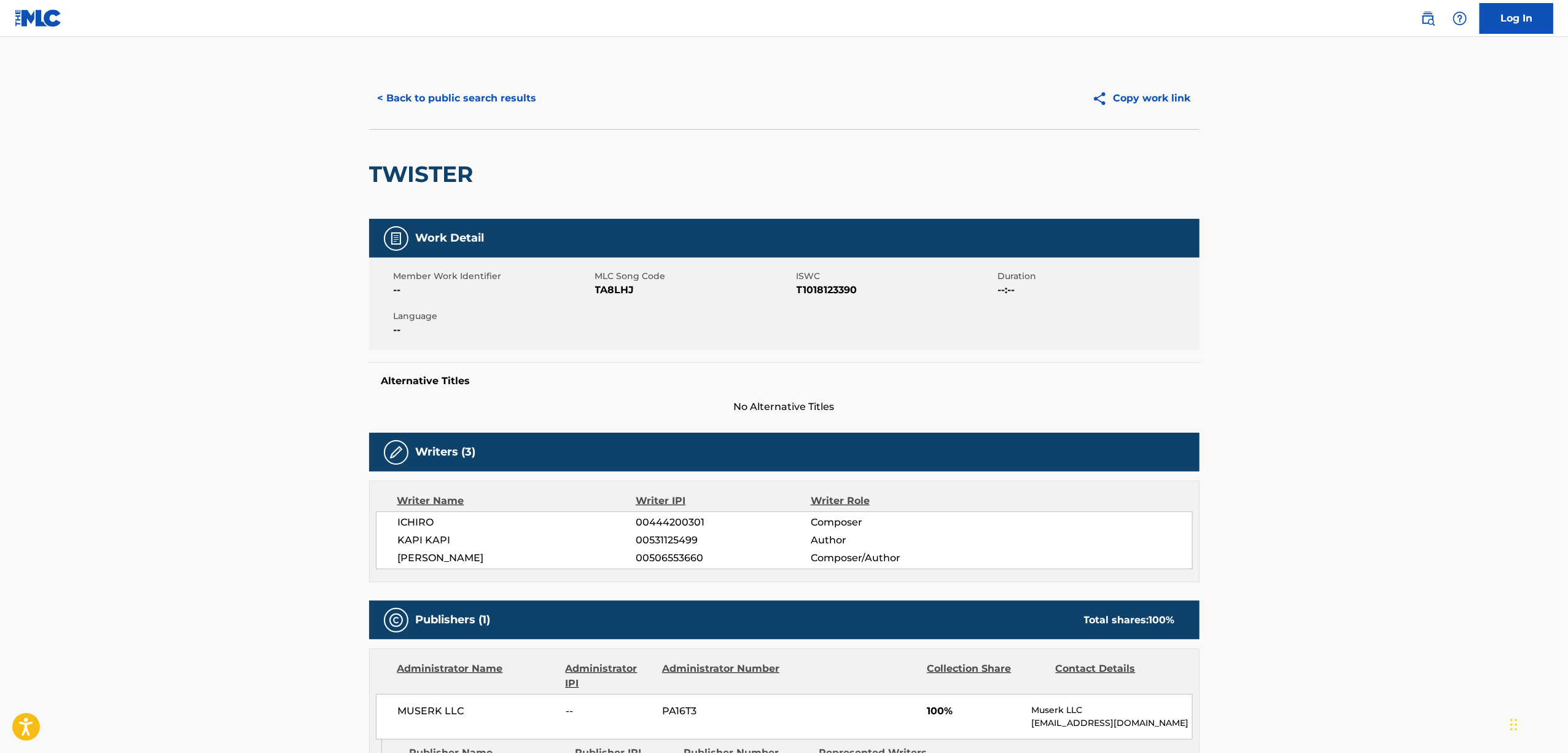
drag, startPoint x: 172, startPoint y: 325, endPoint x: 157, endPoint y: 274, distance: 53.2
click at [170, 315] on main "< Back to public search results Copy work link TWISTER Work Detail Member Work …" at bounding box center [784, 485] width 1568 height 897
click at [443, 99] on button "< Back to public search results" at bounding box center [457, 98] width 176 height 31
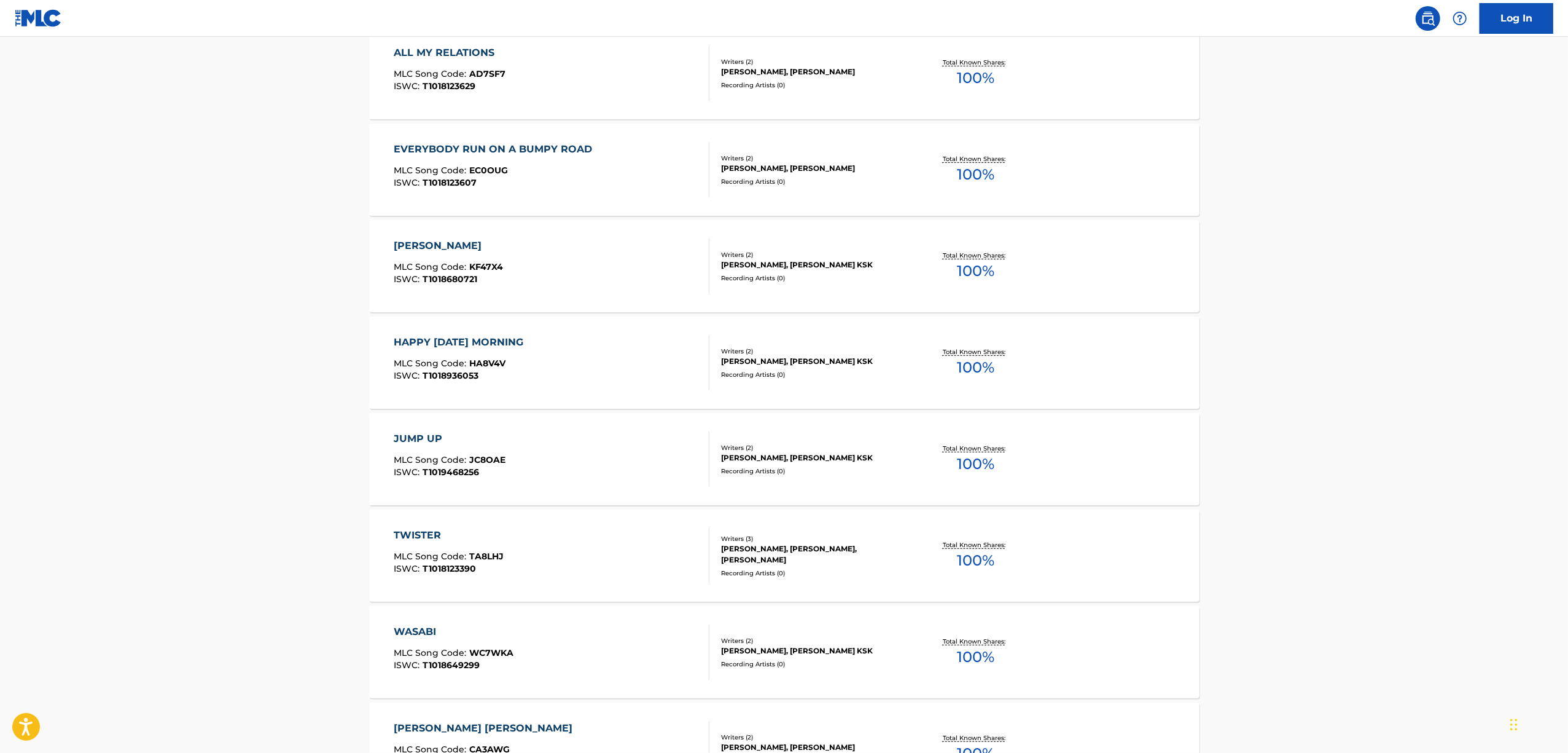
scroll to position [492, 0]
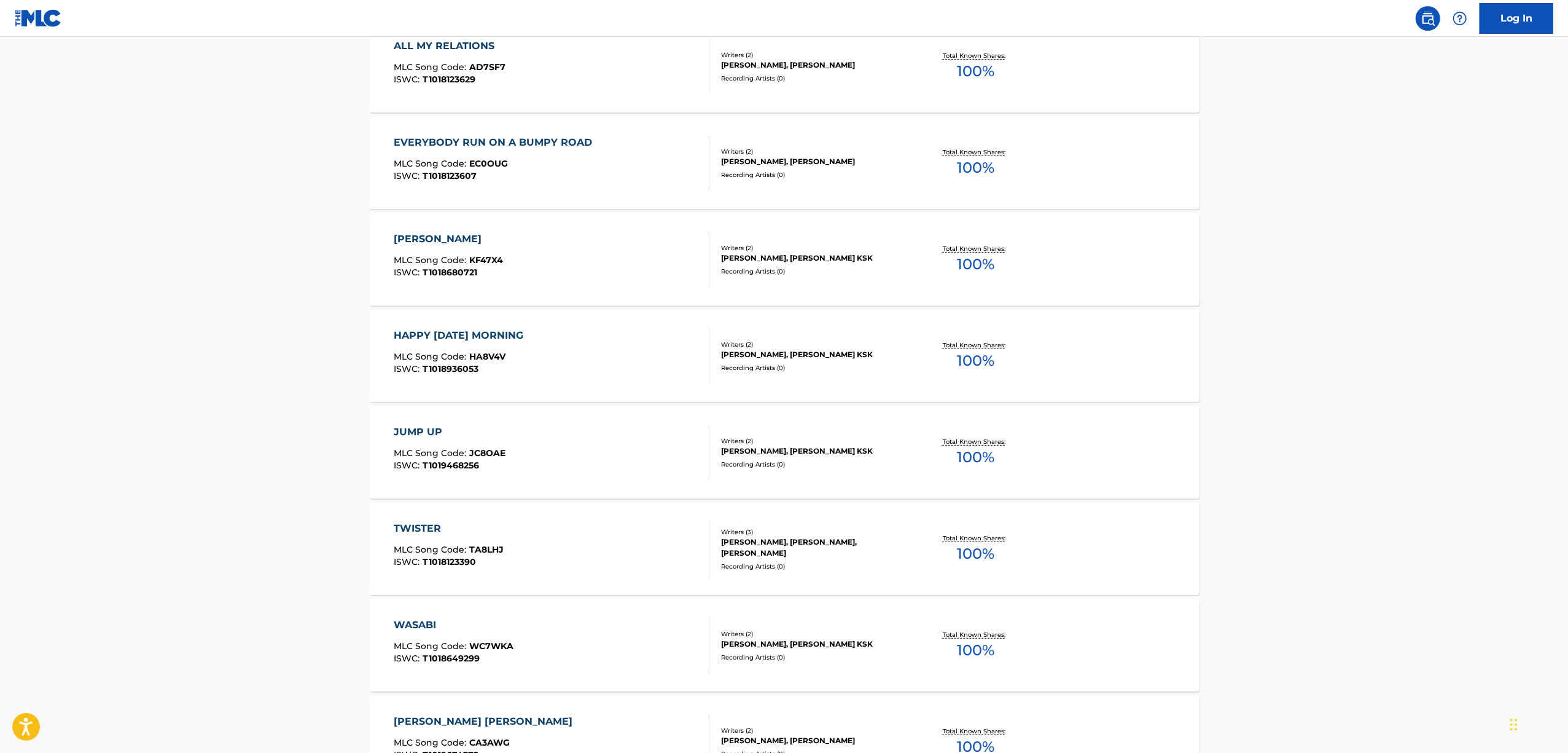
click at [408, 621] on div "WASABI" at bounding box center [453, 625] width 120 height 15
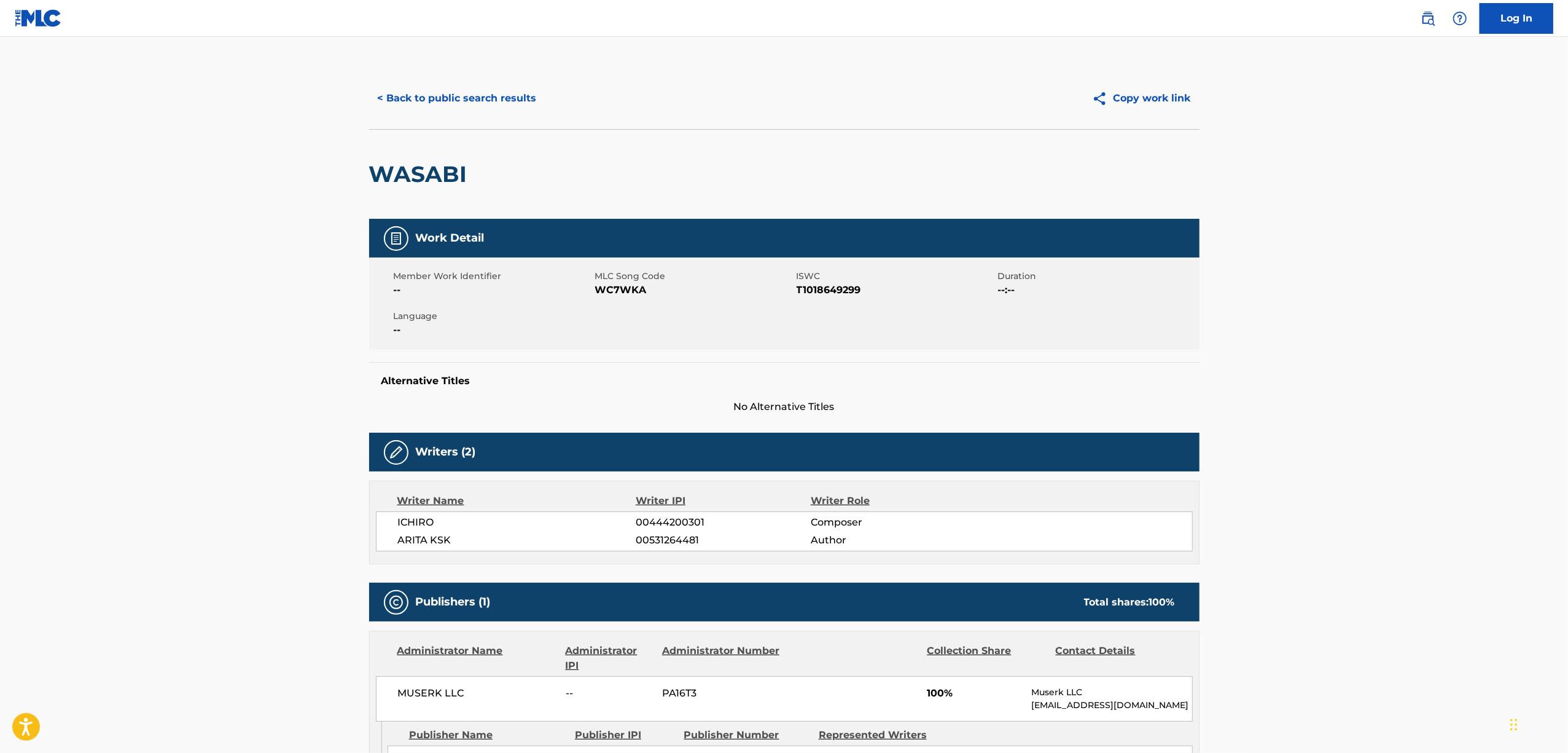
click at [415, 178] on h2 "WASABI" at bounding box center [421, 174] width 104 height 27
click at [840, 296] on span "T1018649299" at bounding box center [895, 290] width 199 height 15
click at [487, 102] on button "< Back to public search results" at bounding box center [457, 98] width 176 height 31
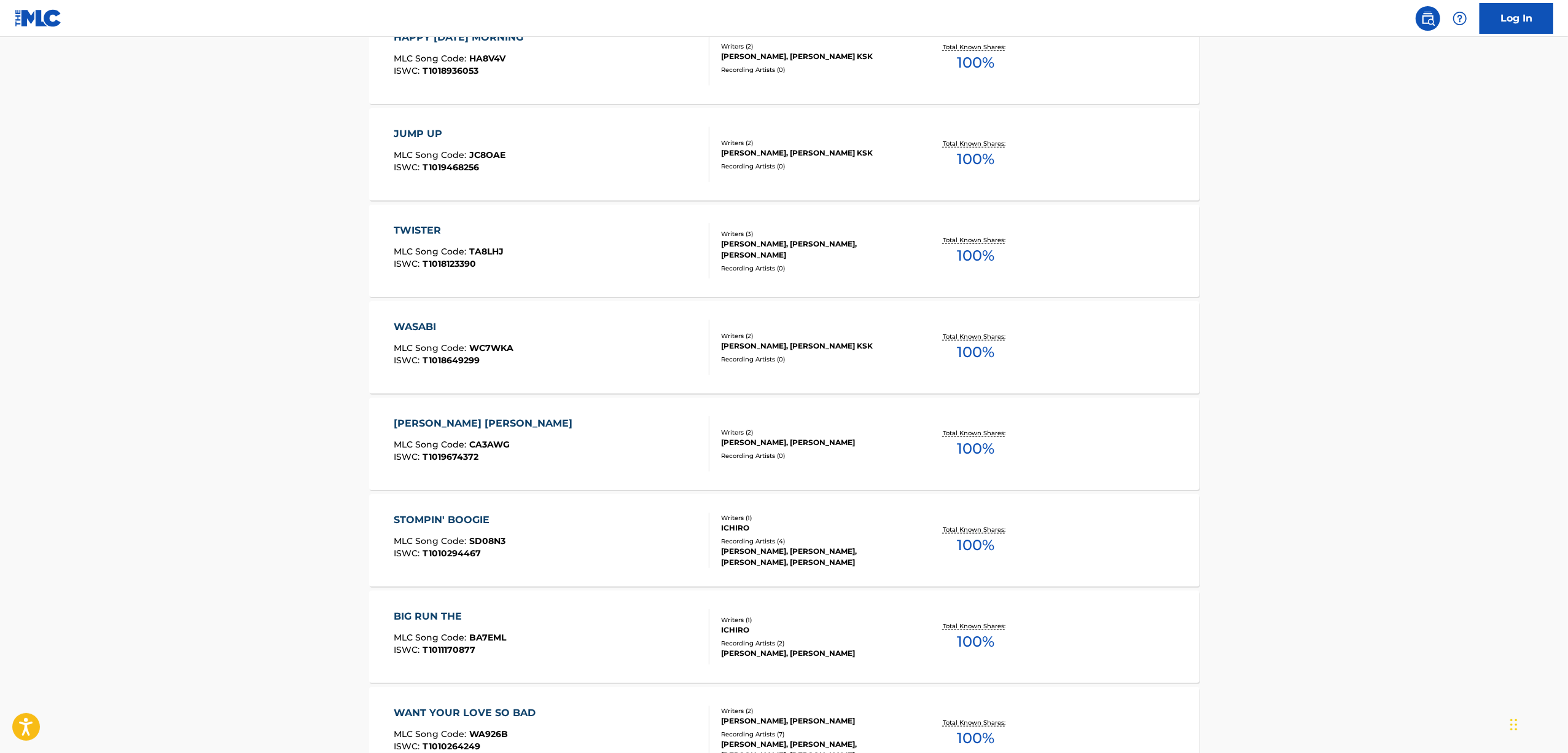
scroll to position [819, 0]
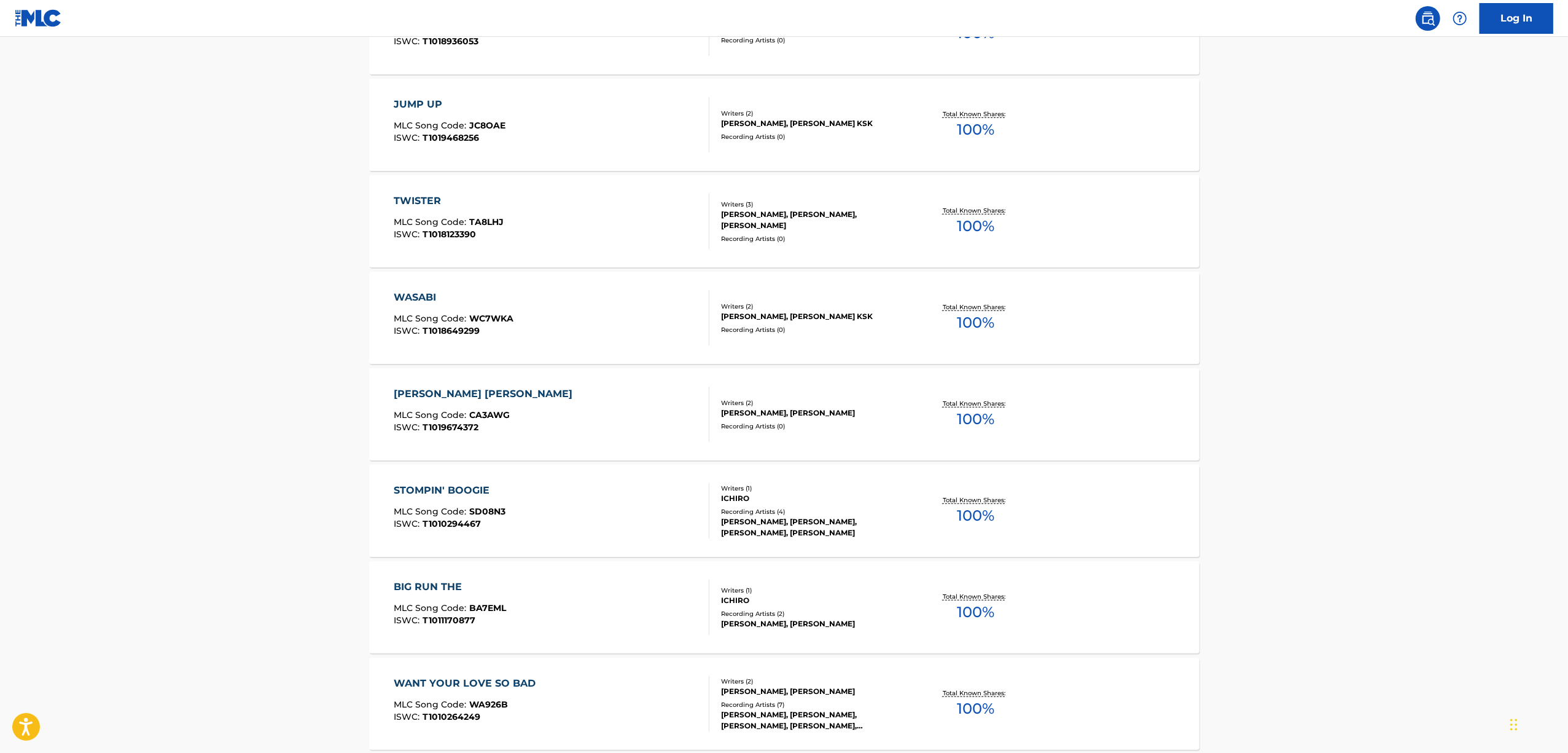
click at [448, 394] on div "[PERSON_NAME] [PERSON_NAME]" at bounding box center [486, 394] width 185 height 15
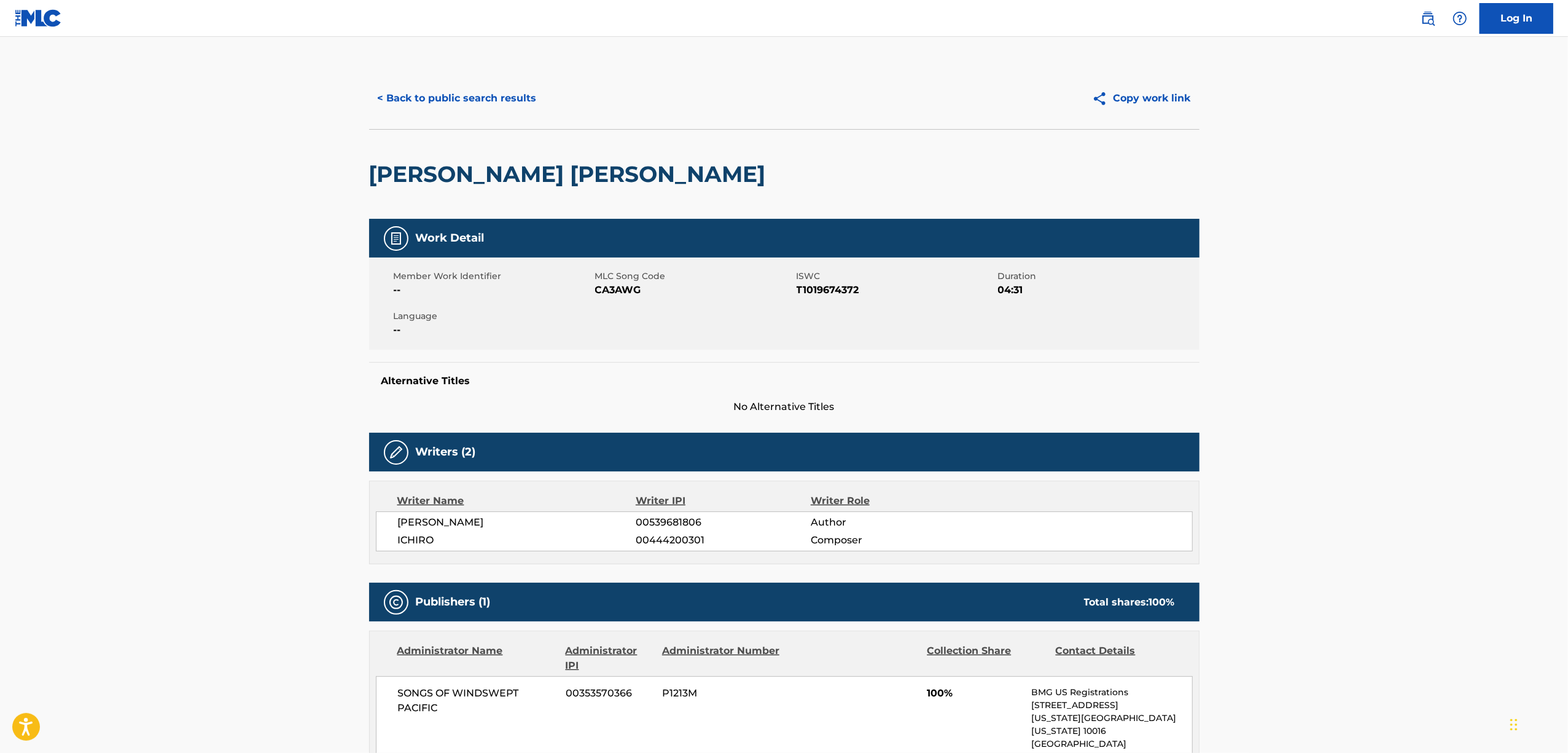
click at [441, 175] on h2 "[PERSON_NAME] [PERSON_NAME]" at bounding box center [570, 174] width 403 height 27
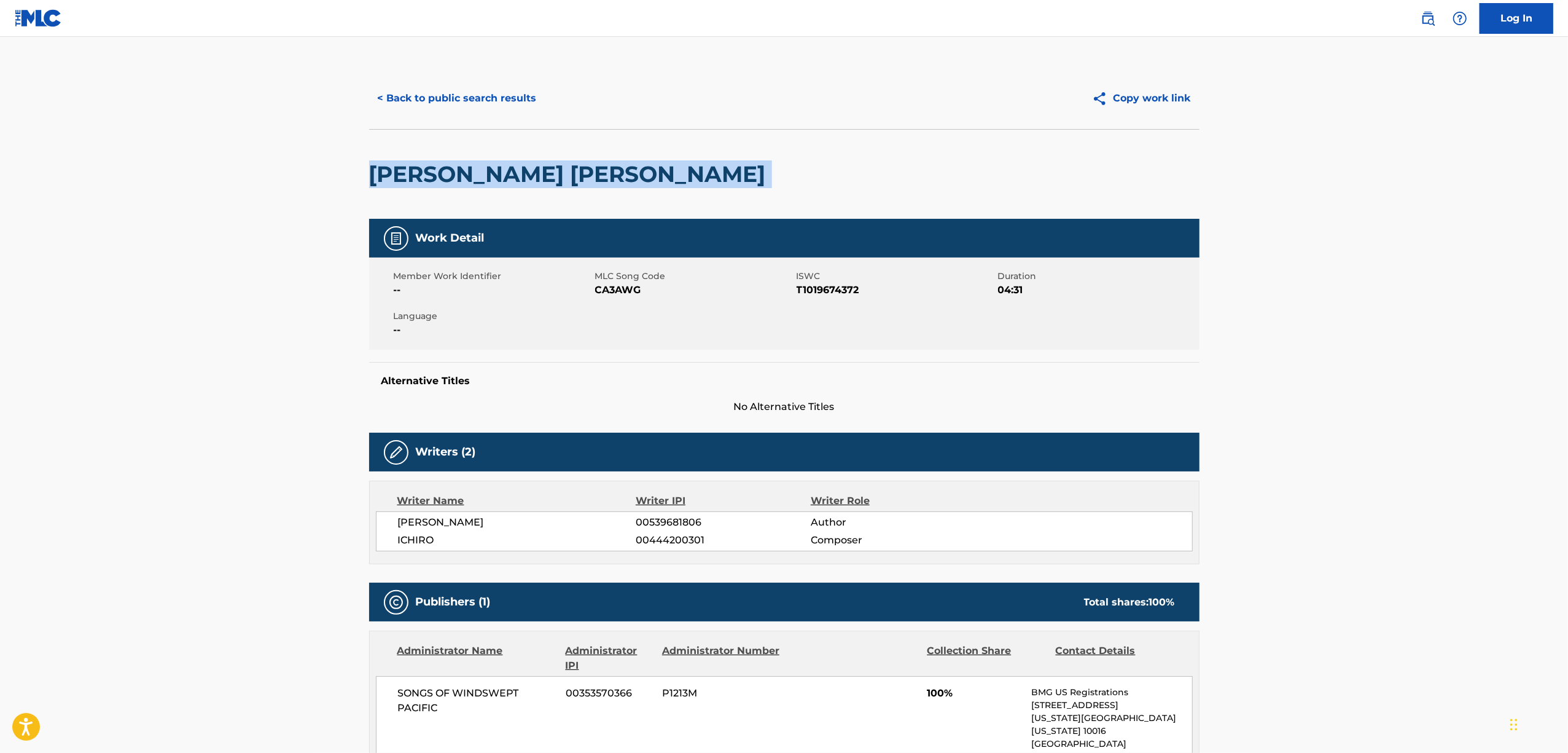
click at [441, 175] on h2 "[PERSON_NAME] [PERSON_NAME]" at bounding box center [570, 174] width 403 height 27
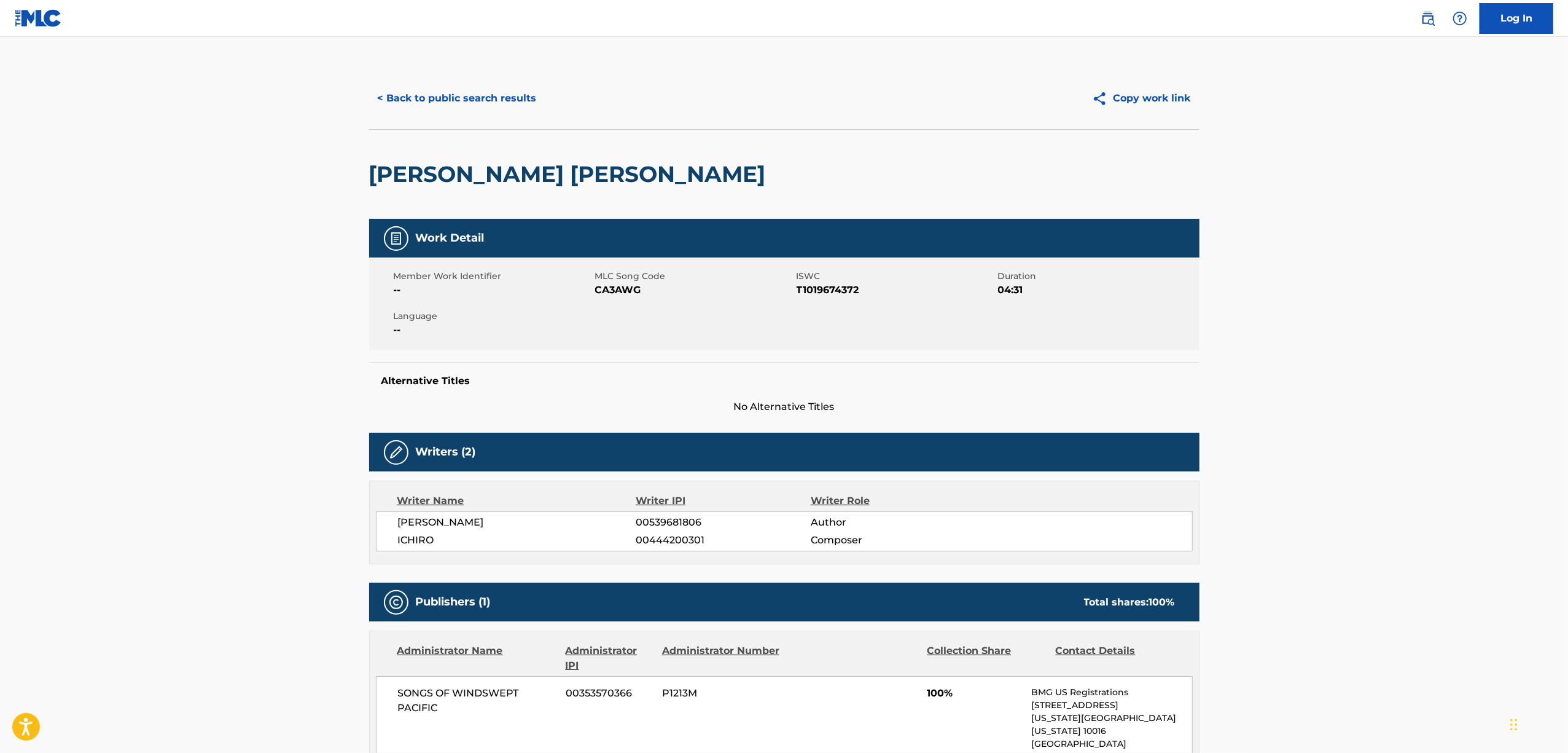
click at [827, 288] on span "T1019674372" at bounding box center [895, 290] width 199 height 15
click at [450, 102] on button "< Back to public search results" at bounding box center [457, 98] width 176 height 31
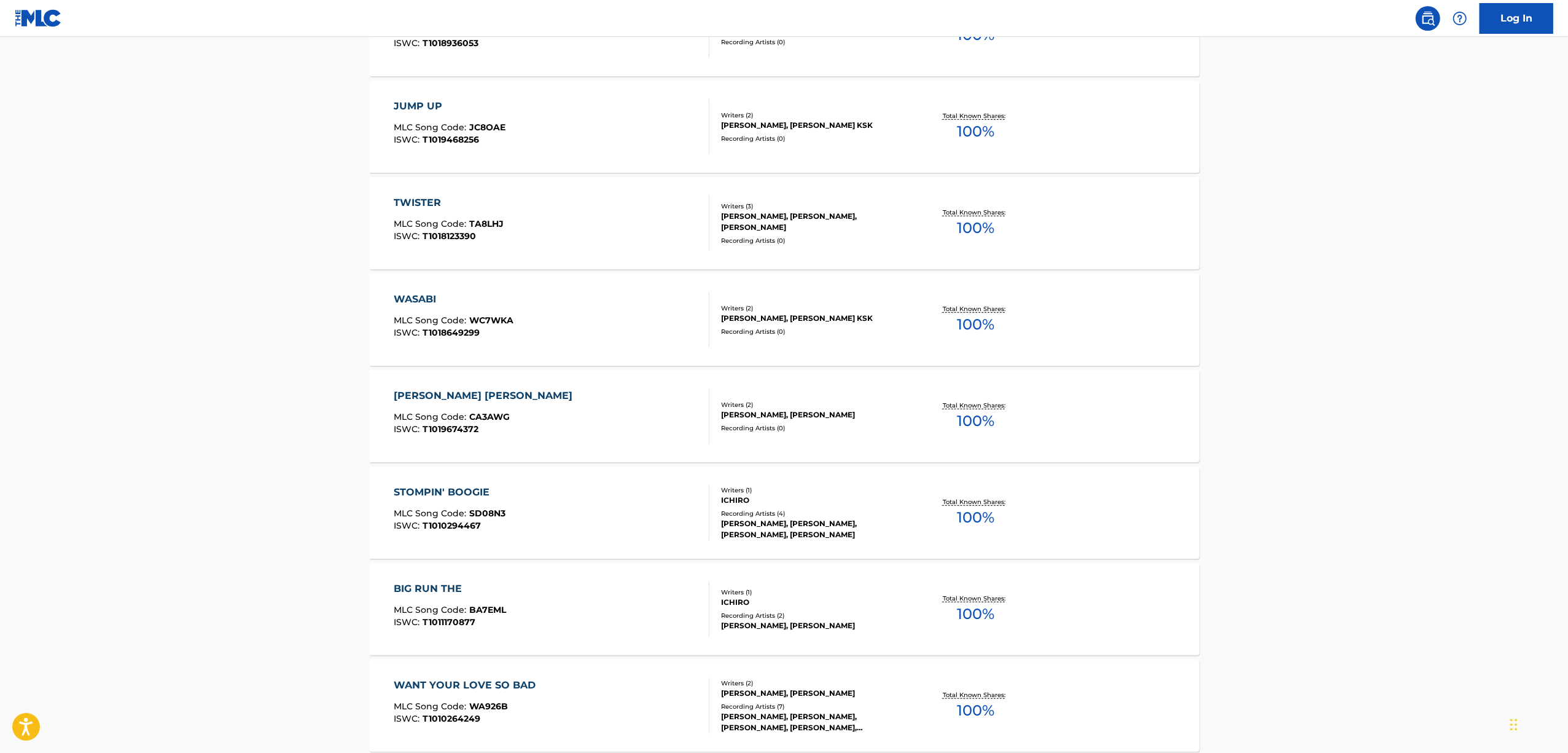
scroll to position [819, 0]
click at [481, 492] on div "STOMPIN' BOOGIE" at bounding box center [449, 490] width 112 height 15
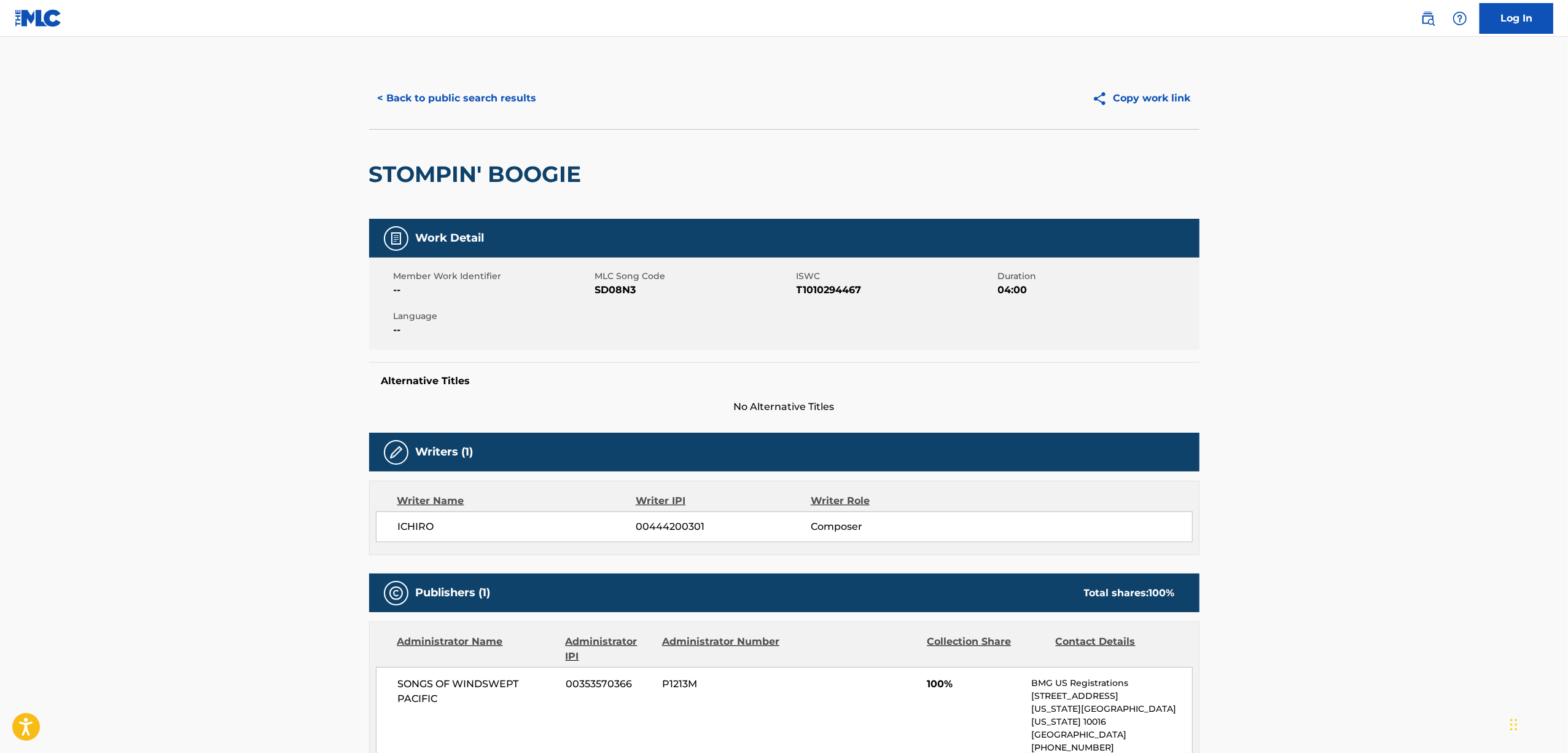
click at [470, 174] on h2 "STOMPIN' BOOGIE" at bounding box center [478, 174] width 219 height 27
click at [813, 288] on span "T1010294467" at bounding box center [895, 290] width 199 height 15
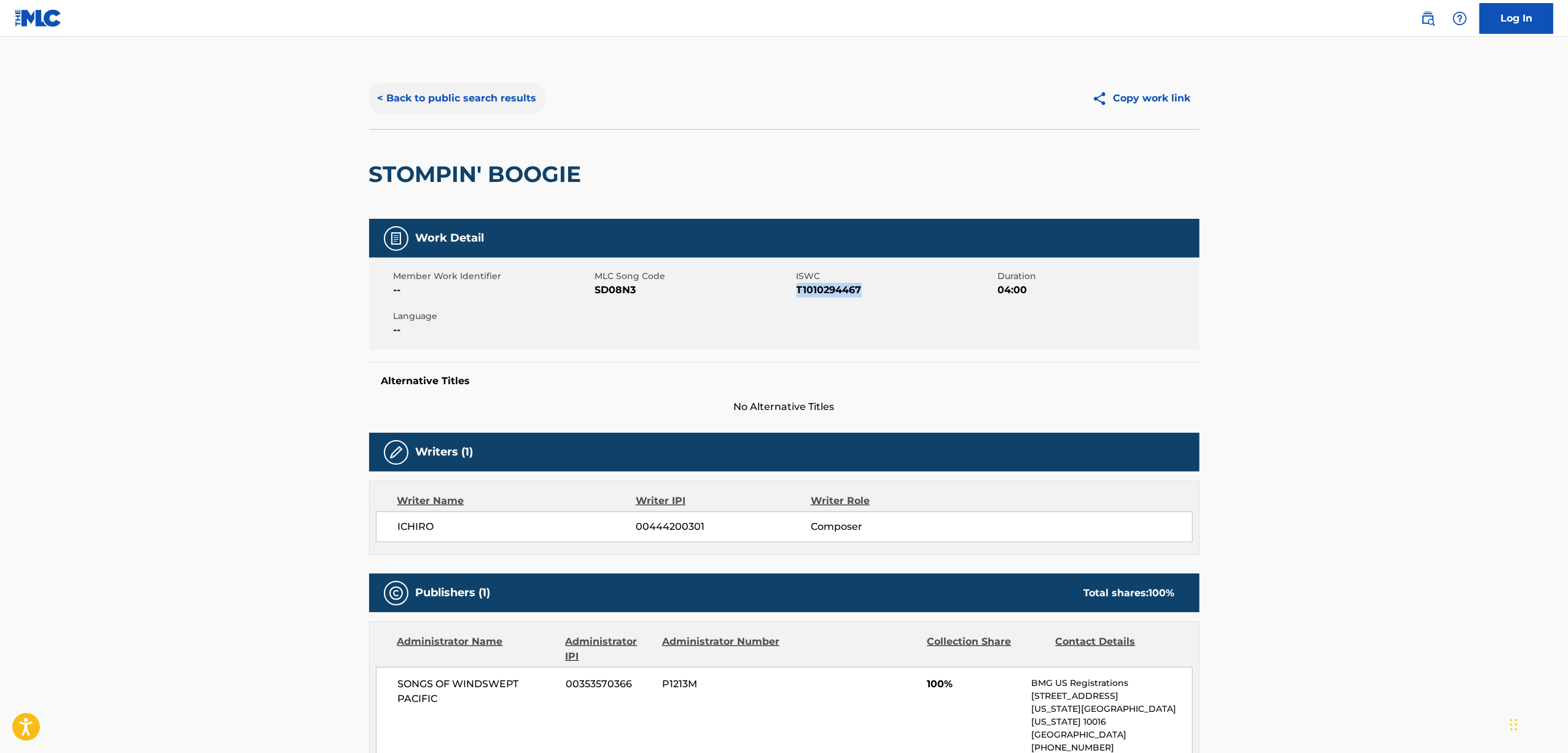
click at [437, 97] on button "< Back to public search results" at bounding box center [457, 98] width 176 height 31
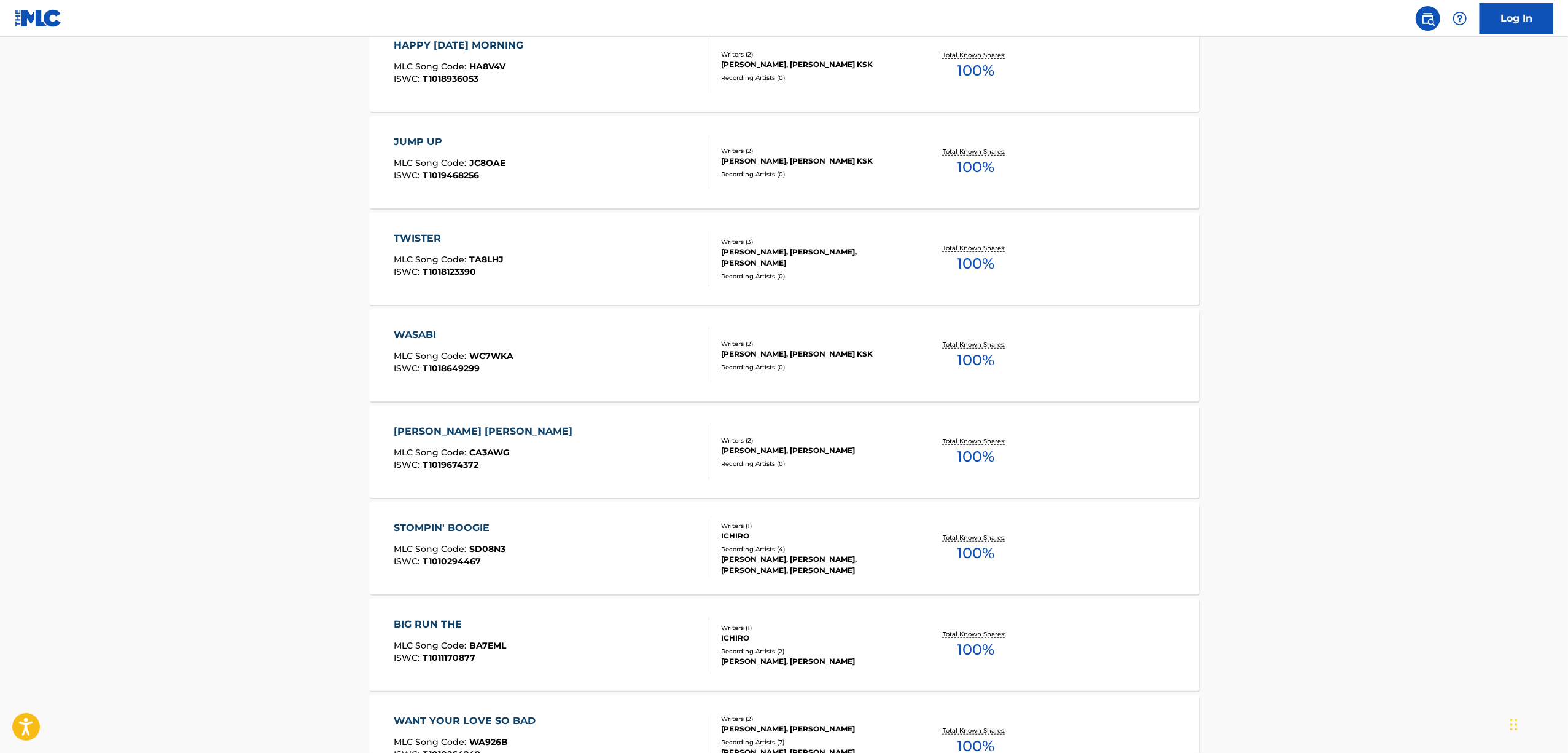
scroll to position [819, 0]
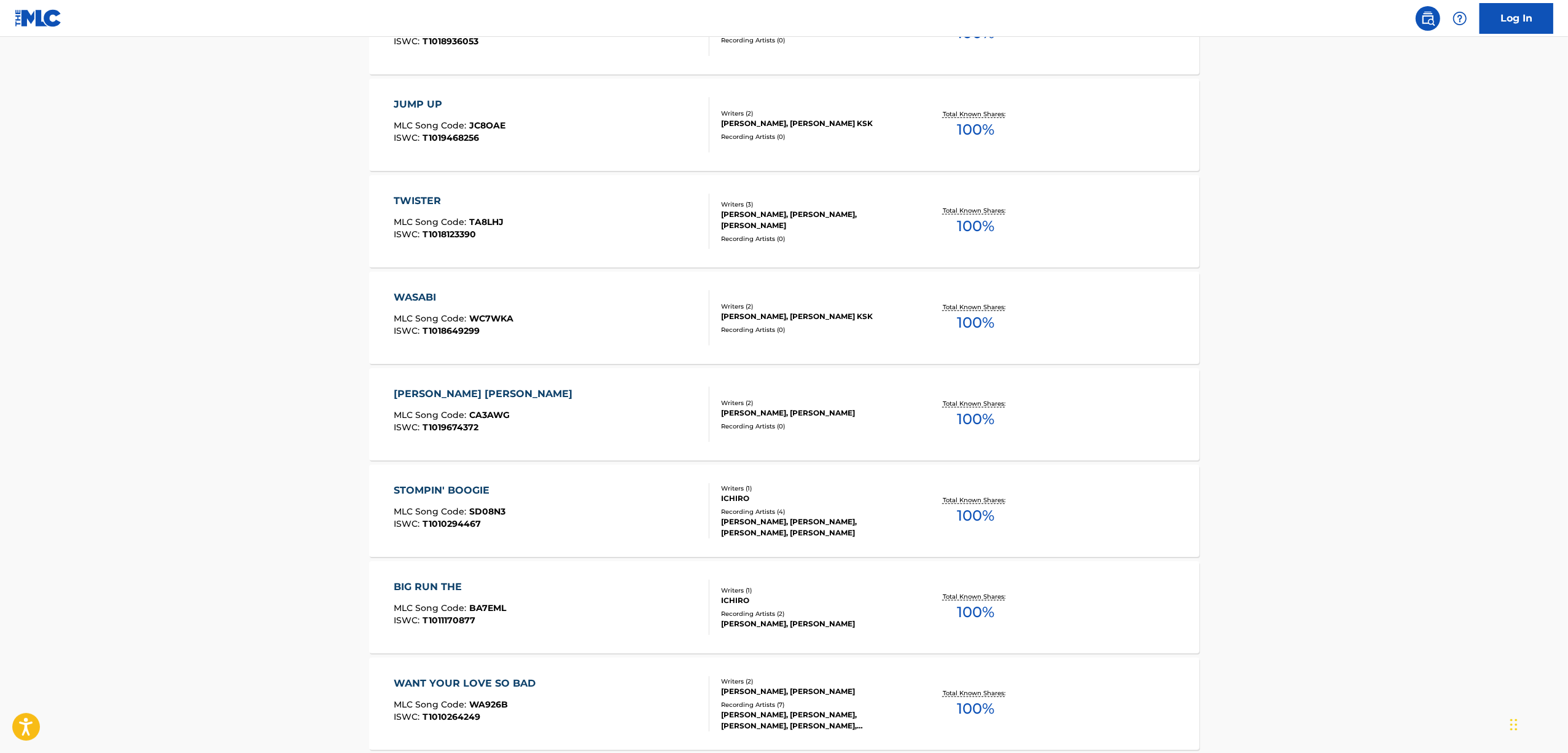
click at [443, 585] on div "BIG RUN THE" at bounding box center [450, 587] width 112 height 15
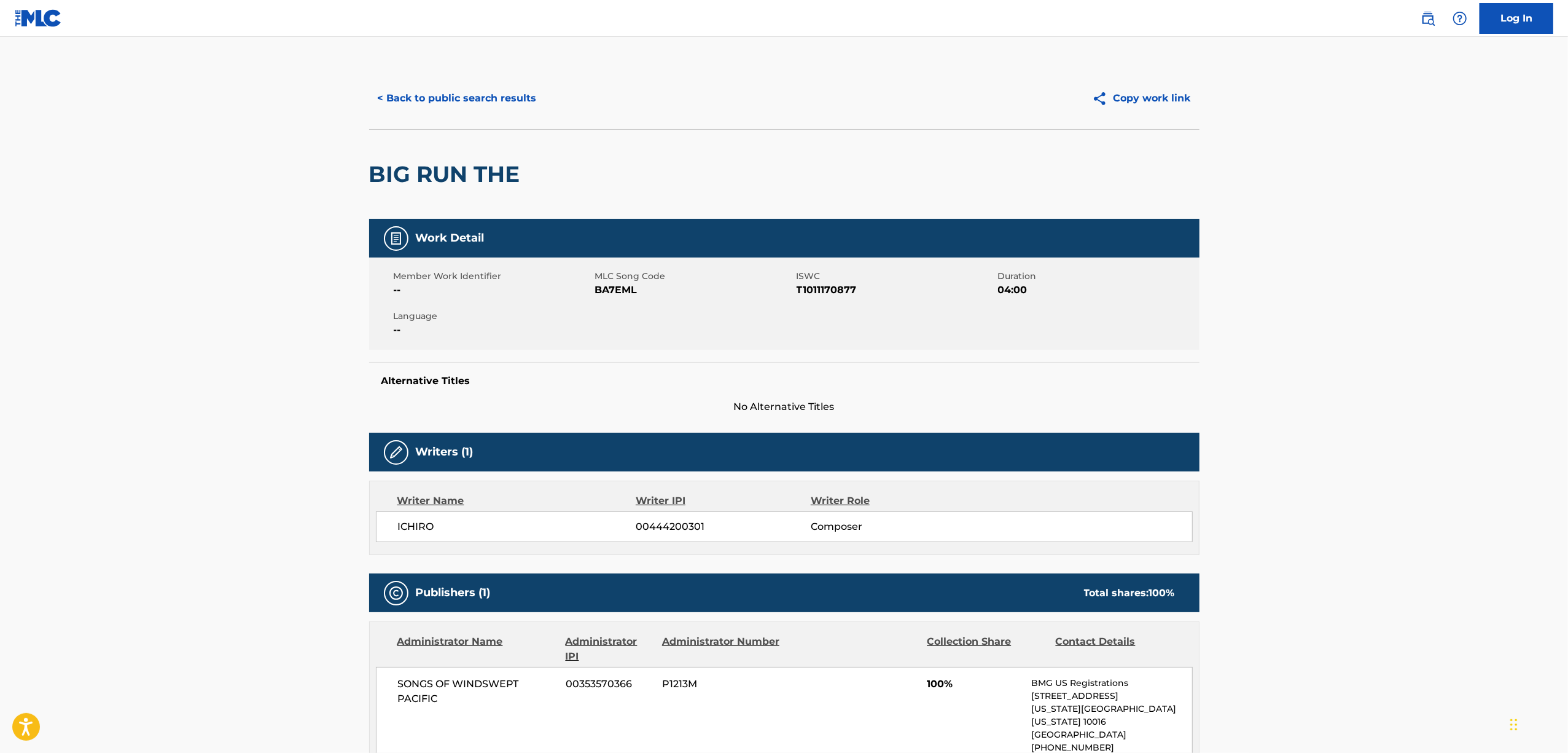
click at [433, 181] on h2 "BIG RUN THE" at bounding box center [447, 174] width 157 height 27
click at [819, 294] on span "T1011170877" at bounding box center [895, 290] width 199 height 15
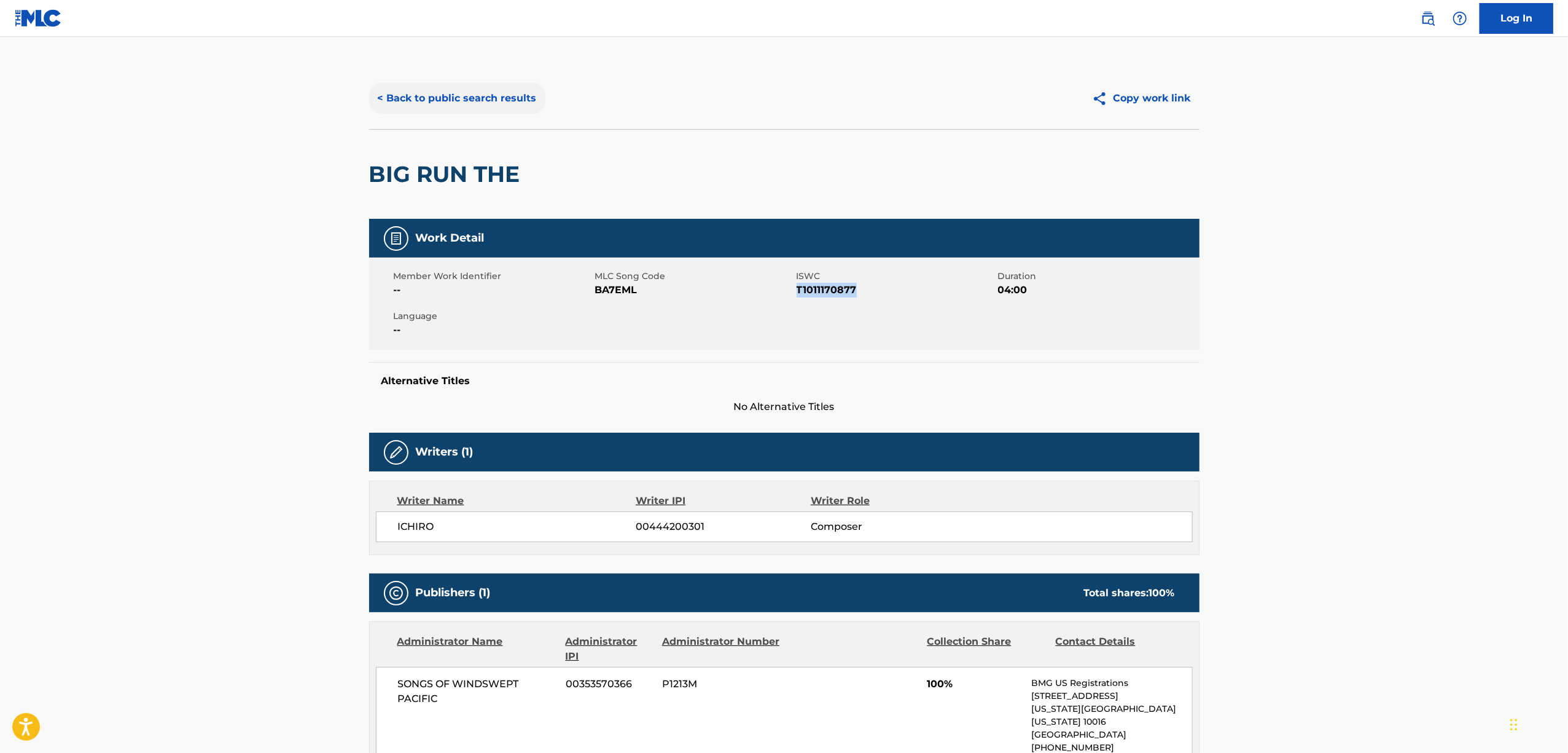
click at [424, 110] on button "< Back to public search results" at bounding box center [457, 98] width 176 height 31
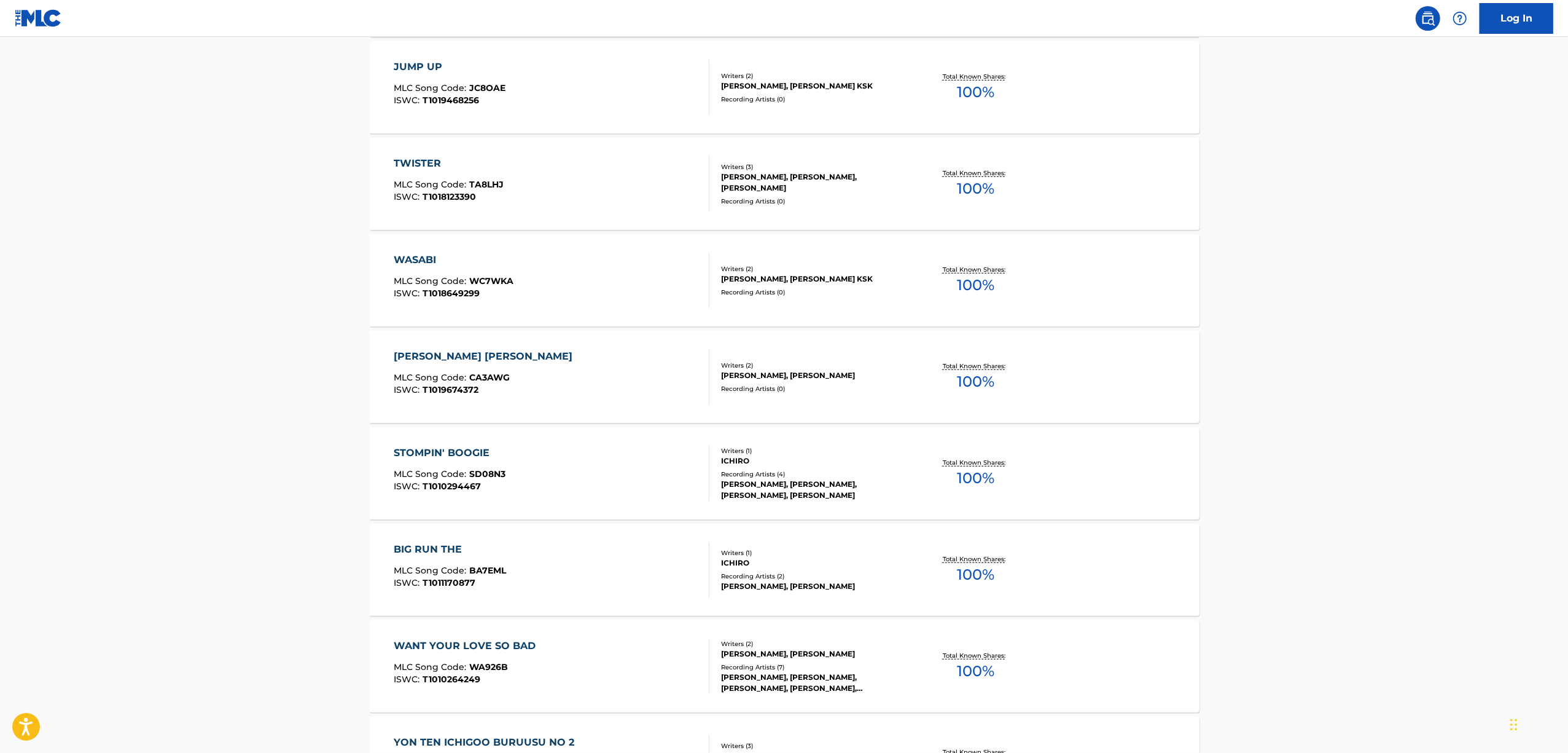
scroll to position [983, 0]
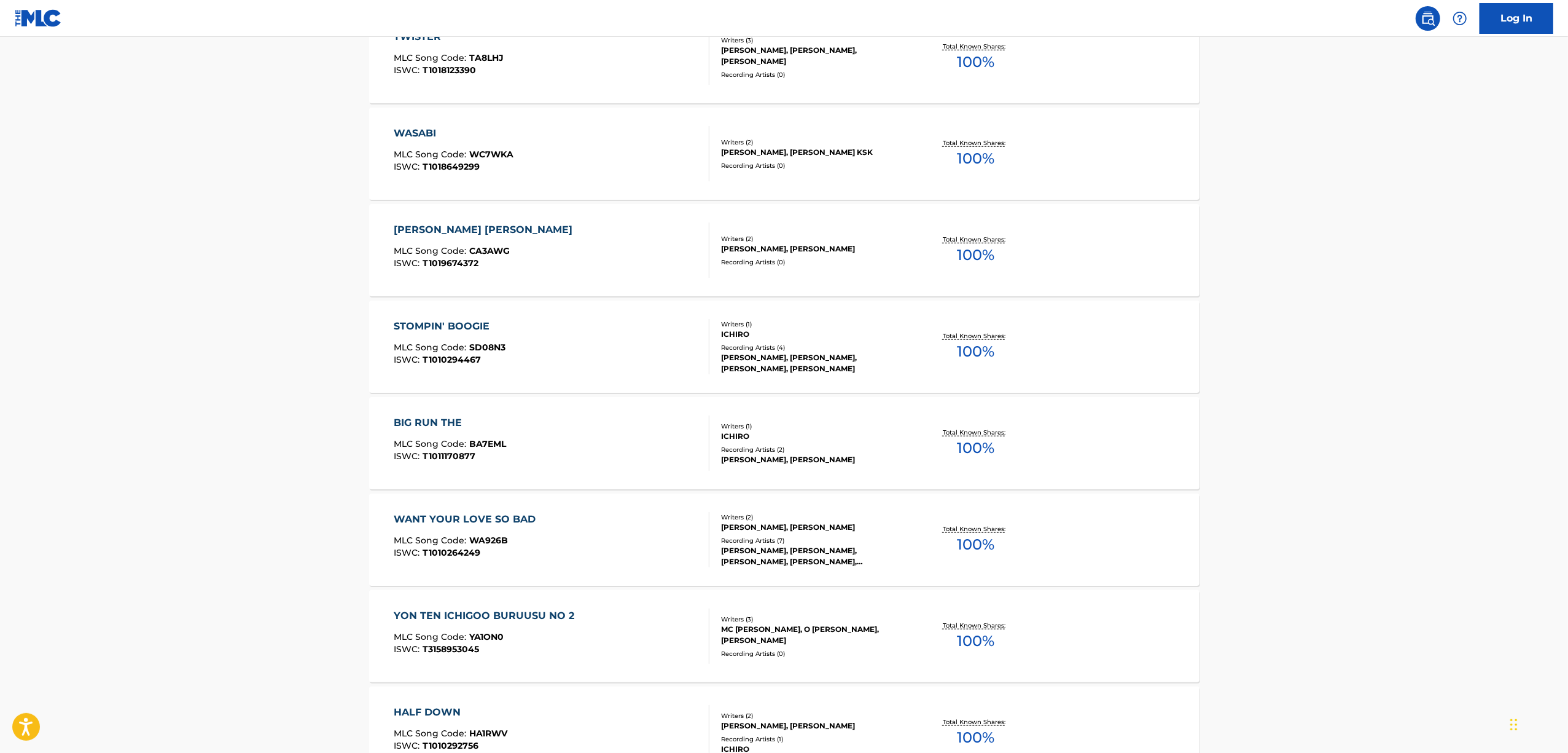
click at [433, 519] on div "WANT YOUR LOVE SO BAD" at bounding box center [467, 519] width 148 height 15
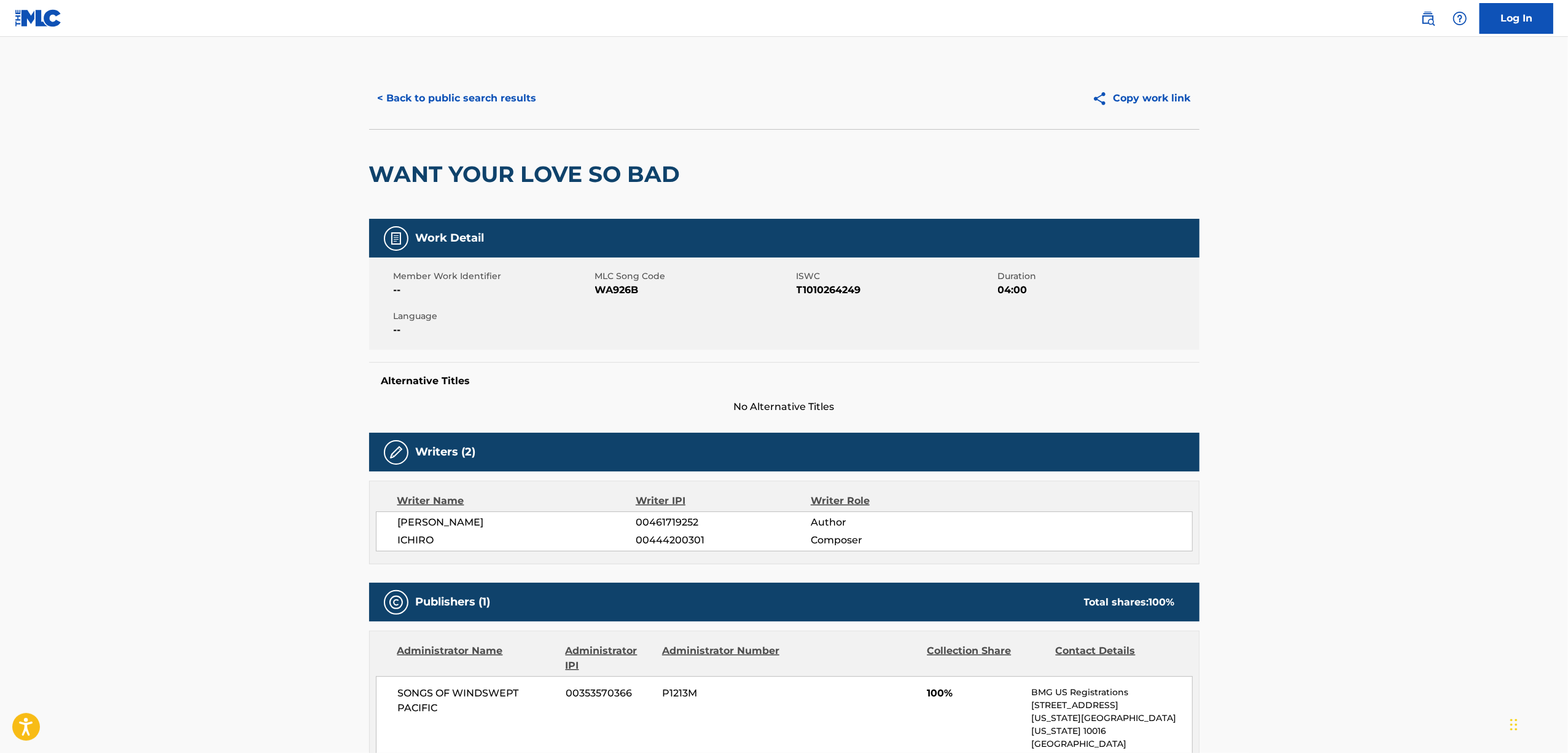
click at [462, 162] on h2 "WANT YOUR LOVE SO BAD" at bounding box center [528, 174] width 317 height 27
click at [822, 283] on span "T1010264249" at bounding box center [895, 290] width 199 height 15
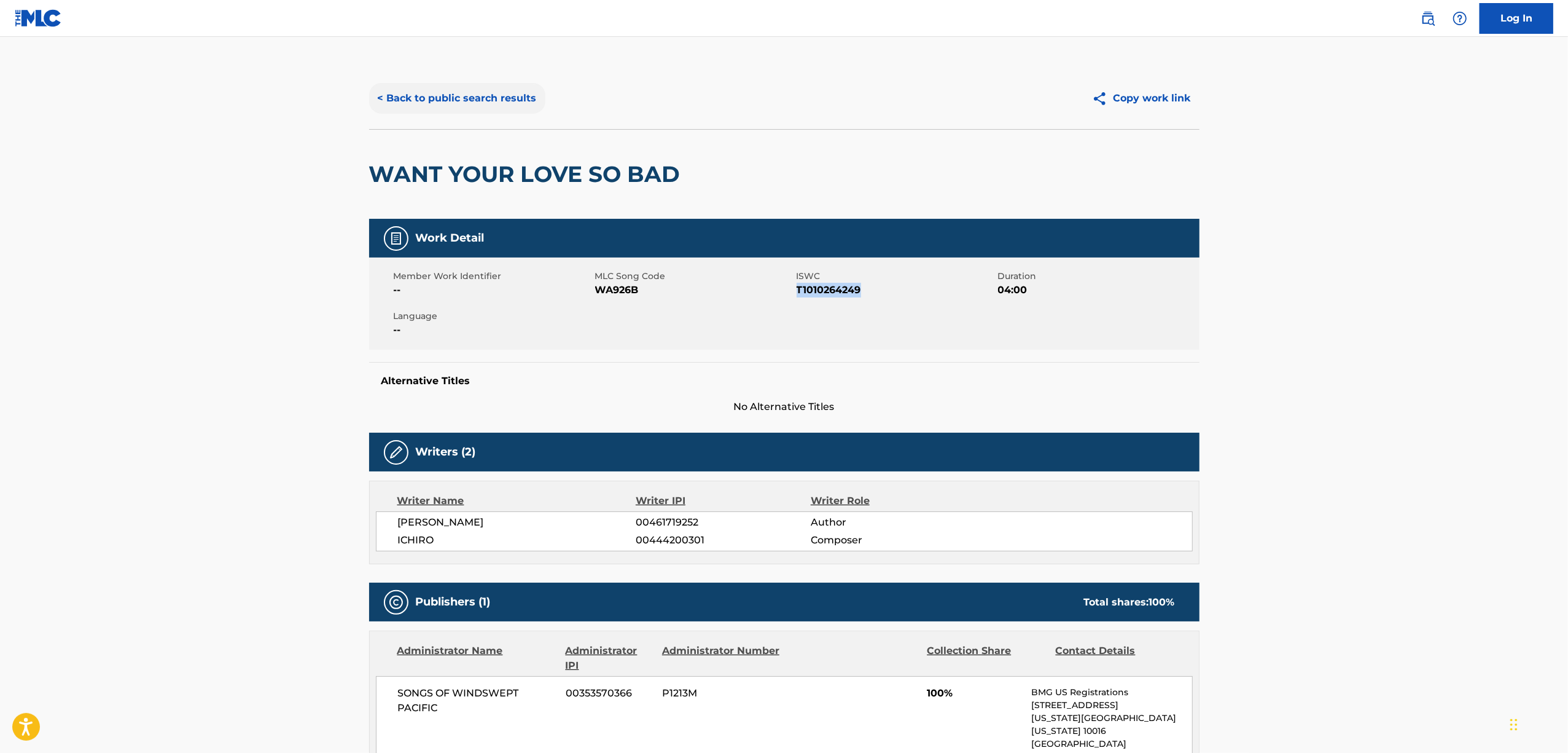
click at [425, 94] on button "< Back to public search results" at bounding box center [457, 98] width 176 height 31
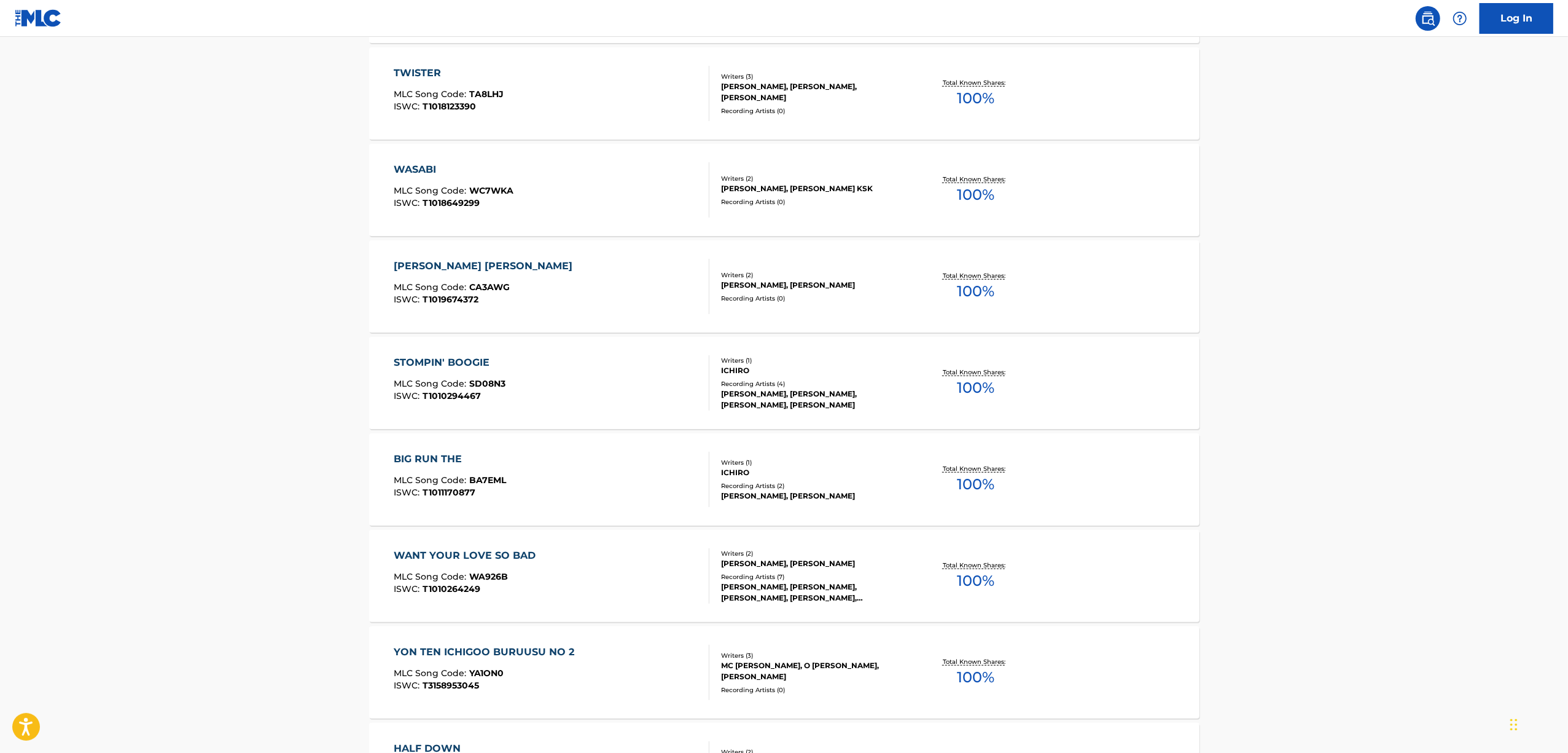
scroll to position [983, 0]
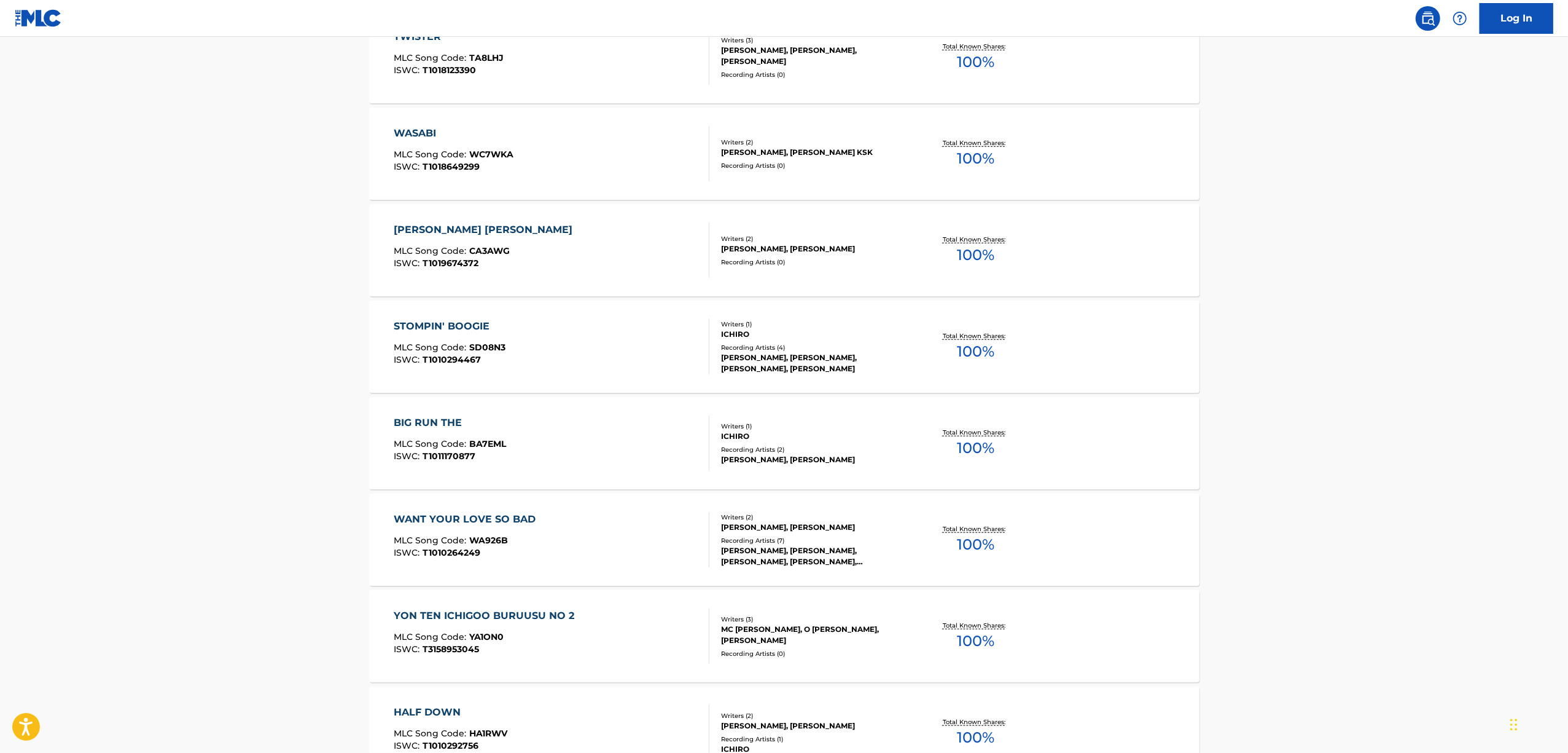
click at [444, 612] on div "YON TEN ICHIGOO BURUUSU NO 2" at bounding box center [487, 615] width 187 height 15
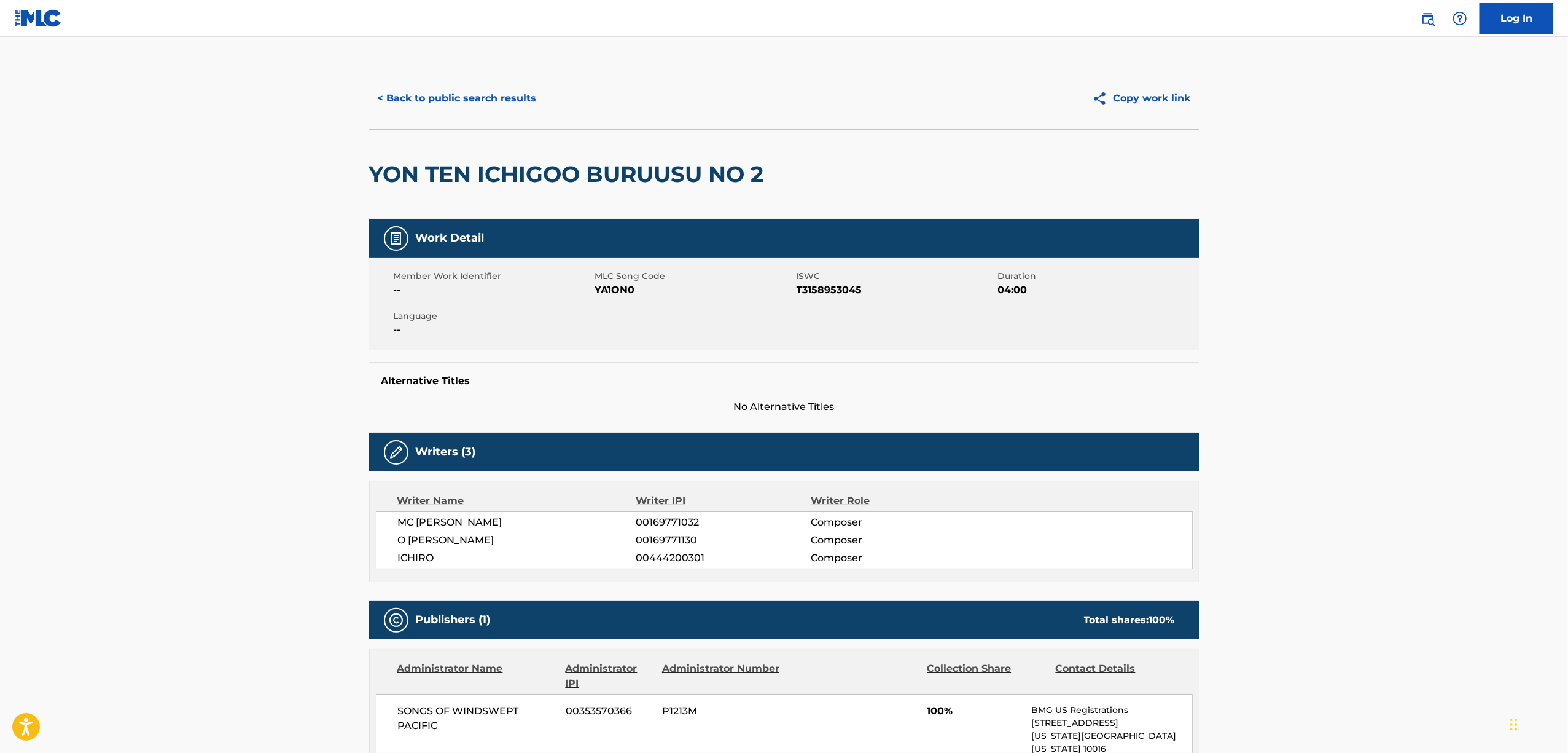
click at [541, 166] on h2 "YON TEN ICHIGOO BURUUSU NO 2" at bounding box center [570, 174] width 401 height 27
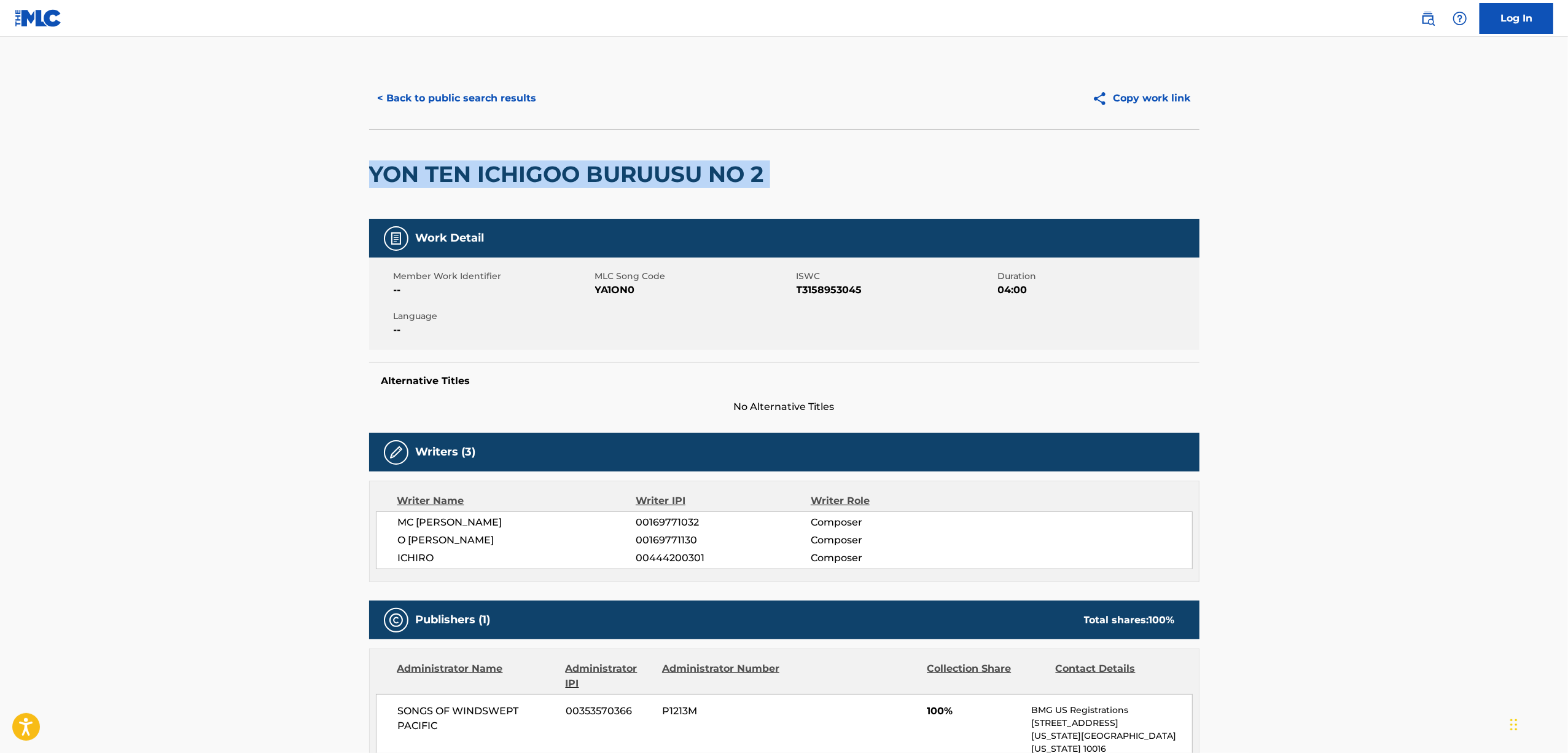
click at [541, 166] on h2 "YON TEN ICHIGOO BURUUSU NO 2" at bounding box center [570, 174] width 401 height 27
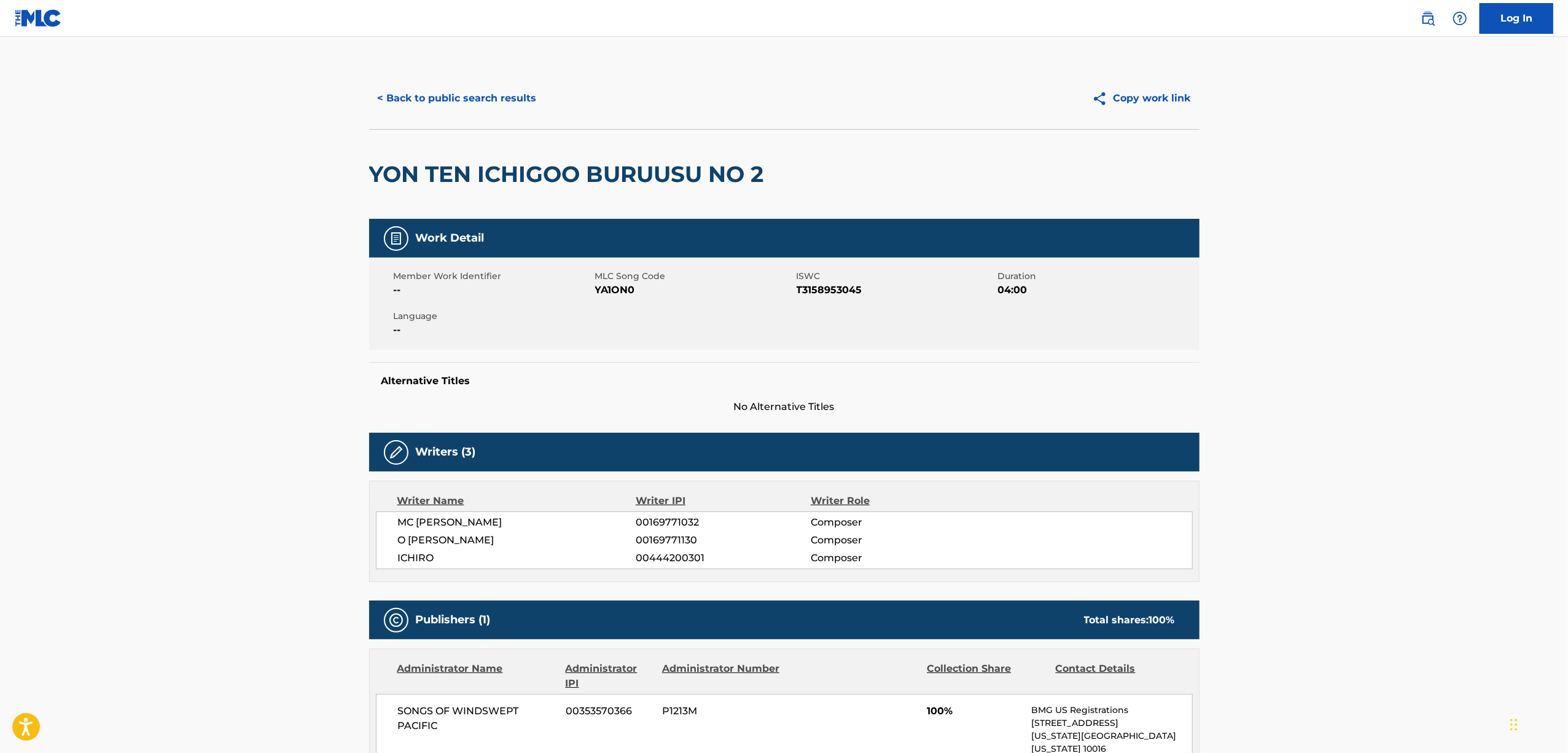
click at [848, 285] on span "T3158953045" at bounding box center [895, 290] width 199 height 15
click at [465, 94] on button "< Back to public search results" at bounding box center [457, 98] width 176 height 31
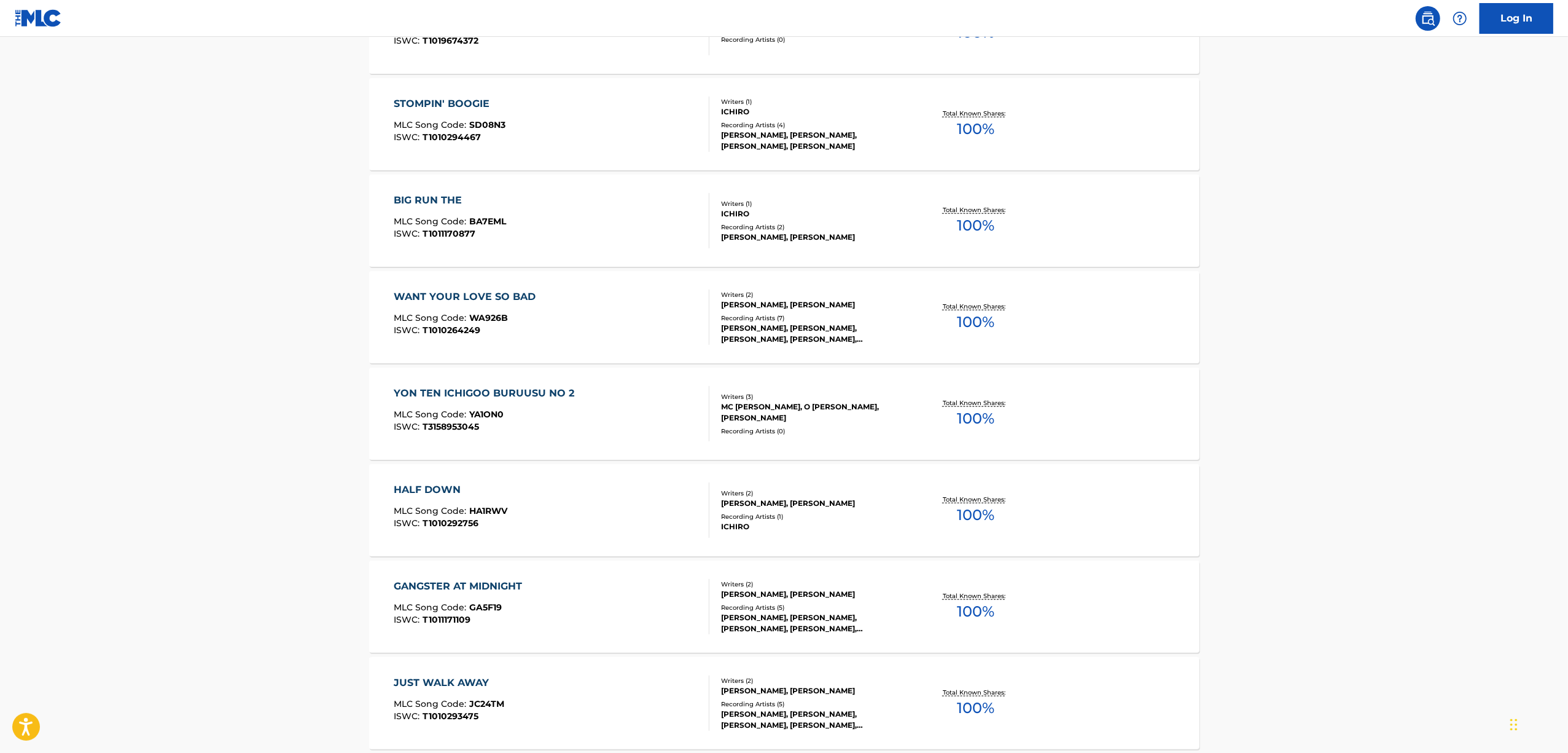
scroll to position [1228, 0]
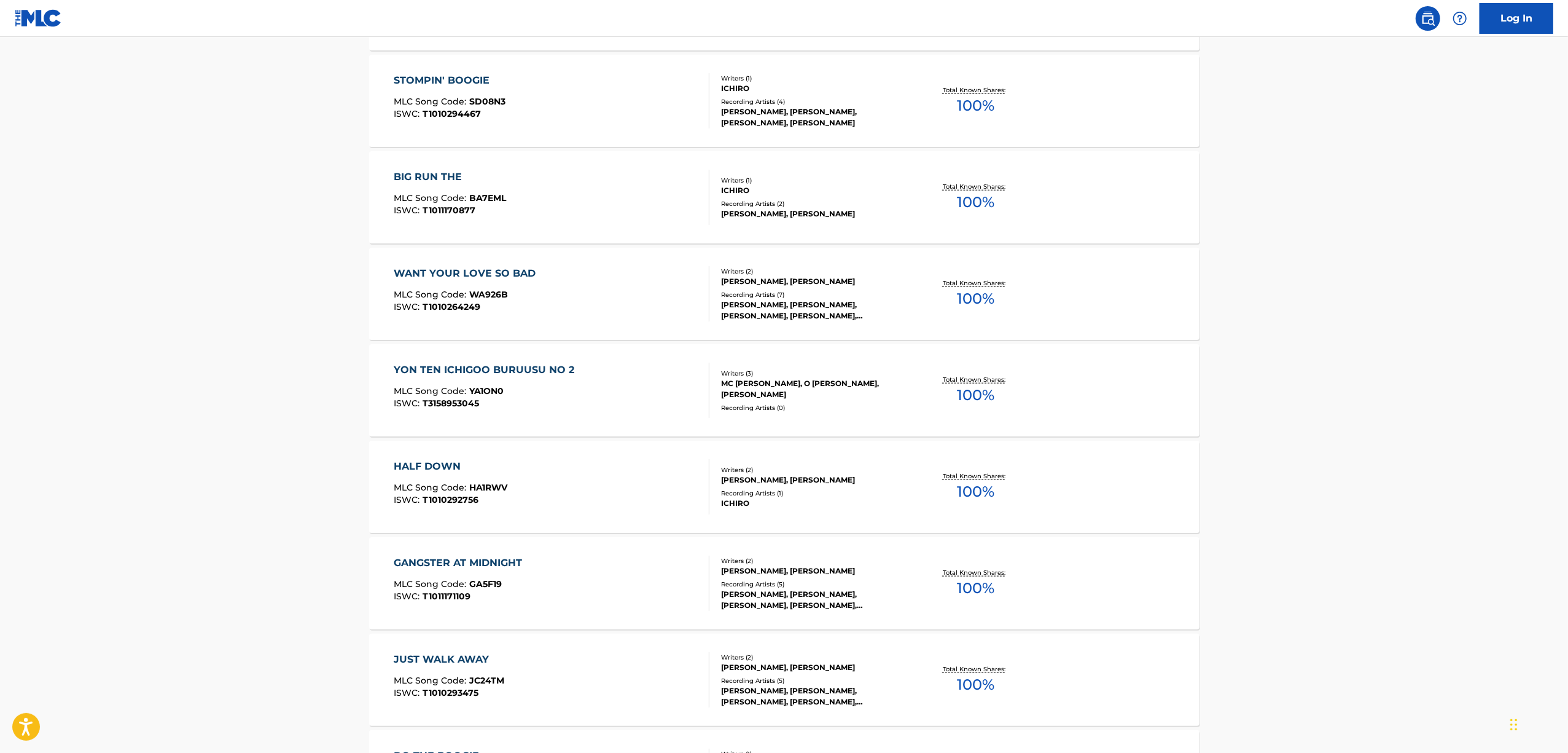
click at [448, 465] on div "HALF DOWN" at bounding box center [450, 466] width 113 height 15
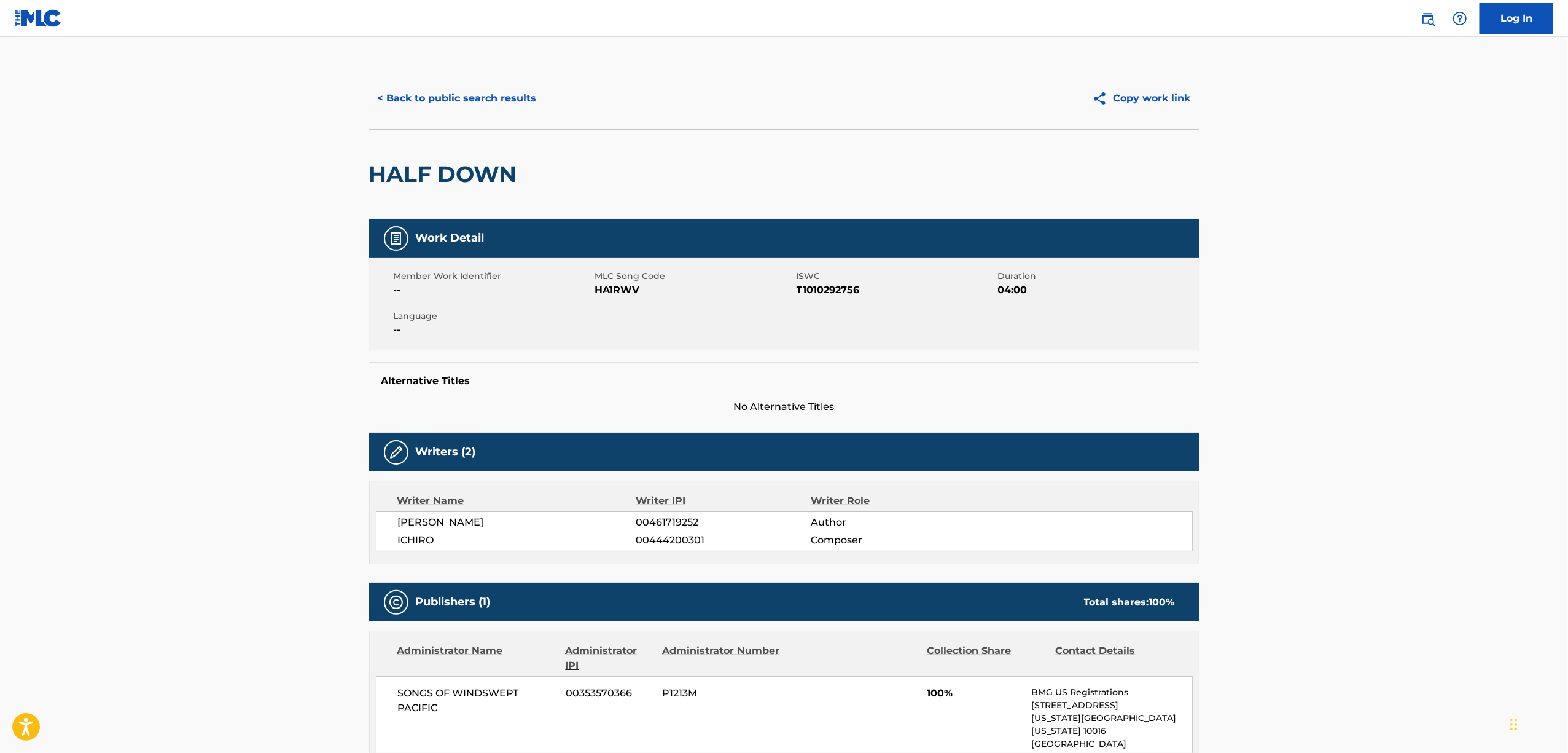
click at [419, 180] on h2 "HALF DOWN" at bounding box center [446, 174] width 154 height 27
click at [813, 292] on span "T1010292756" at bounding box center [895, 290] width 199 height 15
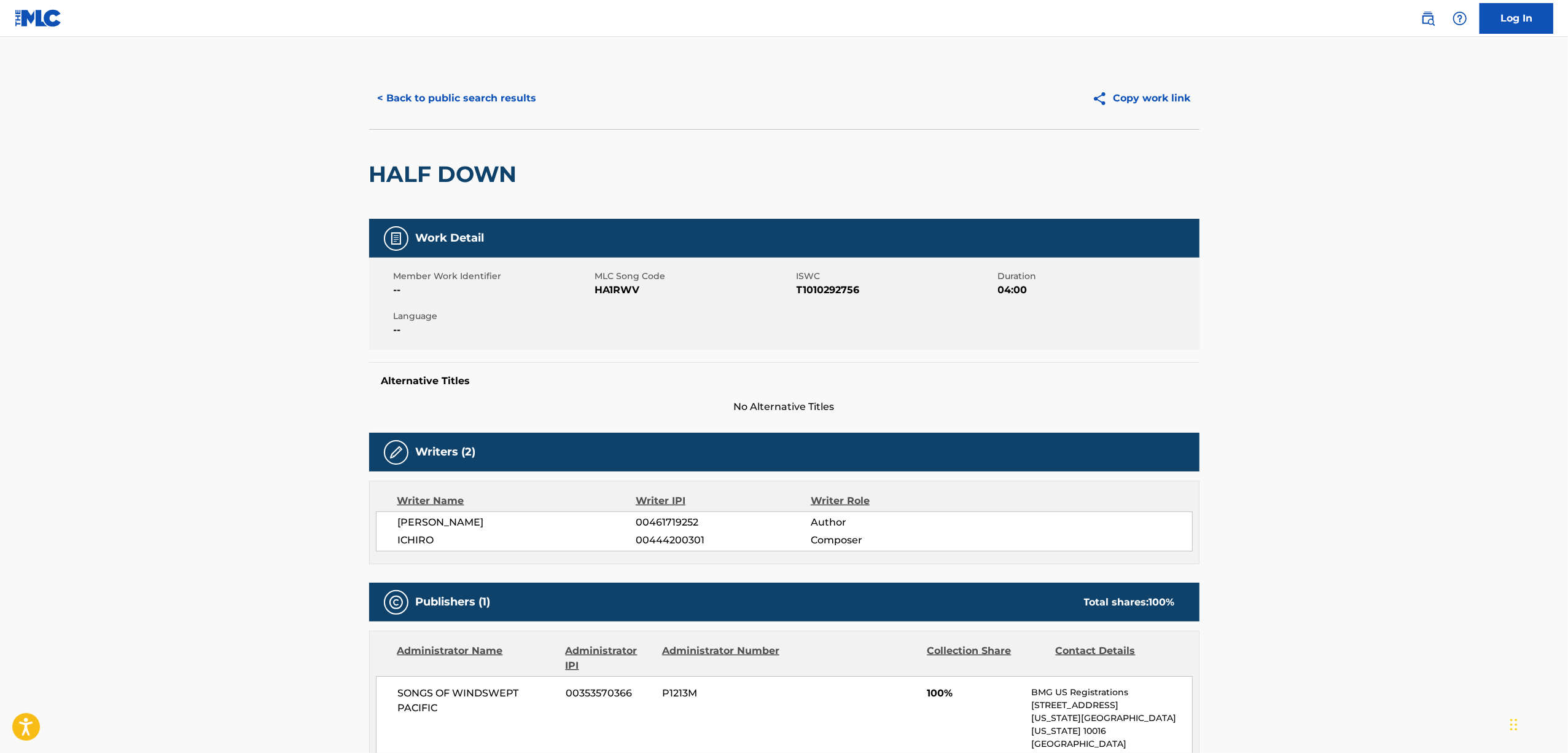
drag, startPoint x: 128, startPoint y: 404, endPoint x: 146, endPoint y: 298, distance: 107.5
click at [138, 344] on main "< Back to public search results Copy work link HALF DOWN Work Detail Member Wor…" at bounding box center [784, 529] width 1568 height 984
click at [212, 379] on main "< Back to public search results Copy work link HALF DOWN Work Detail Member Wor…" at bounding box center [784, 529] width 1568 height 984
click at [807, 290] on span "T1010292756" at bounding box center [895, 290] width 199 height 15
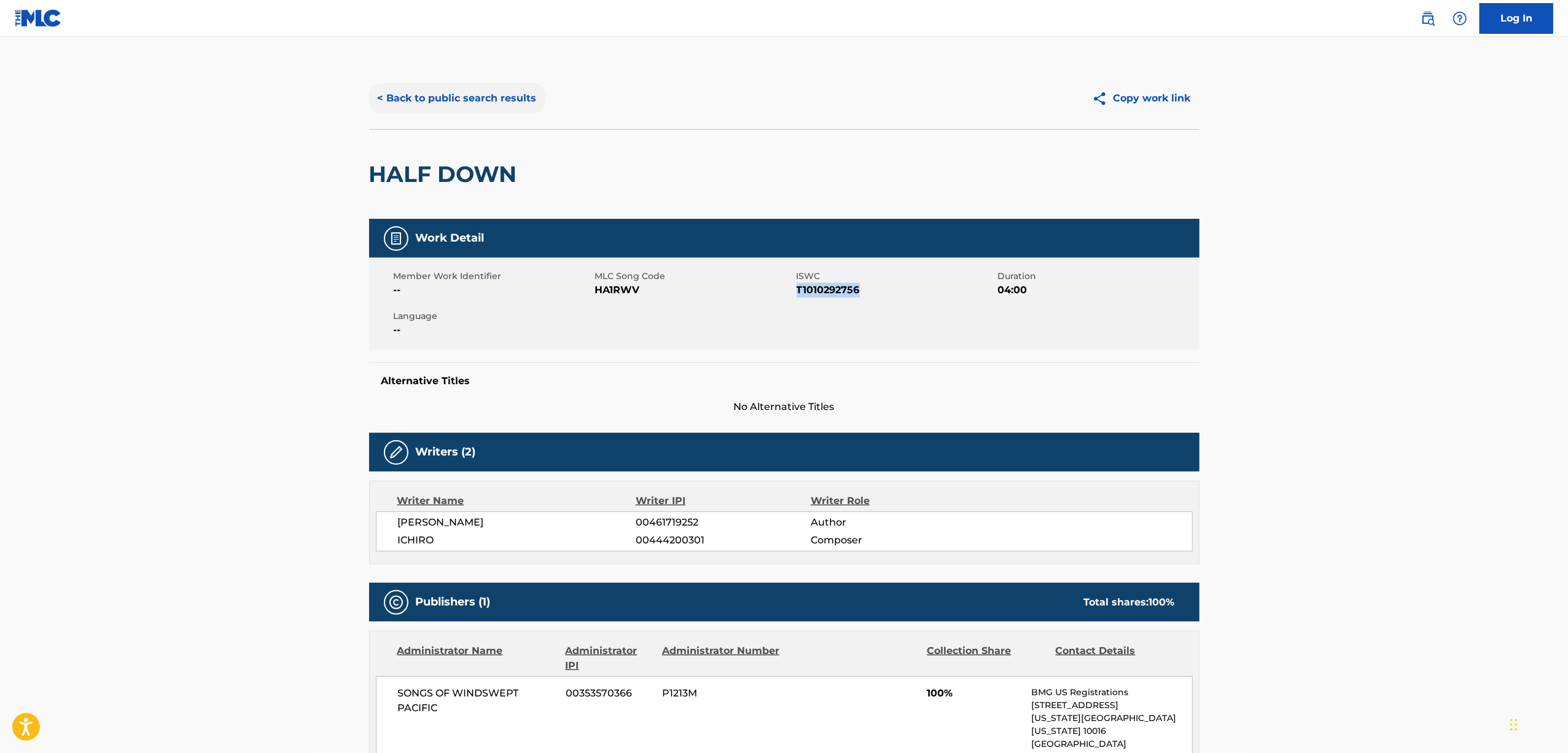
drag, startPoint x: 472, startPoint y: 103, endPoint x: 489, endPoint y: 113, distance: 19.7
click at [475, 103] on button "< Back to public search results" at bounding box center [457, 98] width 176 height 31
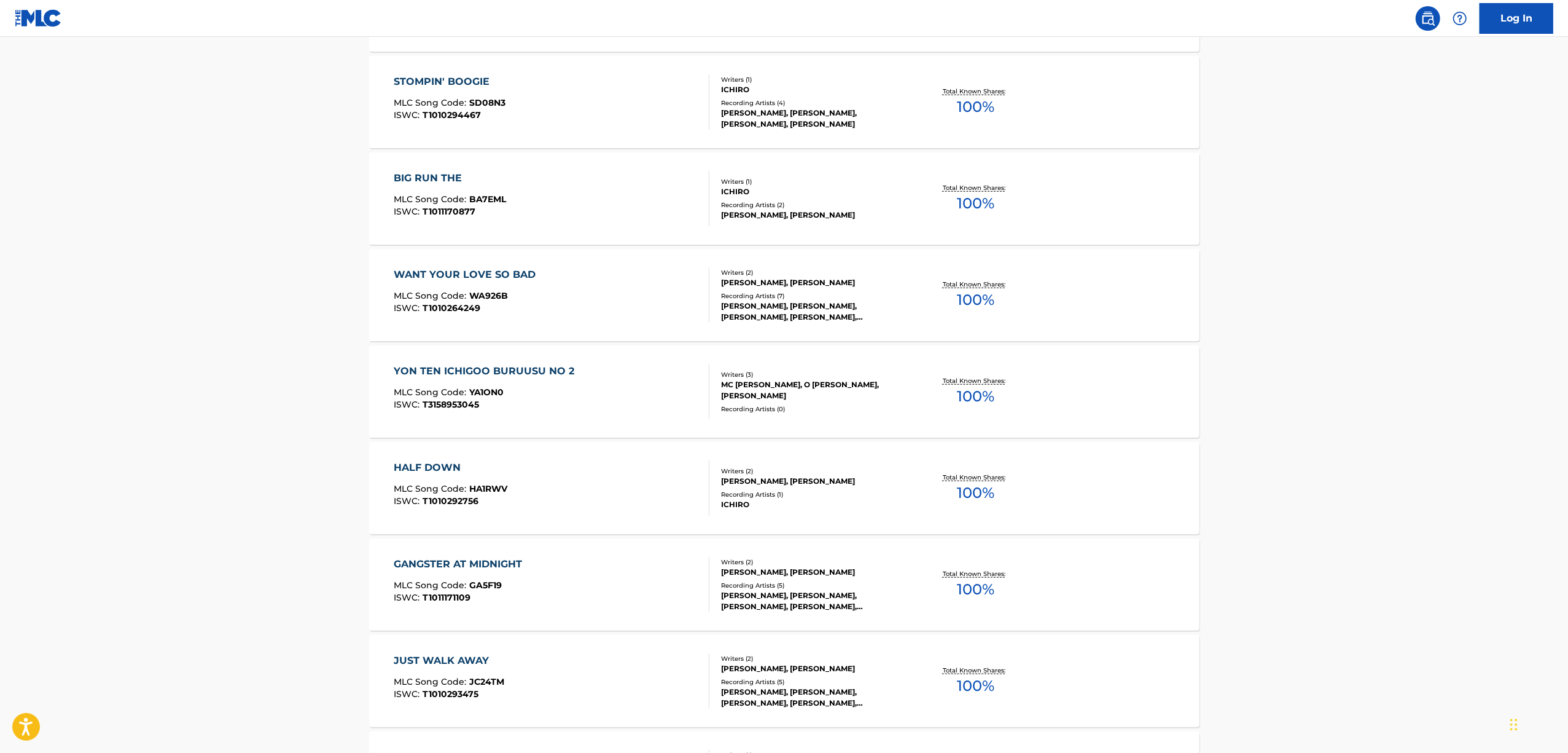
scroll to position [1393, 0]
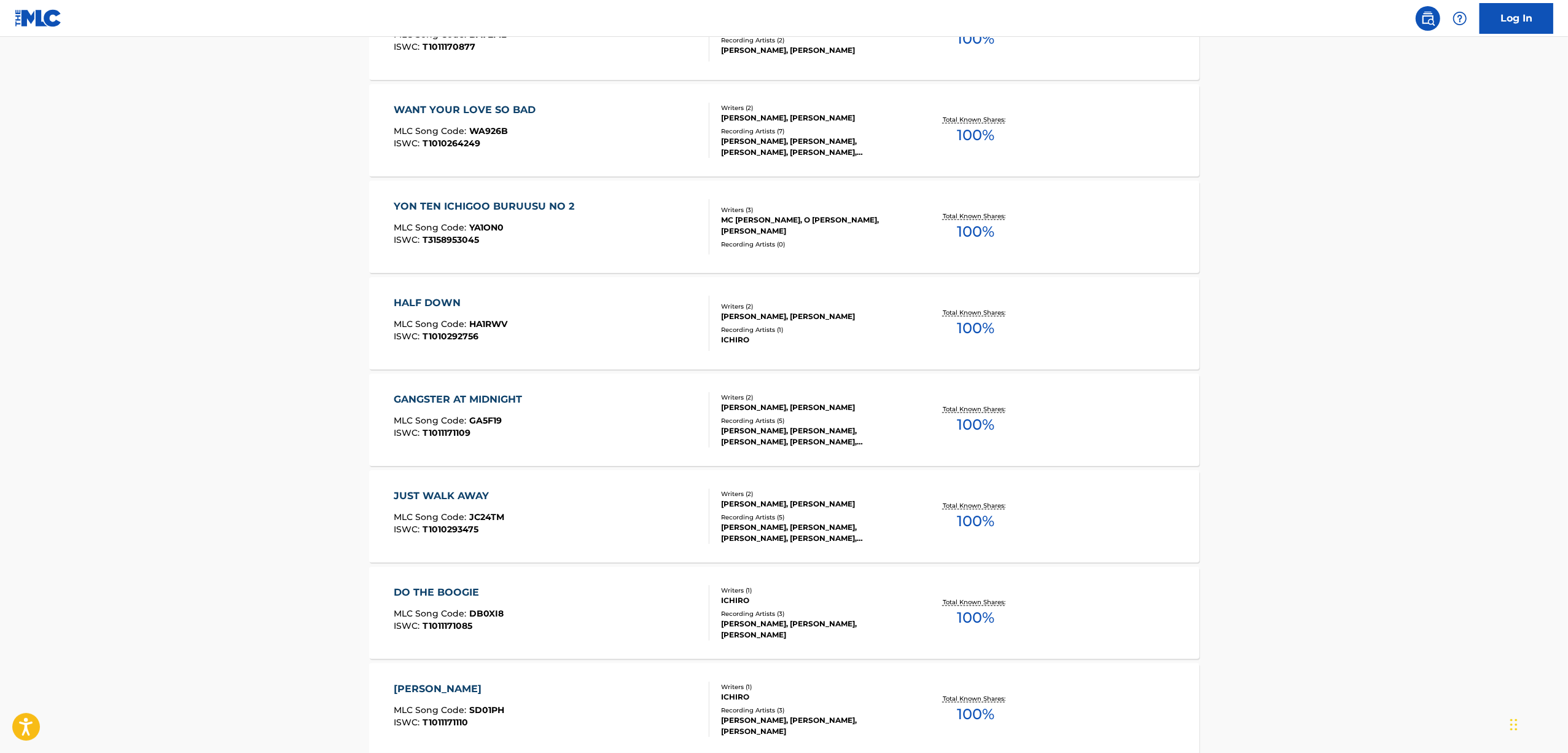
click at [453, 389] on div "GANGSTER AT MIDNIGHT MLC Song Code : GA5F19 ISWC : T1011171109 Writers ( 2 ) [P…" at bounding box center [784, 420] width 831 height 93
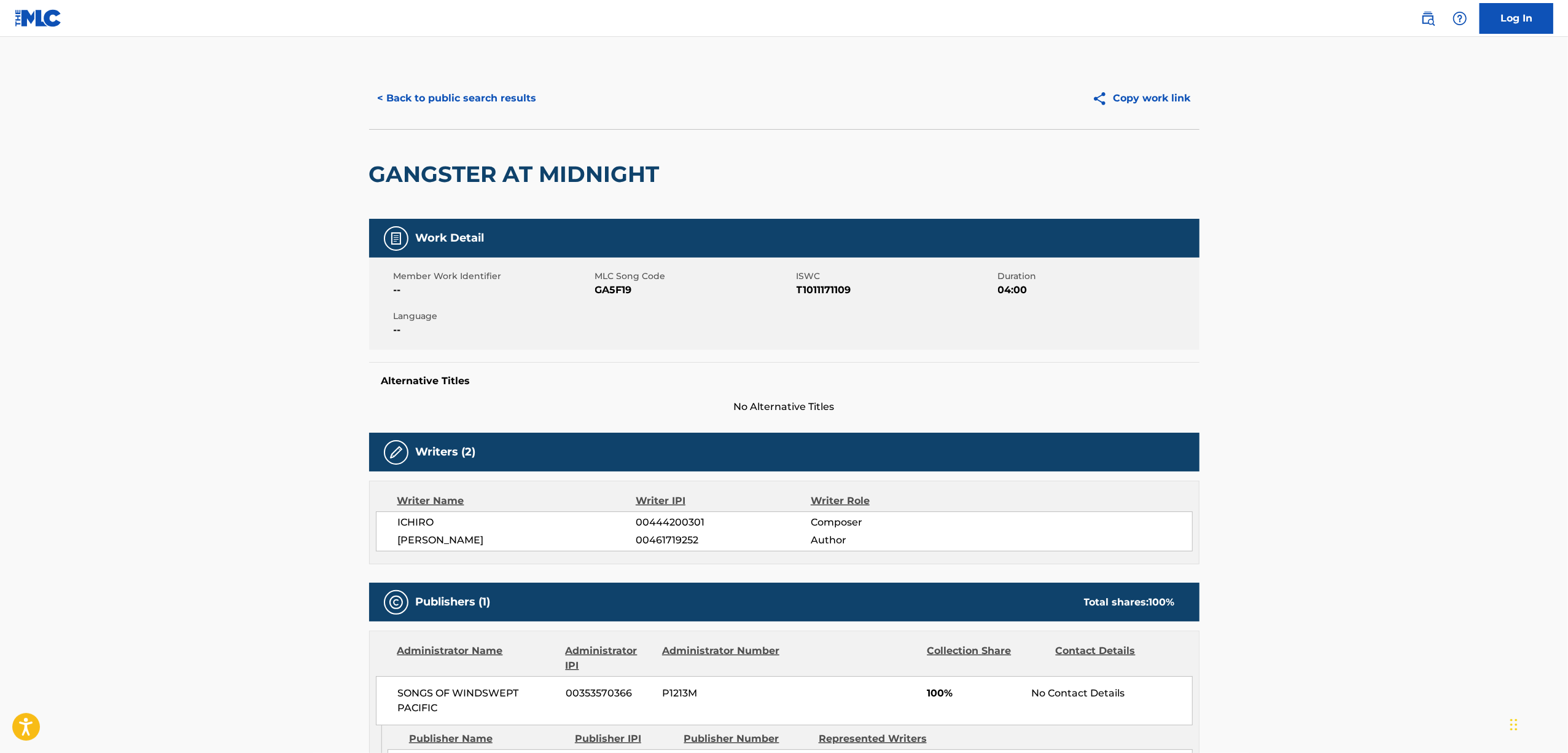
click at [484, 178] on h2 "GANGSTER AT MIDNIGHT" at bounding box center [517, 174] width 297 height 27
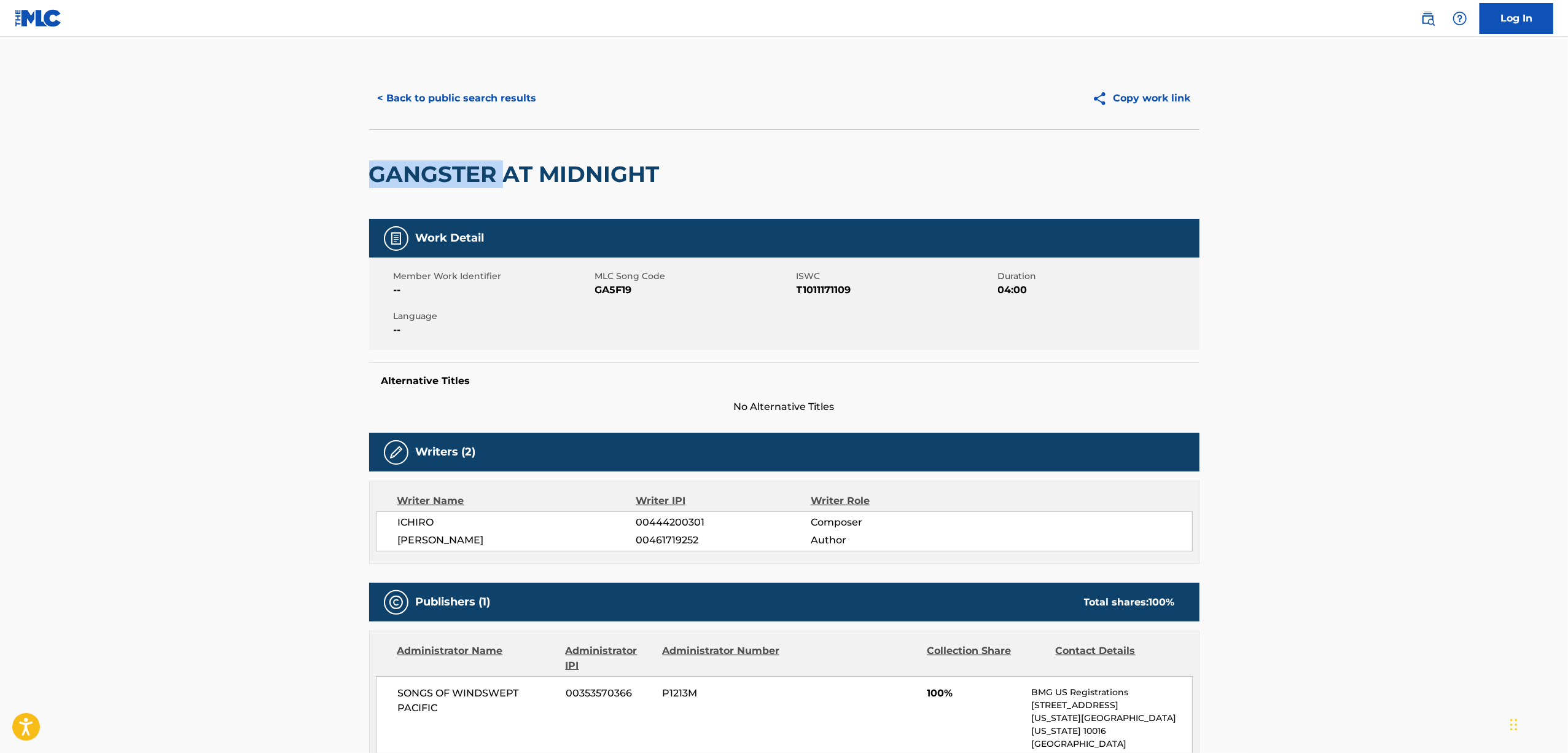
click at [484, 178] on h2 "GANGSTER AT MIDNIGHT" at bounding box center [517, 174] width 297 height 27
click at [829, 279] on span "ISWC" at bounding box center [895, 276] width 199 height 13
click at [823, 288] on span "T1011171109" at bounding box center [895, 290] width 199 height 15
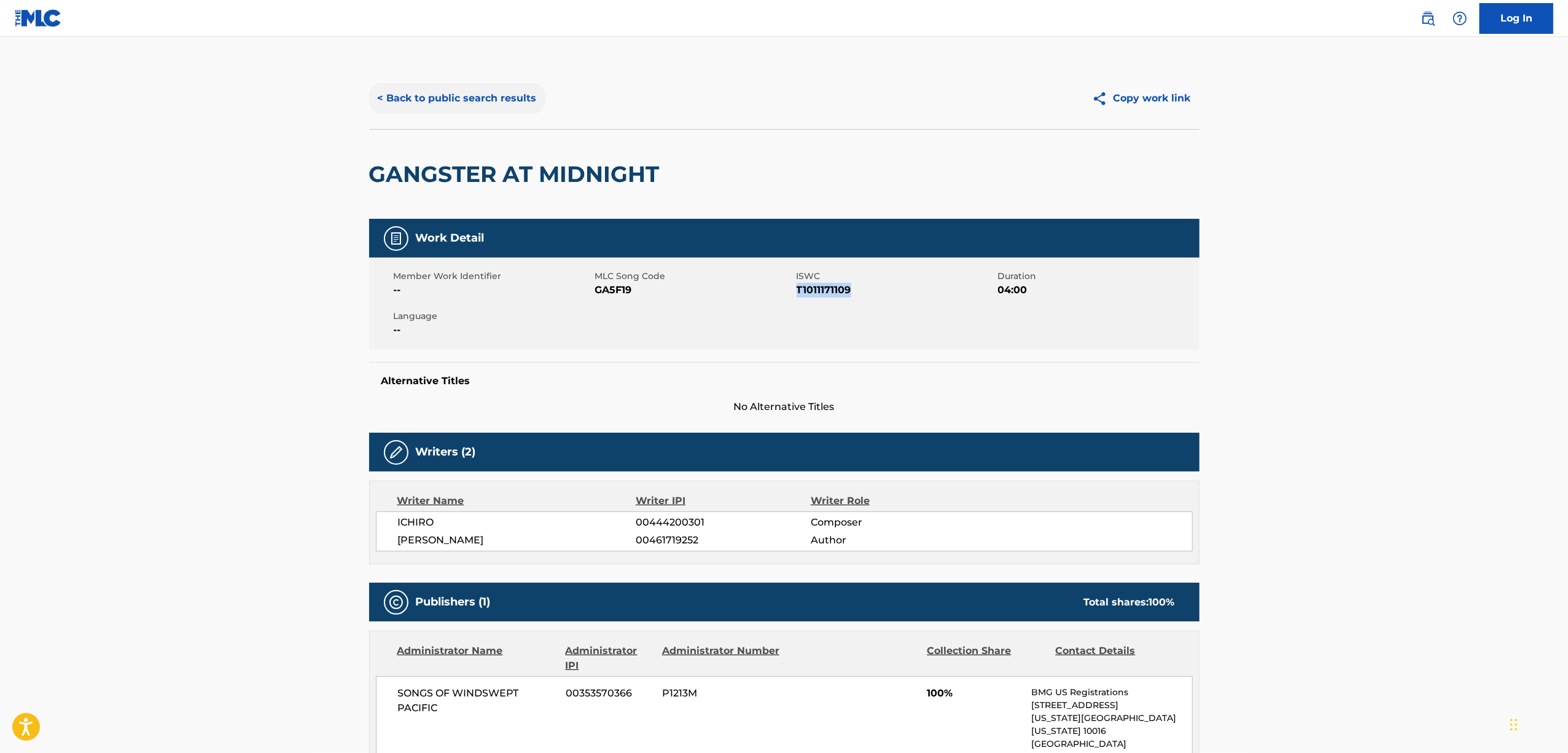
click at [457, 101] on button "< Back to public search results" at bounding box center [457, 98] width 176 height 31
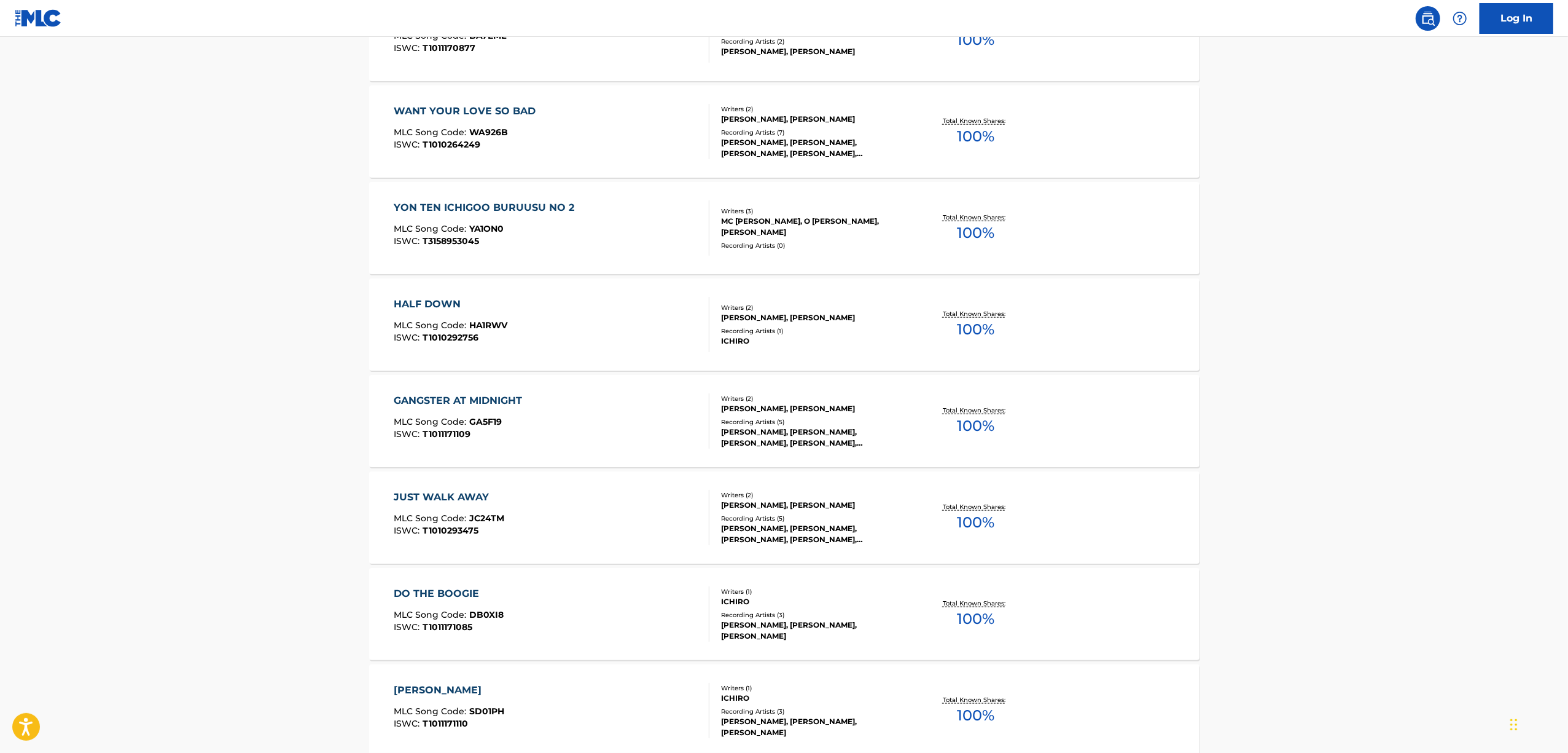
scroll to position [1474, 0]
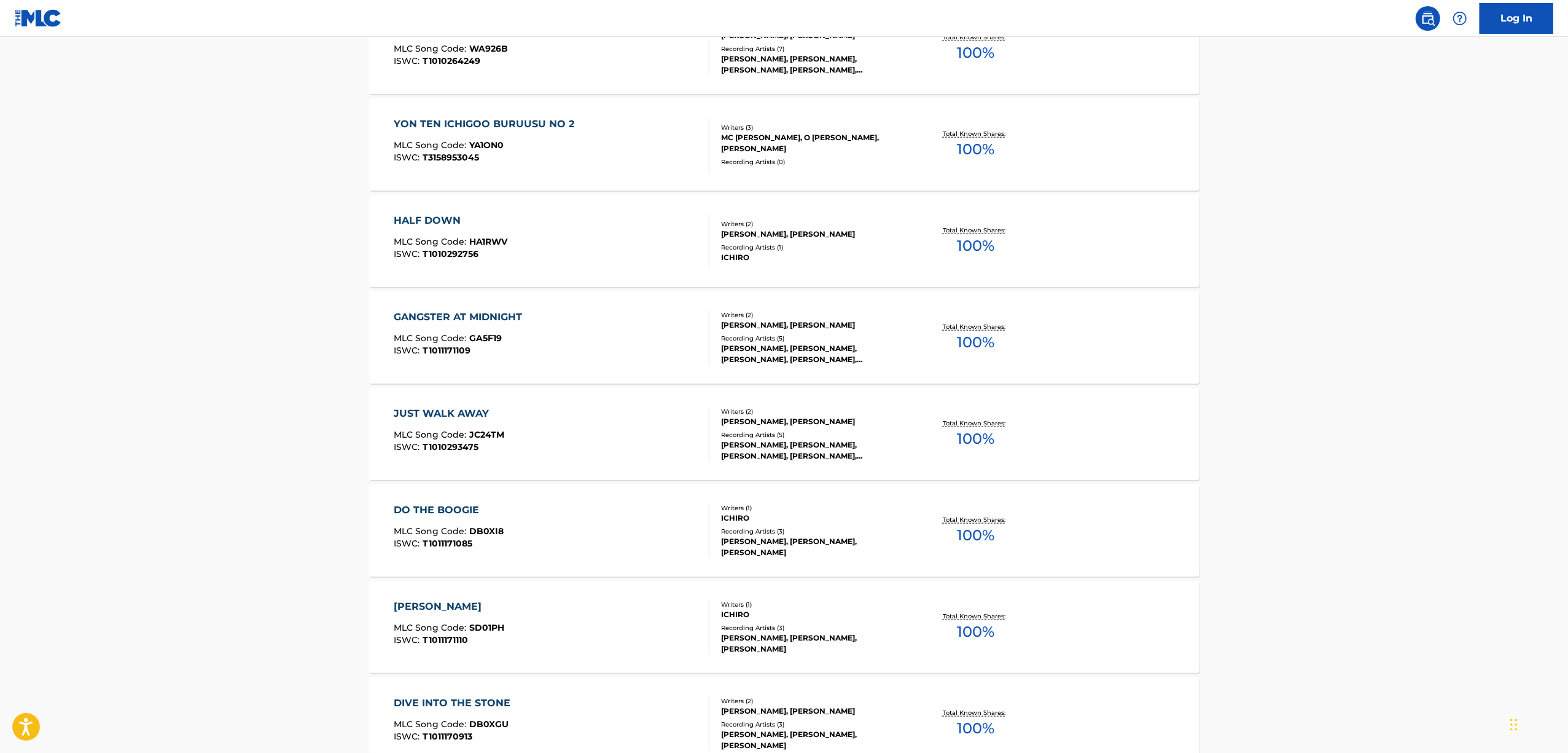
click at [435, 408] on div "JUST WALK AWAY" at bounding box center [449, 414] width 111 height 15
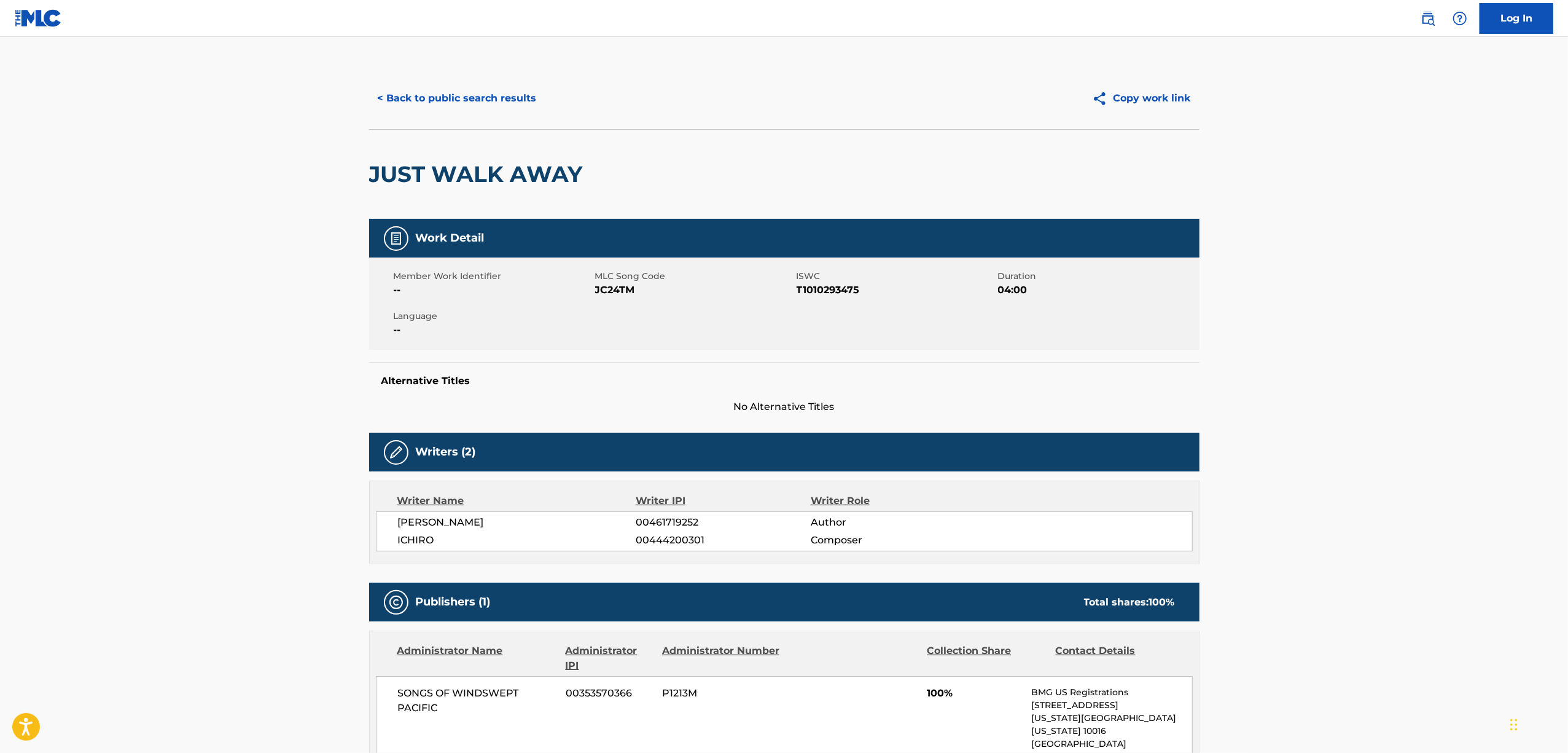
click at [431, 169] on h2 "JUST WALK AWAY" at bounding box center [479, 174] width 219 height 27
click at [832, 294] on span "T1010293475" at bounding box center [895, 290] width 199 height 15
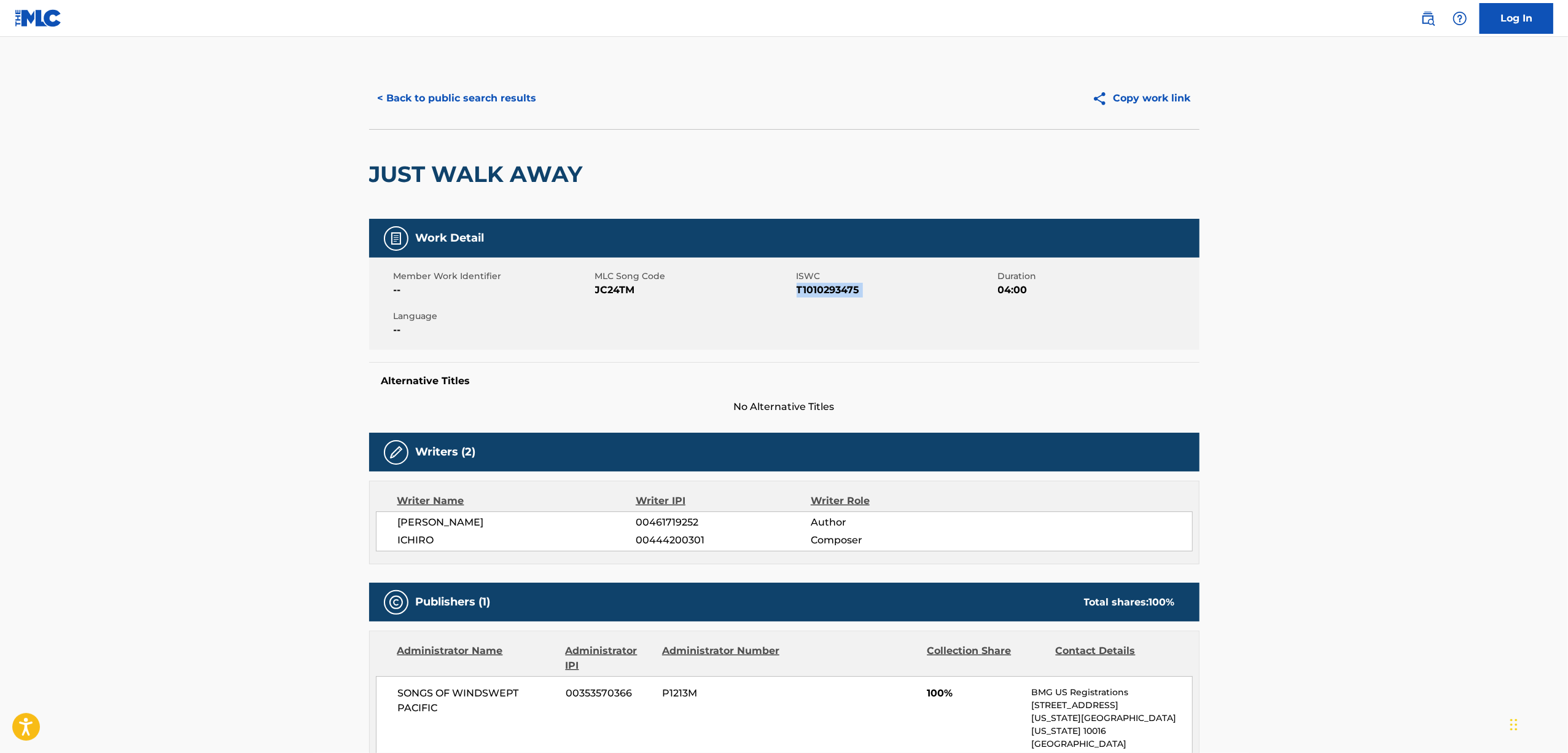
click at [832, 294] on span "T1010293475" at bounding box center [895, 290] width 199 height 15
click at [486, 103] on button "< Back to public search results" at bounding box center [457, 98] width 176 height 31
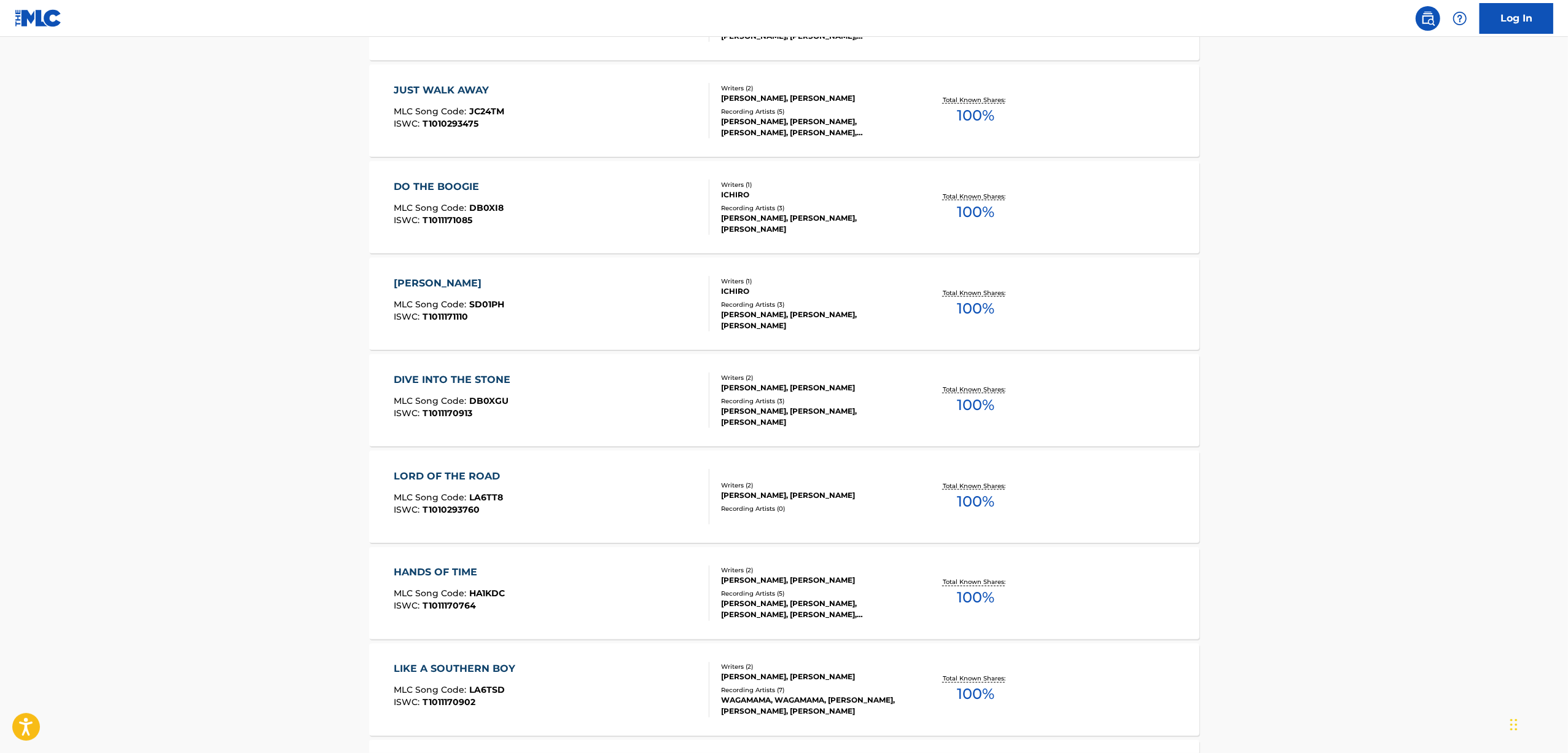
scroll to position [1802, 0]
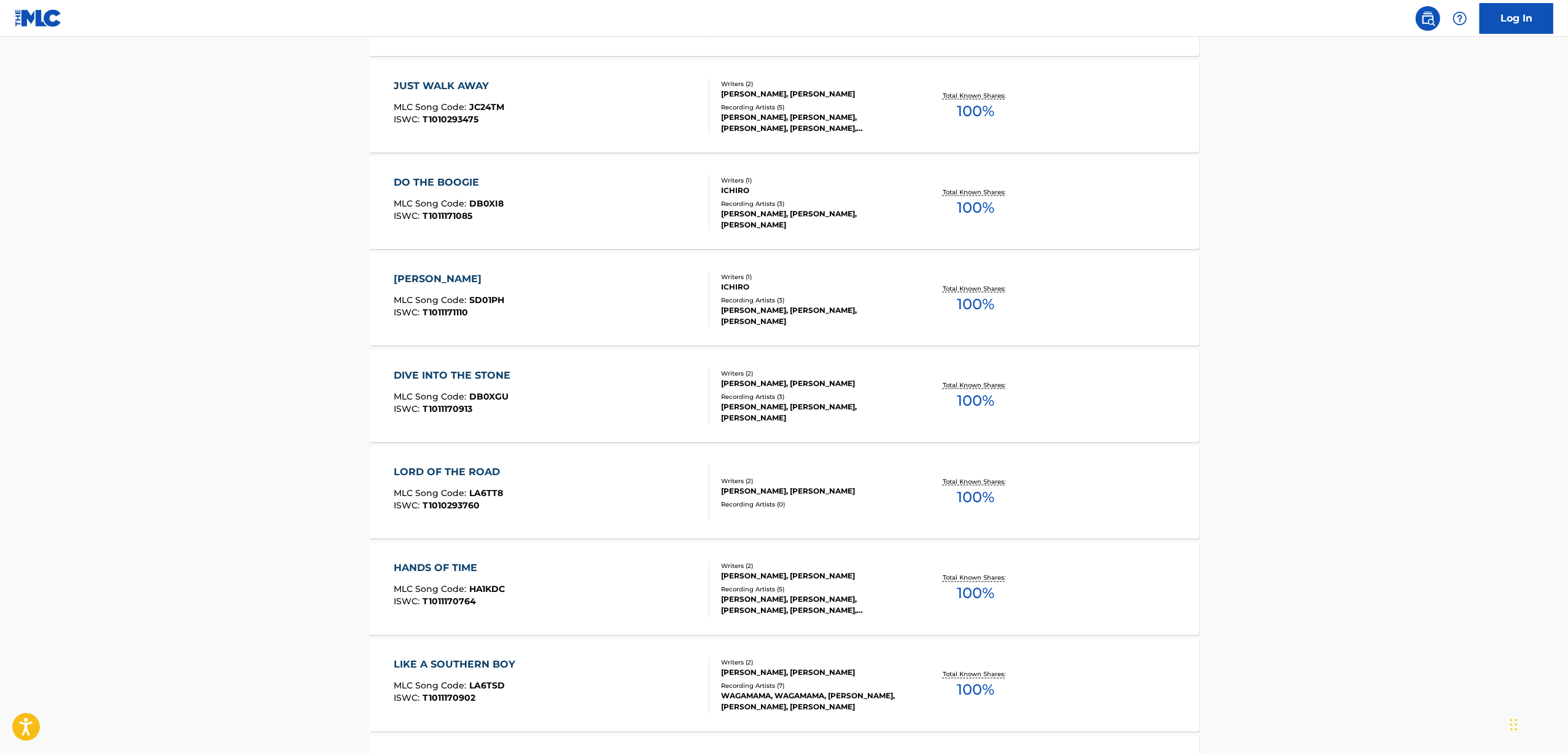
click at [448, 186] on div "DO THE BOOGIE" at bounding box center [448, 182] width 110 height 15
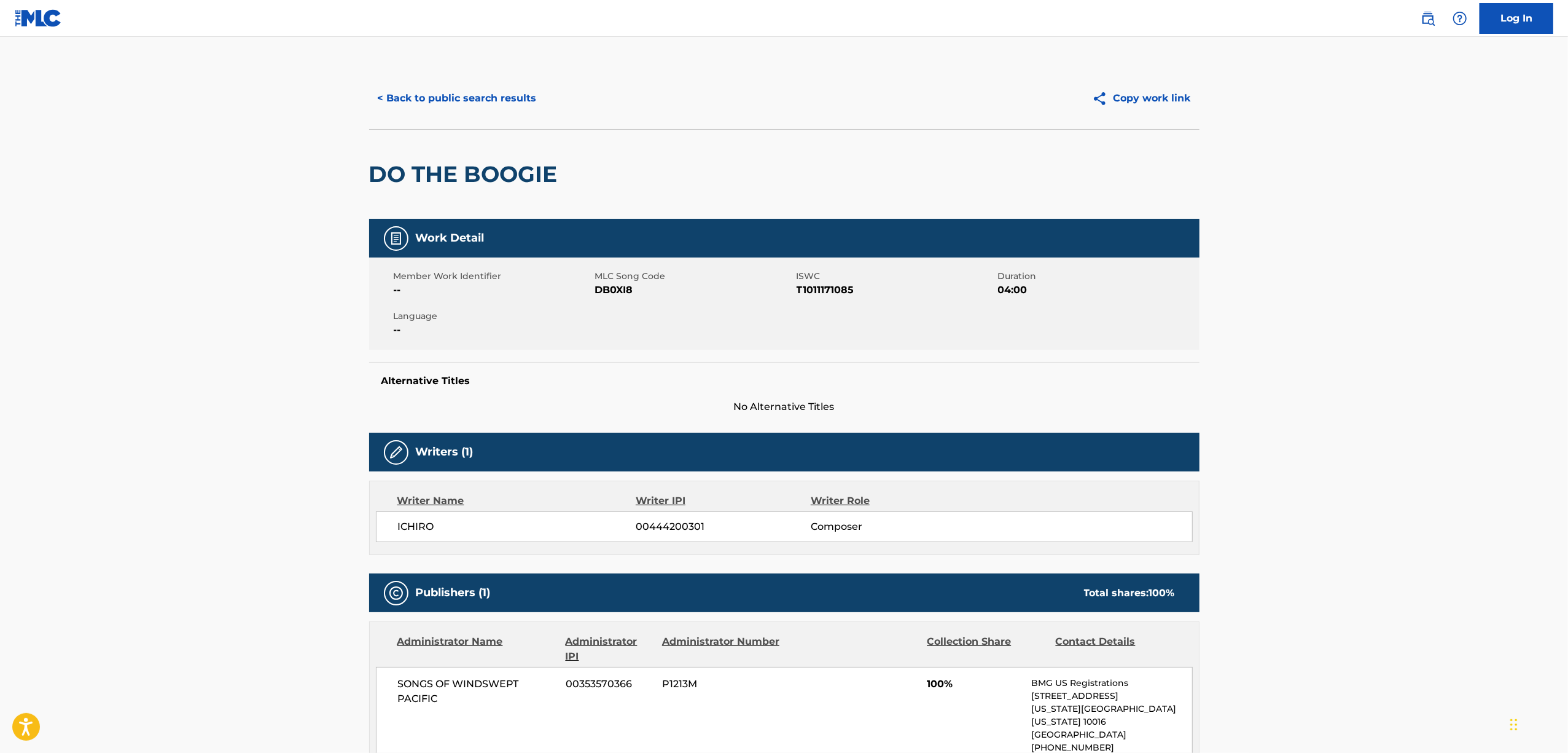
click at [69, 367] on main "< Back to public search results Copy work link DO THE BOOGIE Work Detail Member…" at bounding box center [784, 550] width 1568 height 1025
